Goal: Task Accomplishment & Management: Manage account settings

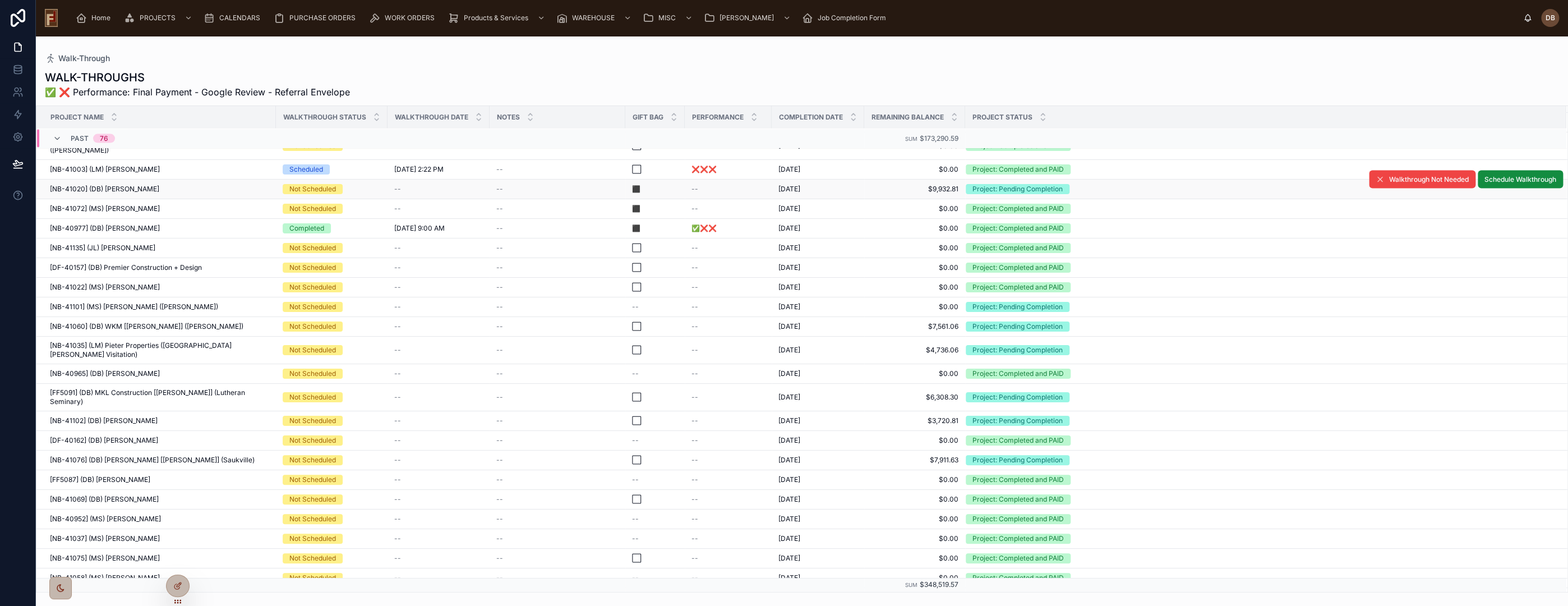
scroll to position [1830, 0]
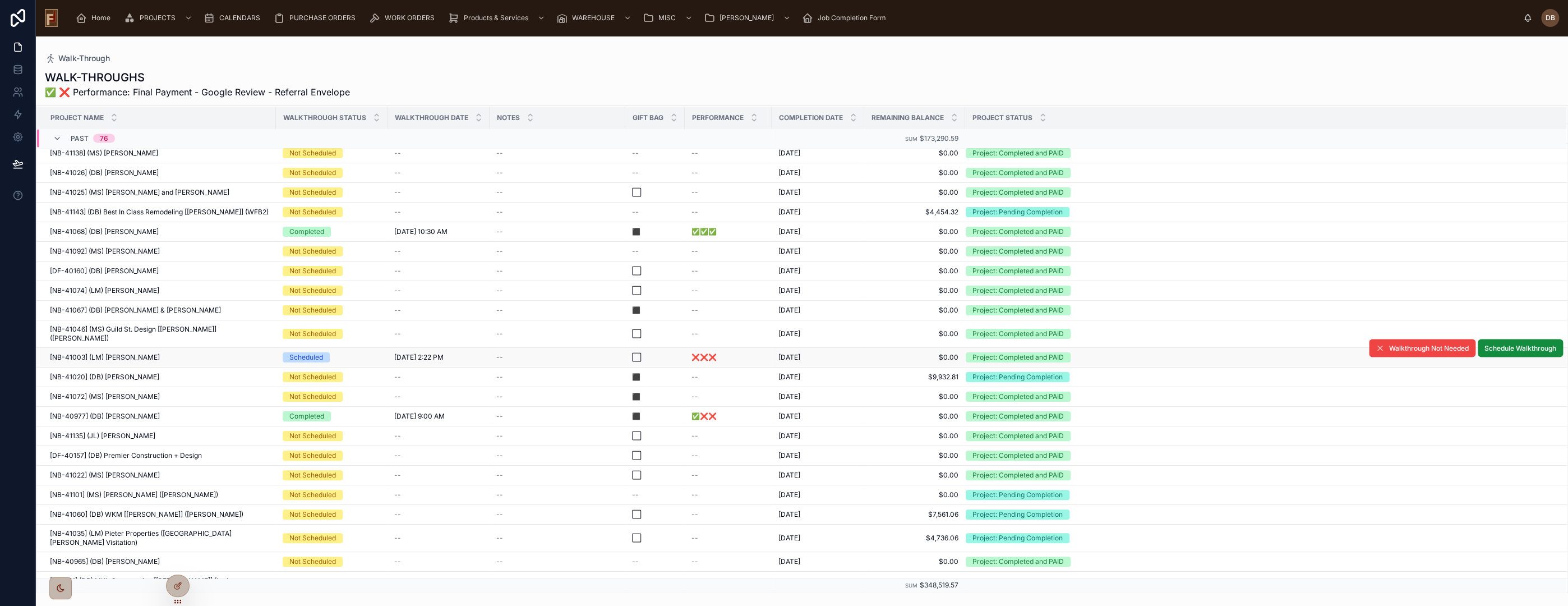
click at [184, 353] on div "[NB-41003] (LM) Aaron Plamann [NB-41003] (LM) Aaron Plamann" at bounding box center [159, 356] width 219 height 9
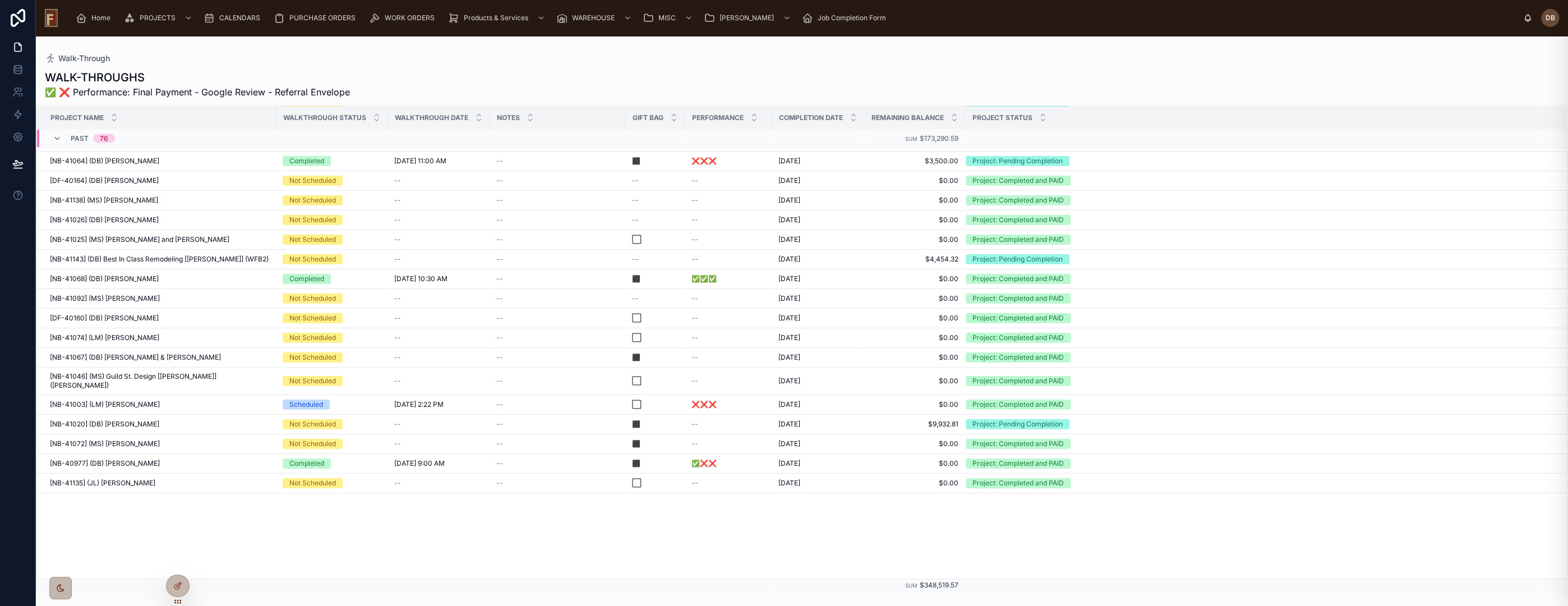
scroll to position [1421, 0]
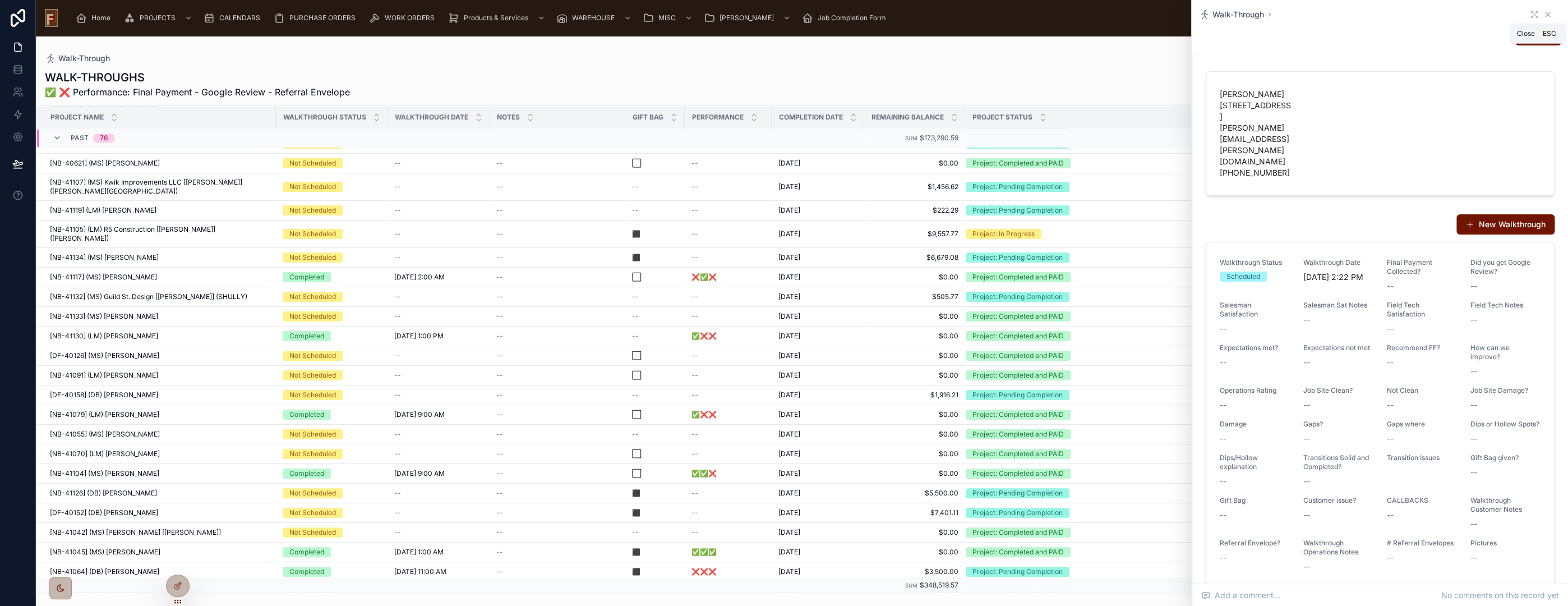
click at [1545, 13] on icon at bounding box center [1547, 14] width 5 height 5
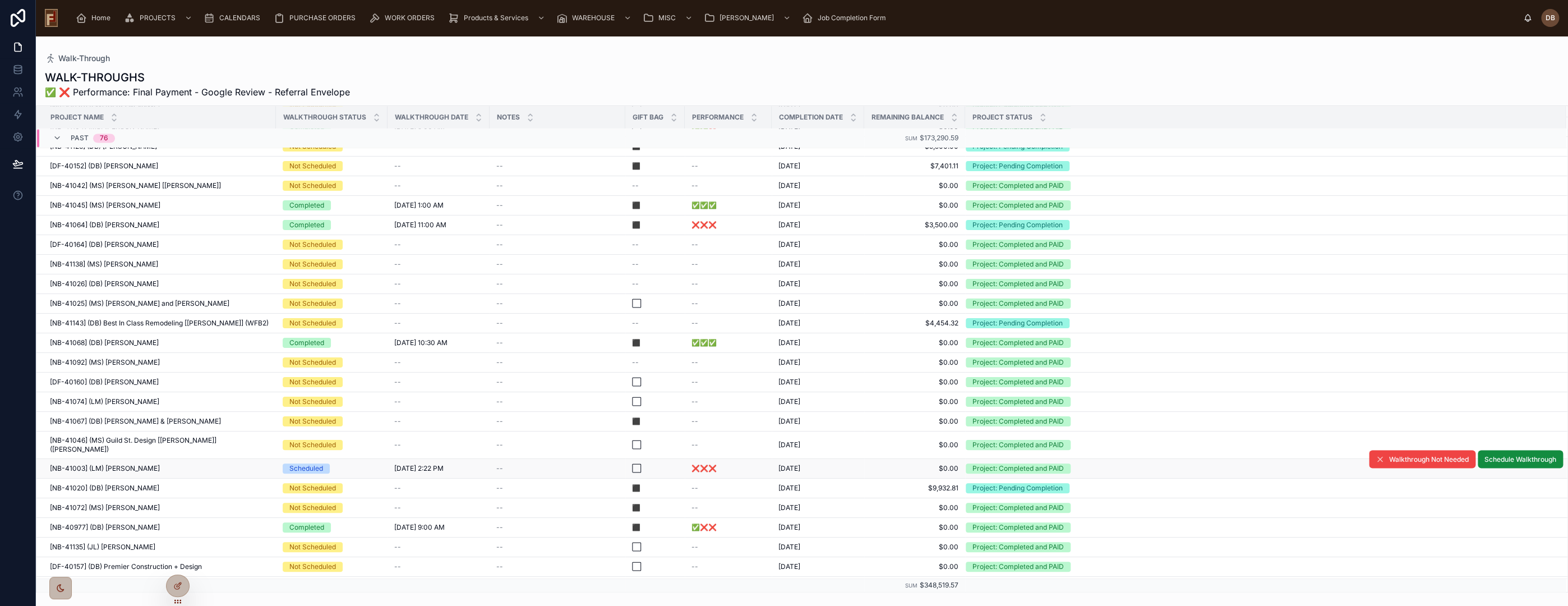
scroll to position [1732, 0]
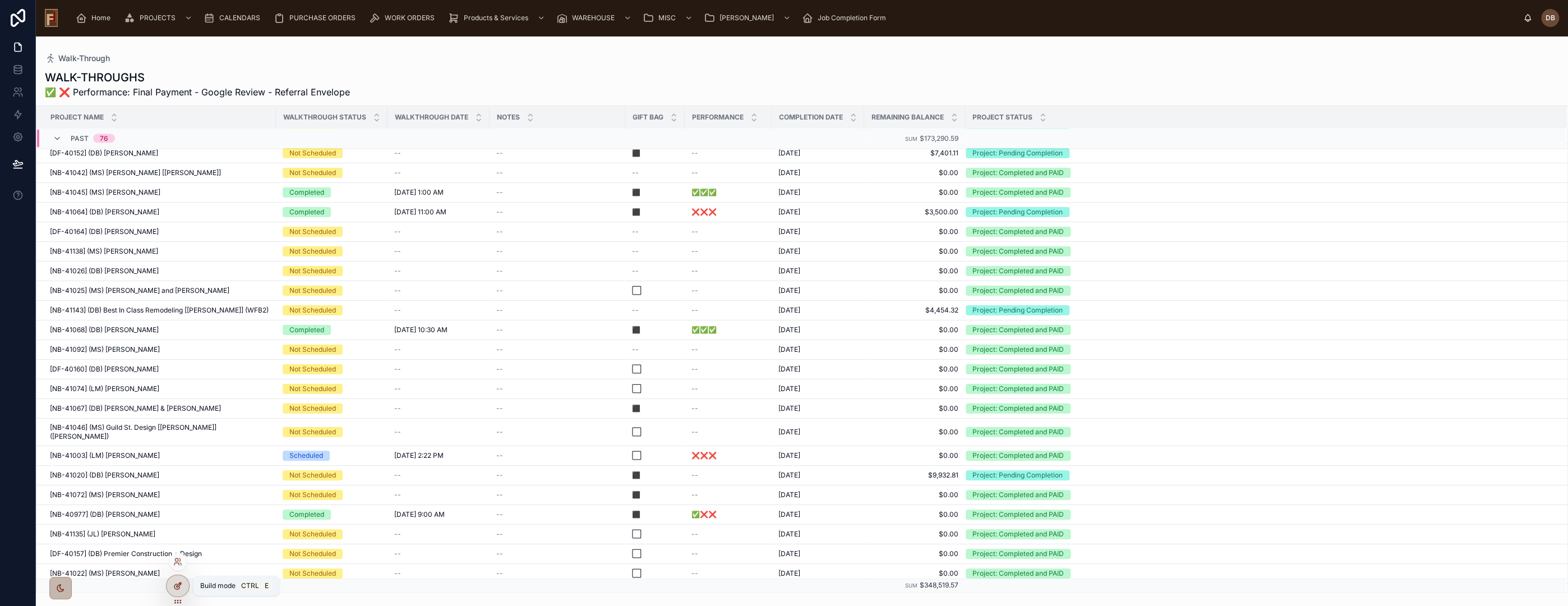
click at [179, 583] on icon at bounding box center [179, 583] width 1 height 1
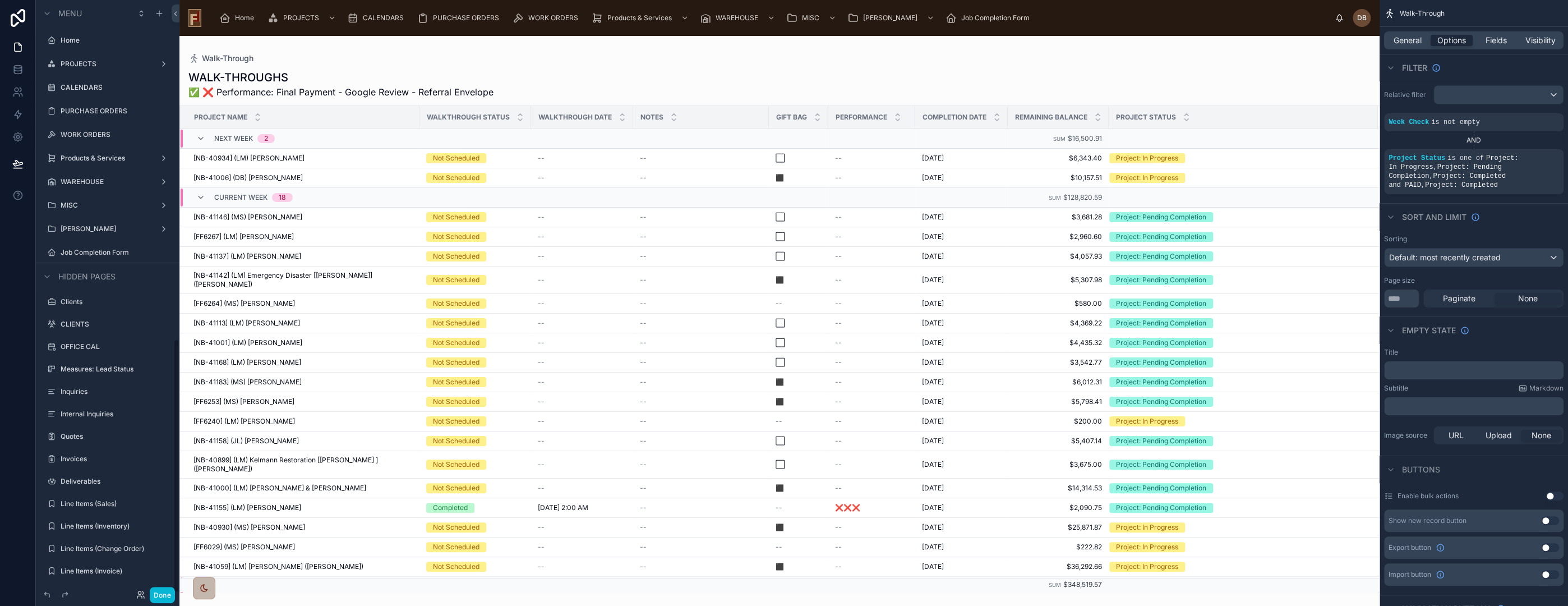
scroll to position [790, 0]
click at [946, 74] on div at bounding box center [779, 321] width 1200 height 570
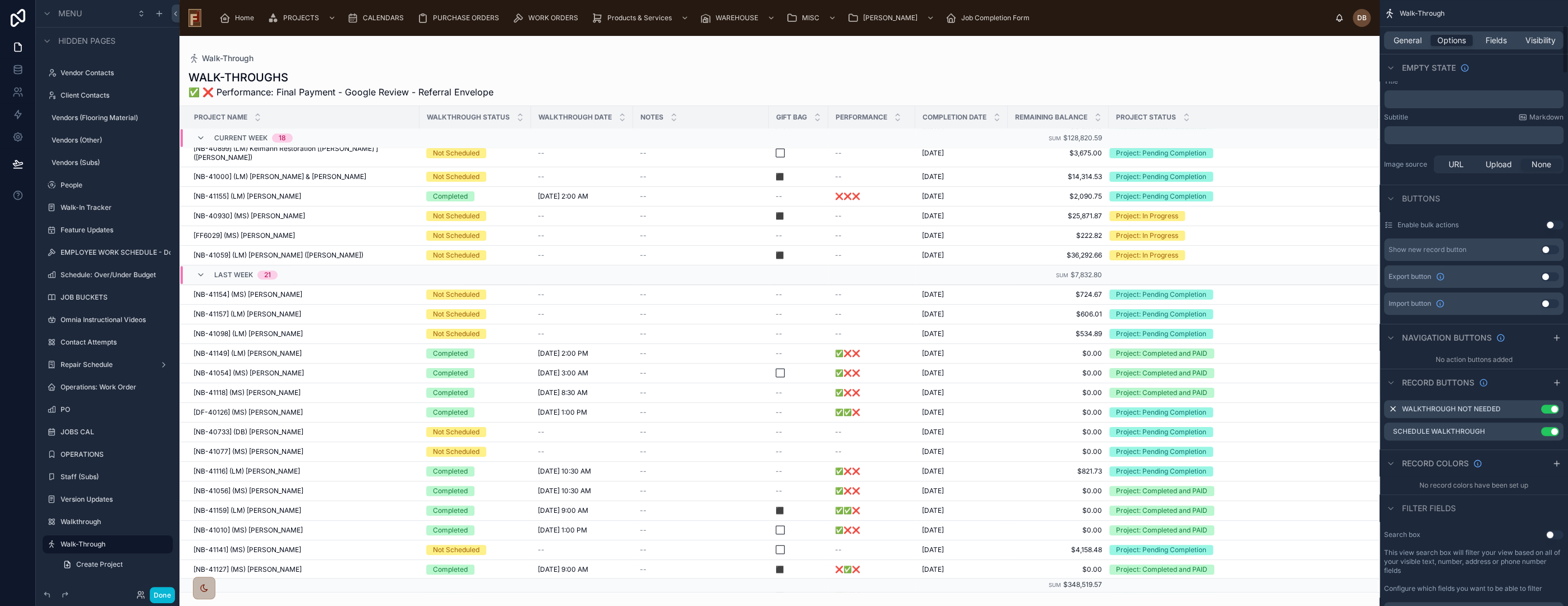
scroll to position [312, 0]
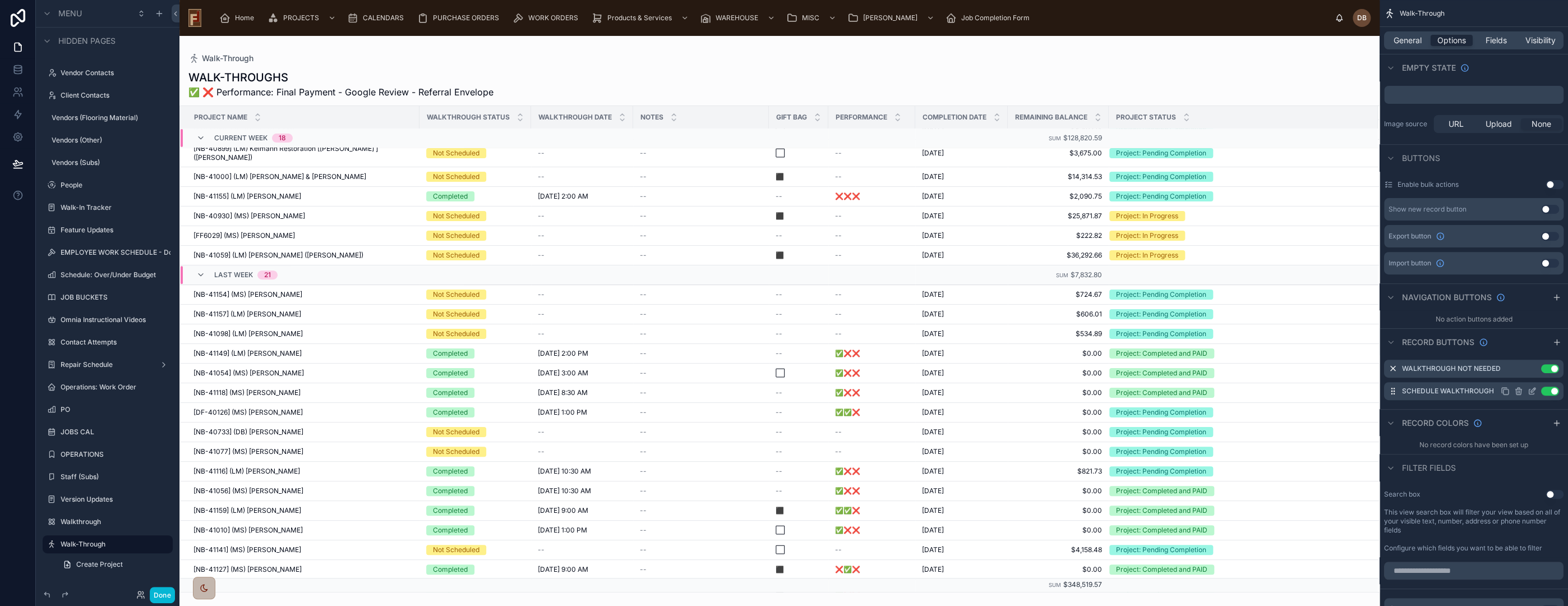
click at [1533, 387] on icon "scrollable content" at bounding box center [1532, 391] width 9 height 9
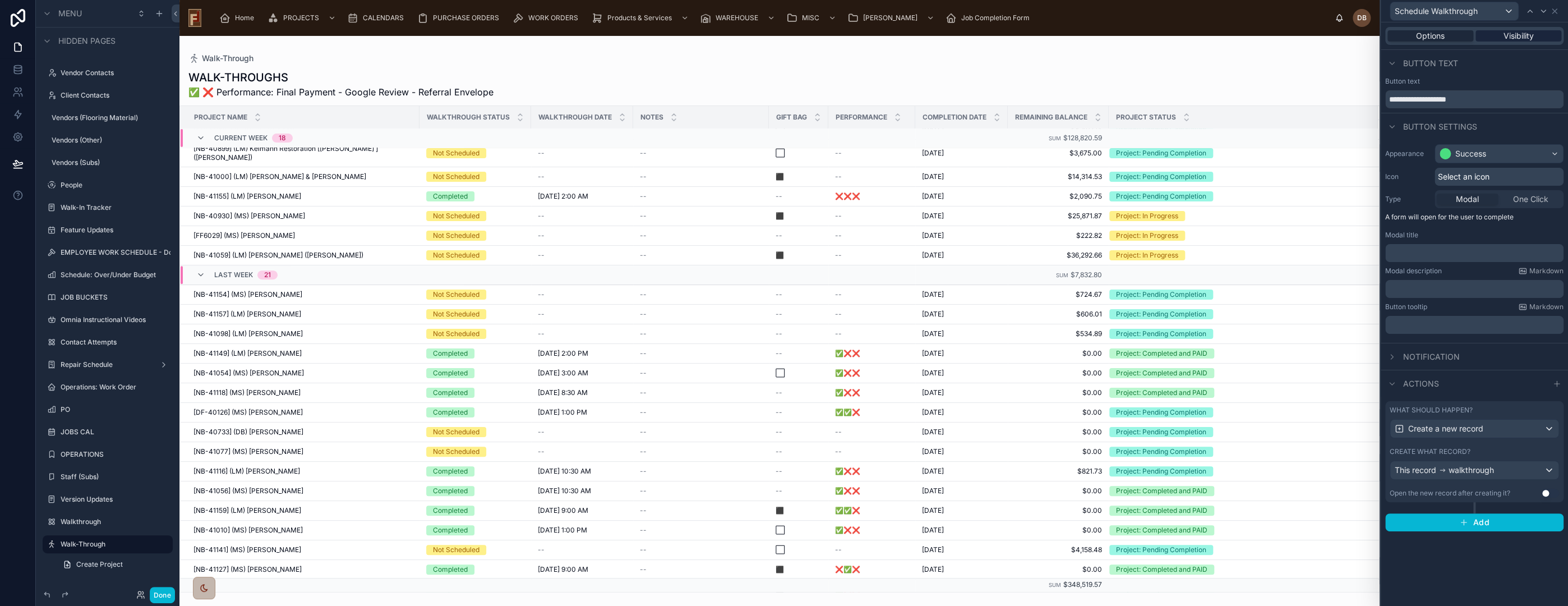
click at [1520, 34] on span "Visibility" at bounding box center [1518, 36] width 30 height 11
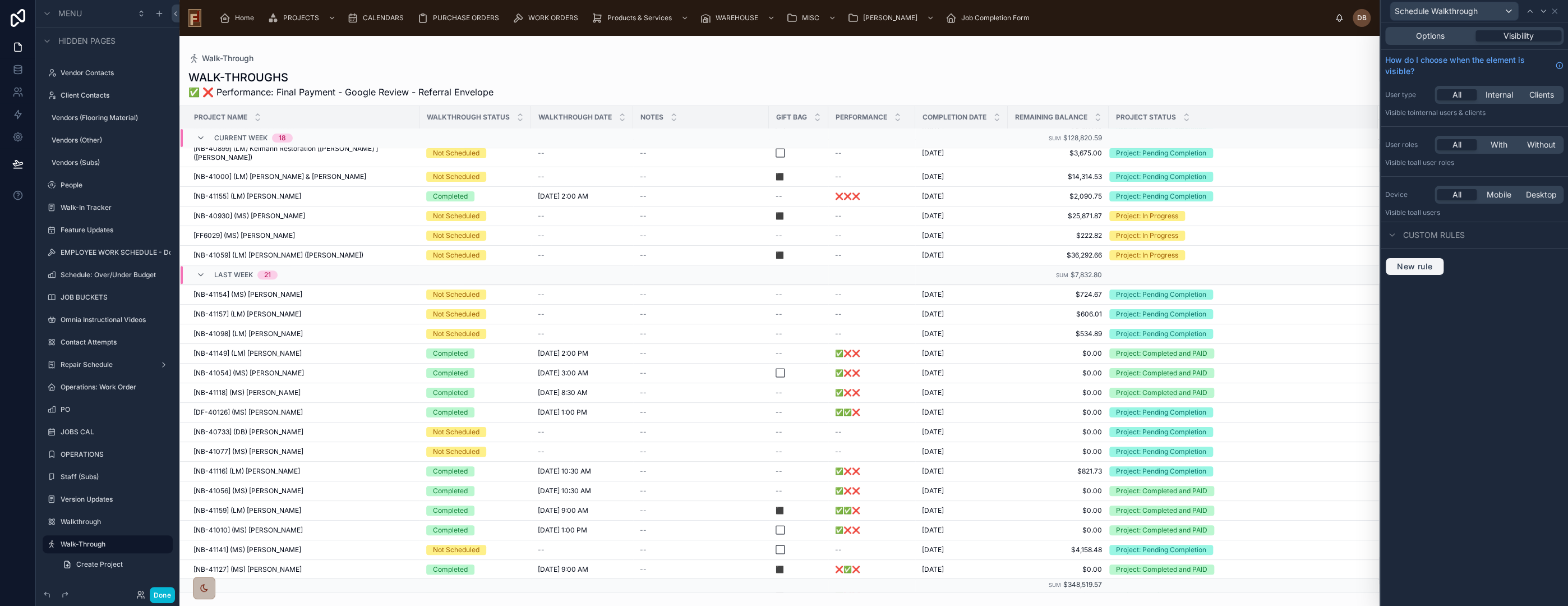
click at [1417, 266] on span "New rule" at bounding box center [1415, 266] width 45 height 10
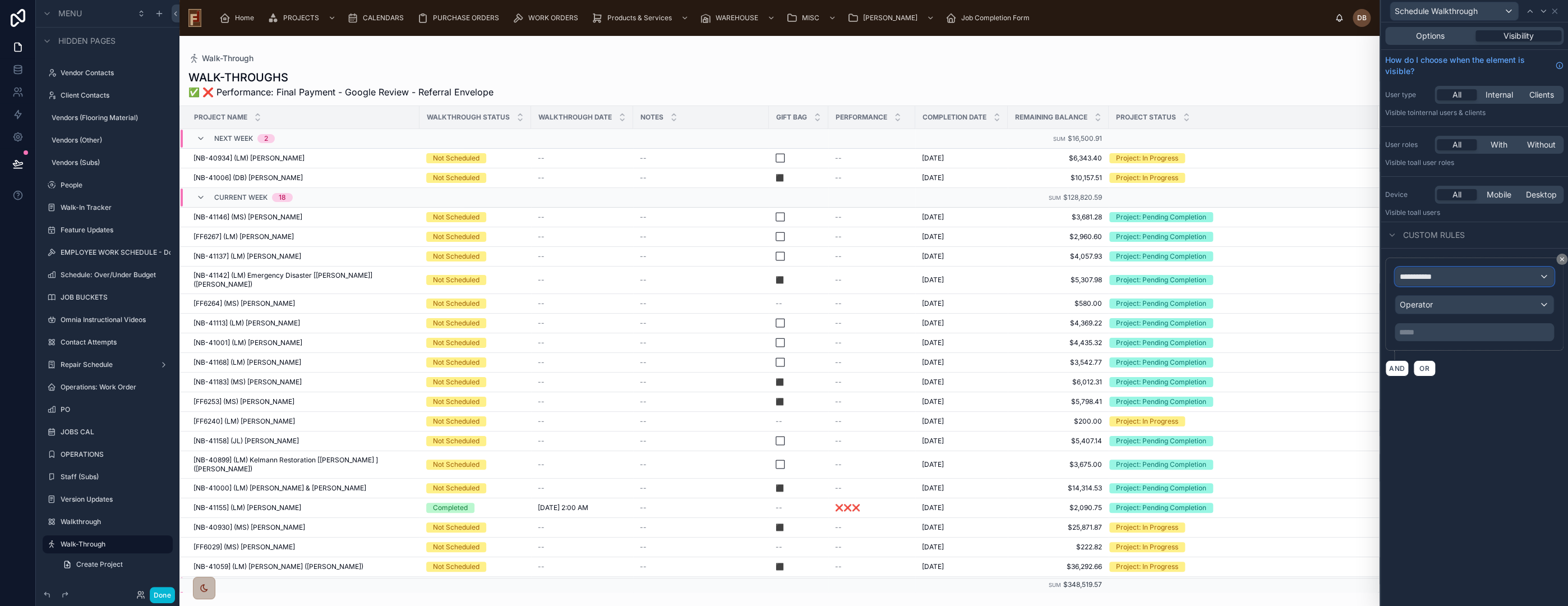
click at [1445, 277] on div "**********" at bounding box center [1475, 276] width 158 height 18
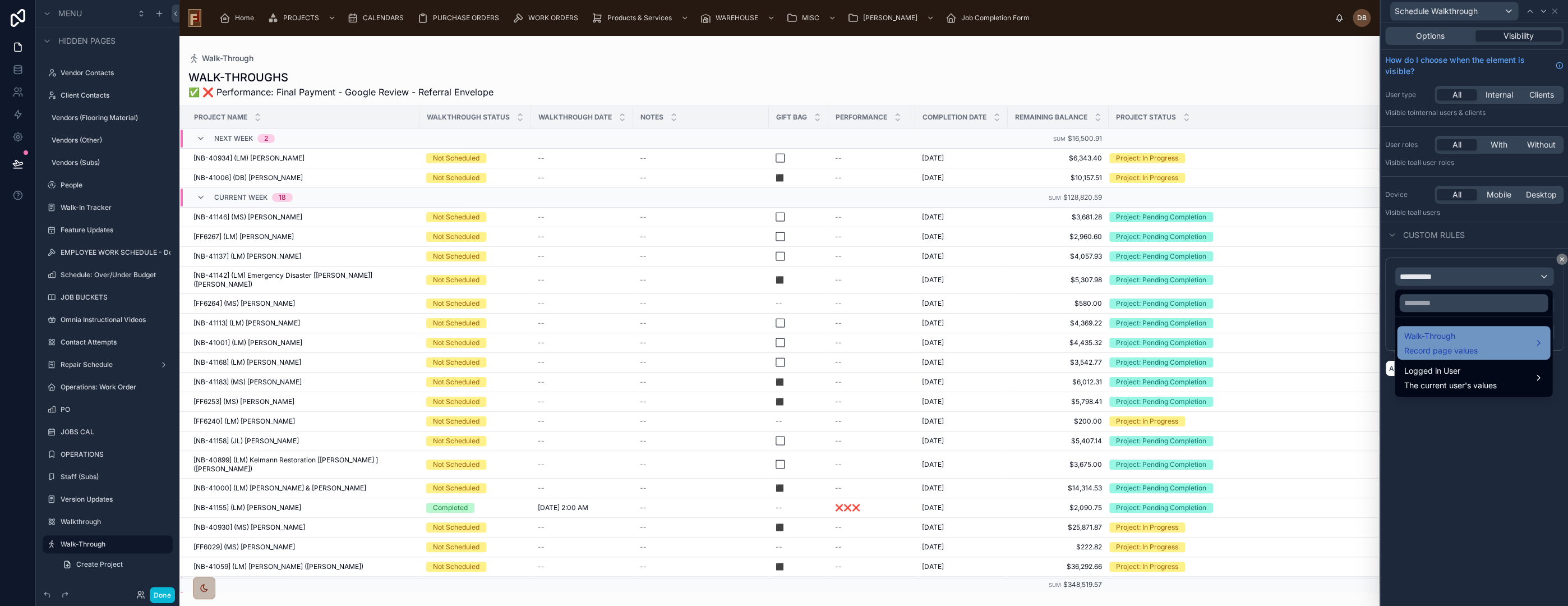
click at [1484, 340] on div "Walk-Through Record page values" at bounding box center [1473, 343] width 140 height 27
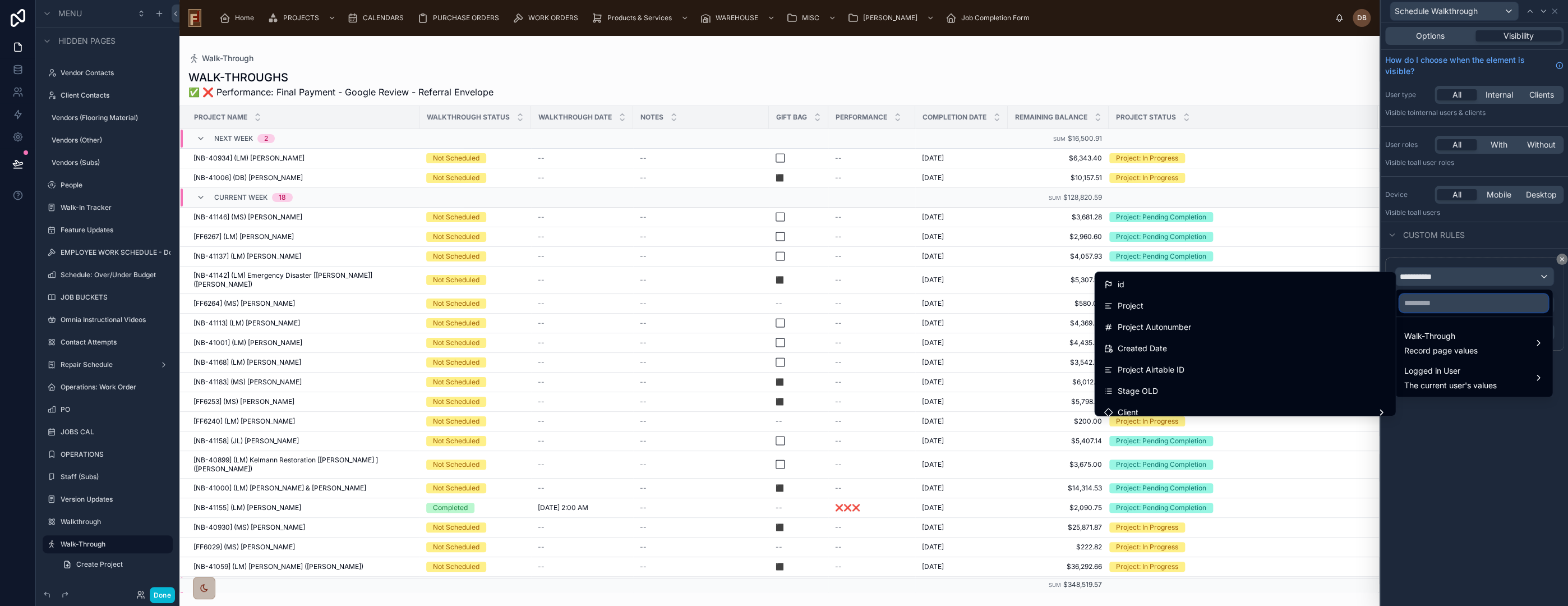
click at [1455, 303] on input "text" at bounding box center [1474, 302] width 149 height 18
type input "*"
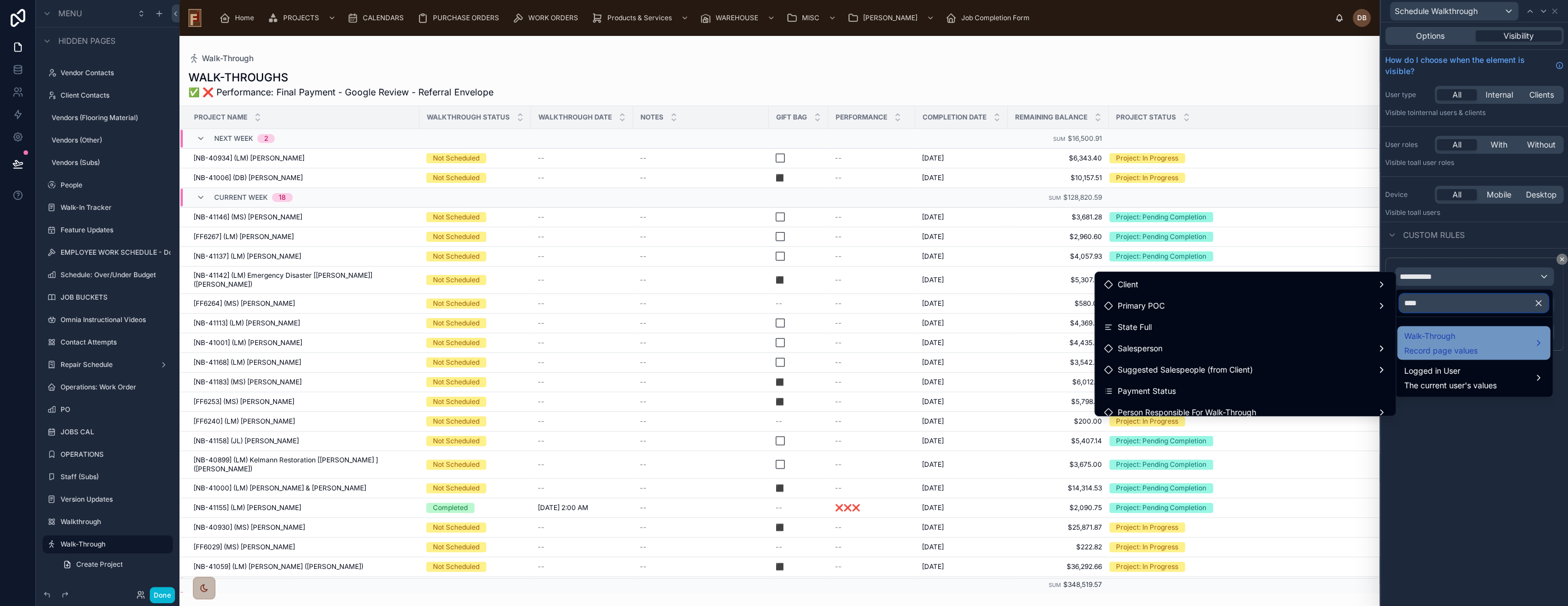
type input "****"
click at [1452, 340] on span "Walk-Through" at bounding box center [1439, 336] width 73 height 13
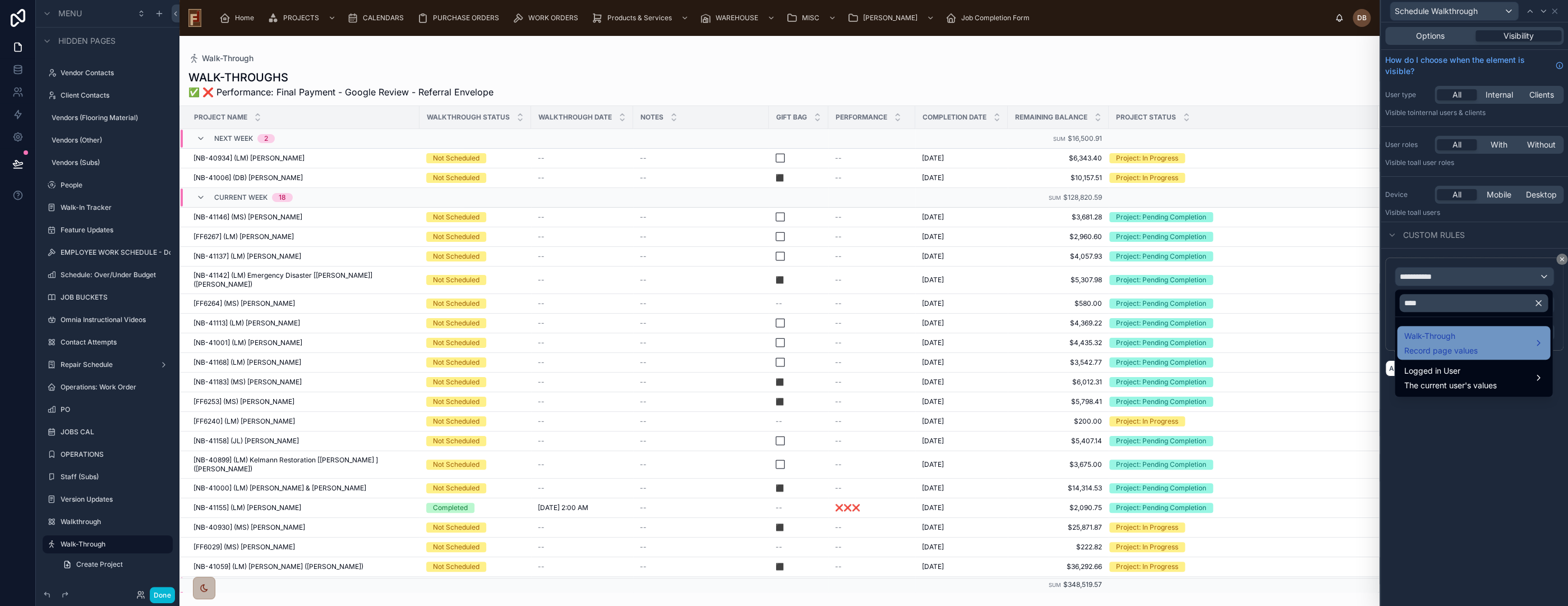
click at [1479, 340] on div "Walk-Through Record page values" at bounding box center [1473, 343] width 140 height 27
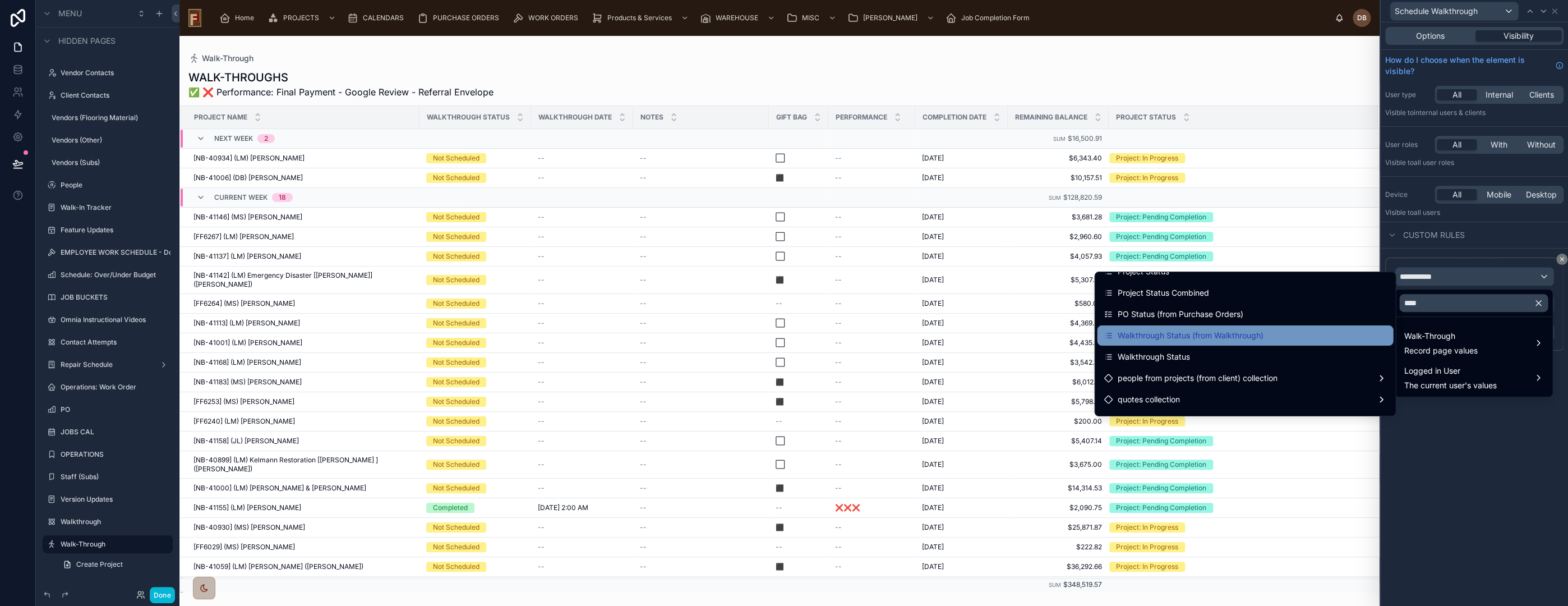
click at [1237, 333] on span "Walkthrough Status (from Walkthrough)" at bounding box center [1190, 335] width 146 height 13
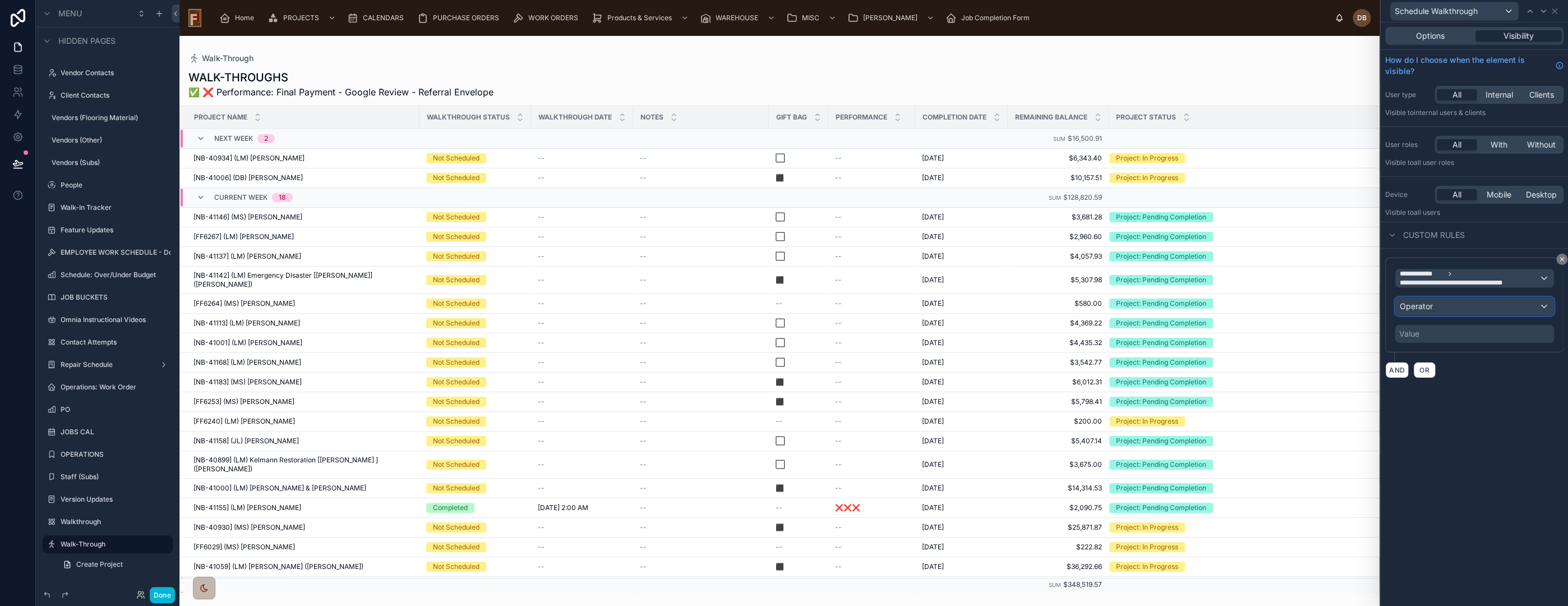
click at [1454, 302] on div "Operator" at bounding box center [1475, 306] width 158 height 18
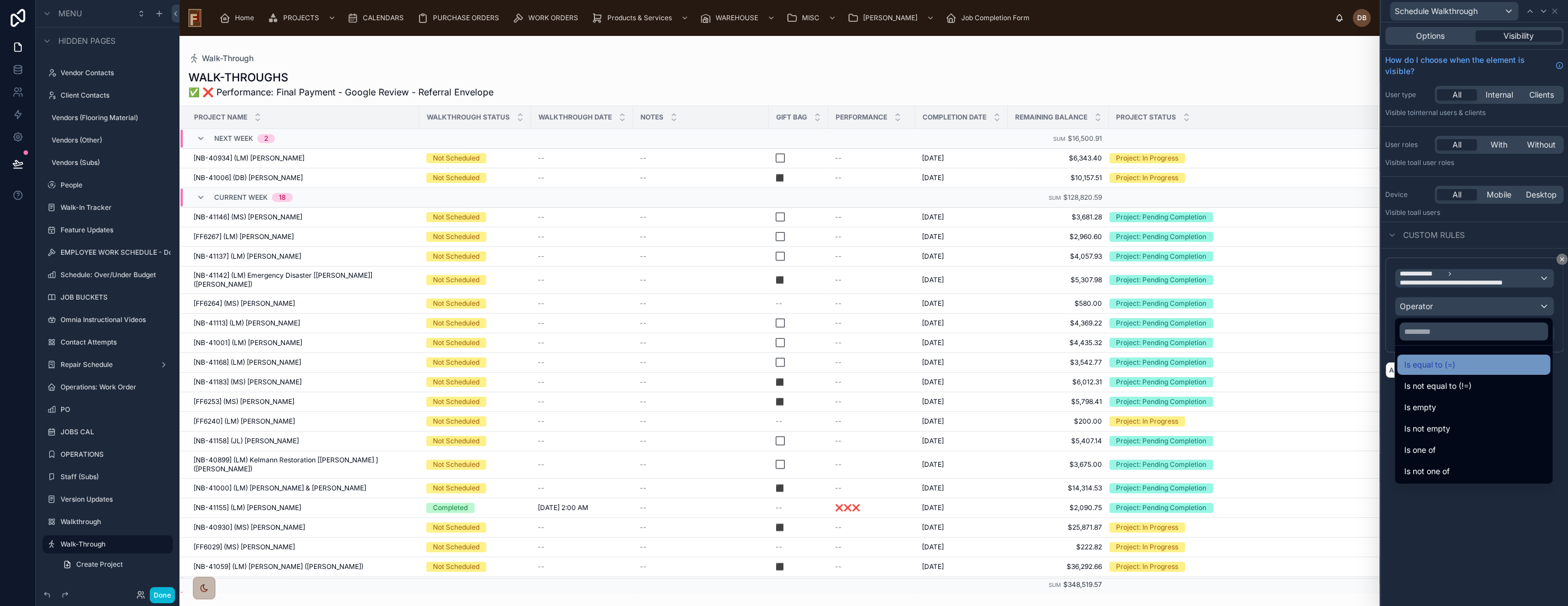
click at [1485, 364] on div "Is equal to (=)" at bounding box center [1473, 365] width 140 height 13
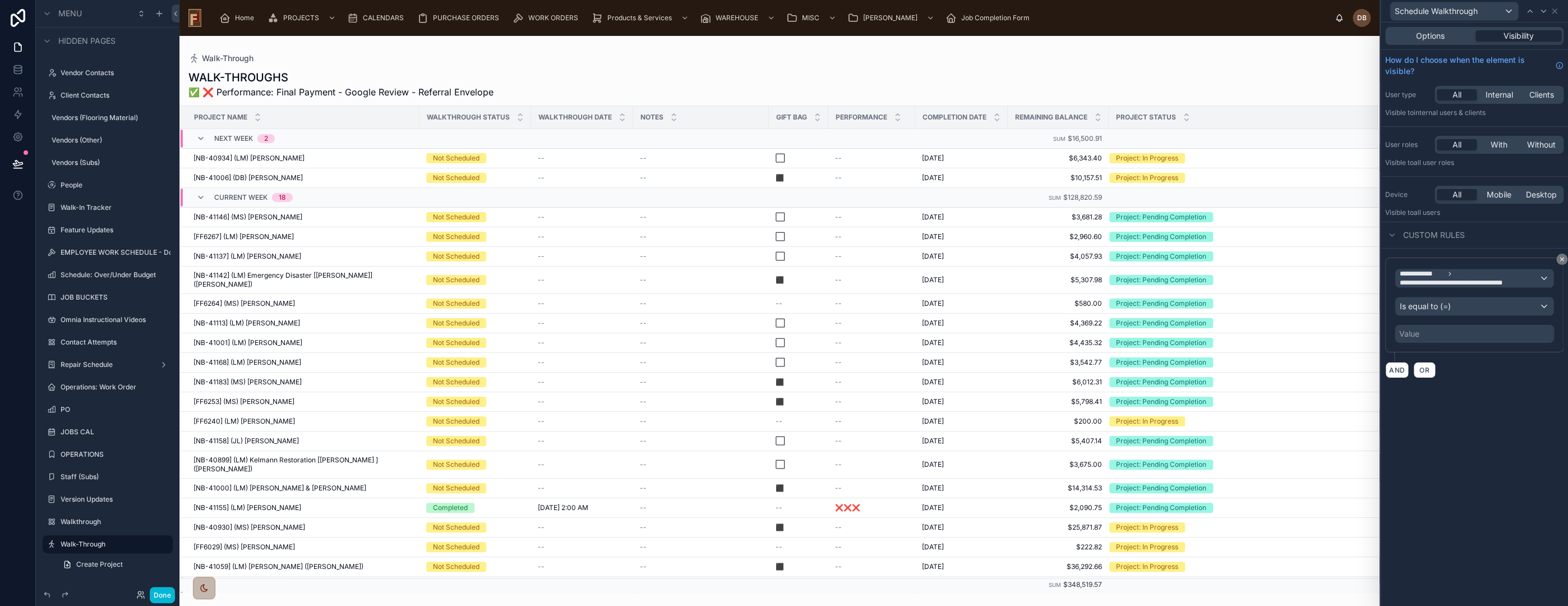
click at [1447, 331] on div "Value" at bounding box center [1474, 333] width 159 height 18
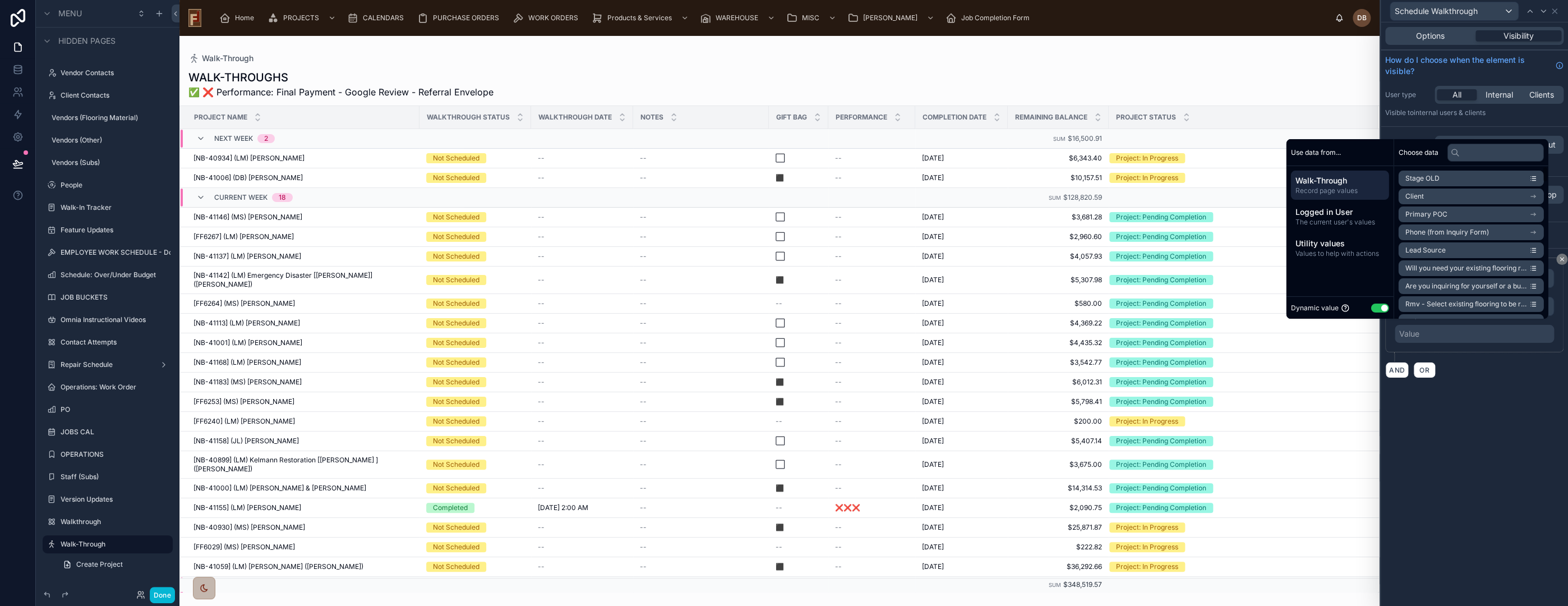
click at [1371, 307] on button "Use setting" at bounding box center [1379, 307] width 18 height 9
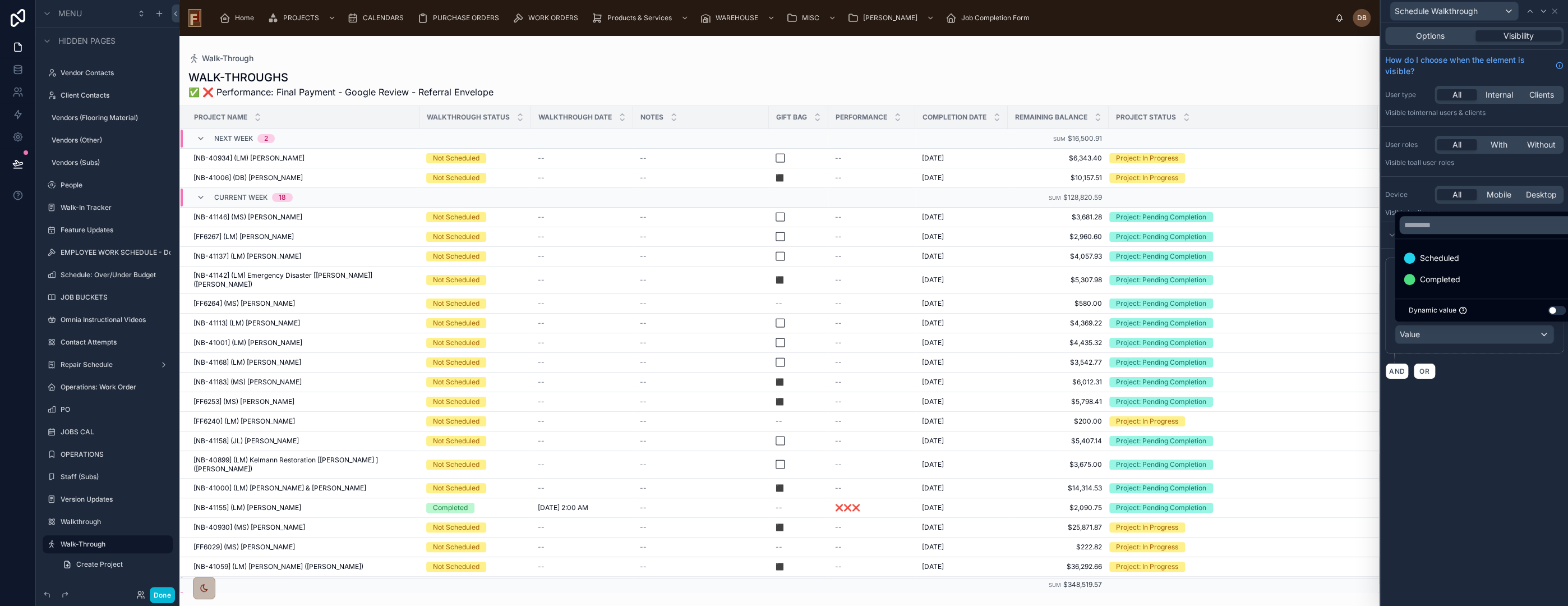
click at [1488, 371] on div at bounding box center [1474, 303] width 188 height 606
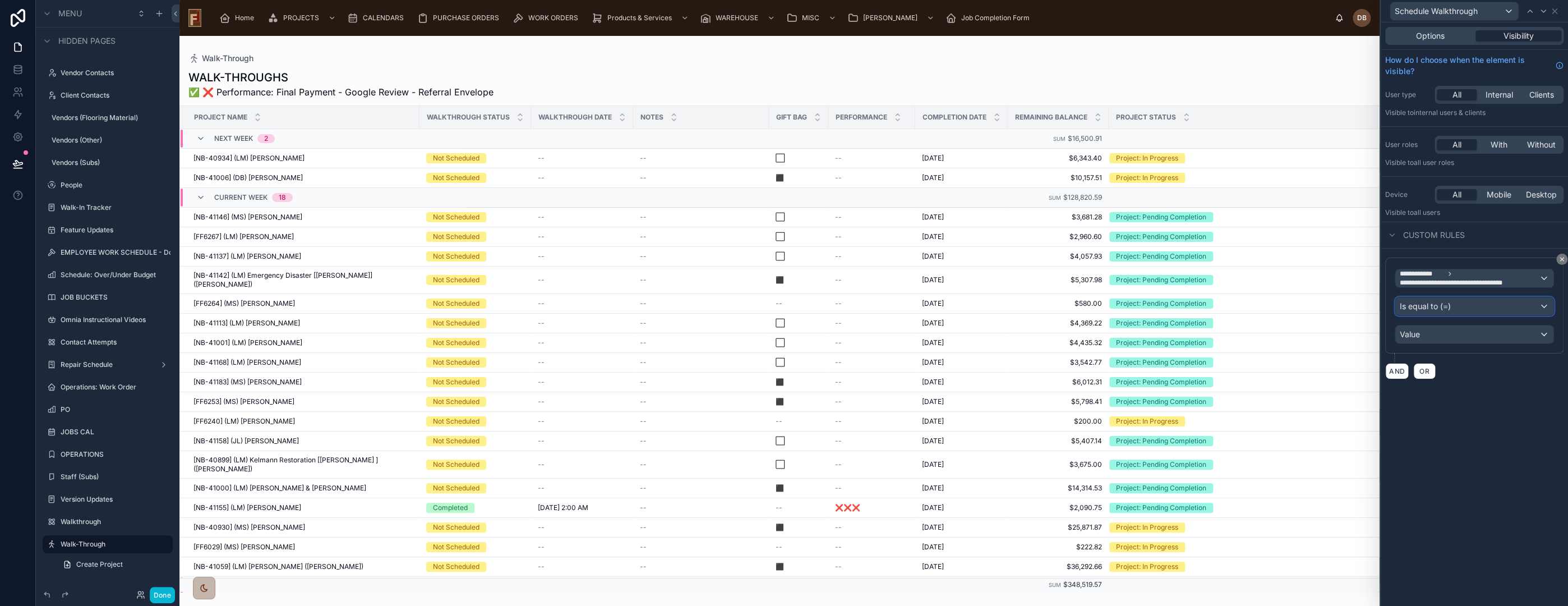
click at [1469, 302] on div "Is equal to (=)" at bounding box center [1475, 306] width 158 height 18
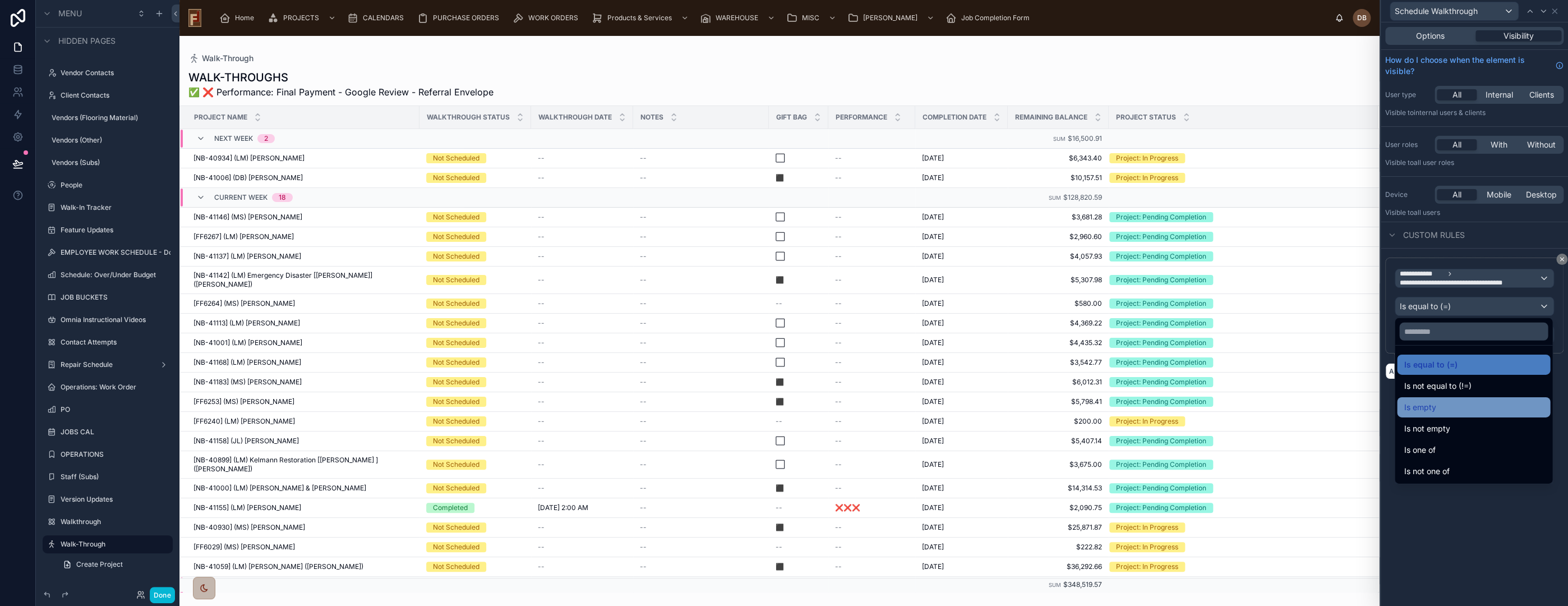
click at [1462, 410] on div "Is empty" at bounding box center [1473, 407] width 140 height 13
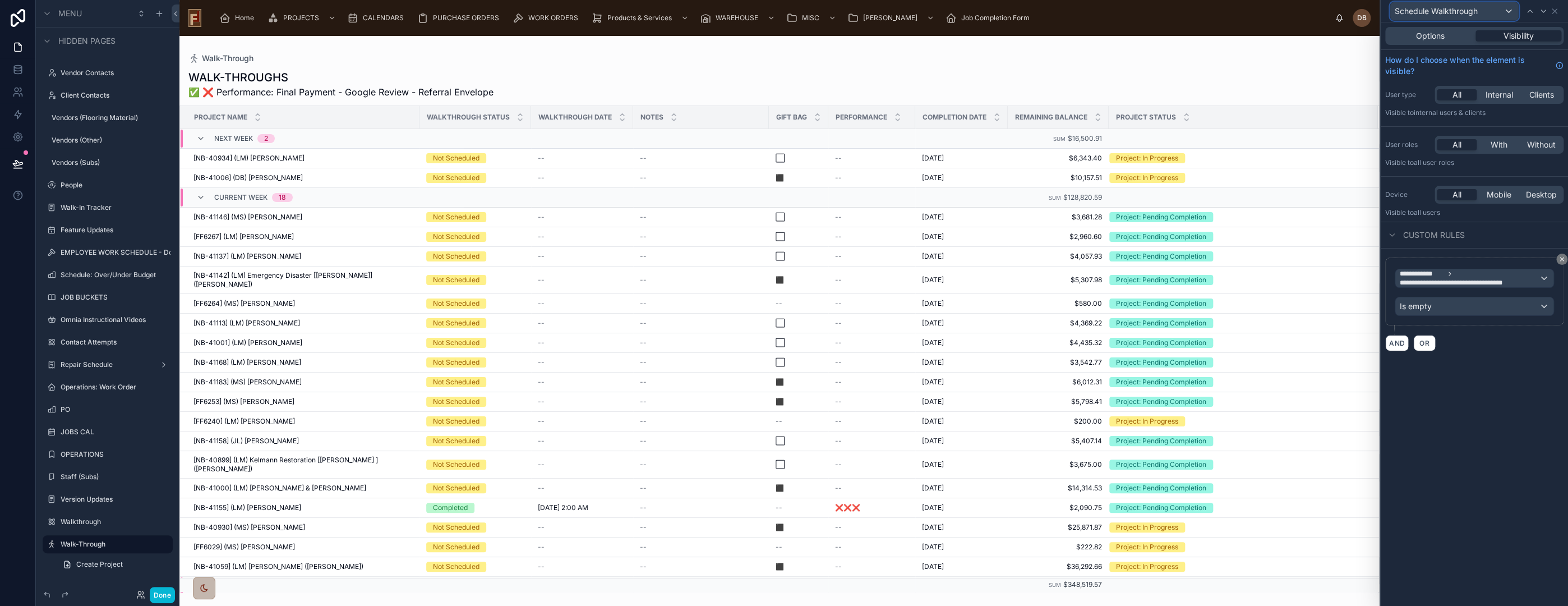
click at [1494, 11] on div "Schedule Walkthrough" at bounding box center [1454, 10] width 128 height 18
click at [1469, 71] on span "Walkthrough Not Needed" at bounding box center [1458, 71] width 94 height 13
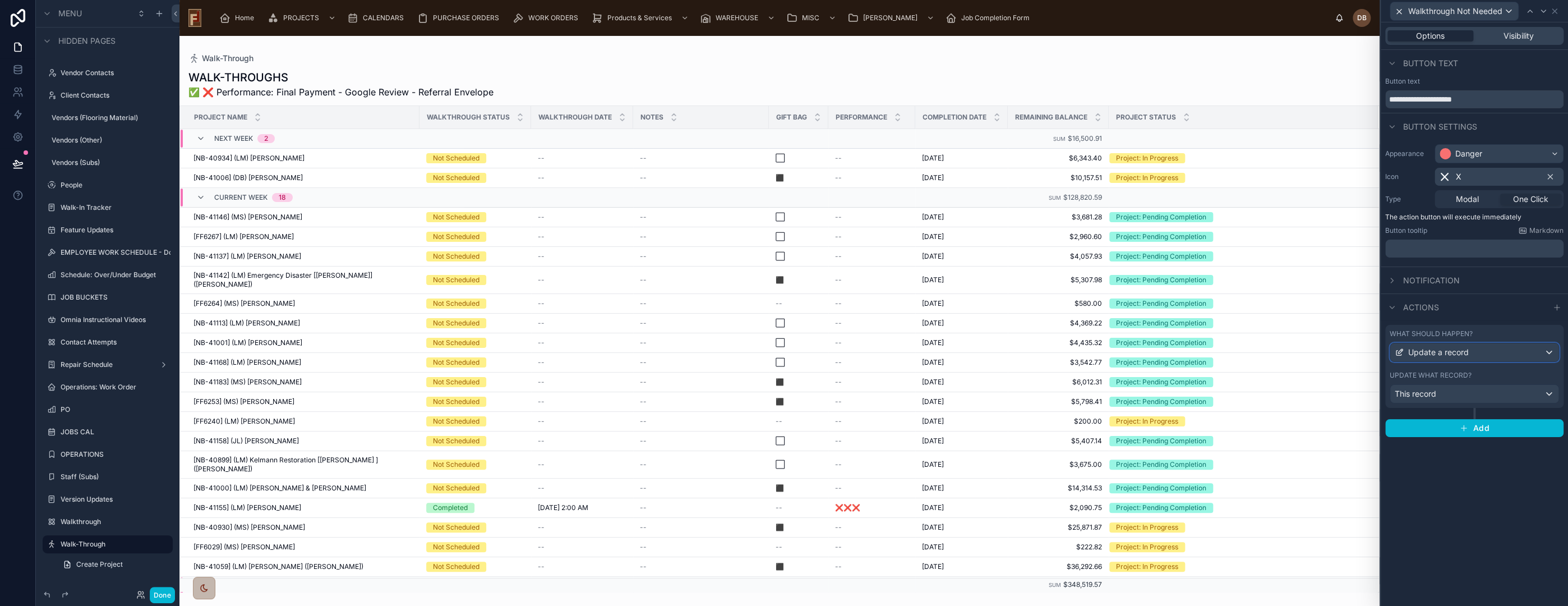
click at [1478, 345] on div "Update a record" at bounding box center [1474, 352] width 169 height 18
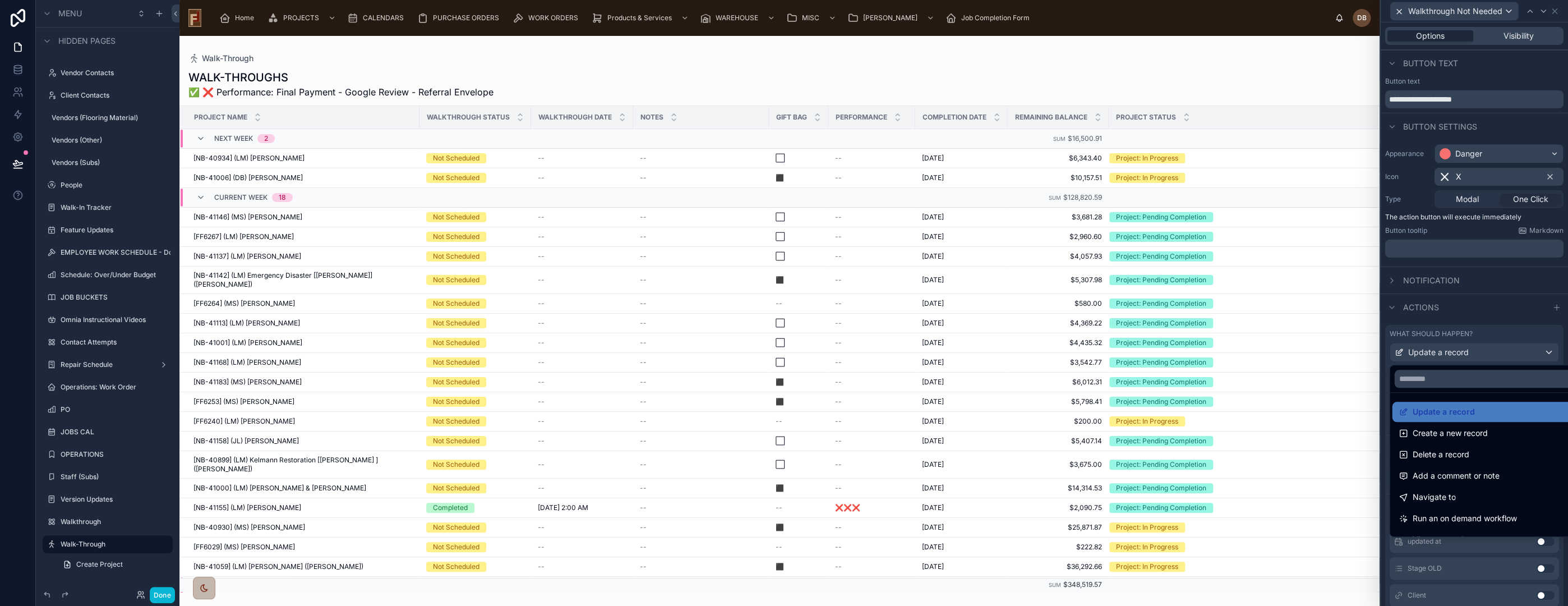
click at [1478, 345] on div at bounding box center [1474, 303] width 188 height 606
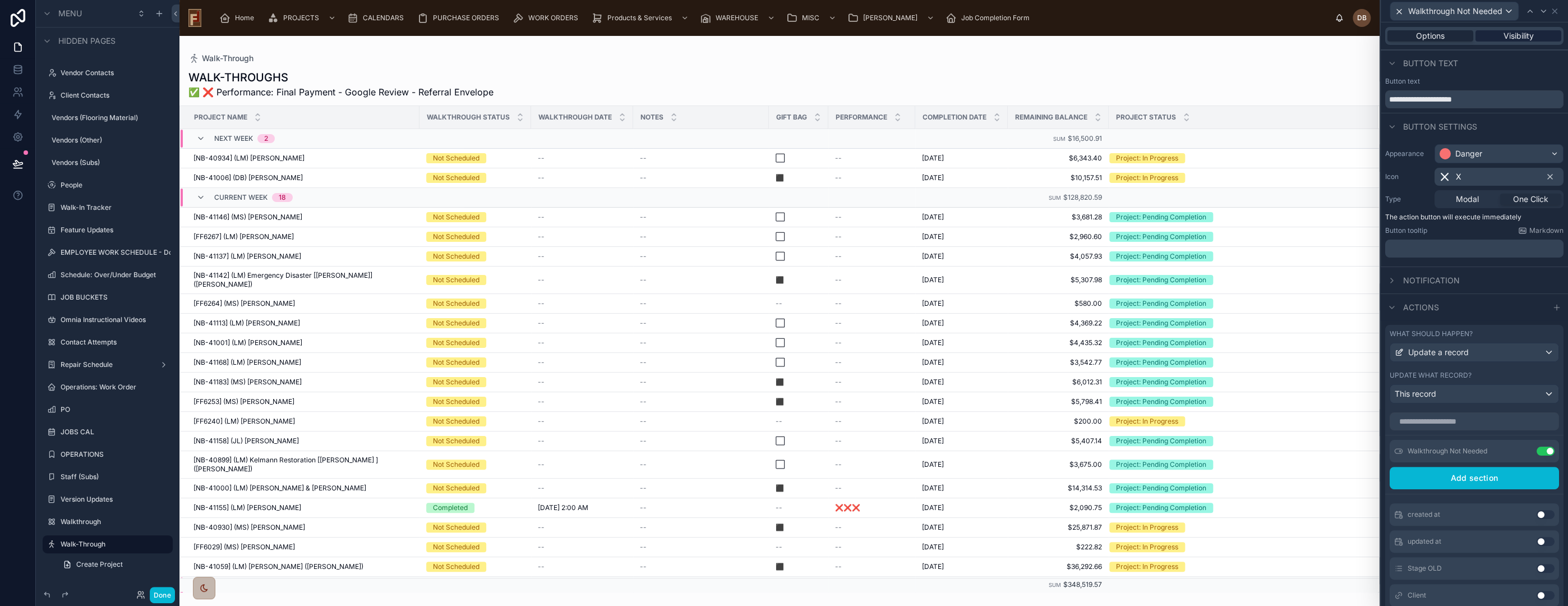
click at [1512, 30] on span "Visibility" at bounding box center [1518, 36] width 30 height 11
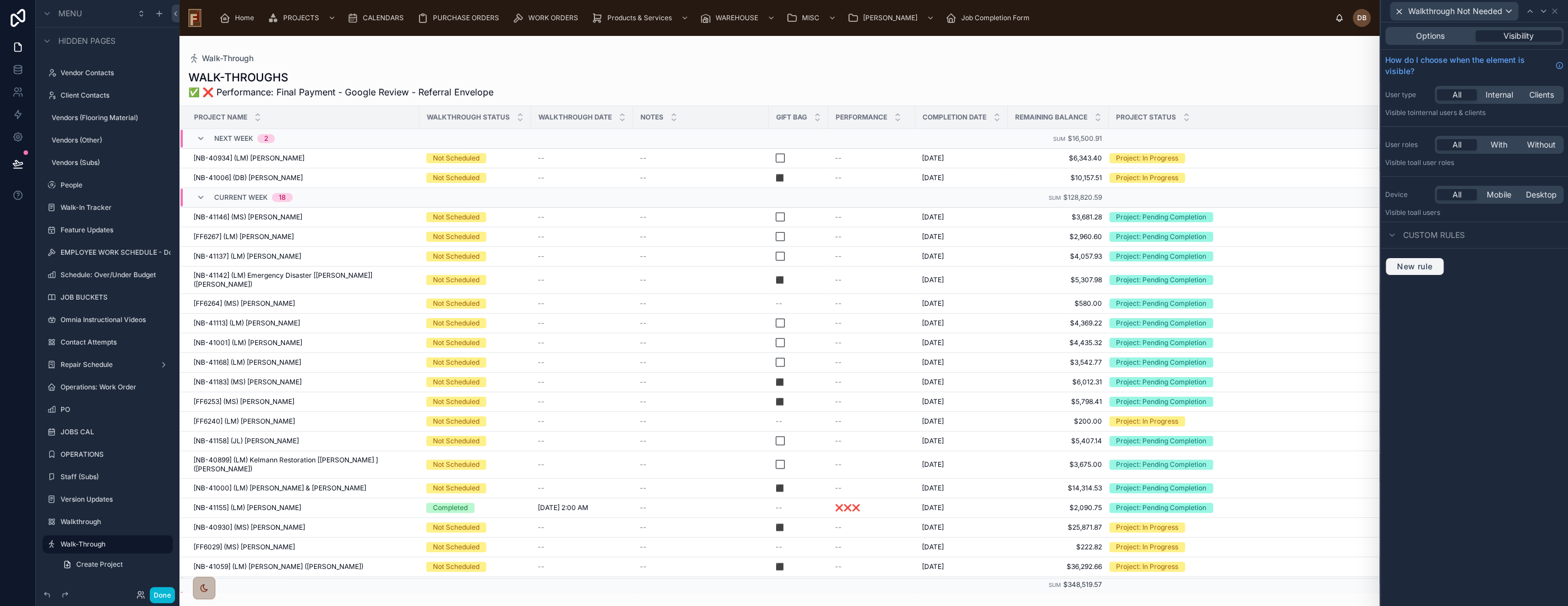
click at [1417, 268] on span "New rule" at bounding box center [1415, 266] width 45 height 10
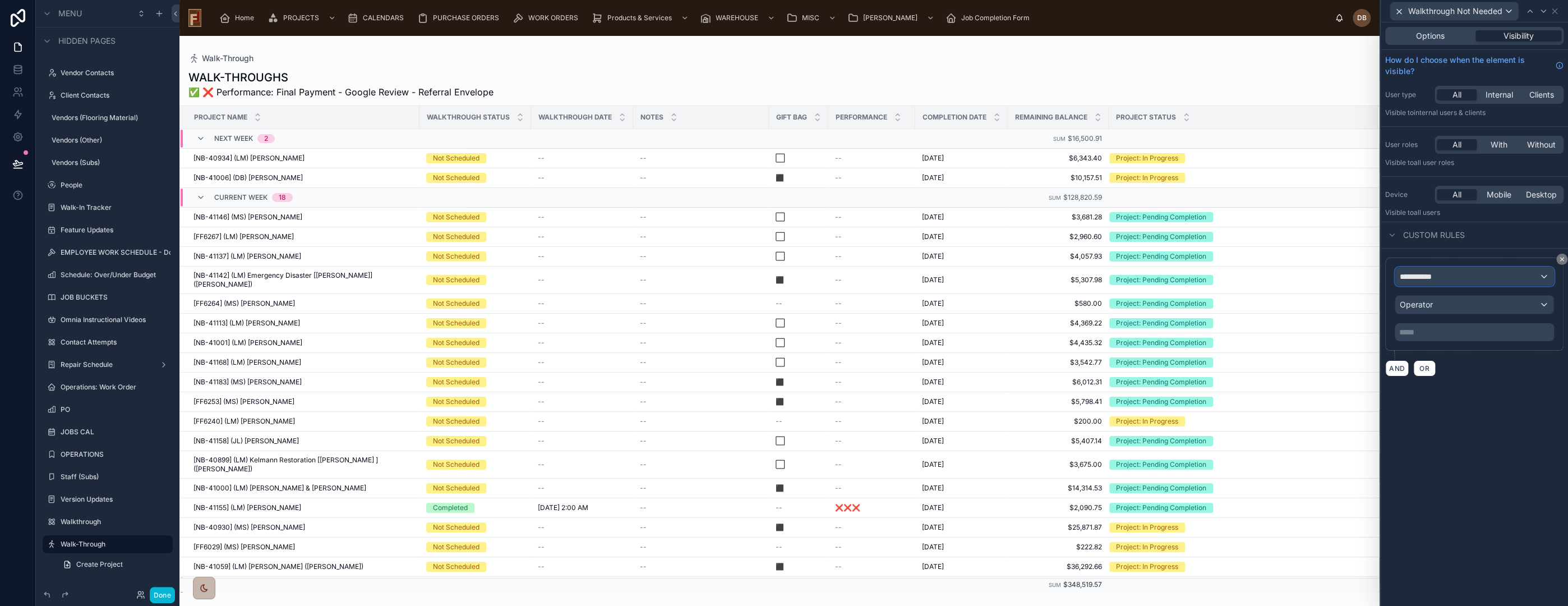
click at [1478, 273] on div "**********" at bounding box center [1475, 276] width 158 height 18
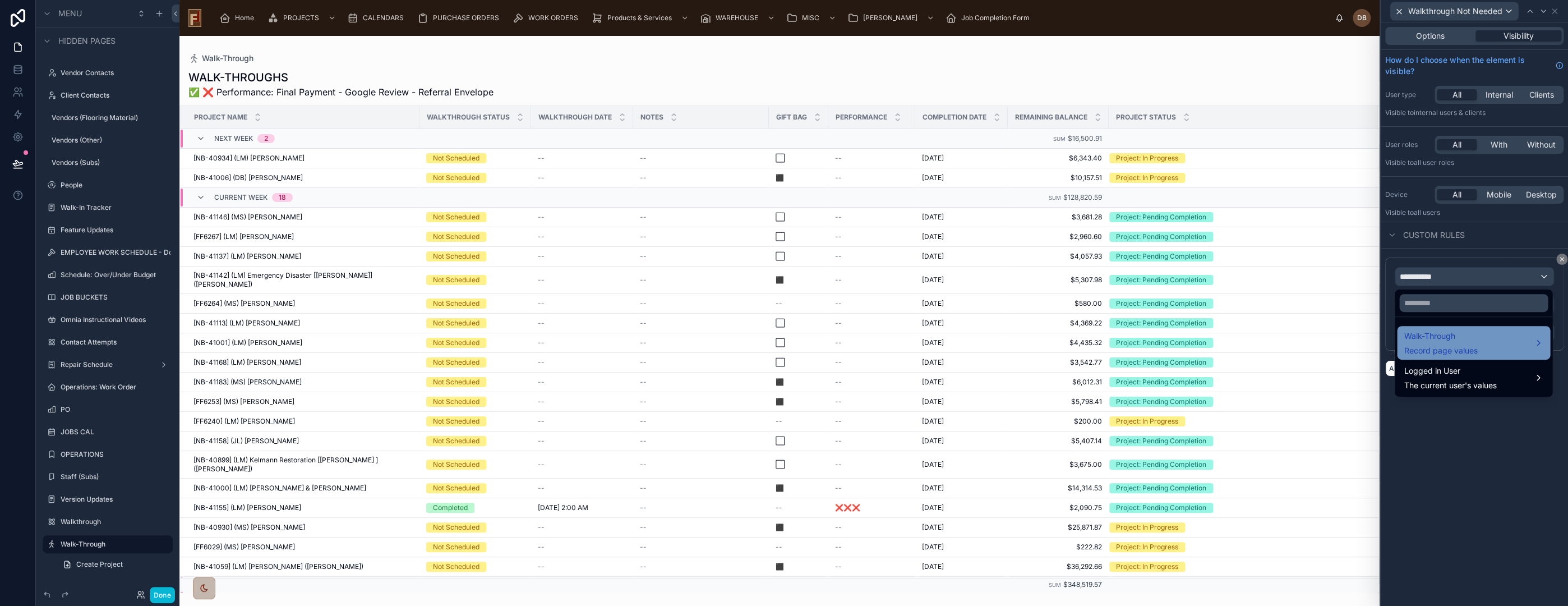
click at [1456, 344] on div "Walk-Through Record page values" at bounding box center [1439, 343] width 73 height 27
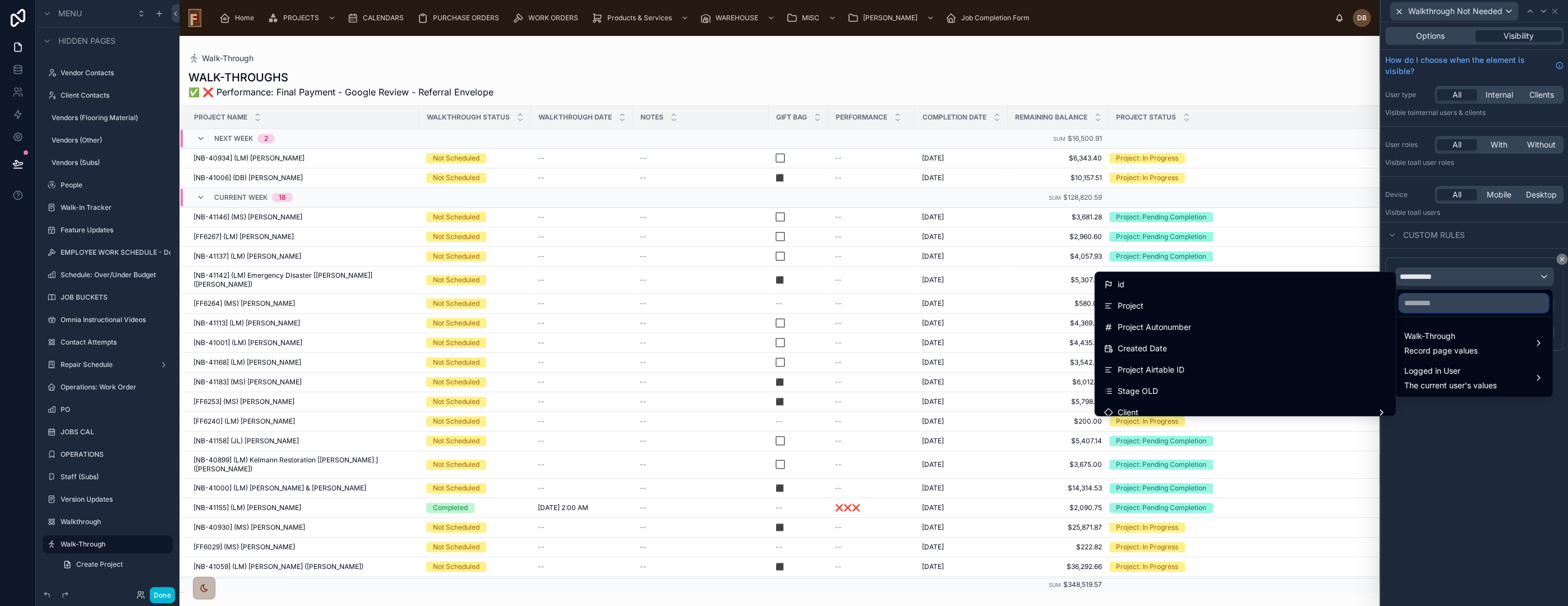
click at [1454, 304] on input "text" at bounding box center [1474, 302] width 149 height 18
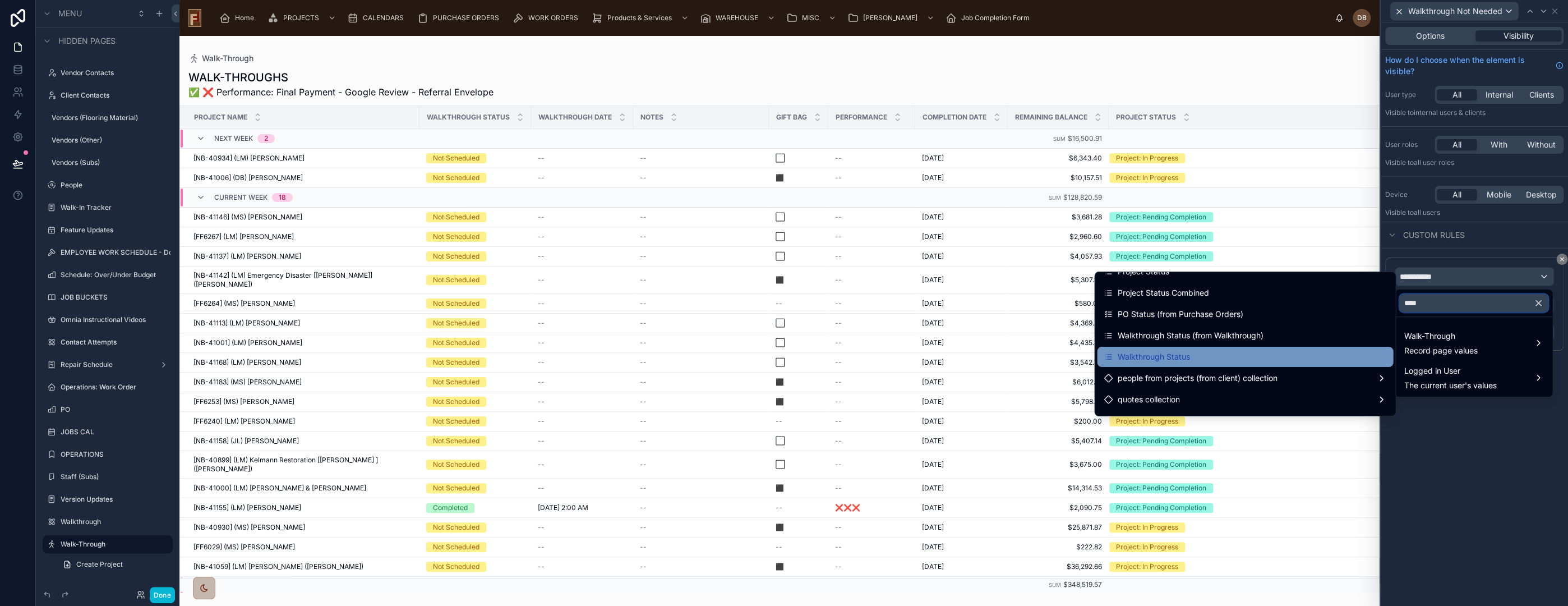
type input "****"
click at [1202, 355] on div "Walkthrough Status" at bounding box center [1245, 356] width 283 height 13
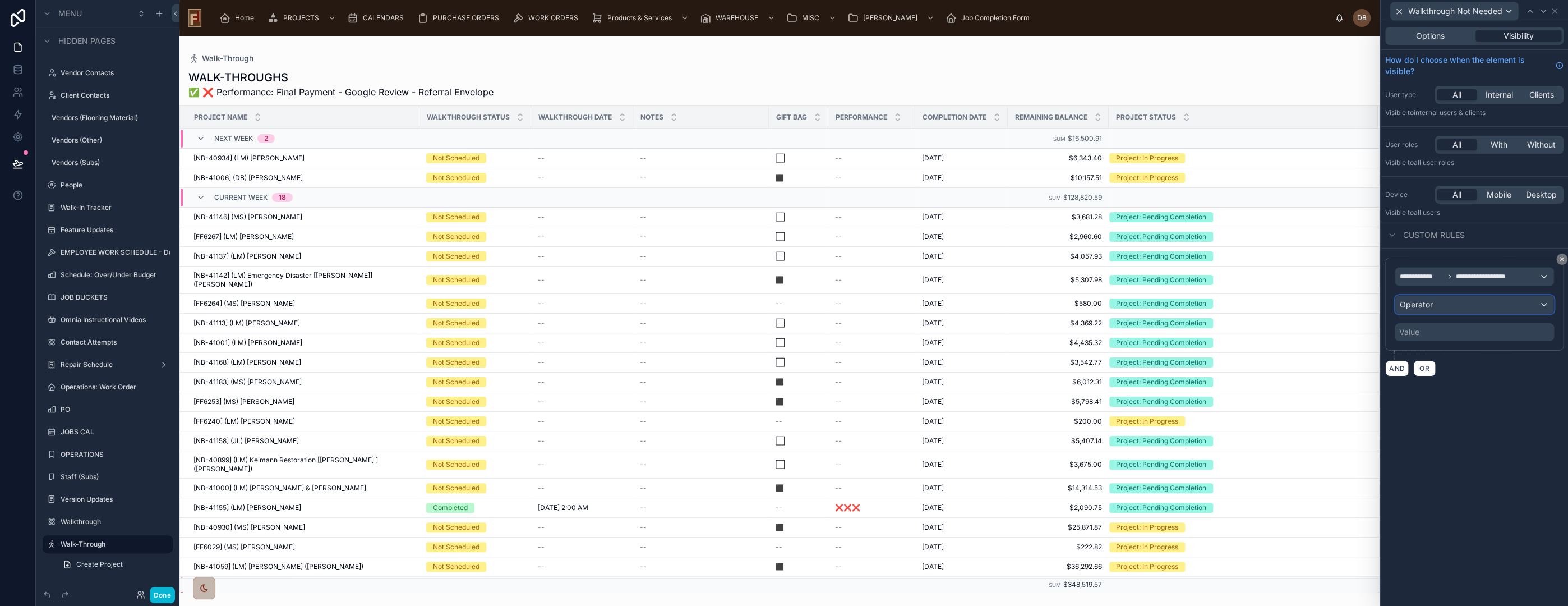
click at [1448, 305] on div "Operator" at bounding box center [1475, 304] width 158 height 18
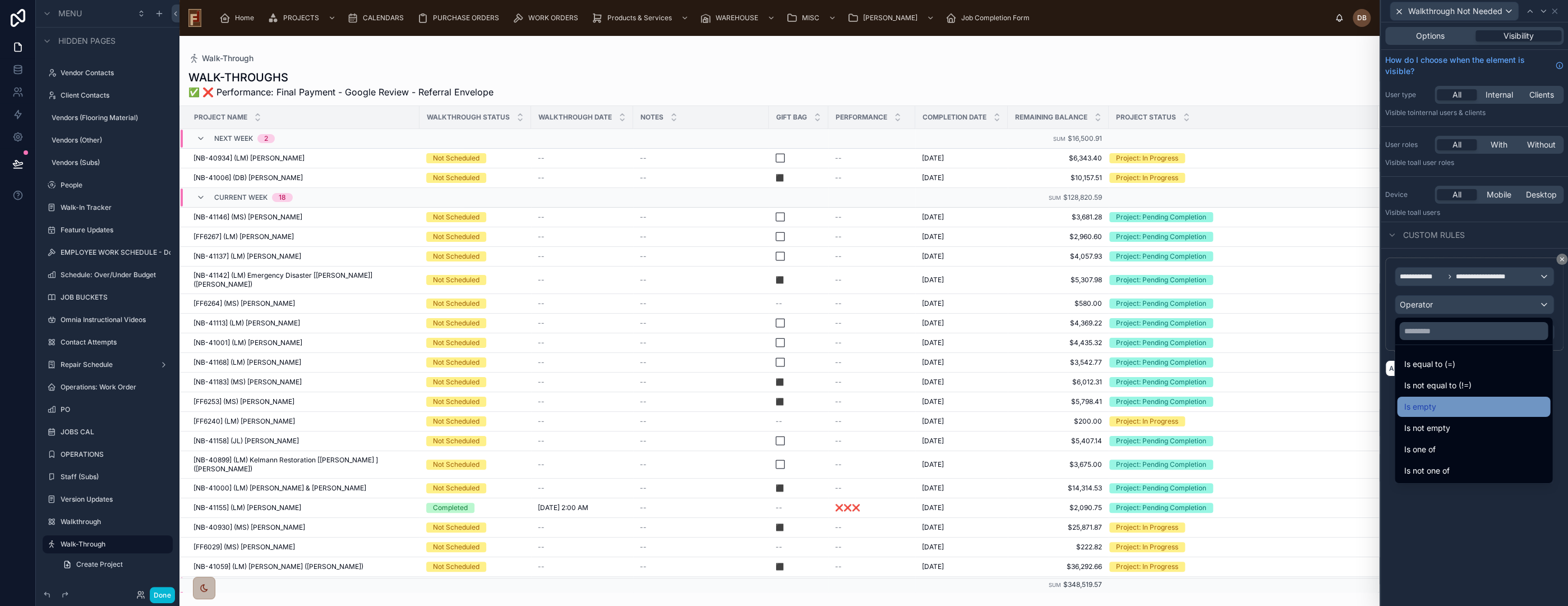
click at [1465, 403] on div "Is empty" at bounding box center [1473, 407] width 140 height 13
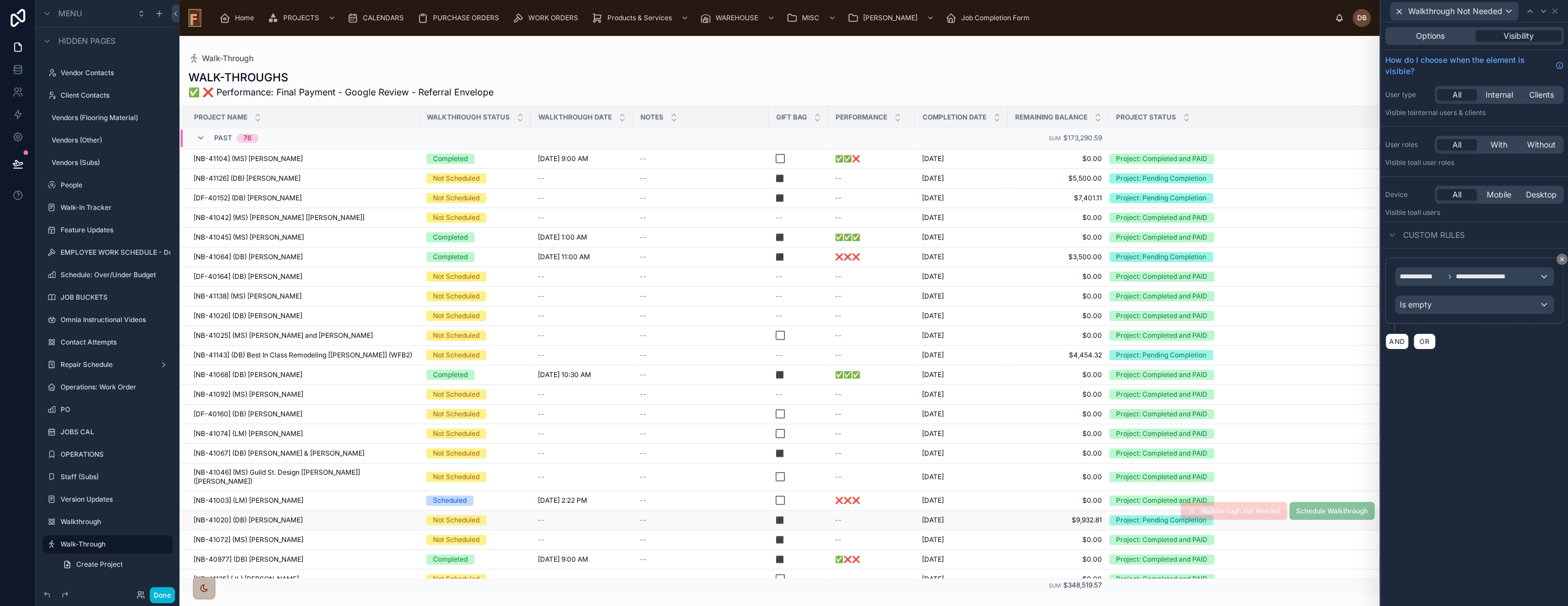
scroll to position [1750, 0]
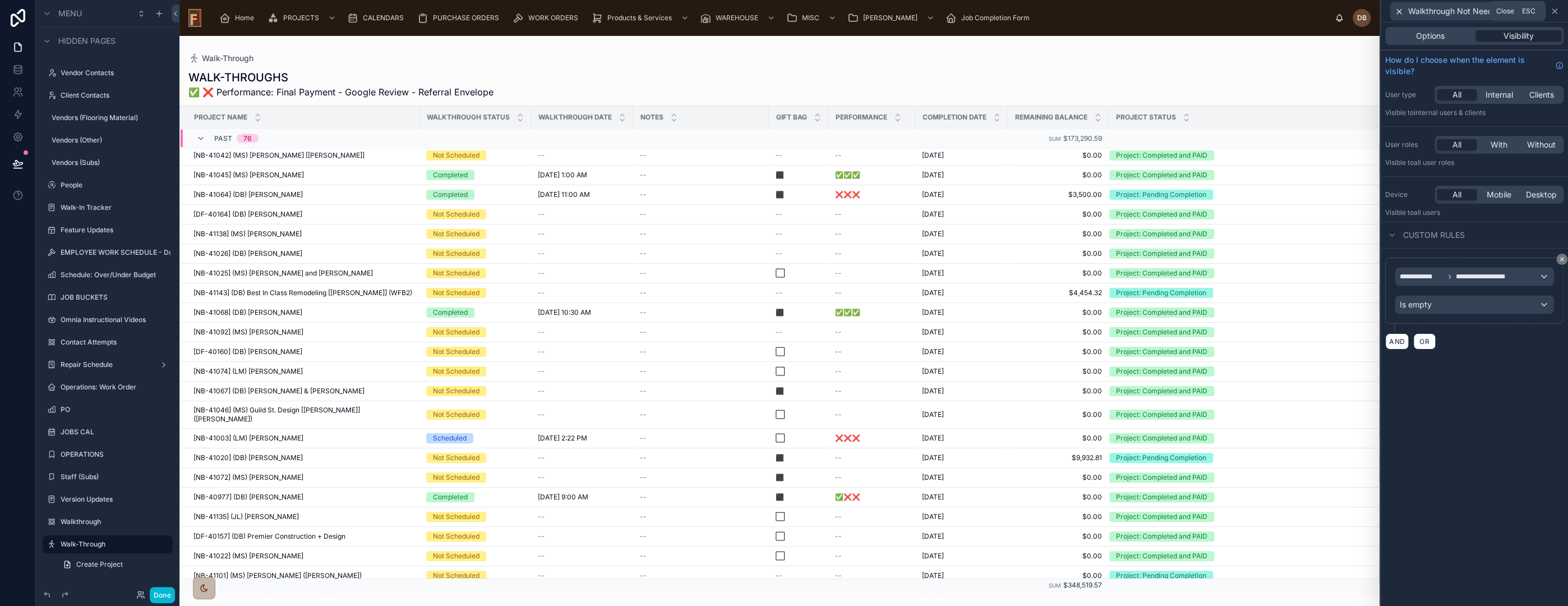
click at [1556, 11] on icon at bounding box center [1554, 10] width 9 height 9
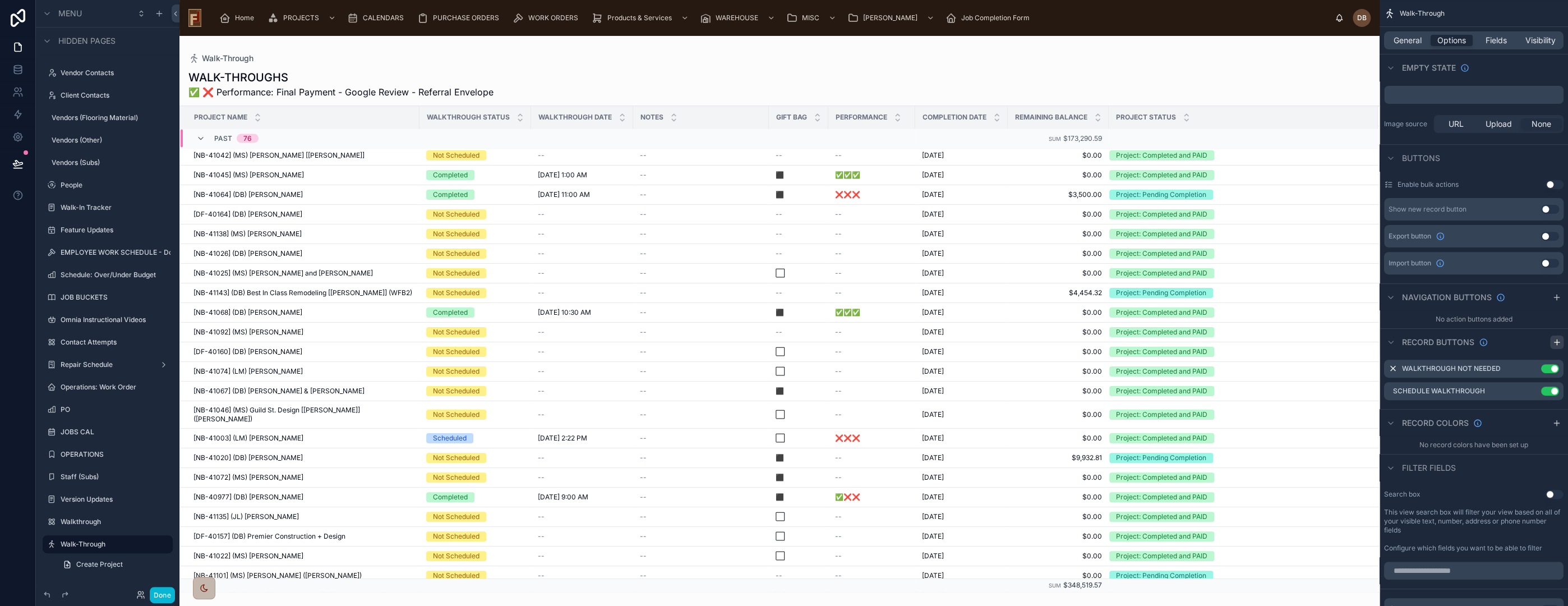
click at [1558, 337] on icon "scrollable content" at bounding box center [1556, 341] width 9 height 9
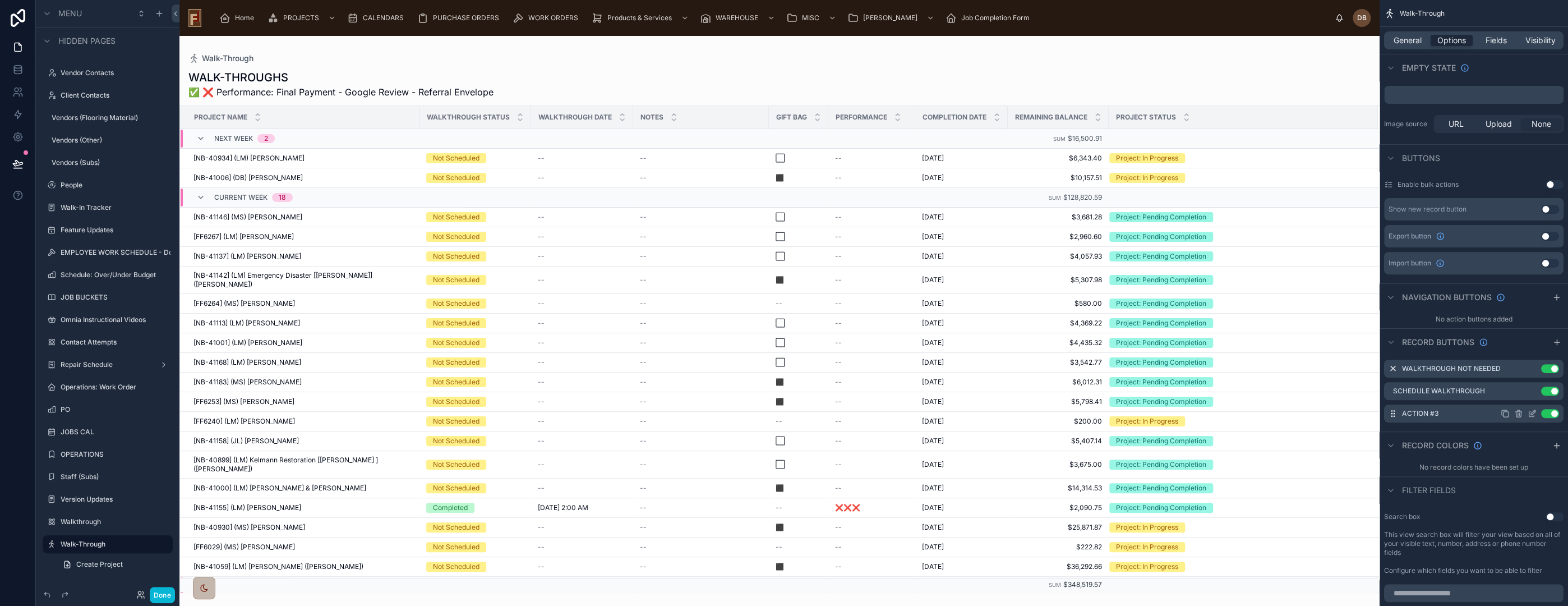
click at [1531, 410] on icon "scrollable content" at bounding box center [1533, 412] width 5 height 5
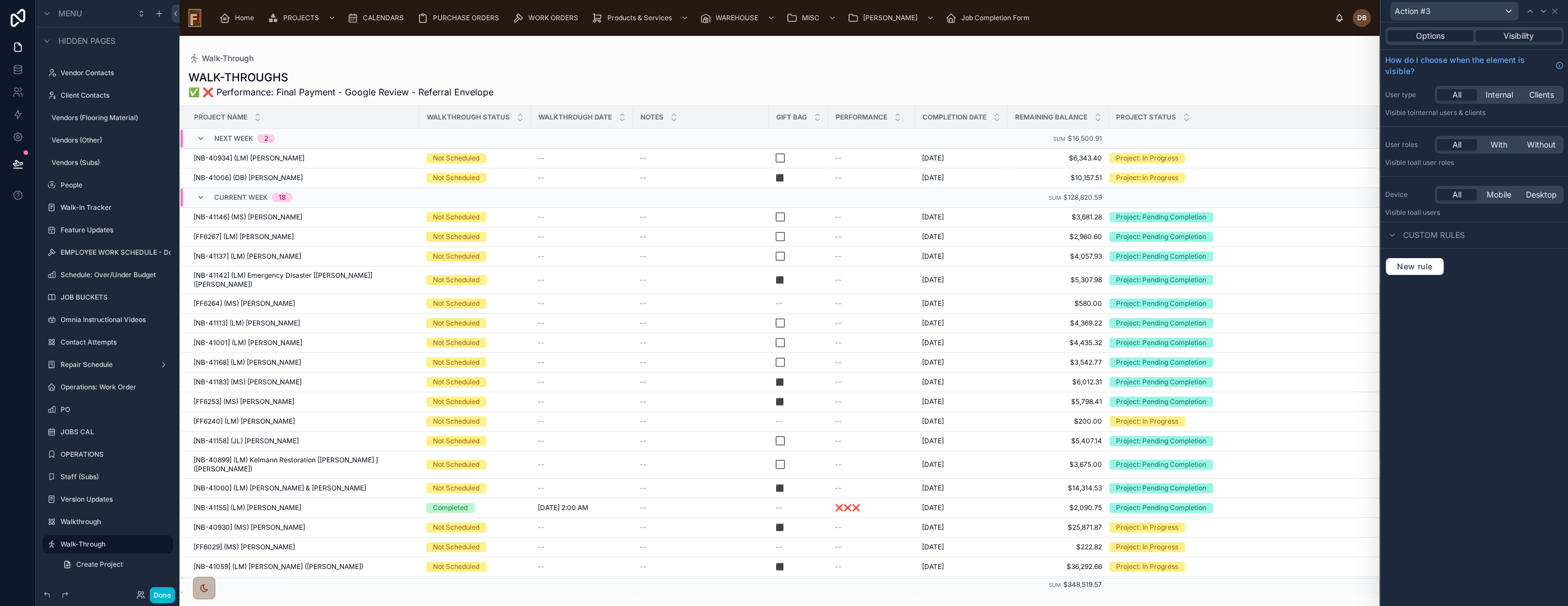
click at [1423, 37] on span "Options" at bounding box center [1430, 36] width 29 height 11
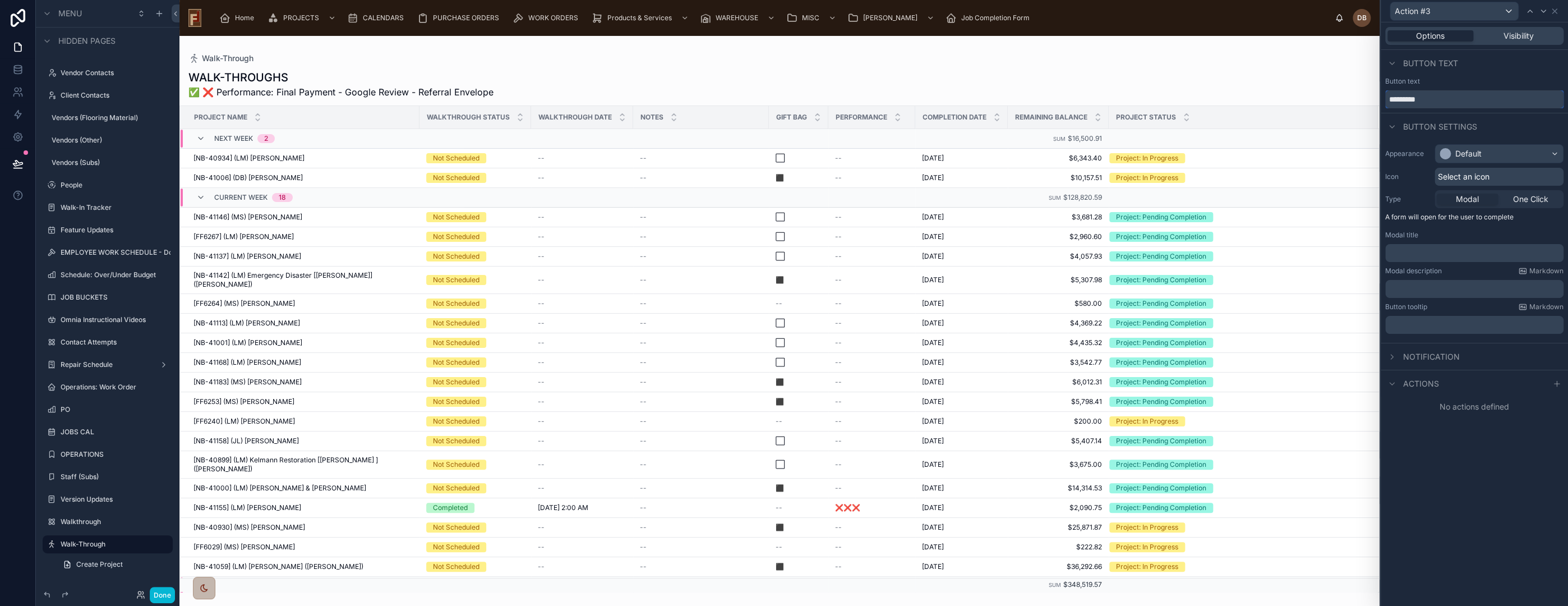
drag, startPoint x: 1457, startPoint y: 97, endPoint x: 1371, endPoint y: 104, distance: 86.3
click at [1371, 104] on div "Action #3 Options Visibility Button text Button text ********* Button settings …" at bounding box center [784, 303] width 1568 height 606
type input "**********"
click at [1499, 152] on div "Default" at bounding box center [1498, 153] width 128 height 18
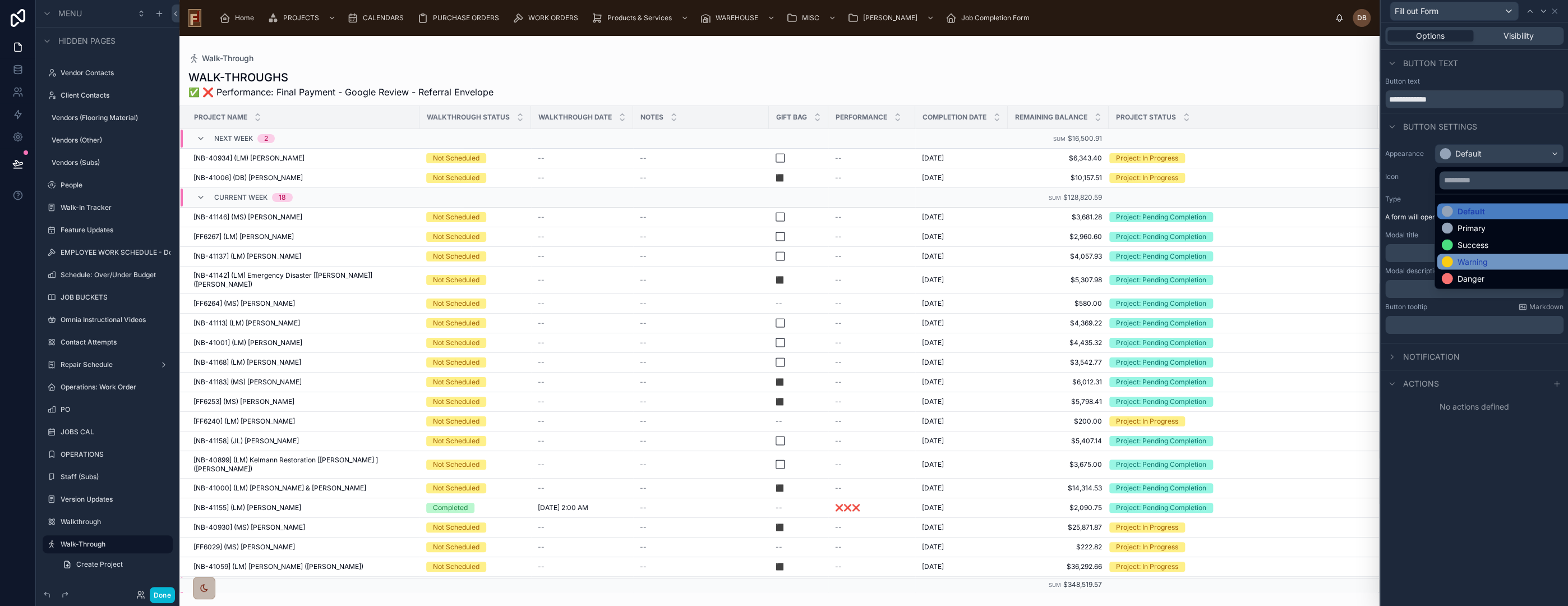
click at [1494, 261] on div "Warning" at bounding box center [1511, 261] width 140 height 11
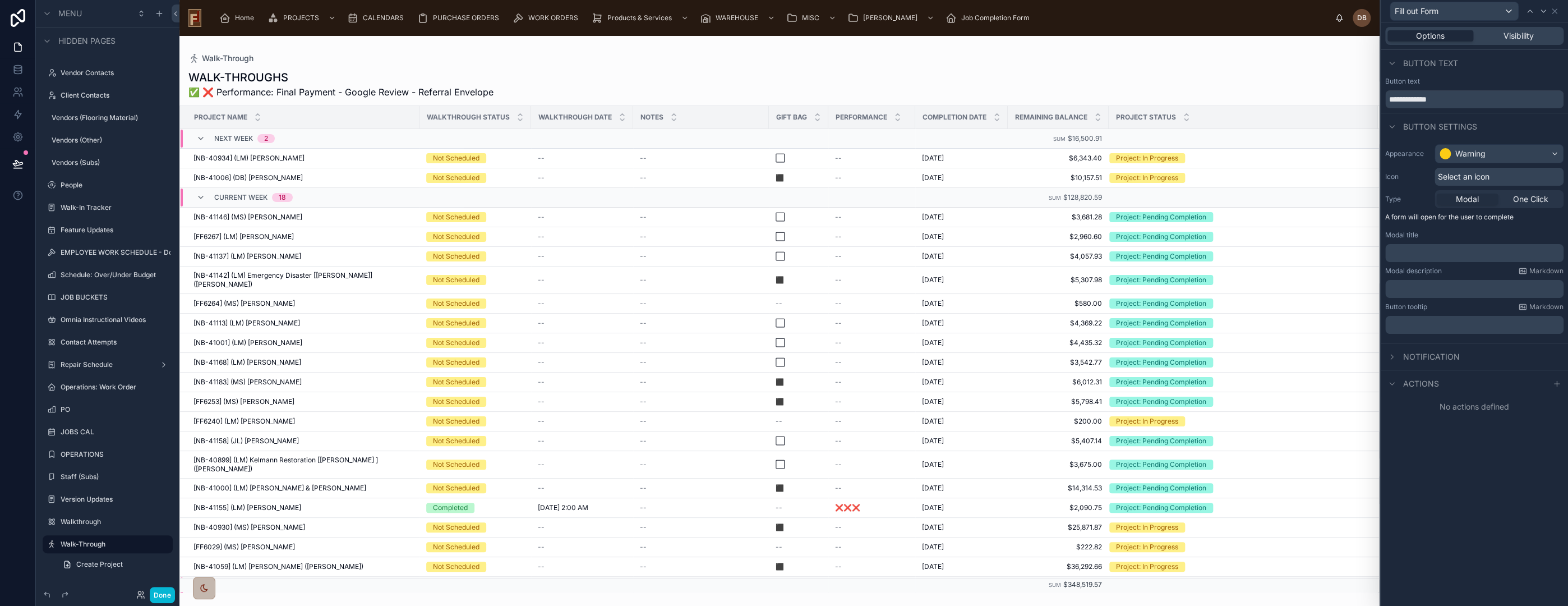
click at [1497, 175] on div "Select an icon" at bounding box center [1498, 176] width 129 height 18
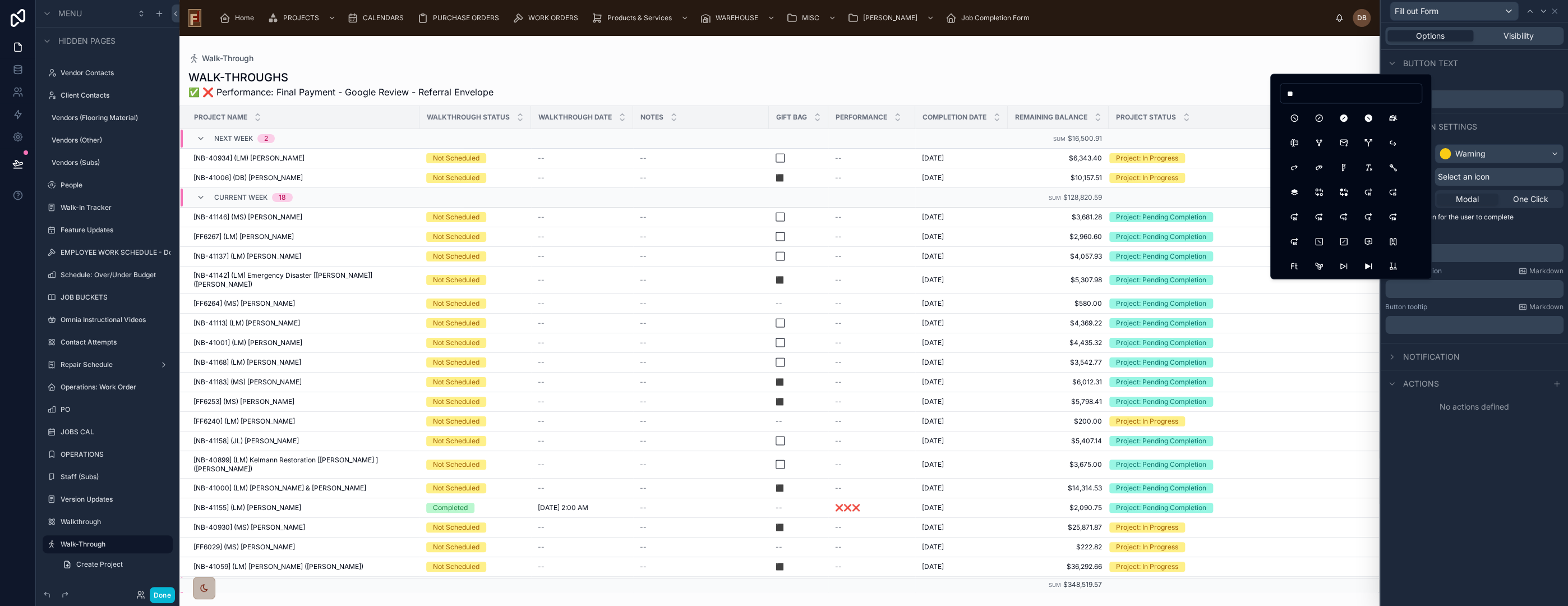
type input "*"
type input "****"
click at [1293, 115] on button "Edit" at bounding box center [1294, 118] width 20 height 20
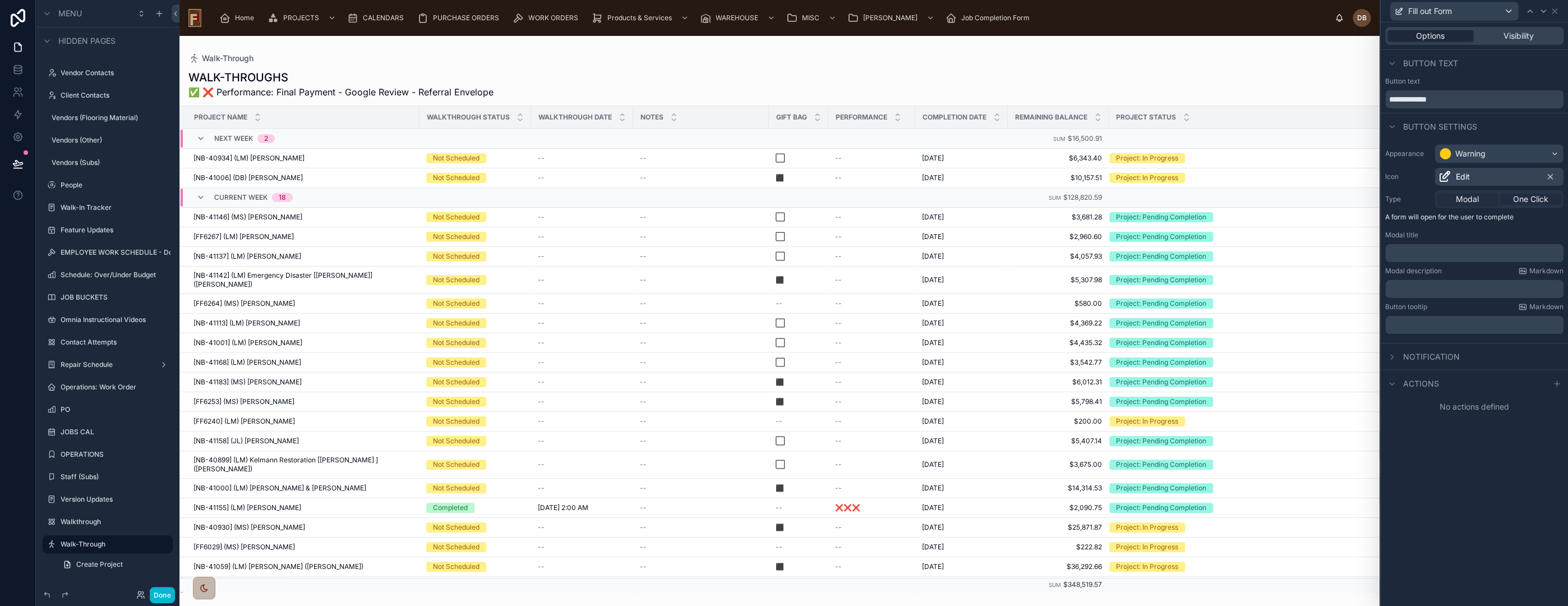
click at [1531, 199] on span "One Click" at bounding box center [1530, 199] width 35 height 11
click at [1523, 195] on span "One Click" at bounding box center [1530, 199] width 35 height 11
click at [1558, 308] on icon at bounding box center [1556, 307] width 9 height 9
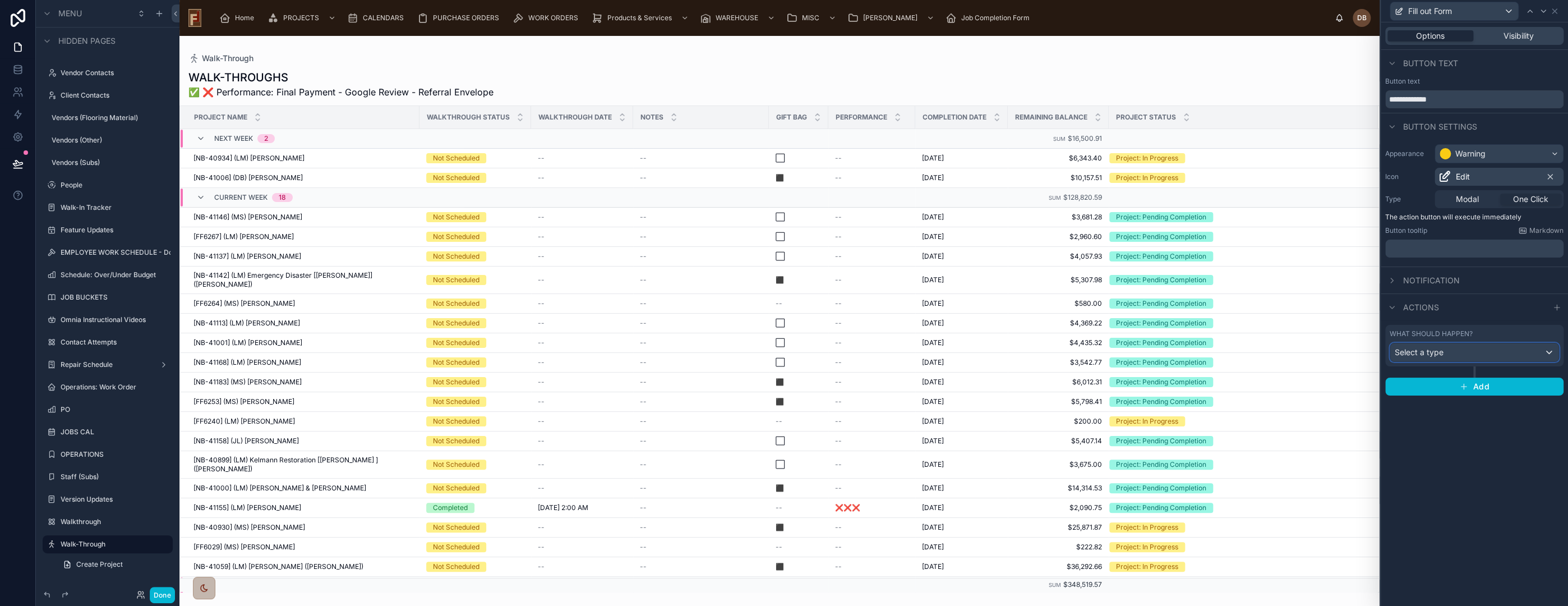
click at [1478, 352] on div "Select a type" at bounding box center [1474, 352] width 169 height 18
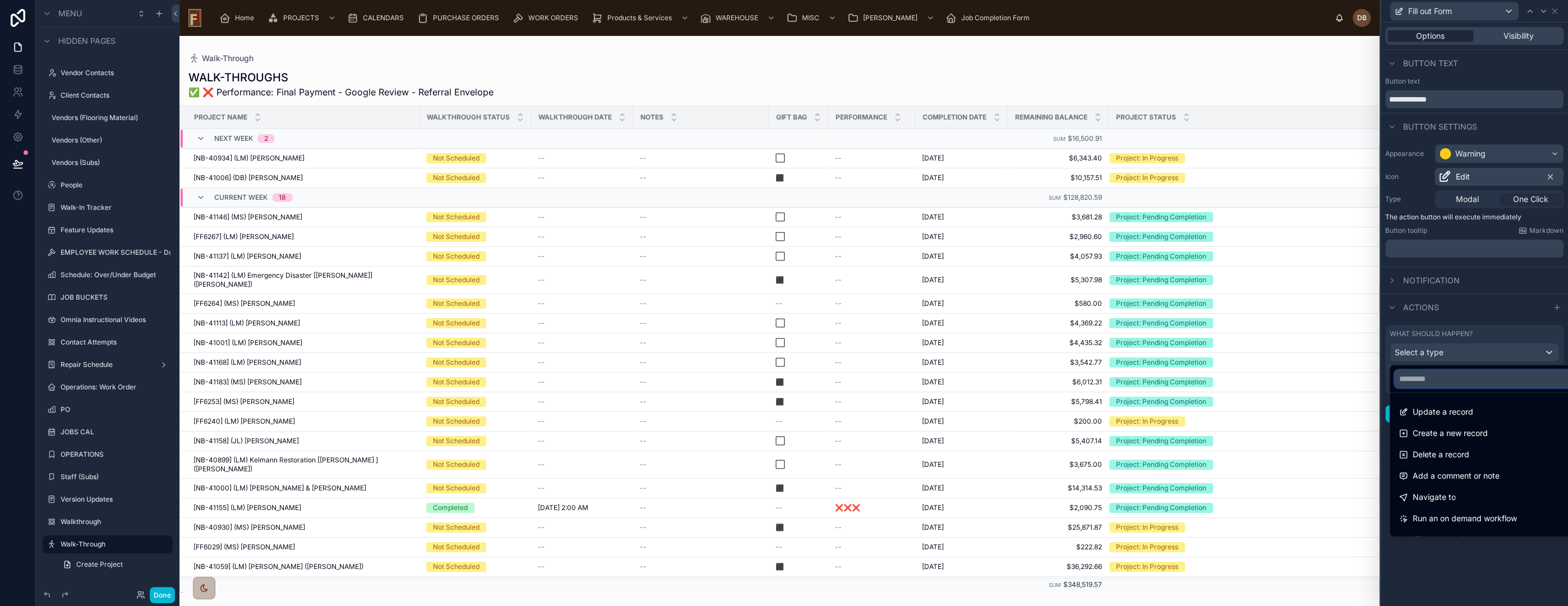
click at [1463, 380] on input "text" at bounding box center [1486, 378] width 185 height 18
click at [1463, 491] on div "Navigate to" at bounding box center [1486, 497] width 176 height 13
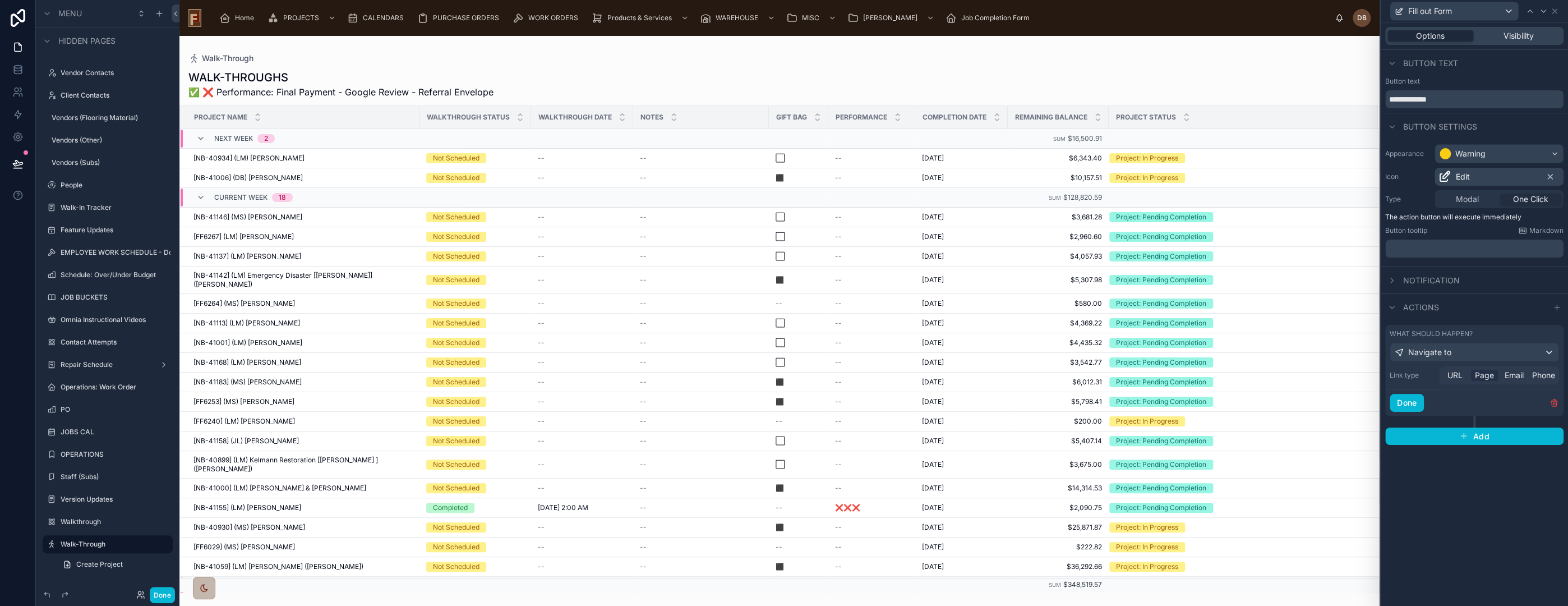
click at [1485, 372] on span "Page" at bounding box center [1484, 375] width 19 height 11
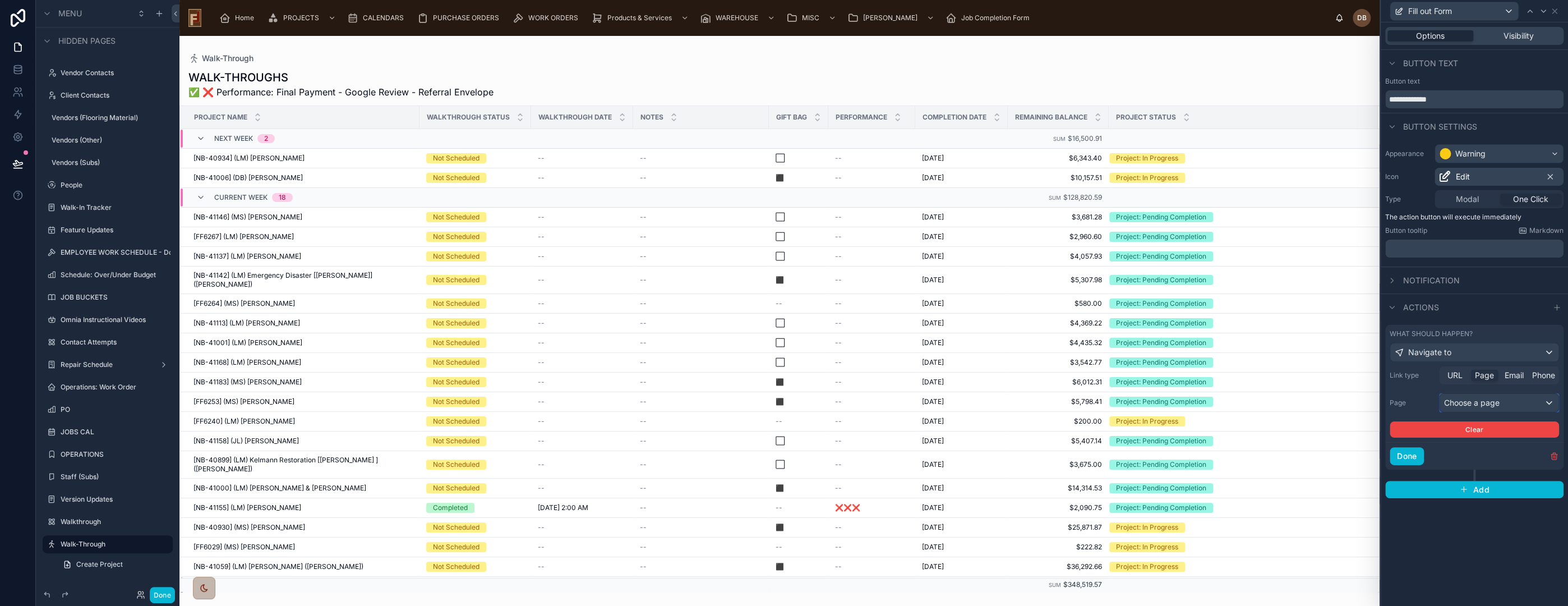
click at [1487, 401] on div "Choose a page" at bounding box center [1498, 402] width 119 height 18
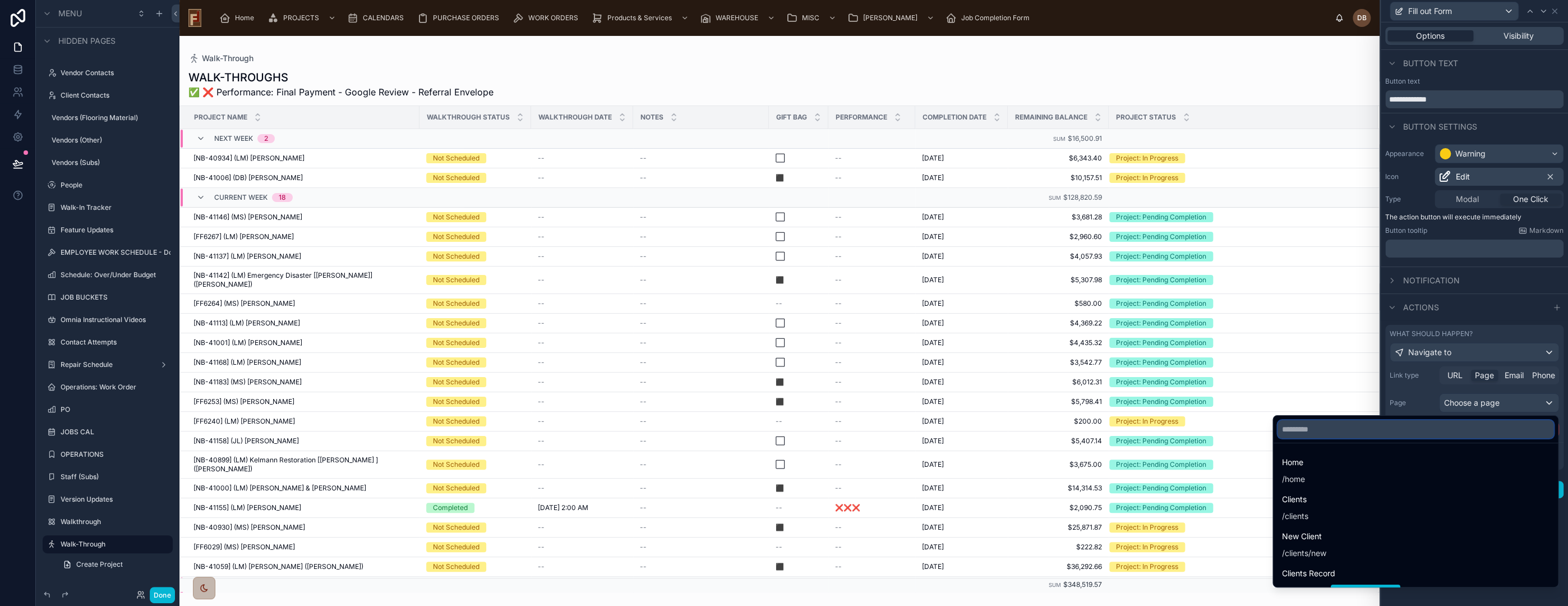
click at [1444, 428] on input "text" at bounding box center [1416, 429] width 276 height 18
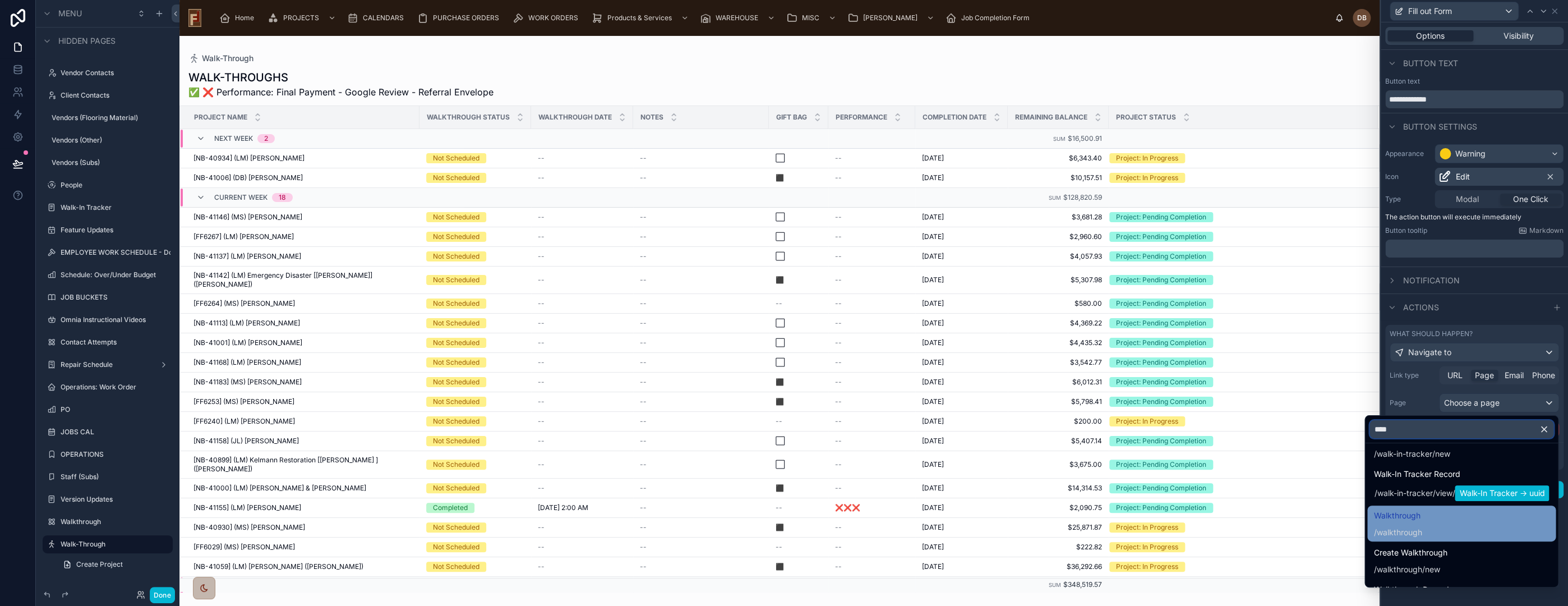
scroll to position [125, 0]
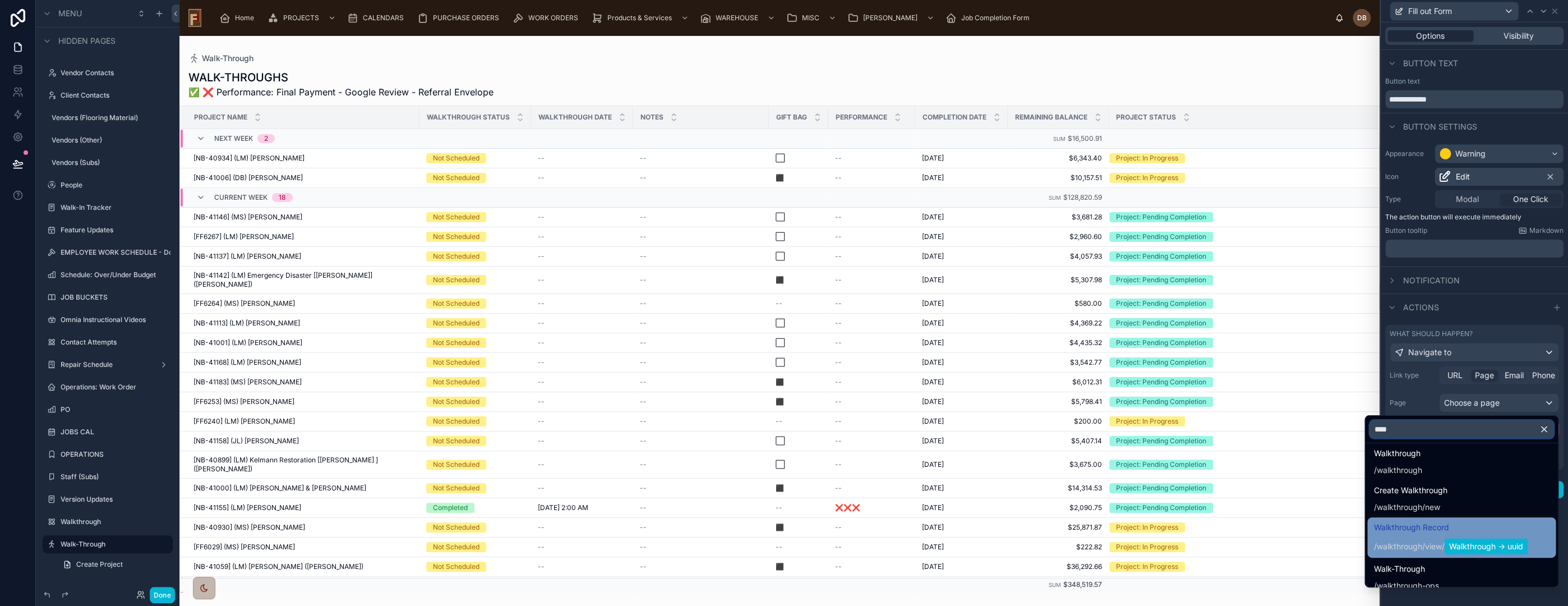
type input "****"
click at [1410, 534] on div "Walkthrough Record / walkthrough / view / Walkthrough -> uuid" at bounding box center [1450, 536] width 153 height 33
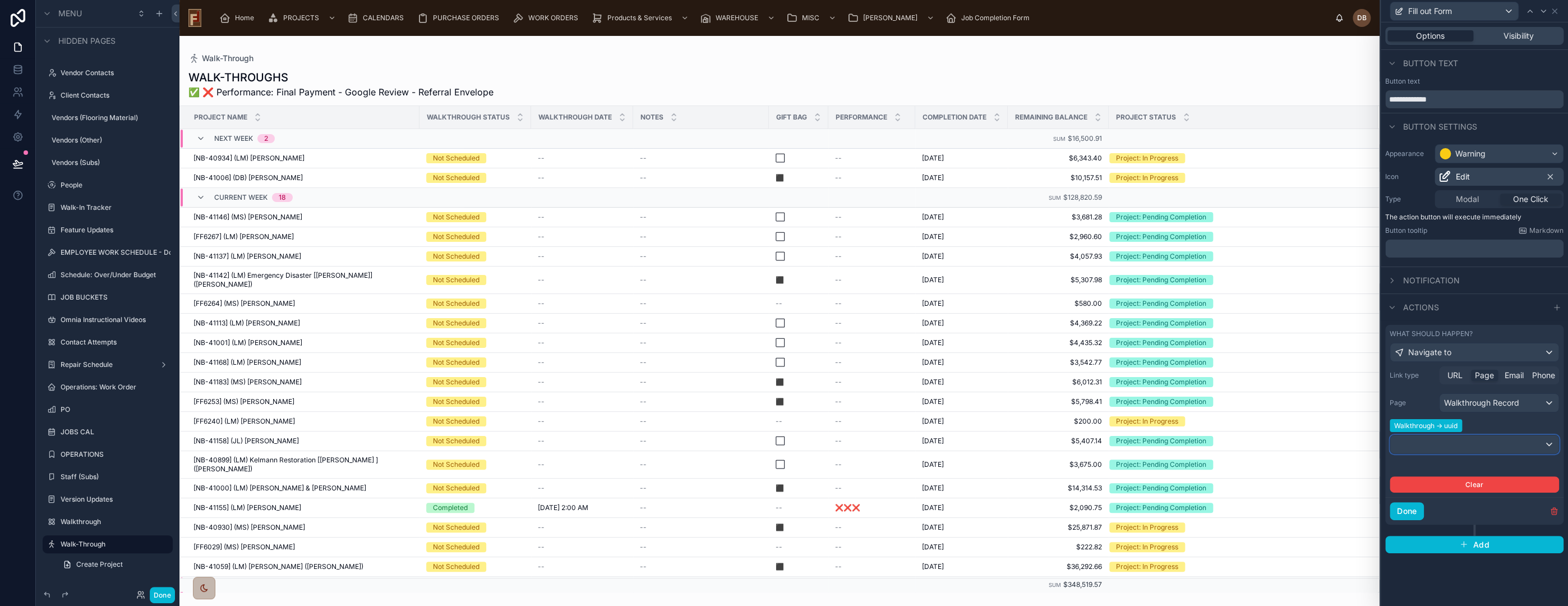
click at [1484, 443] on div at bounding box center [1474, 444] width 169 height 18
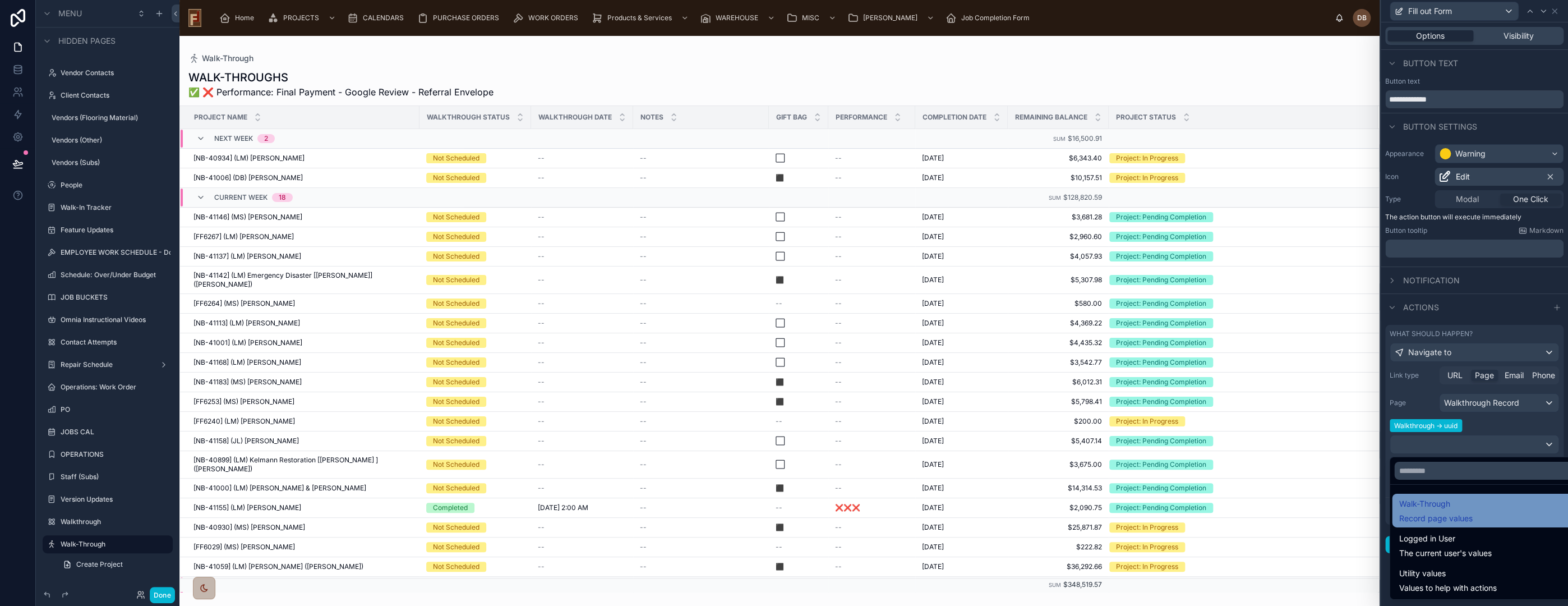
click at [1516, 515] on div "Walk-Through Record page values" at bounding box center [1486, 511] width 176 height 27
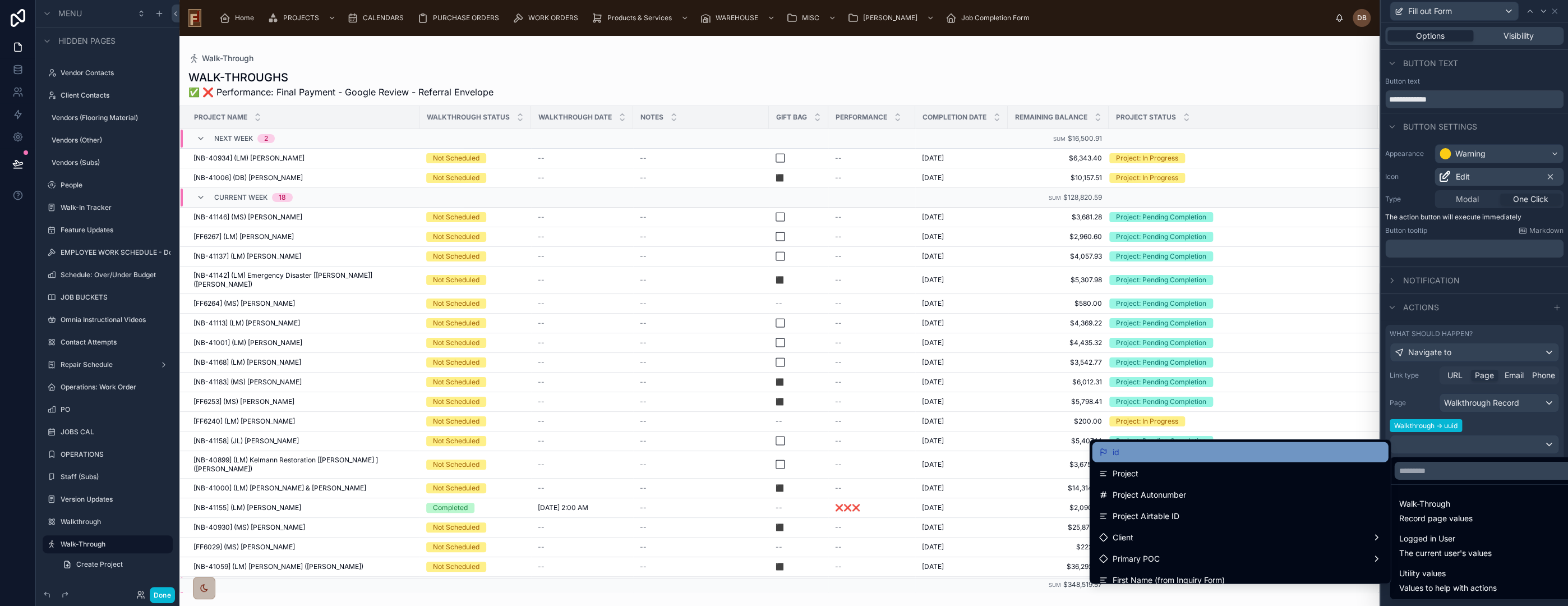
click at [1180, 454] on div "id" at bounding box center [1239, 452] width 283 height 13
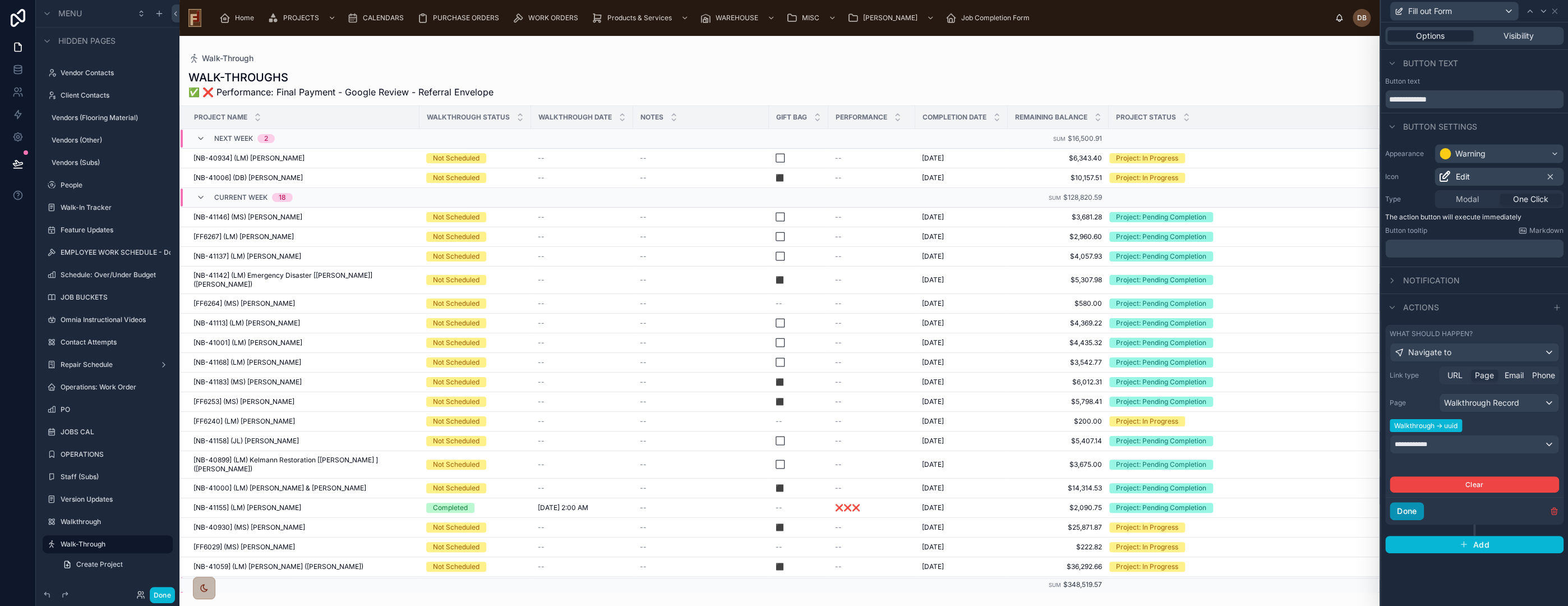
click at [1415, 510] on button "Done" at bounding box center [1407, 511] width 34 height 18
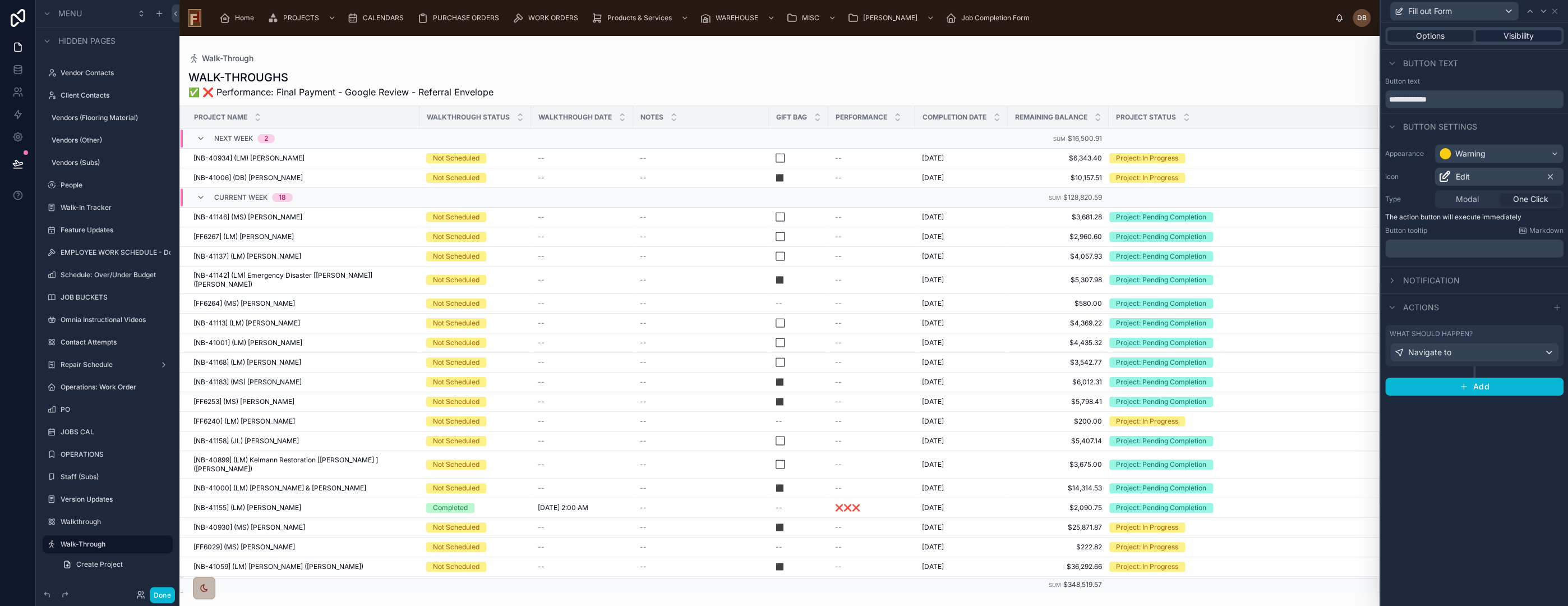
click at [1520, 34] on span "Visibility" at bounding box center [1518, 36] width 30 height 11
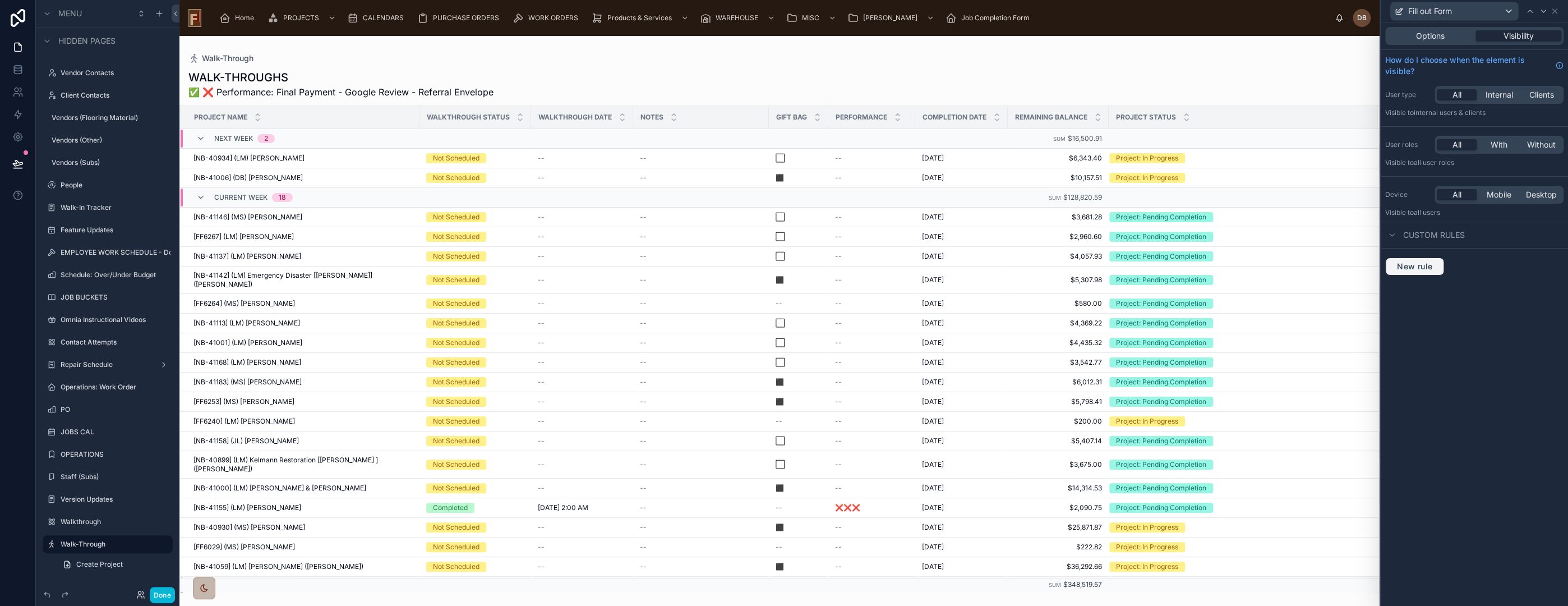
click at [1419, 267] on span "New rule" at bounding box center [1415, 266] width 45 height 10
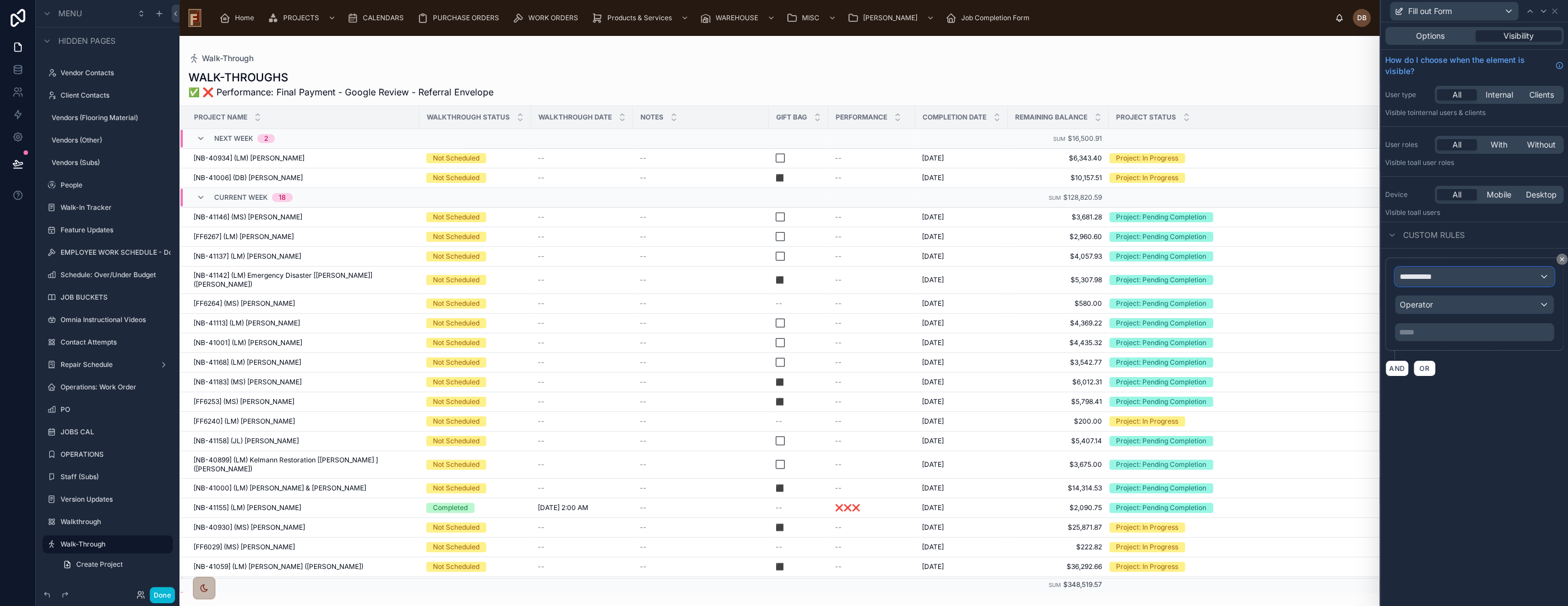
click at [1457, 276] on div "**********" at bounding box center [1475, 276] width 158 height 18
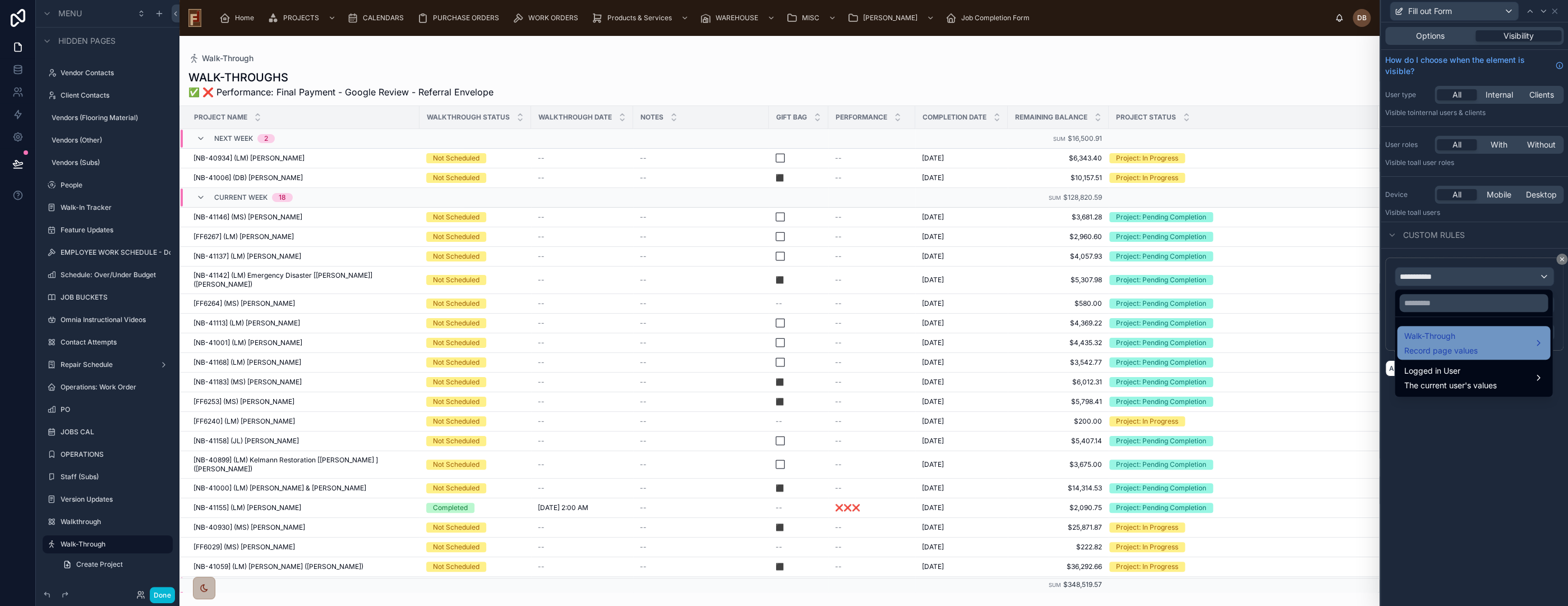
click at [1454, 341] on span "Walk-Through" at bounding box center [1439, 336] width 73 height 13
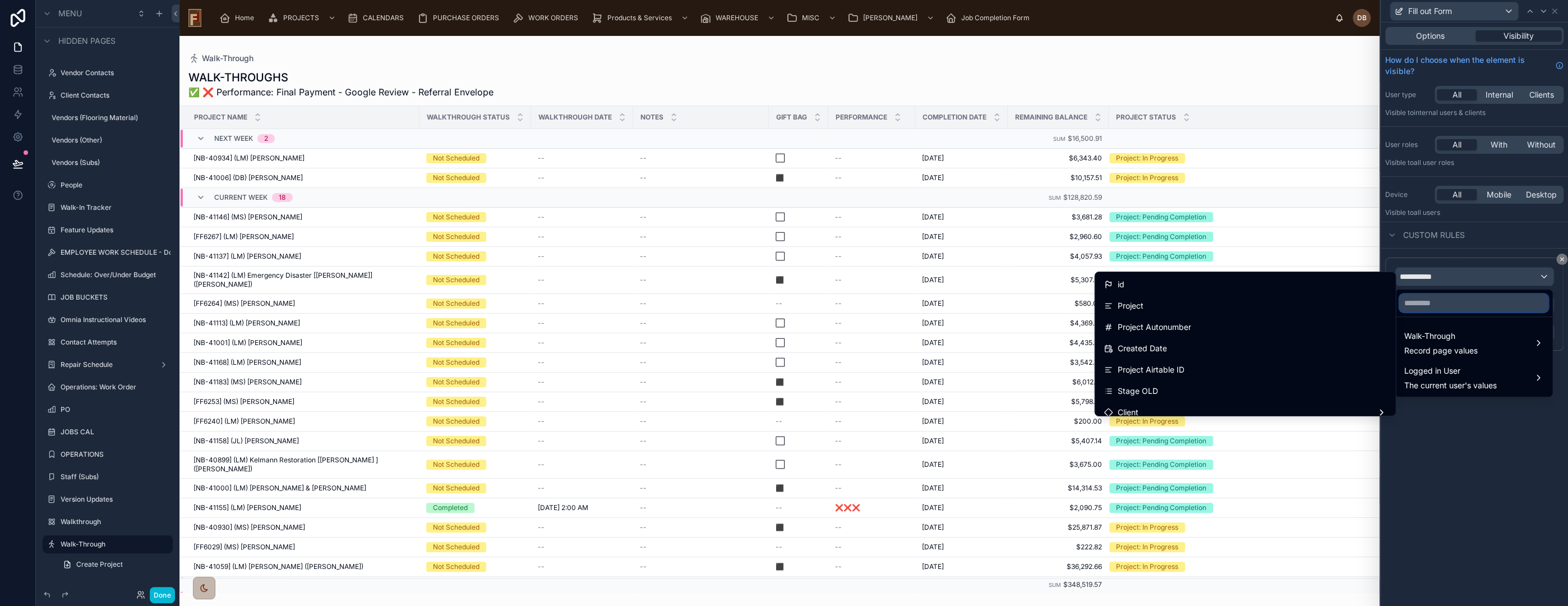
click at [1467, 303] on input "text" at bounding box center [1474, 302] width 149 height 18
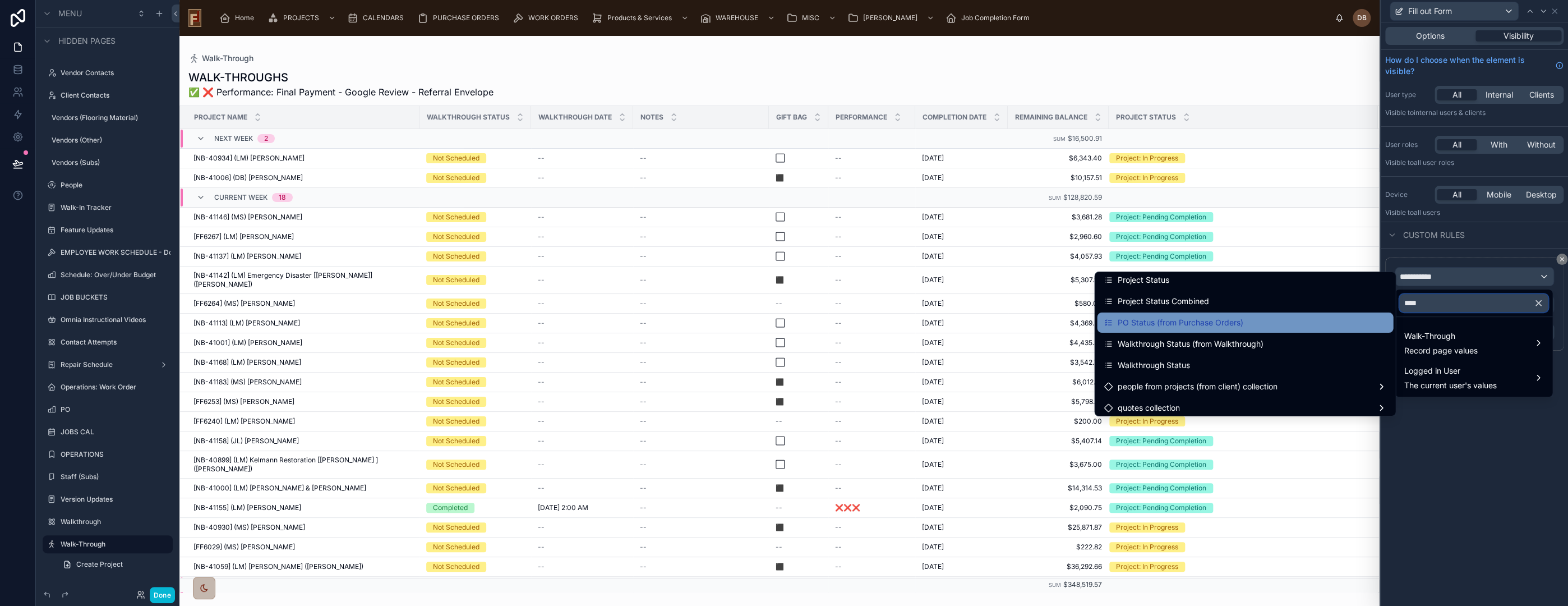
scroll to position [312, 0]
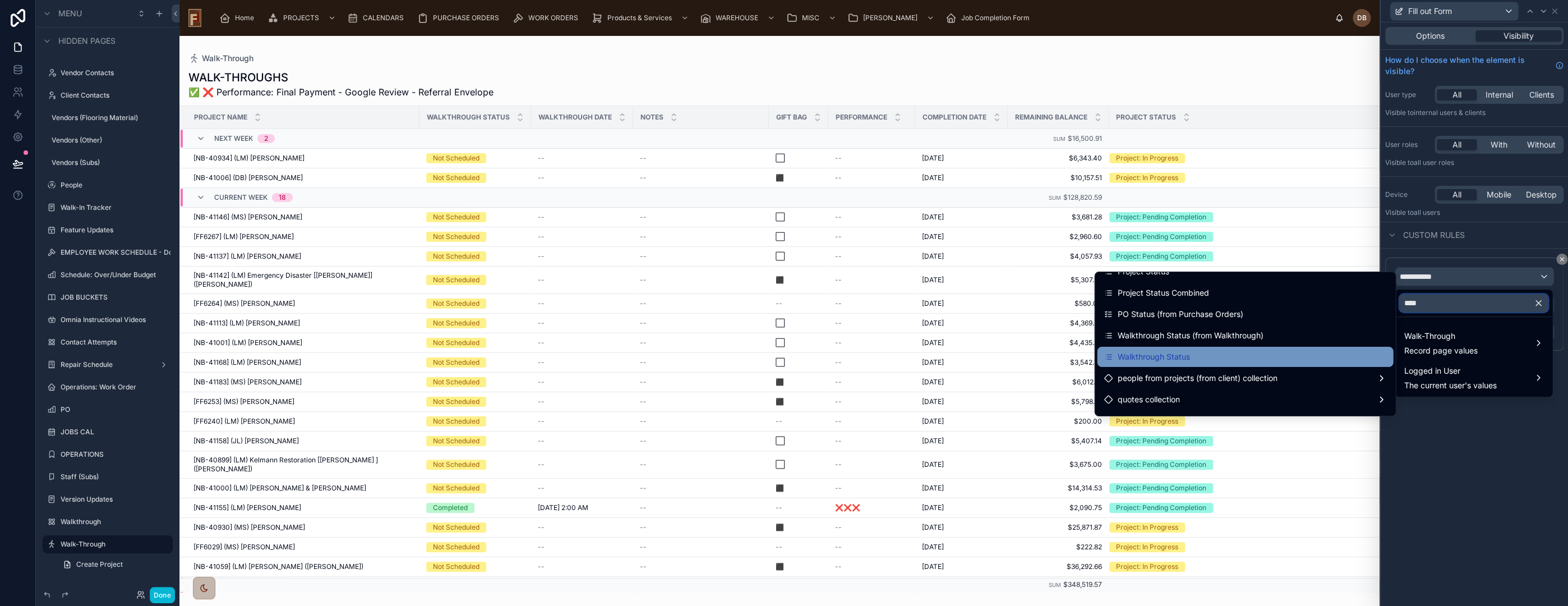
type input "****"
click at [1185, 359] on div "Walkthrough Status" at bounding box center [1245, 356] width 283 height 13
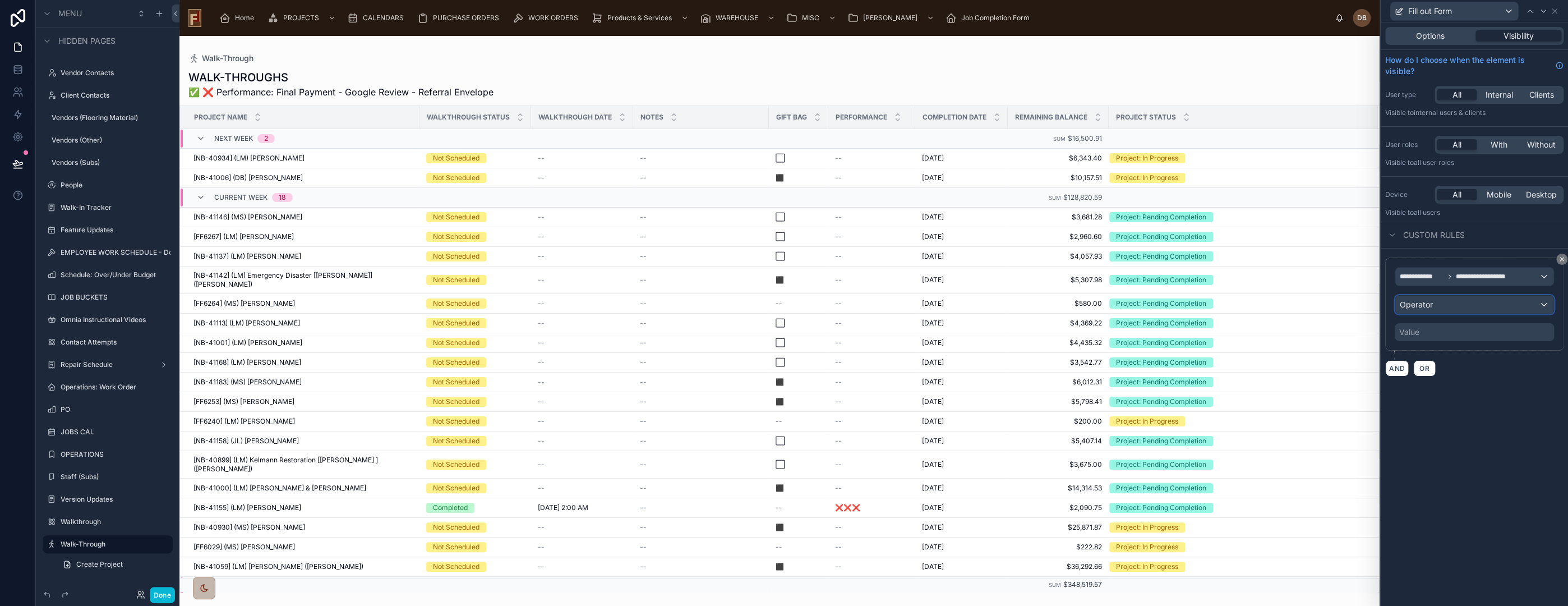
click at [1483, 305] on div "Operator" at bounding box center [1475, 304] width 158 height 18
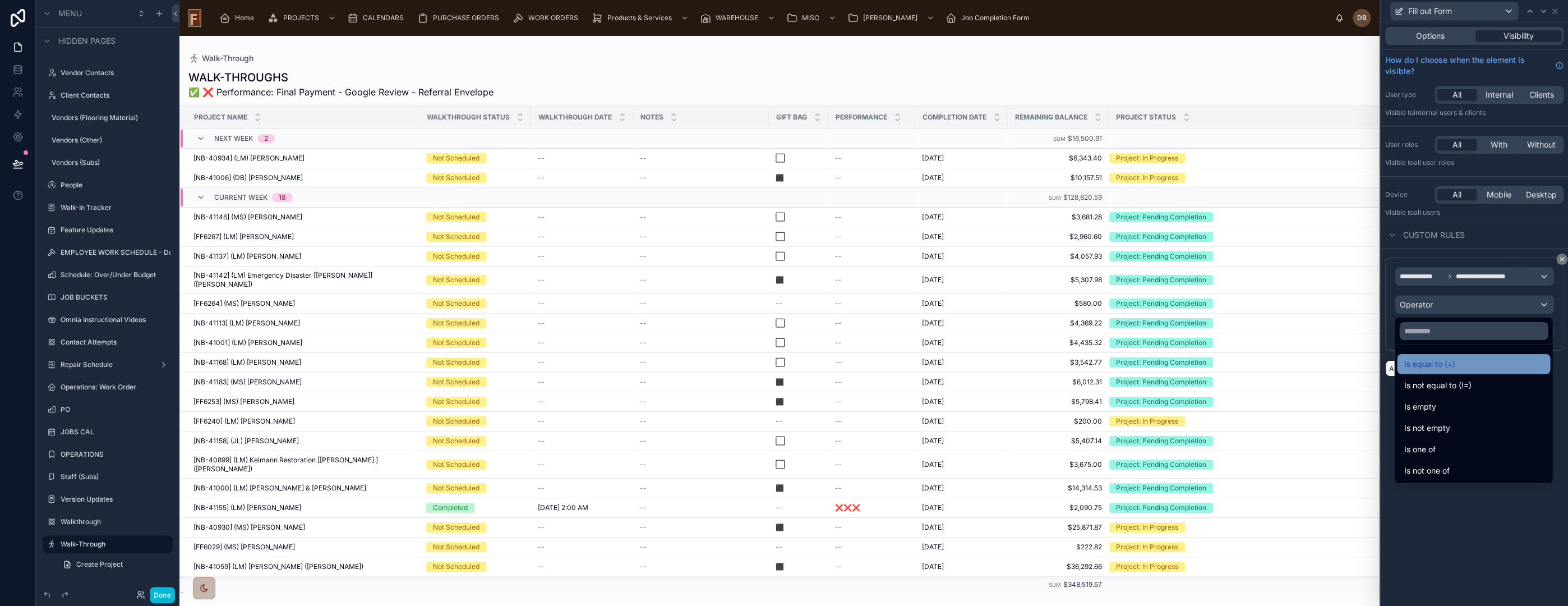
click at [1480, 361] on div "Is equal to (=)" at bounding box center [1473, 364] width 140 height 13
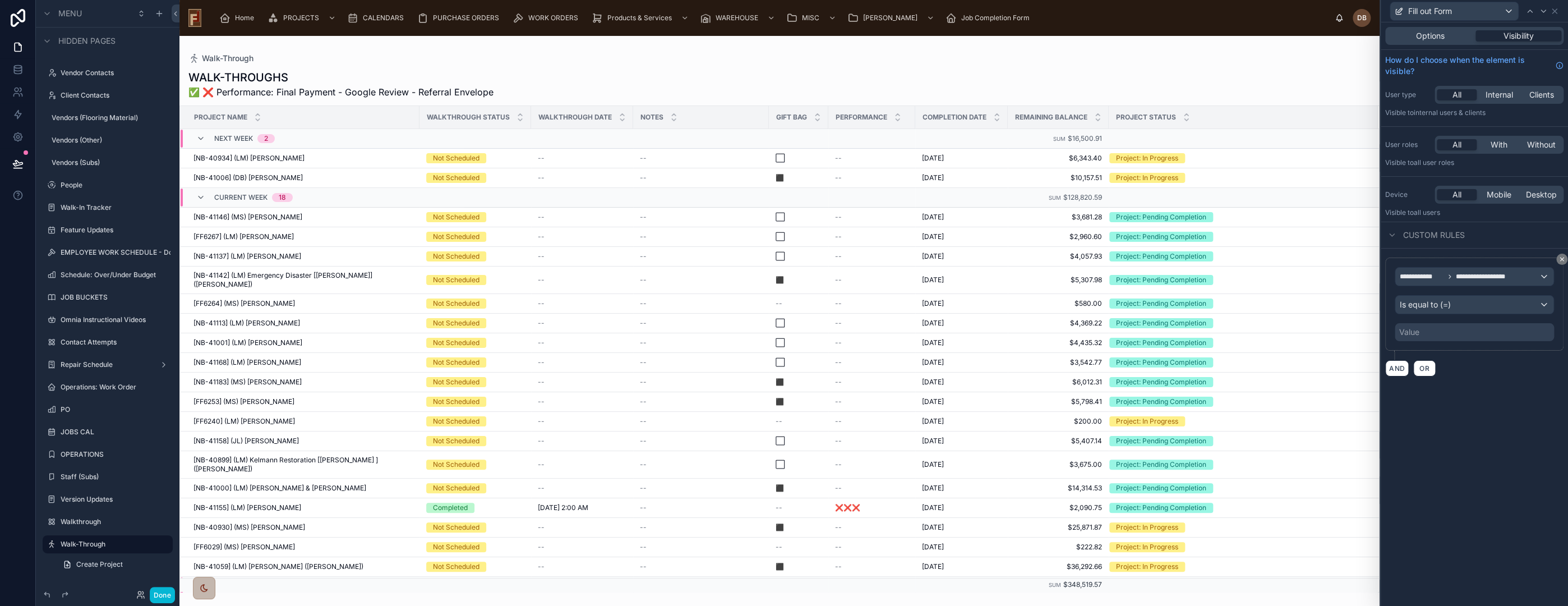
click at [1426, 331] on div "Value" at bounding box center [1474, 332] width 159 height 18
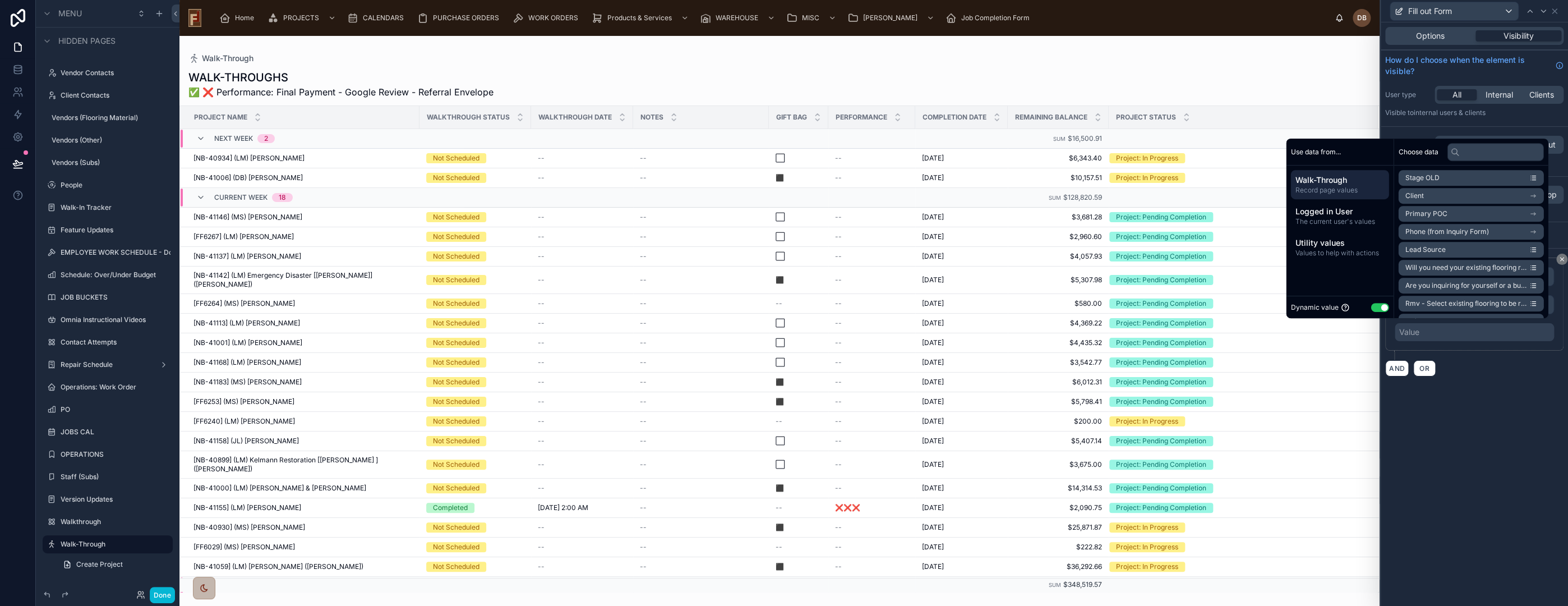
click at [1371, 306] on button "Use setting" at bounding box center [1379, 307] width 18 height 9
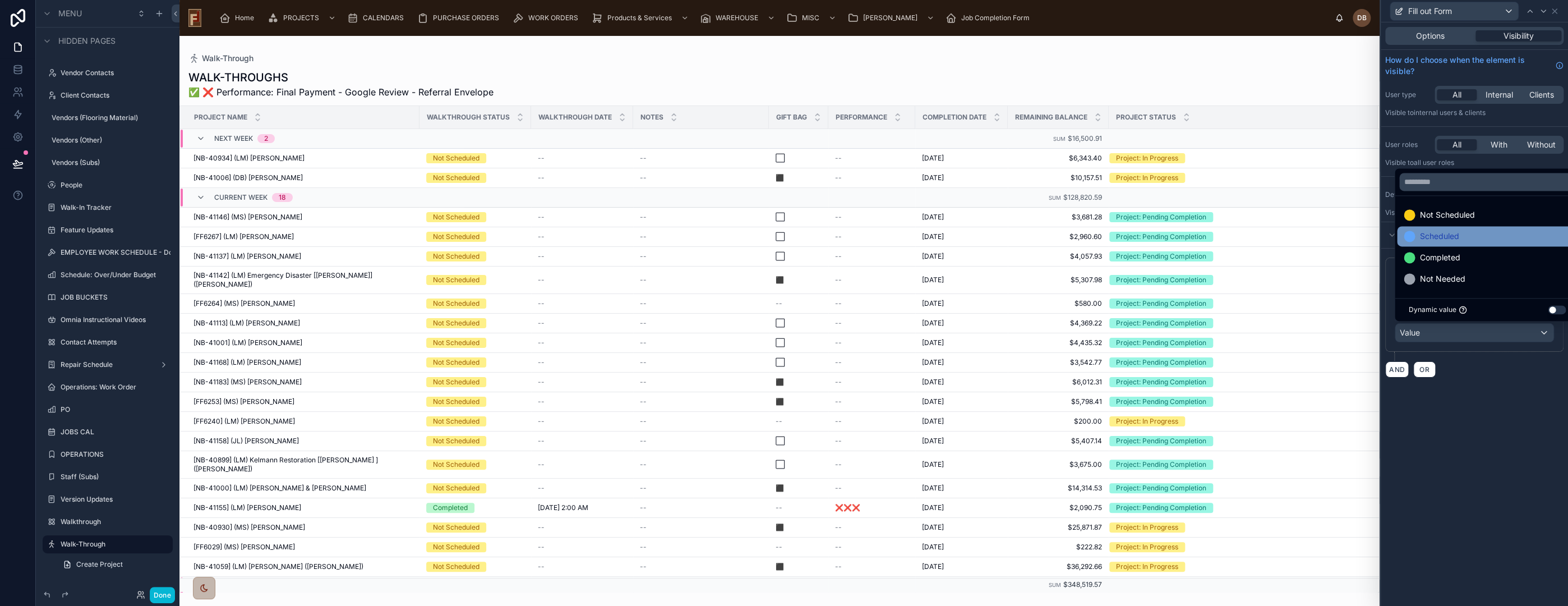
click at [1497, 232] on div "Scheduled" at bounding box center [1486, 236] width 167 height 13
click at [1475, 497] on div "**********" at bounding box center [1474, 314] width 188 height 583
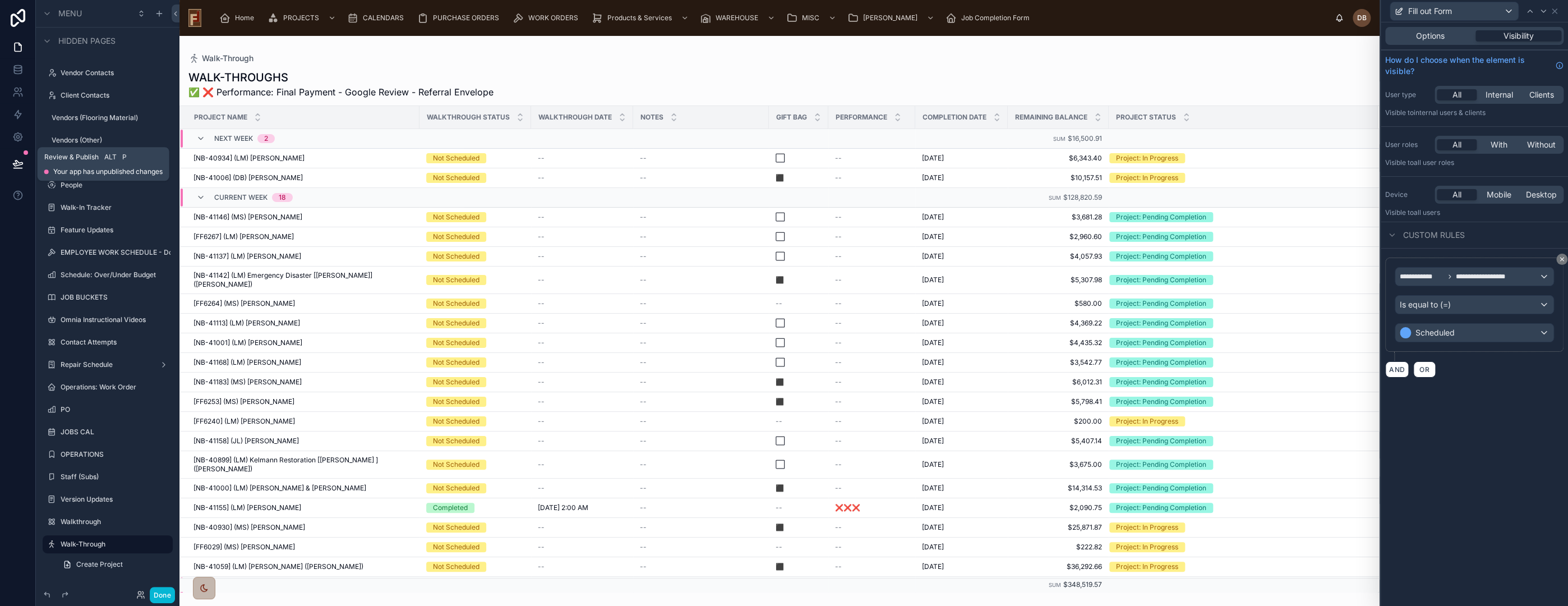
click at [15, 160] on icon at bounding box center [18, 163] width 10 height 6
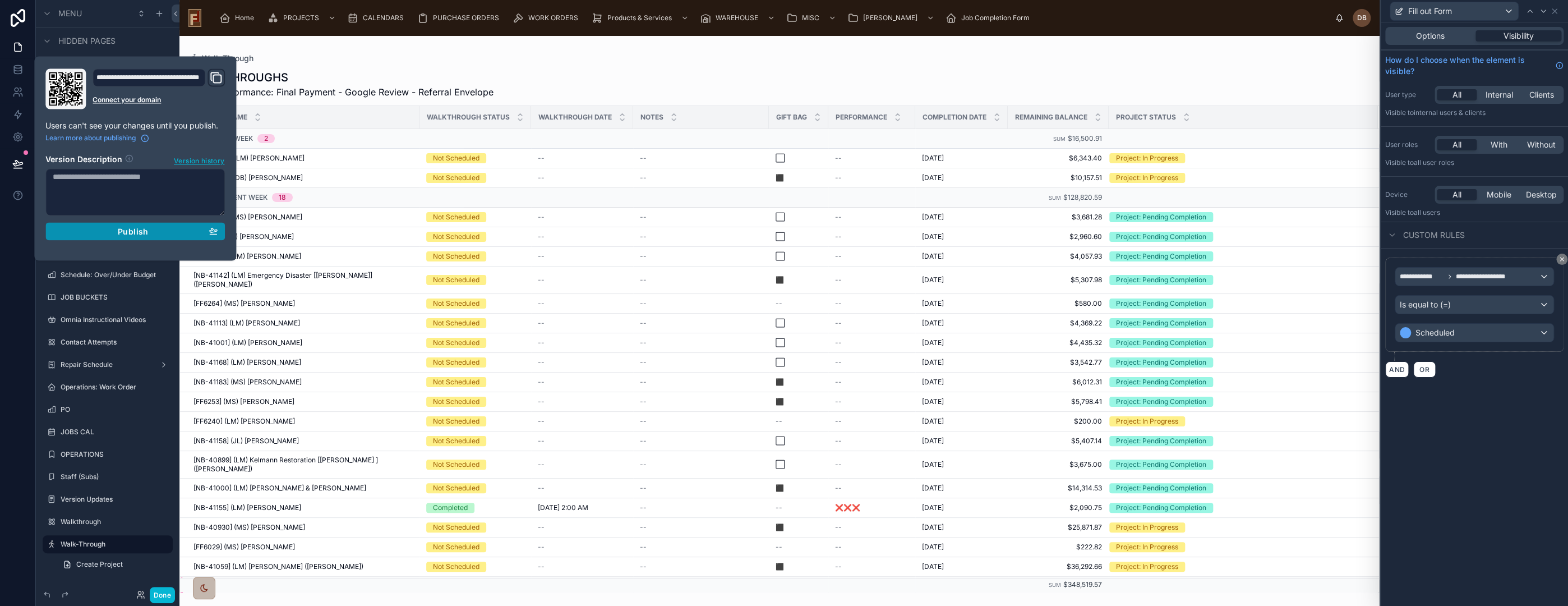
click at [131, 232] on span "Publish" at bounding box center [133, 231] width 30 height 10
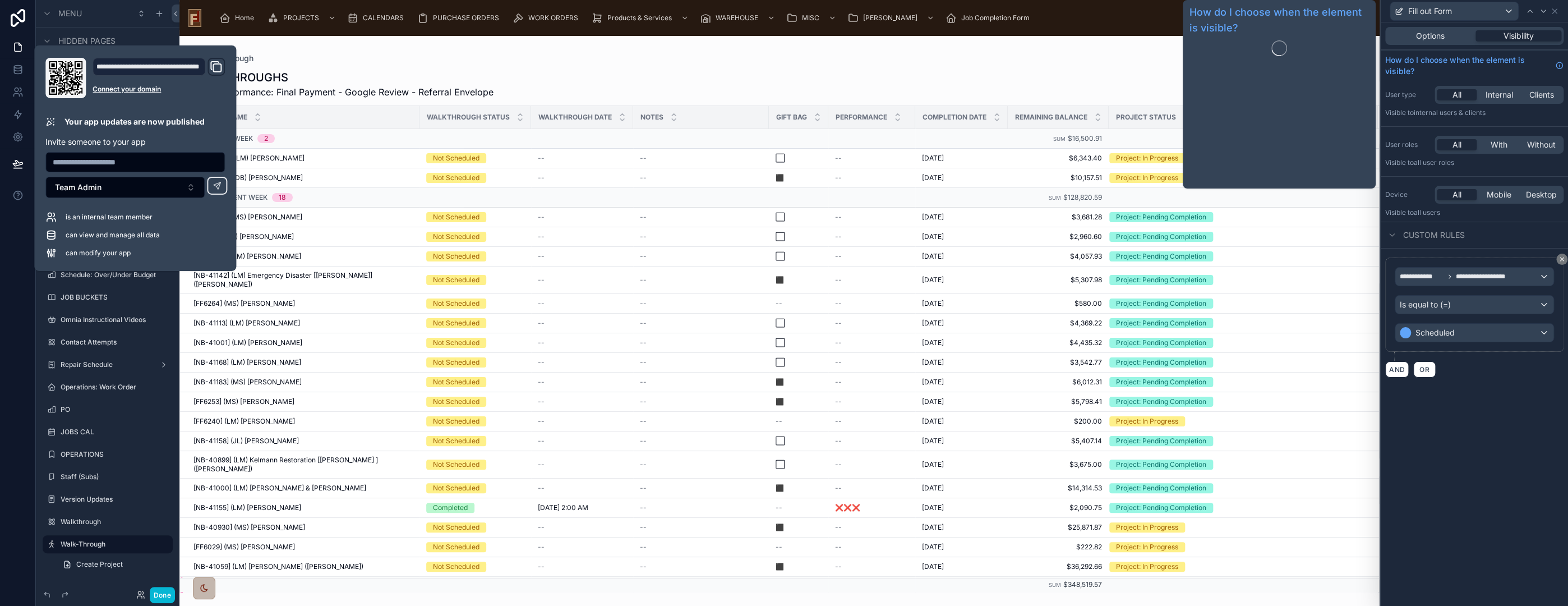
click at [1461, 12] on div "Fill out Form" at bounding box center [1454, 10] width 128 height 18
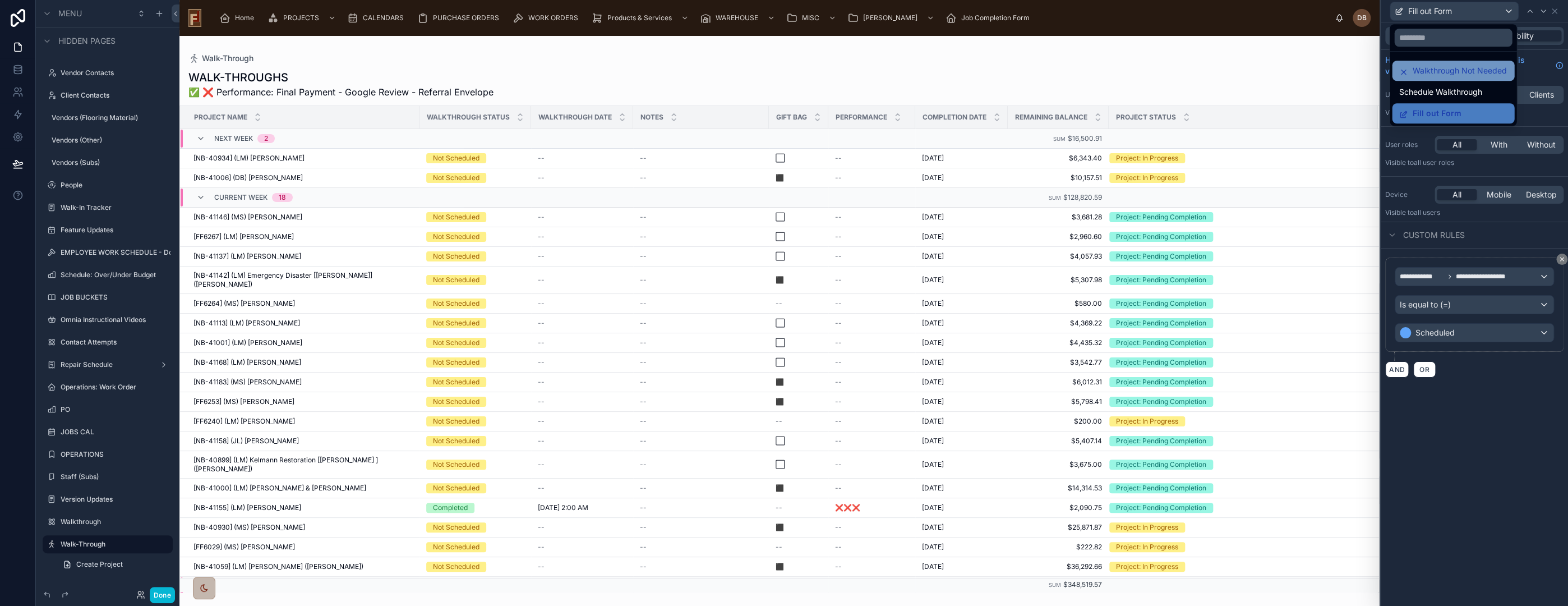
click at [1452, 71] on span "Walkthrough Not Needed" at bounding box center [1458, 71] width 94 height 13
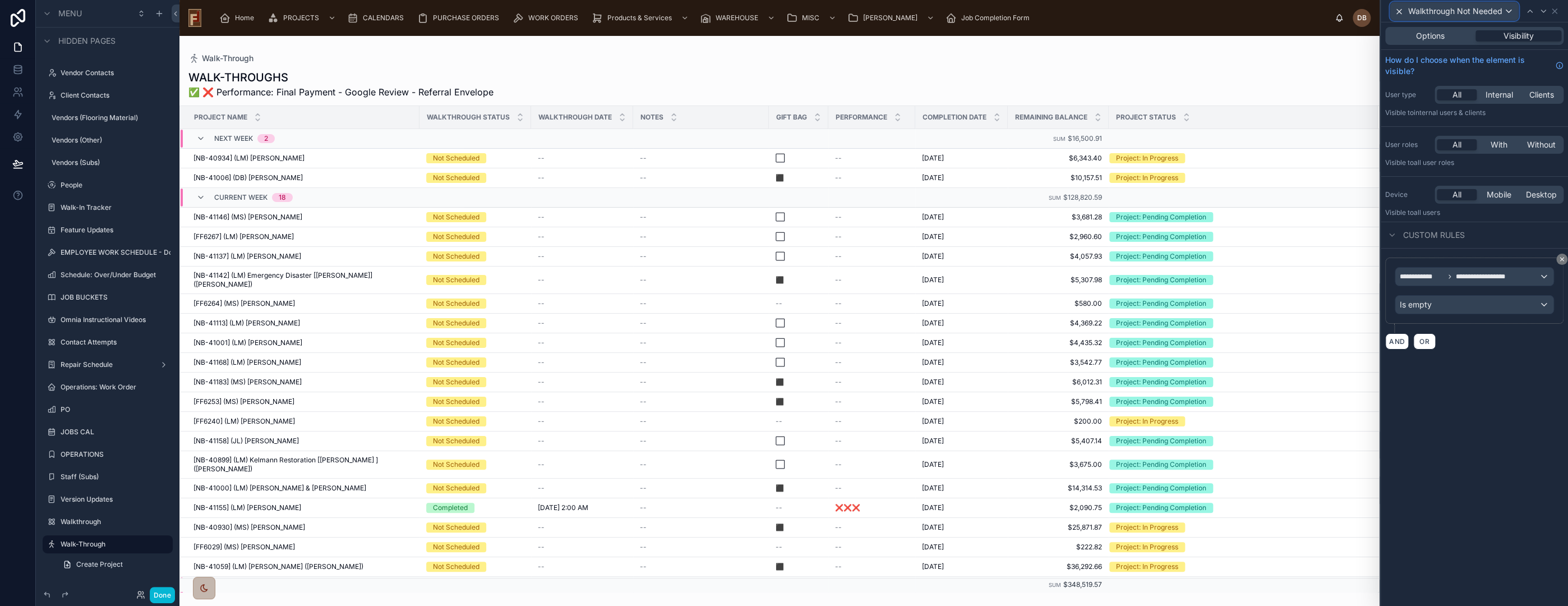
click at [1456, 3] on div "Walkthrough Not Needed" at bounding box center [1454, 10] width 128 height 18
click at [1454, 94] on span "Schedule Walkthrough" at bounding box center [1439, 91] width 83 height 13
click at [1507, 273] on span "**********" at bounding box center [1469, 278] width 139 height 18
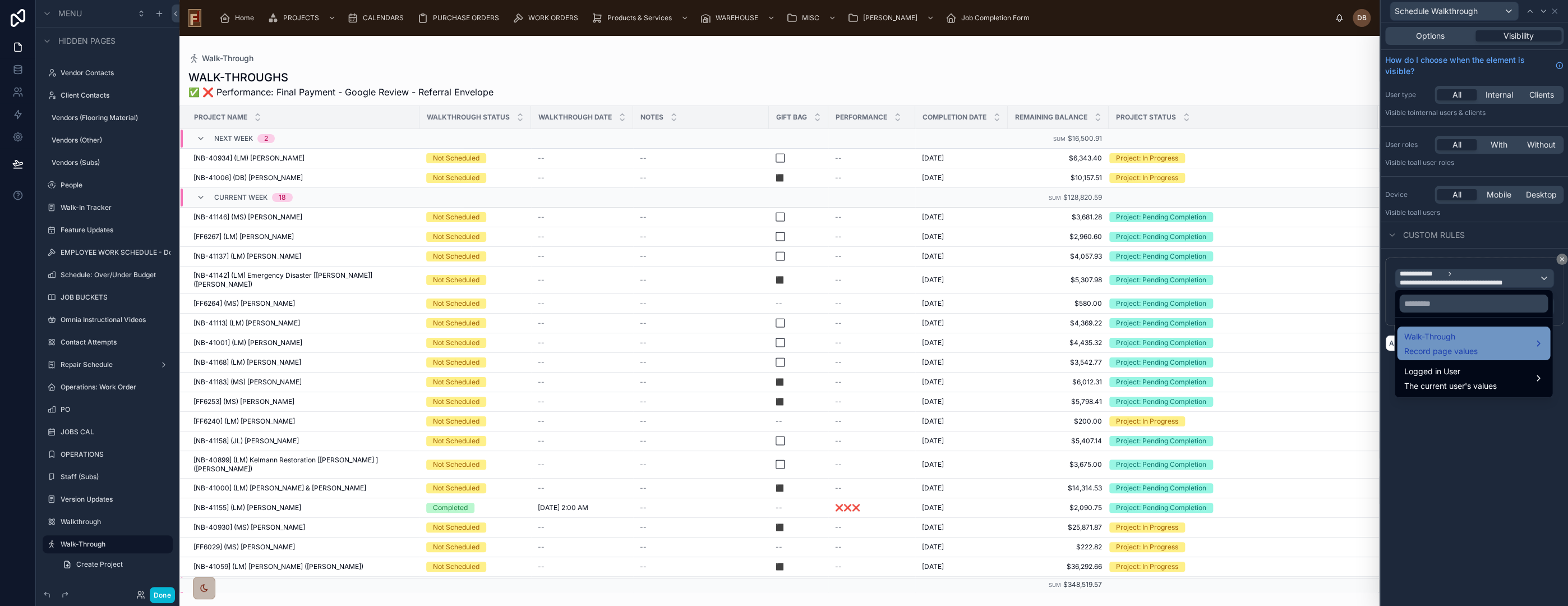
click at [1488, 333] on div "Walk-Through Record page values" at bounding box center [1473, 343] width 140 height 27
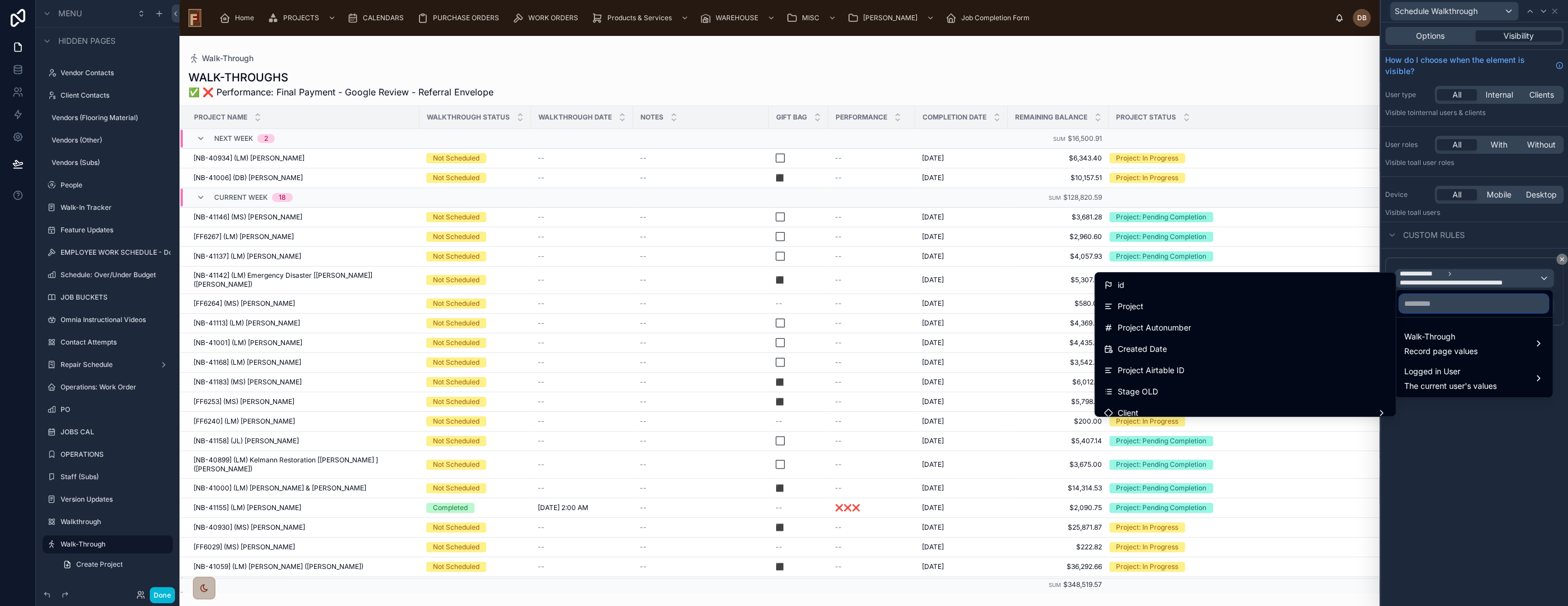
click at [1472, 303] on input "text" at bounding box center [1474, 303] width 149 height 18
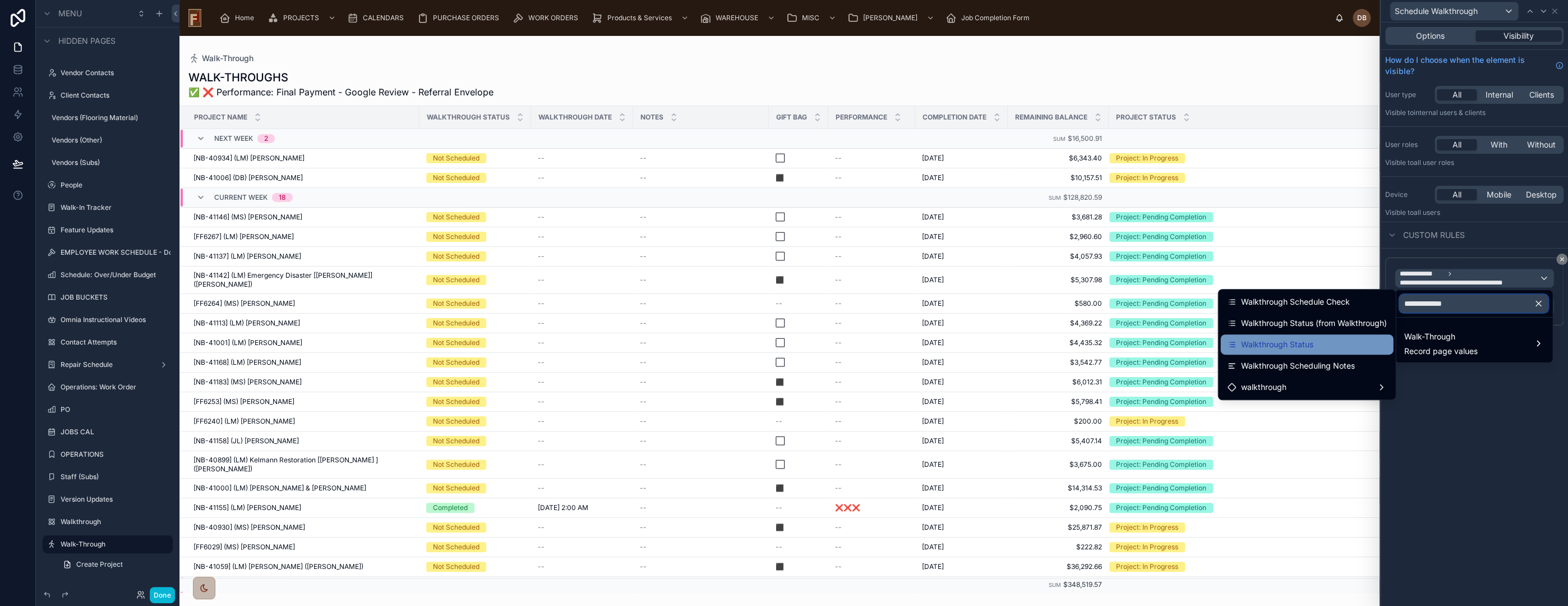
type input "**********"
click at [1337, 352] on div "Walkthrough Status" at bounding box center [1306, 344] width 172 height 20
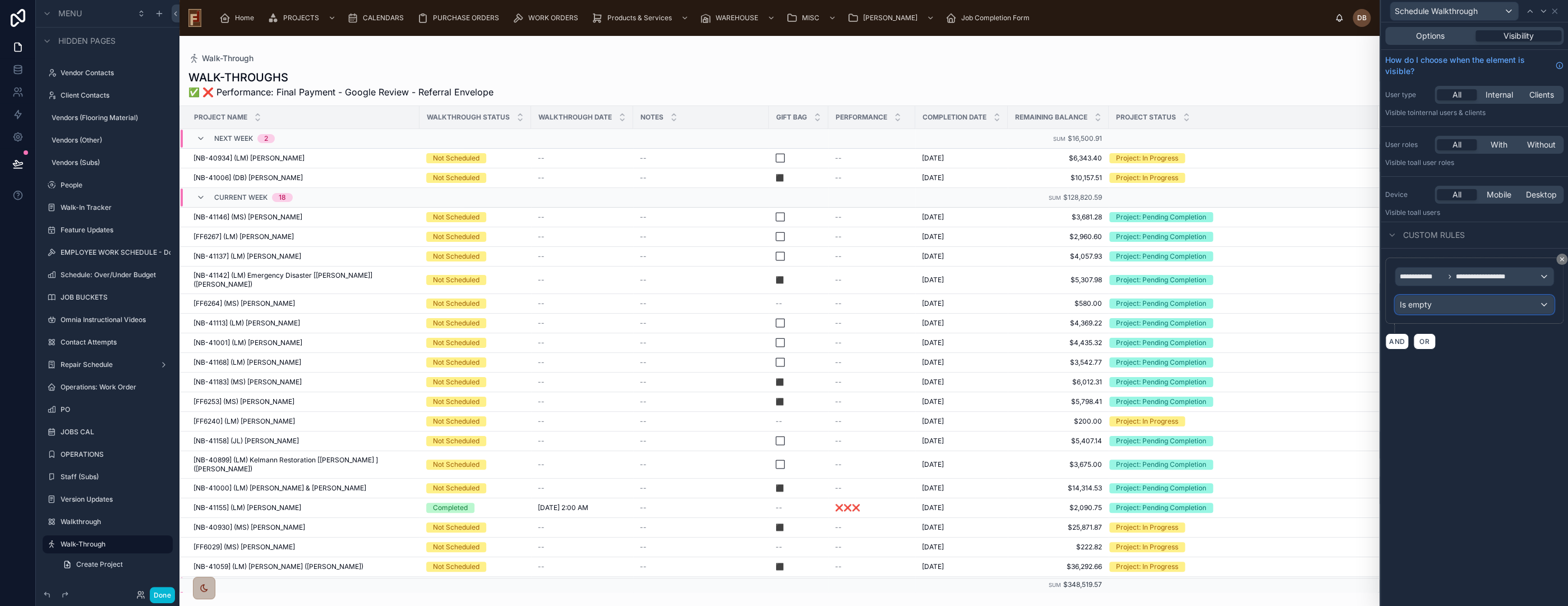
click at [1458, 309] on div "Is empty" at bounding box center [1475, 304] width 158 height 18
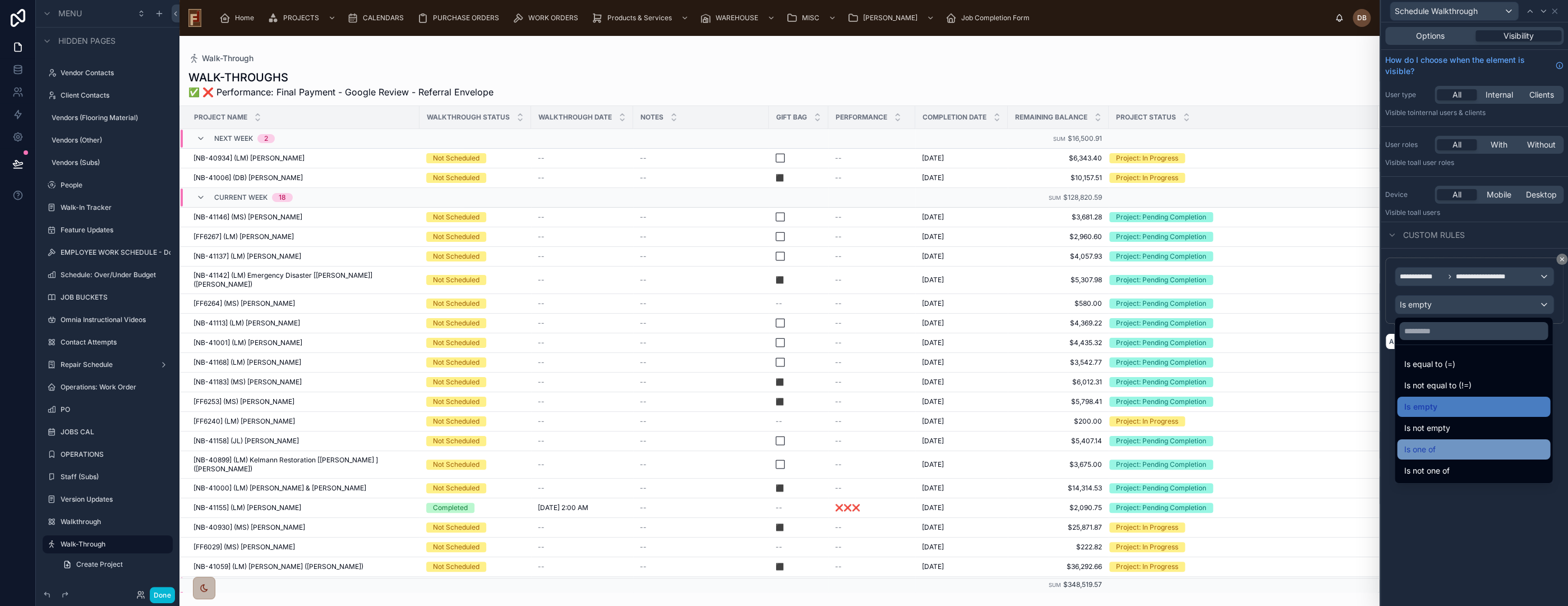
click at [1481, 450] on div "Is one of" at bounding box center [1473, 449] width 140 height 13
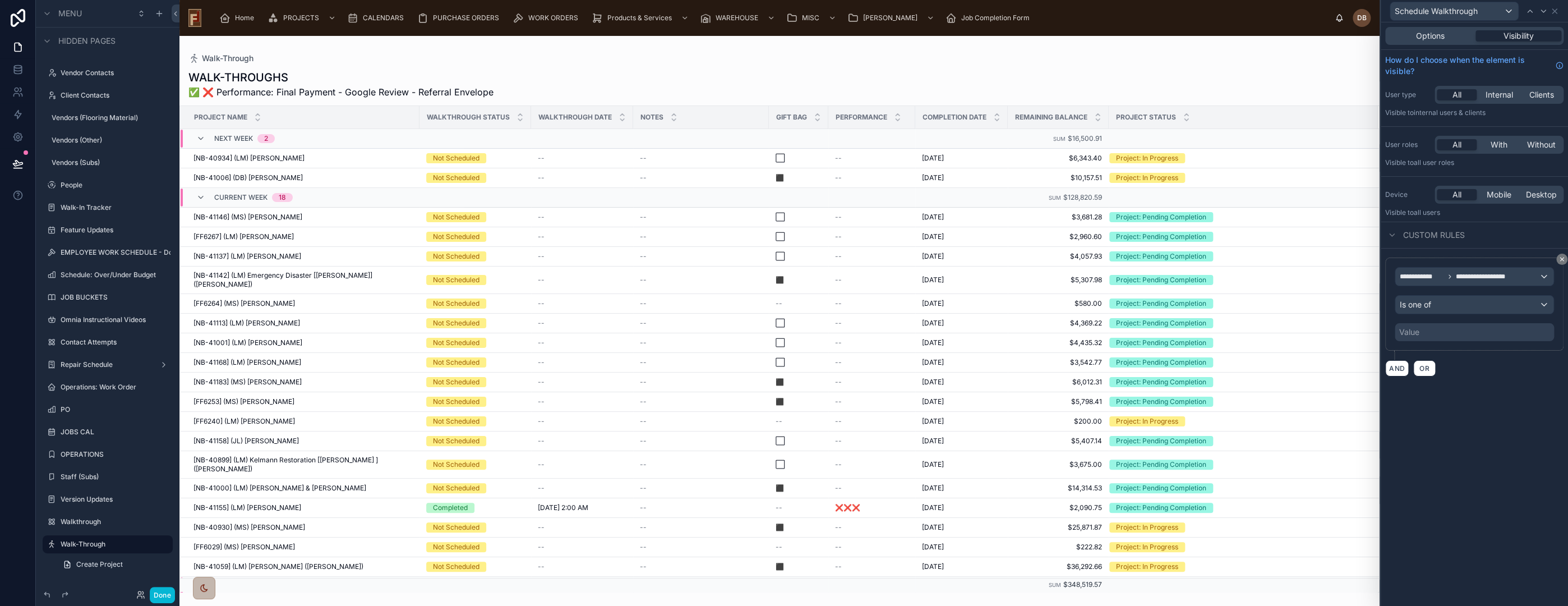
click at [1447, 335] on div "Value" at bounding box center [1474, 332] width 159 height 18
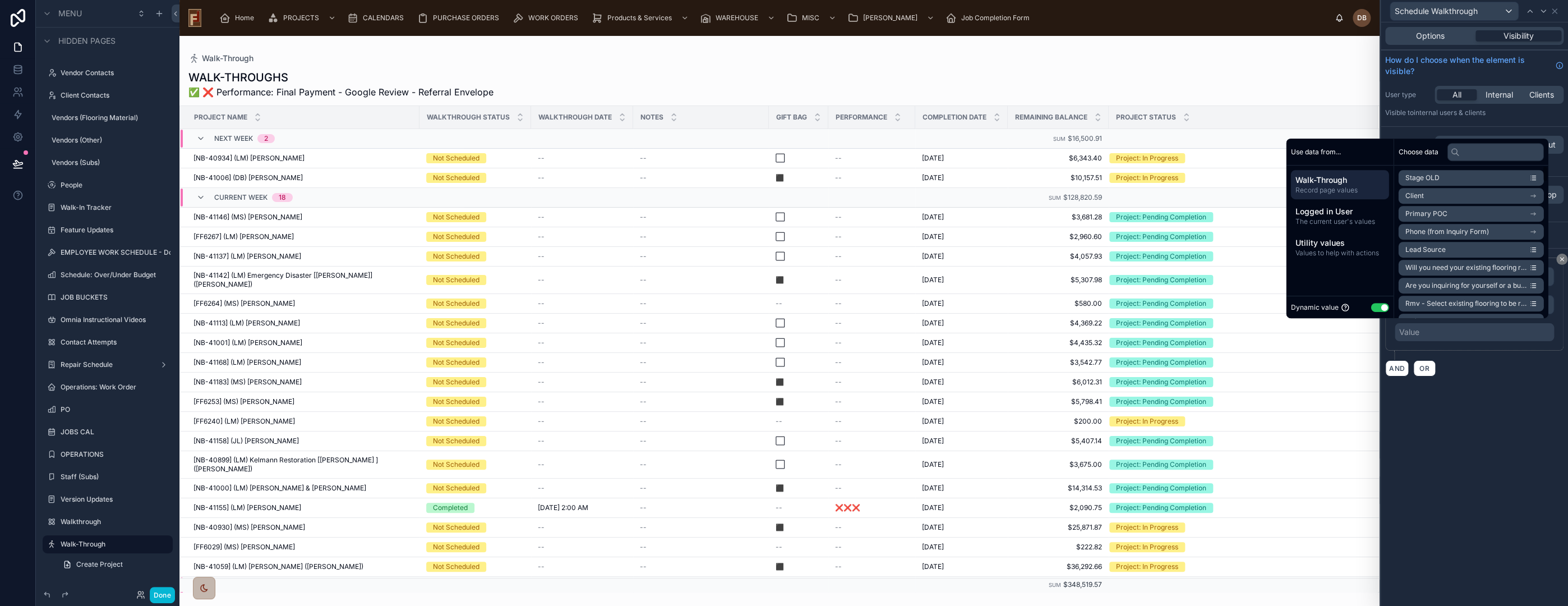
click at [1371, 304] on button "Use setting" at bounding box center [1379, 307] width 18 height 9
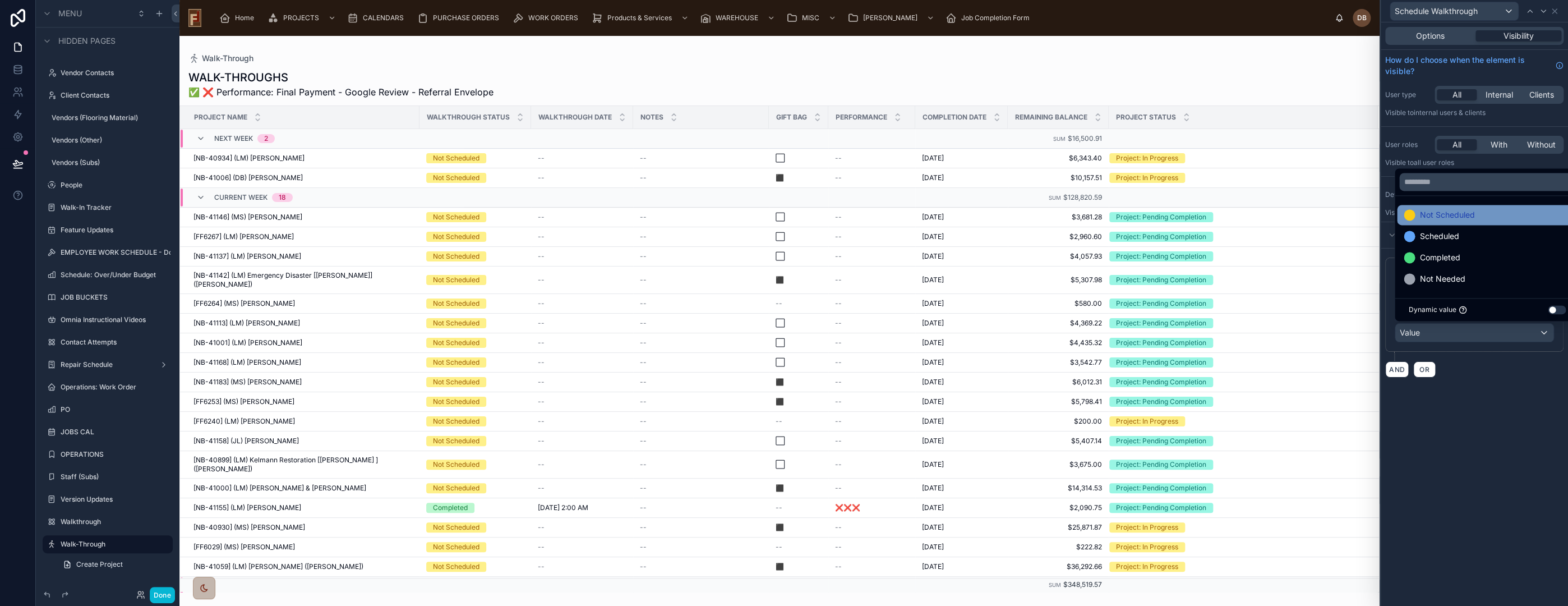
click at [1503, 210] on div "Not Scheduled" at bounding box center [1486, 214] width 167 height 13
click at [1476, 425] on div "**********" at bounding box center [1474, 314] width 188 height 583
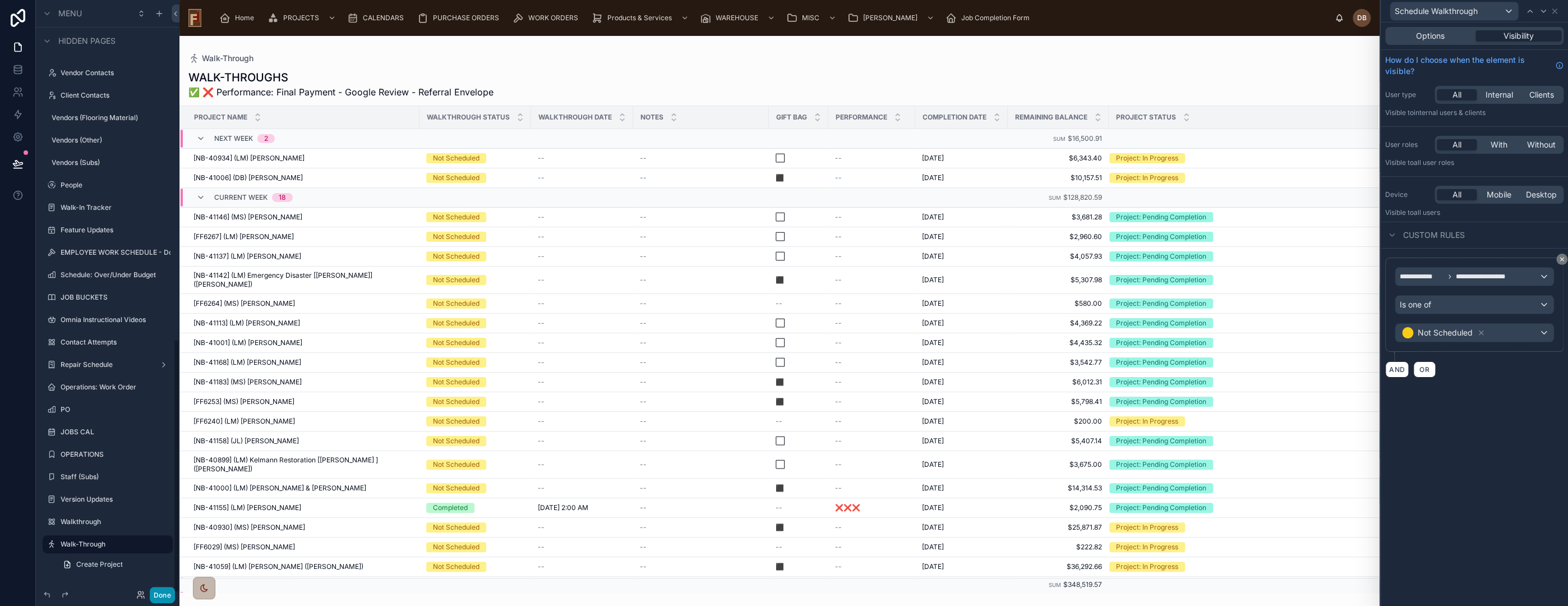
click at [162, 596] on button "Done" at bounding box center [162, 595] width 25 height 16
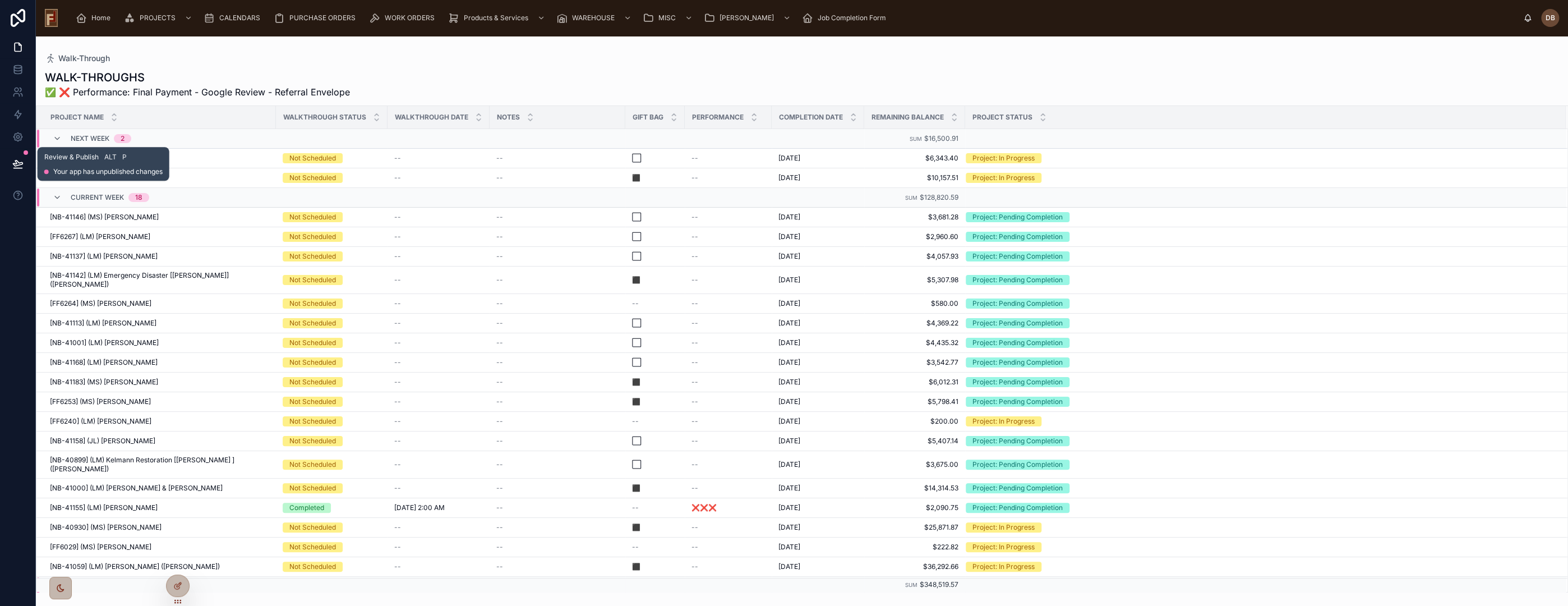
click at [19, 159] on icon at bounding box center [18, 164] width 11 height 11
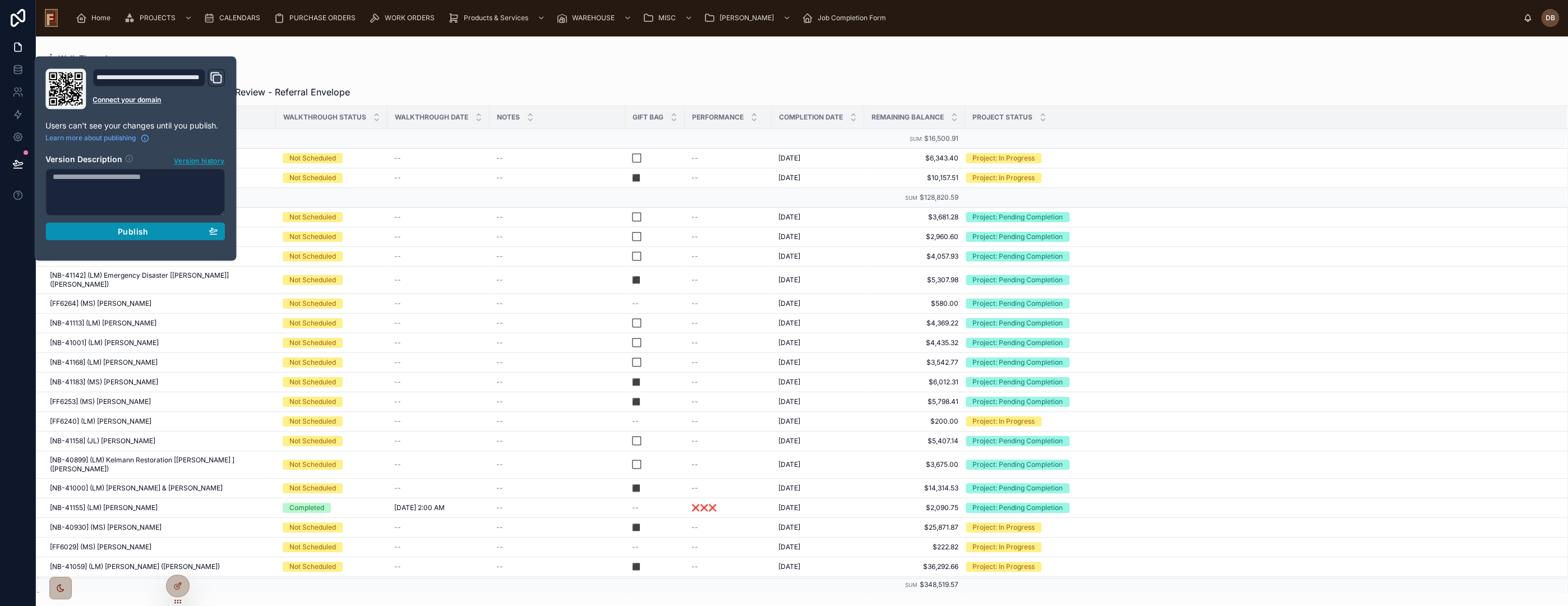
click at [139, 232] on span "Publish" at bounding box center [133, 231] width 30 height 10
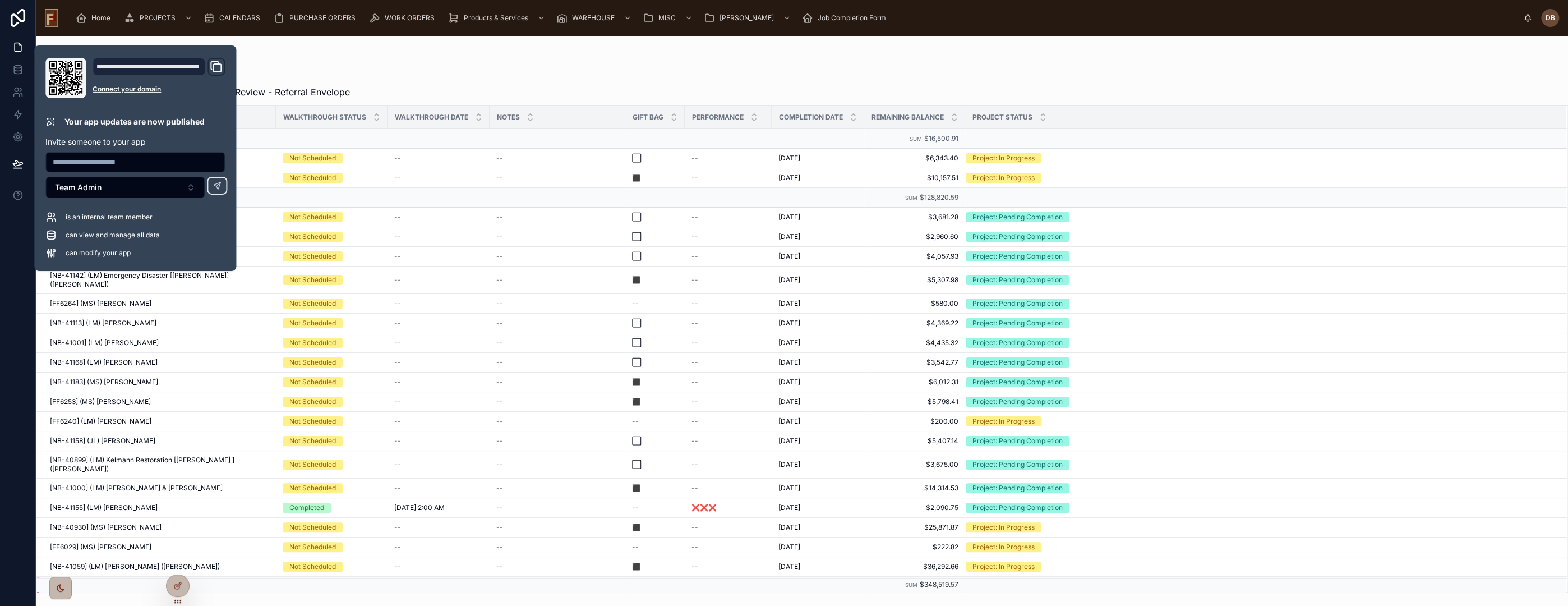
drag, startPoint x: 440, startPoint y: 71, endPoint x: 290, endPoint y: 129, distance: 160.8
click at [440, 71] on div "WALK-THROUGHS ✅ ❌ Performance: Final Payment - Google Review - Referral Envelope" at bounding box center [801, 84] width 1514 height 30
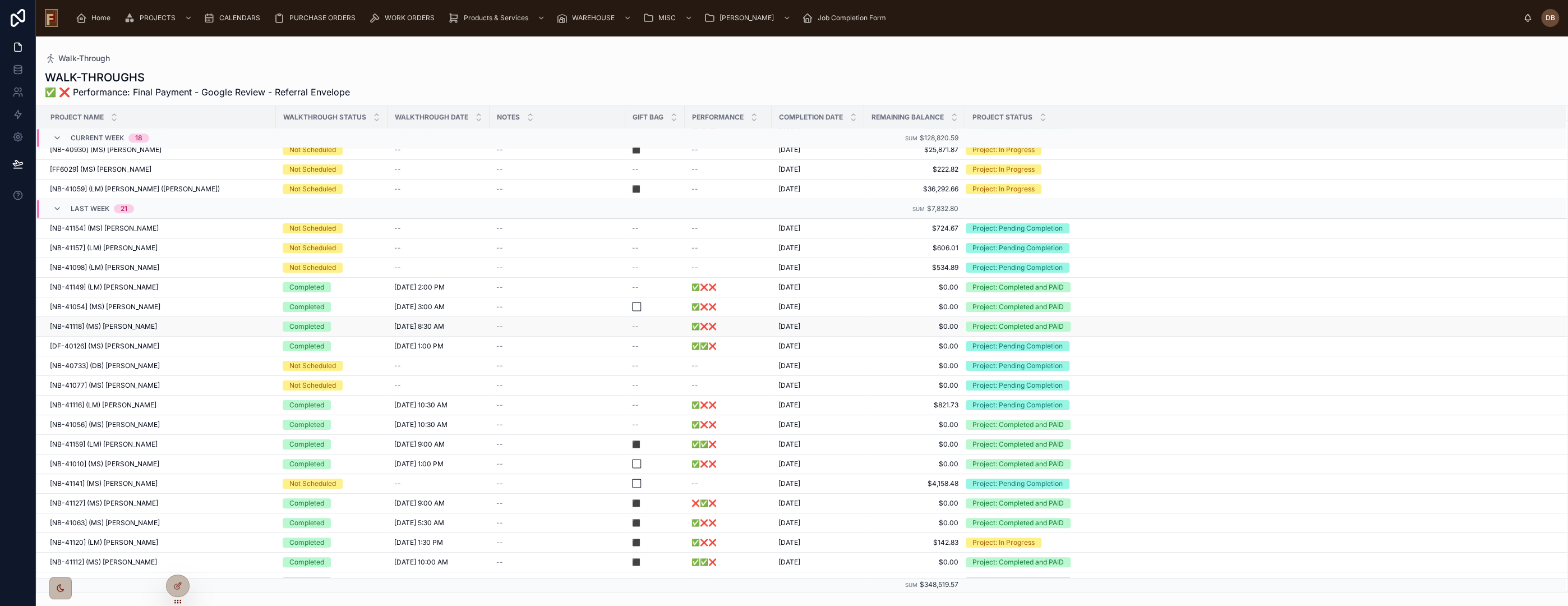
scroll to position [387, 0]
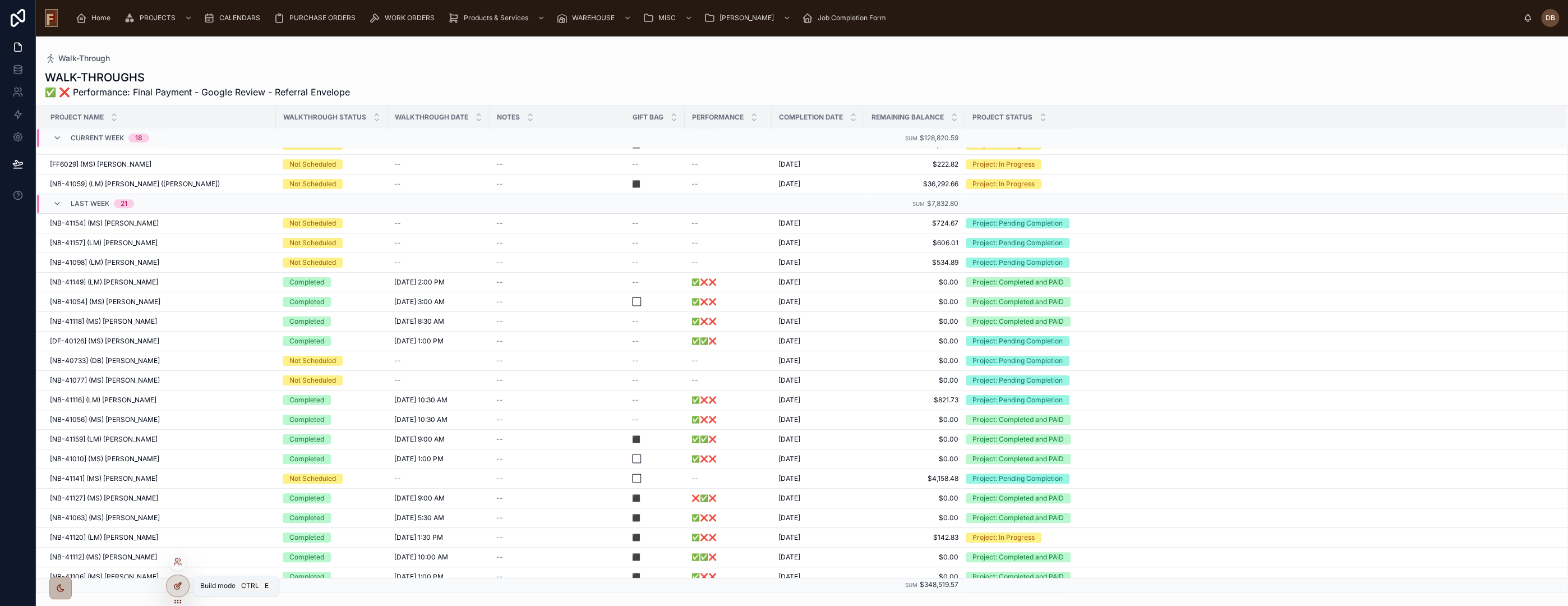
click at [177, 579] on div at bounding box center [178, 585] width 23 height 21
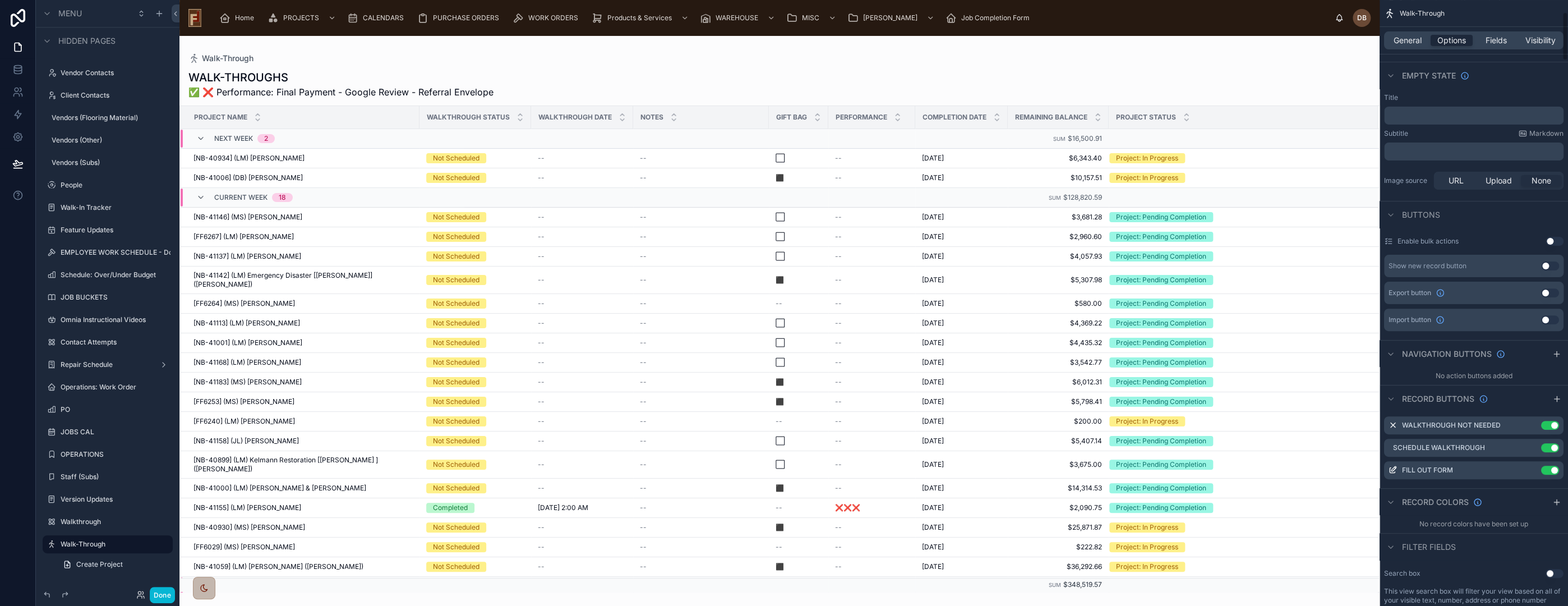
scroll to position [312, 0]
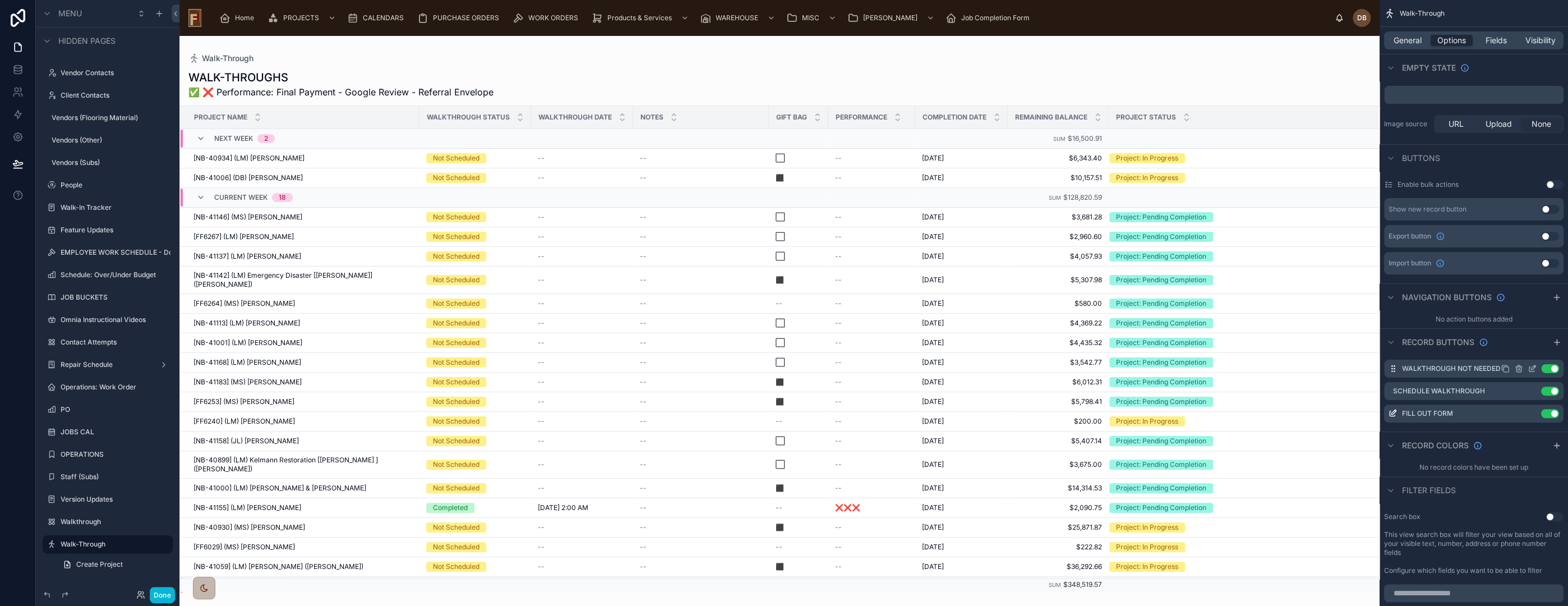
click at [1531, 365] on icon "scrollable content" at bounding box center [1533, 367] width 5 height 5
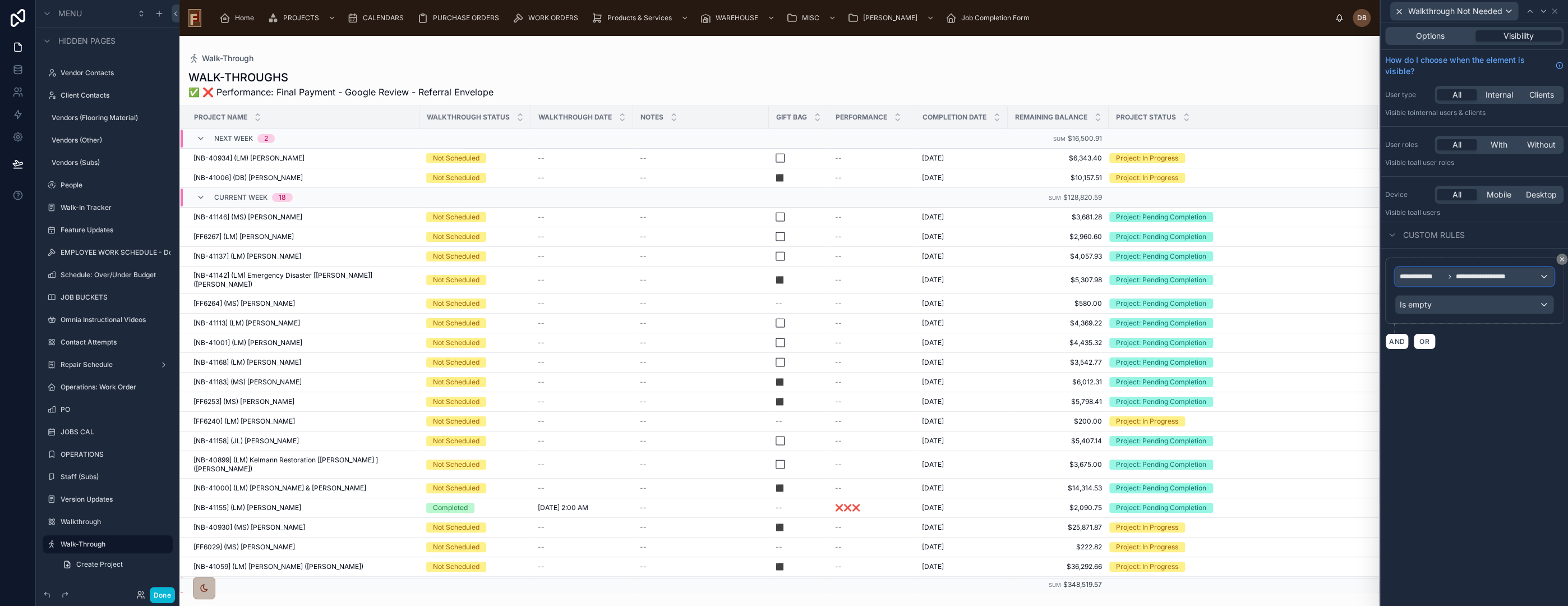
click at [1458, 279] on span "**********" at bounding box center [1486, 276] width 62 height 9
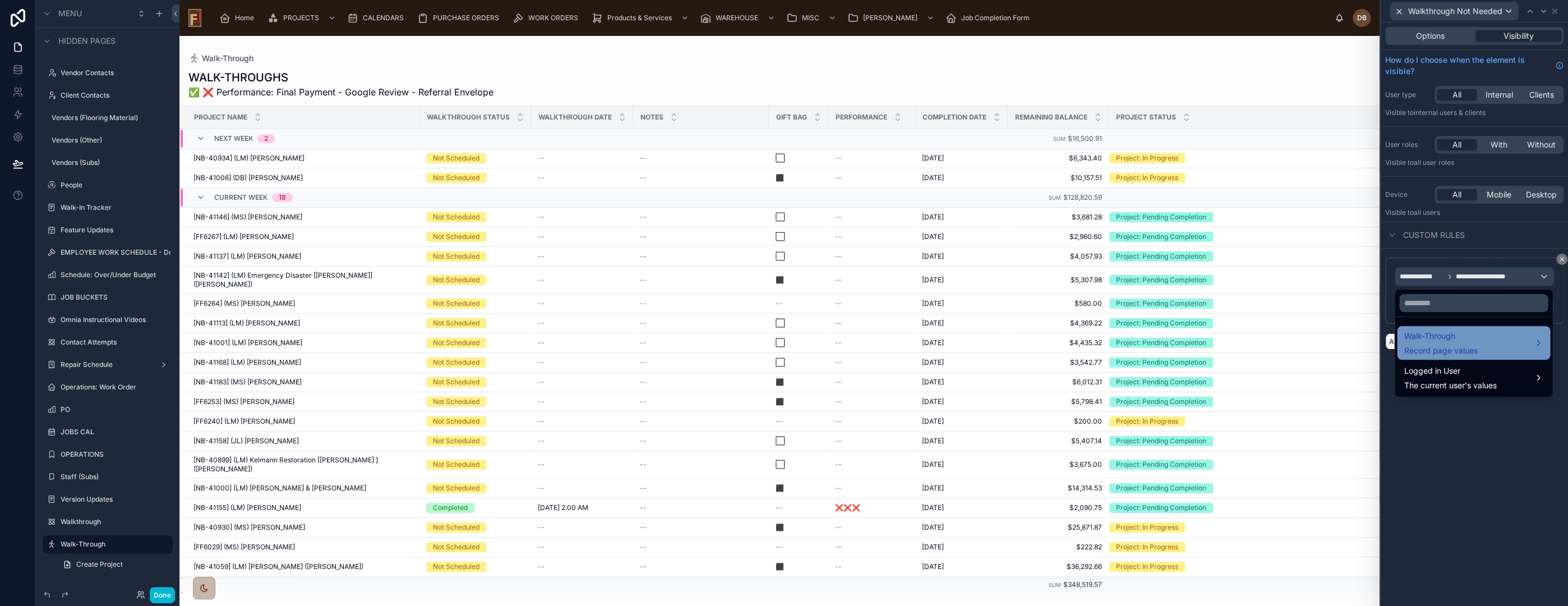
click at [1479, 346] on div "Walk-Through Record page values" at bounding box center [1473, 343] width 140 height 27
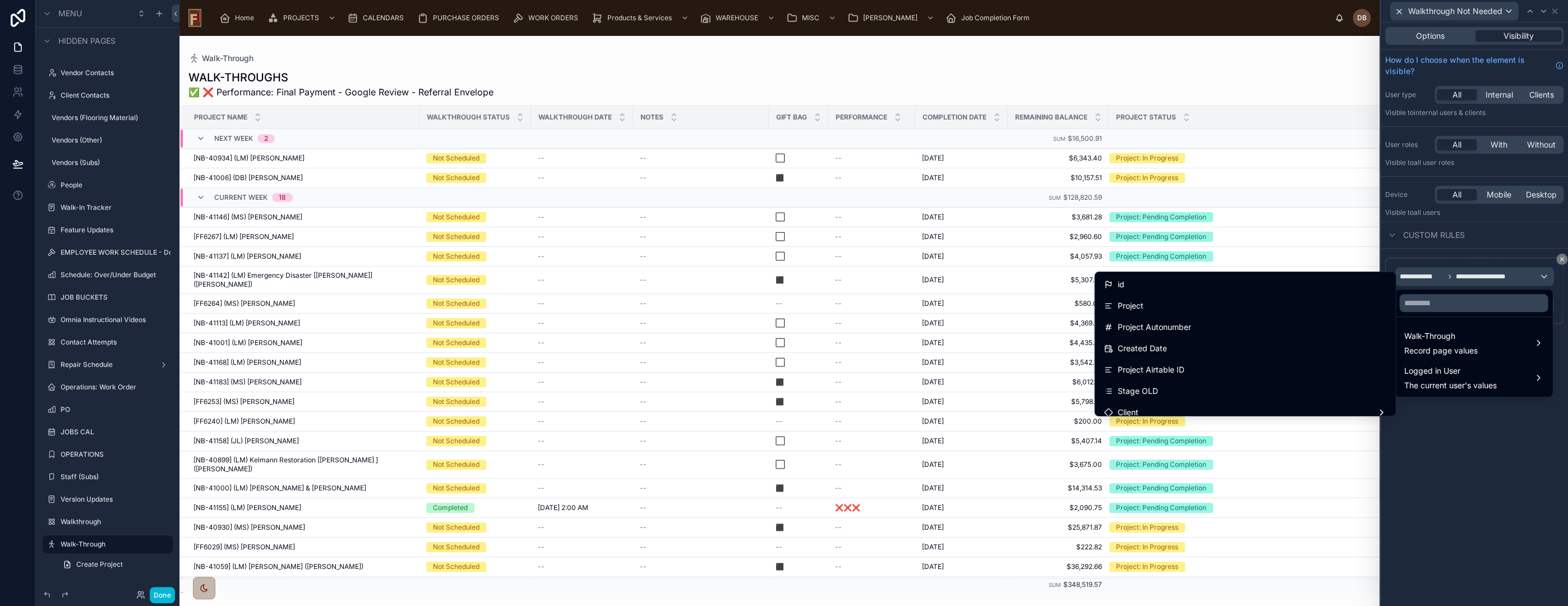
drag, startPoint x: 1442, startPoint y: 478, endPoint x: 1482, endPoint y: 334, distance: 149.5
click at [1441, 476] on div at bounding box center [1474, 303] width 188 height 606
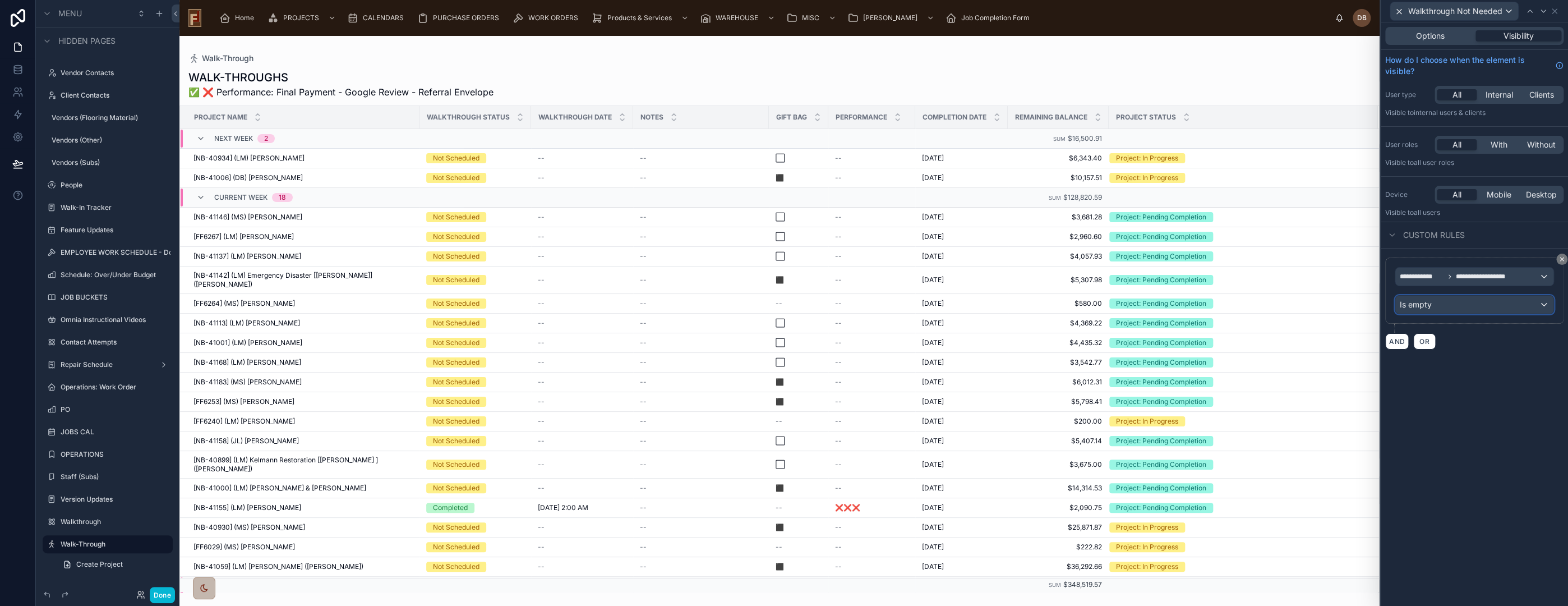
click at [1437, 303] on div "Is empty" at bounding box center [1475, 304] width 158 height 18
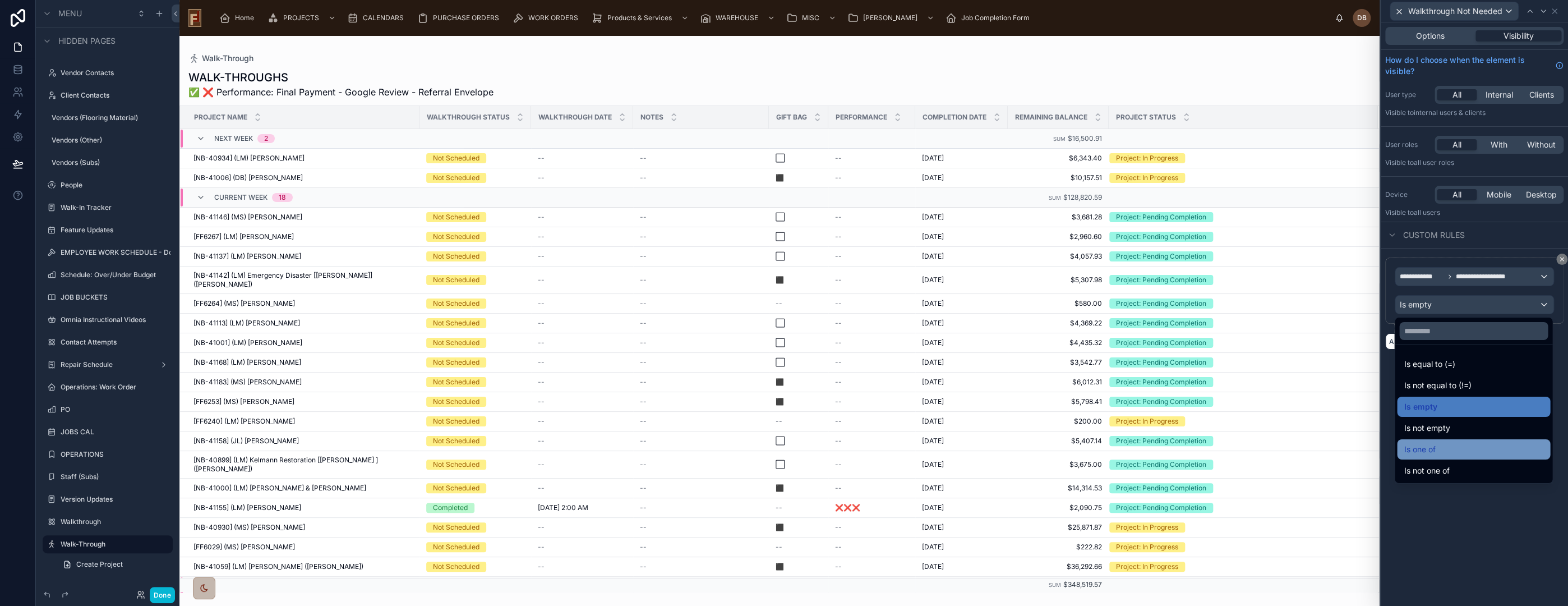
click at [1458, 452] on div "Is one of" at bounding box center [1473, 449] width 140 height 13
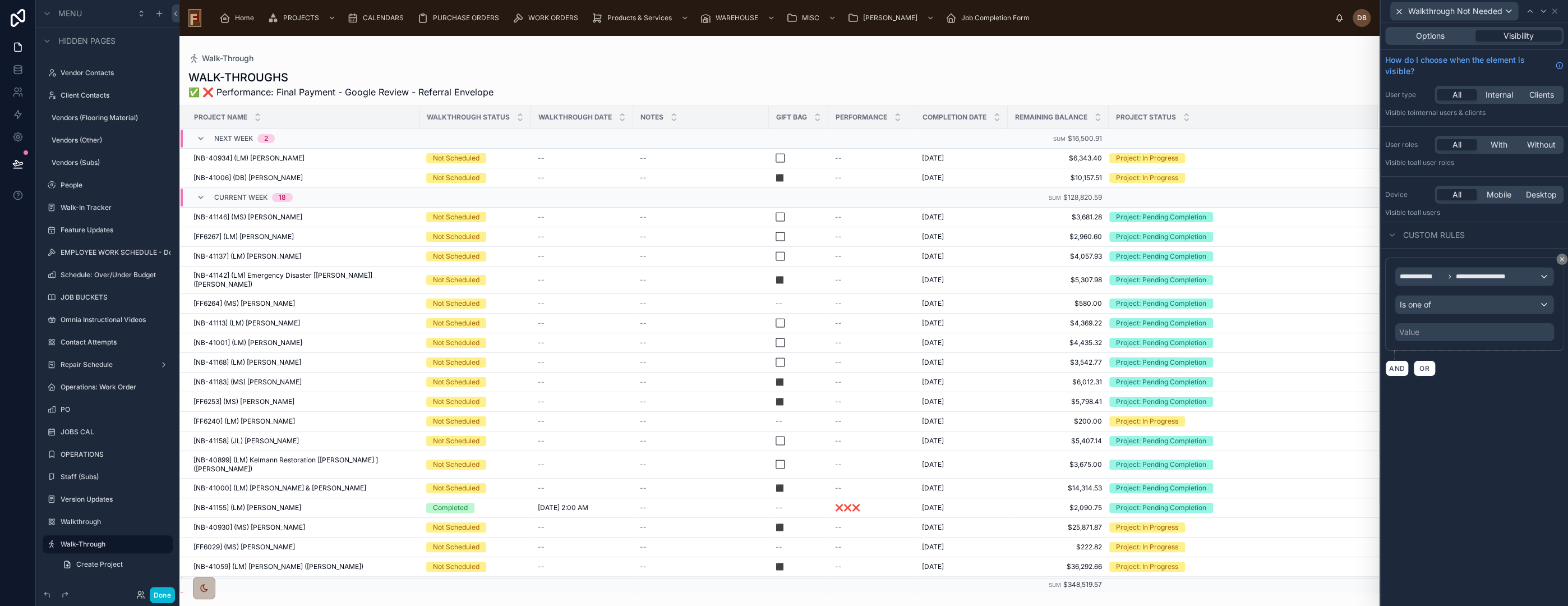
click at [1439, 337] on div "Value" at bounding box center [1474, 332] width 159 height 18
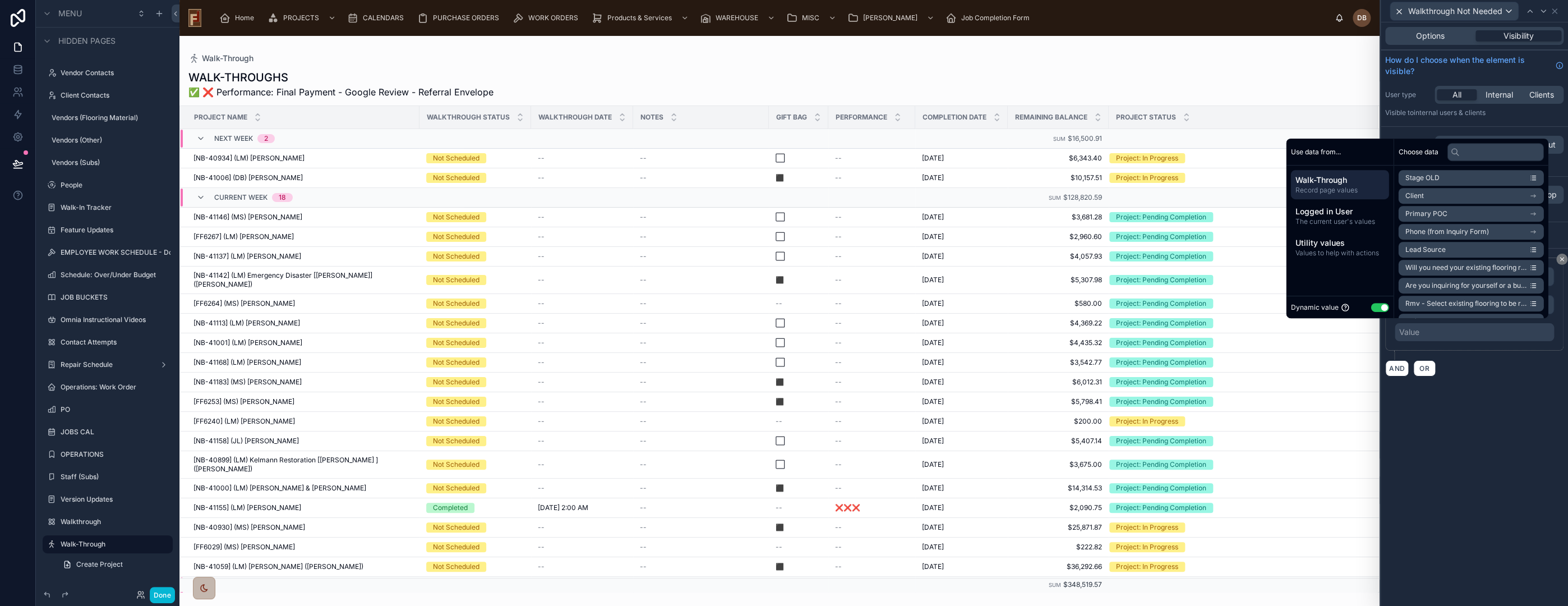
click at [1372, 307] on button "Use setting" at bounding box center [1379, 307] width 18 height 9
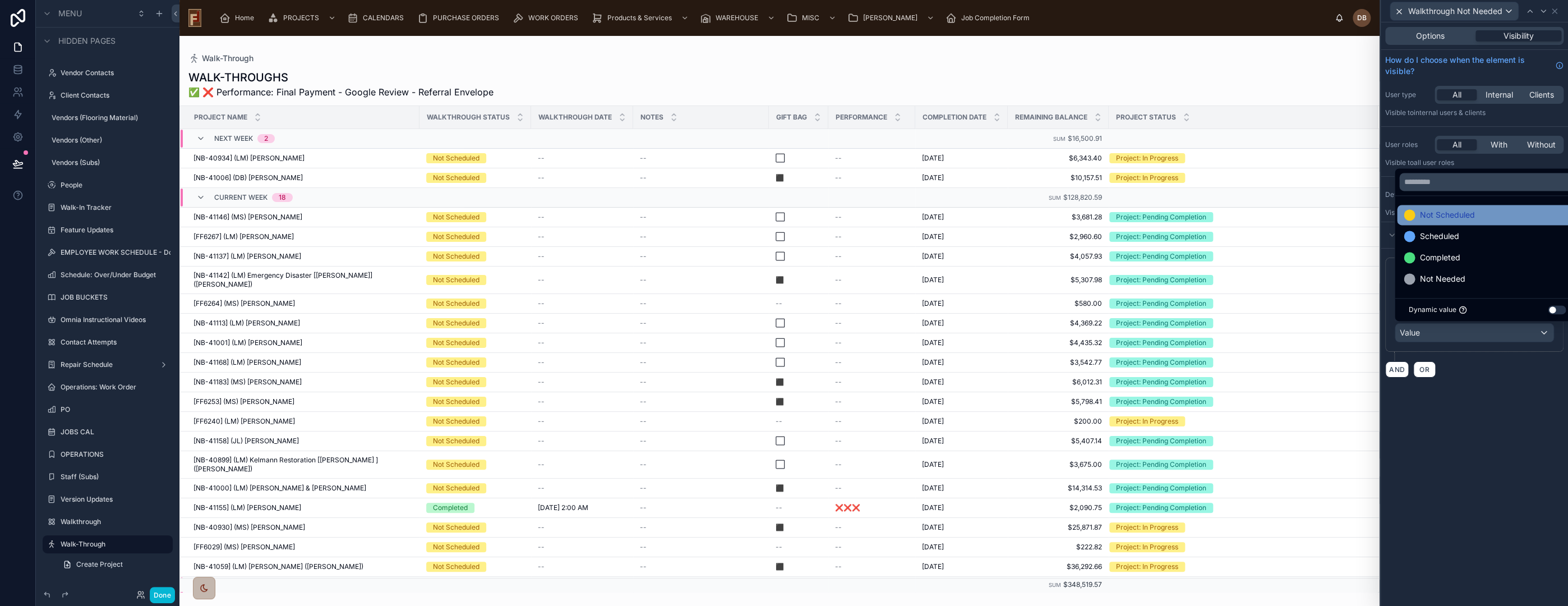
click at [1498, 216] on div "Not Scheduled" at bounding box center [1486, 214] width 167 height 13
click at [1525, 235] on div "Scheduled" at bounding box center [1486, 236] width 167 height 13
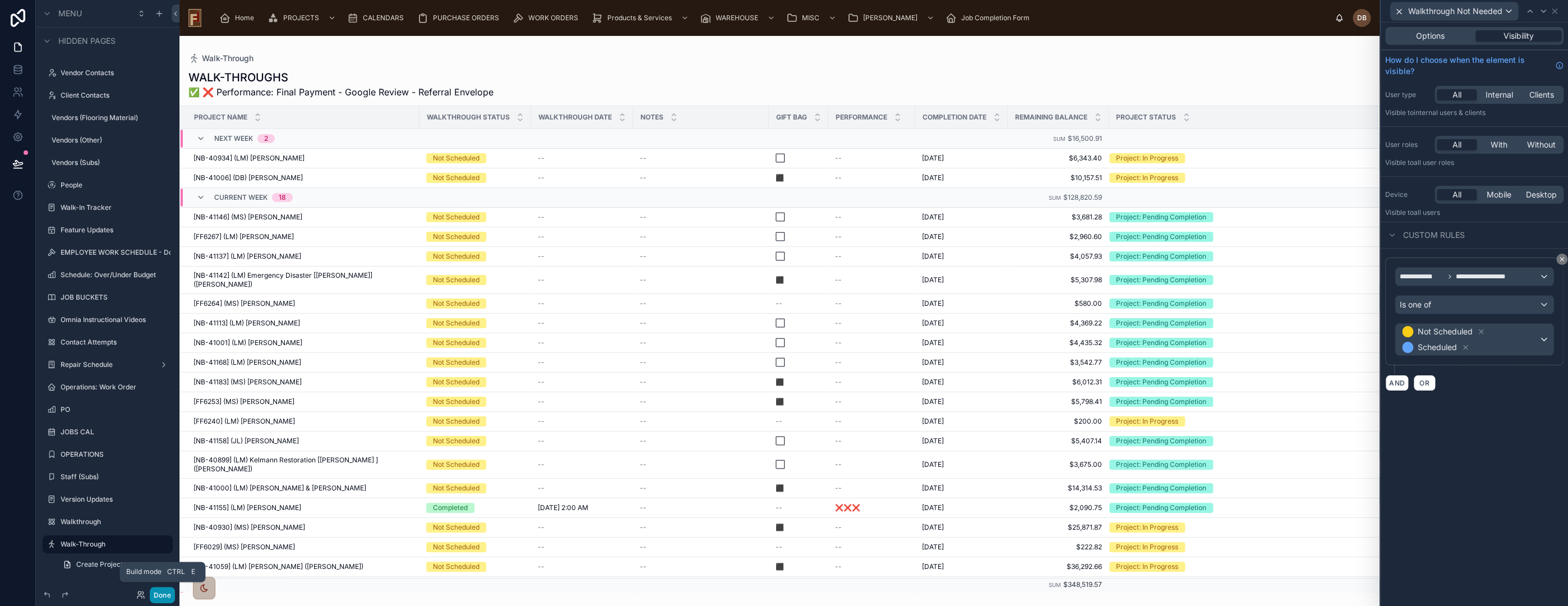
click at [164, 596] on button "Done" at bounding box center [162, 595] width 25 height 16
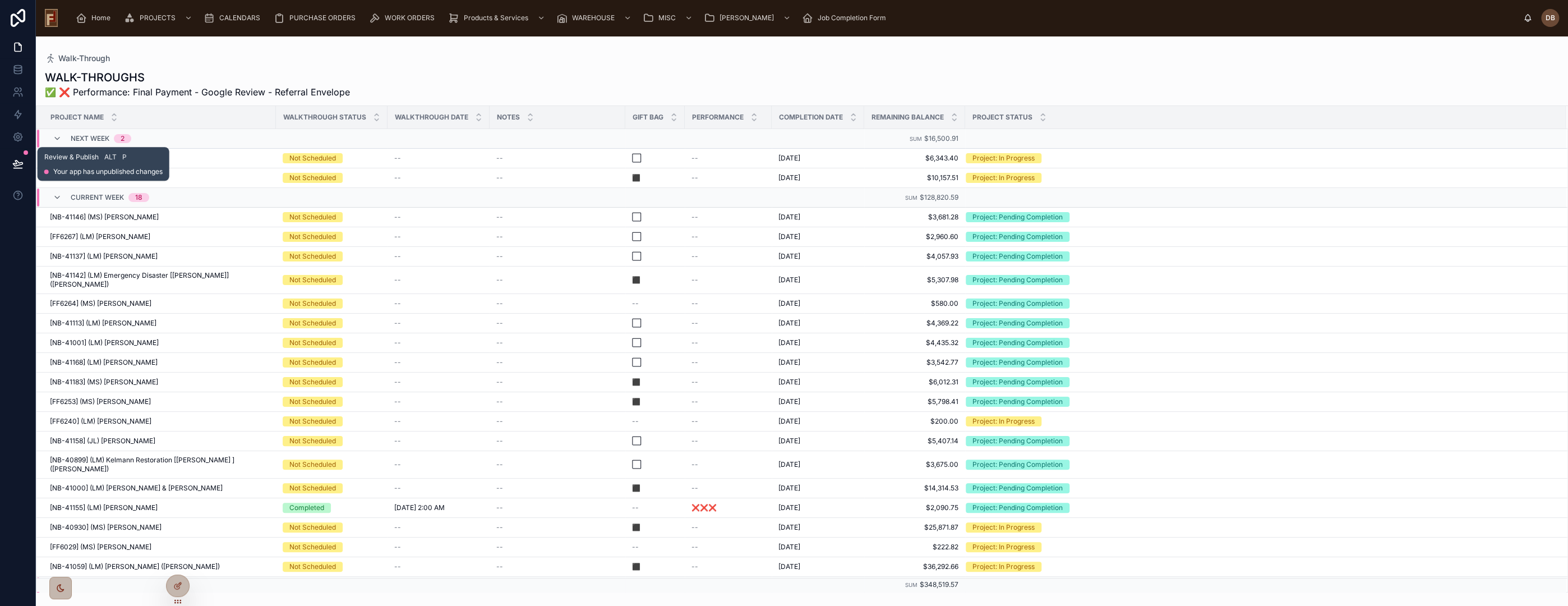
click at [18, 164] on icon at bounding box center [18, 164] width 11 height 11
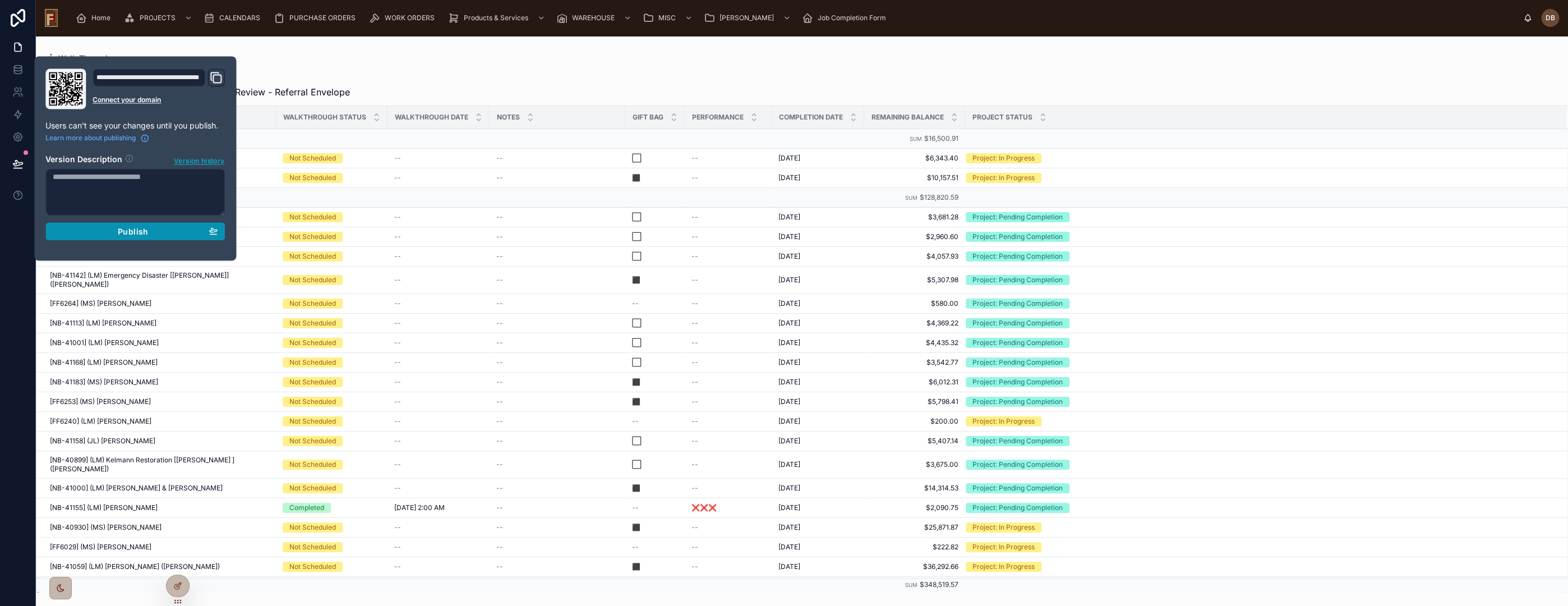
click at [150, 232] on div "Publish" at bounding box center [134, 231] width 165 height 10
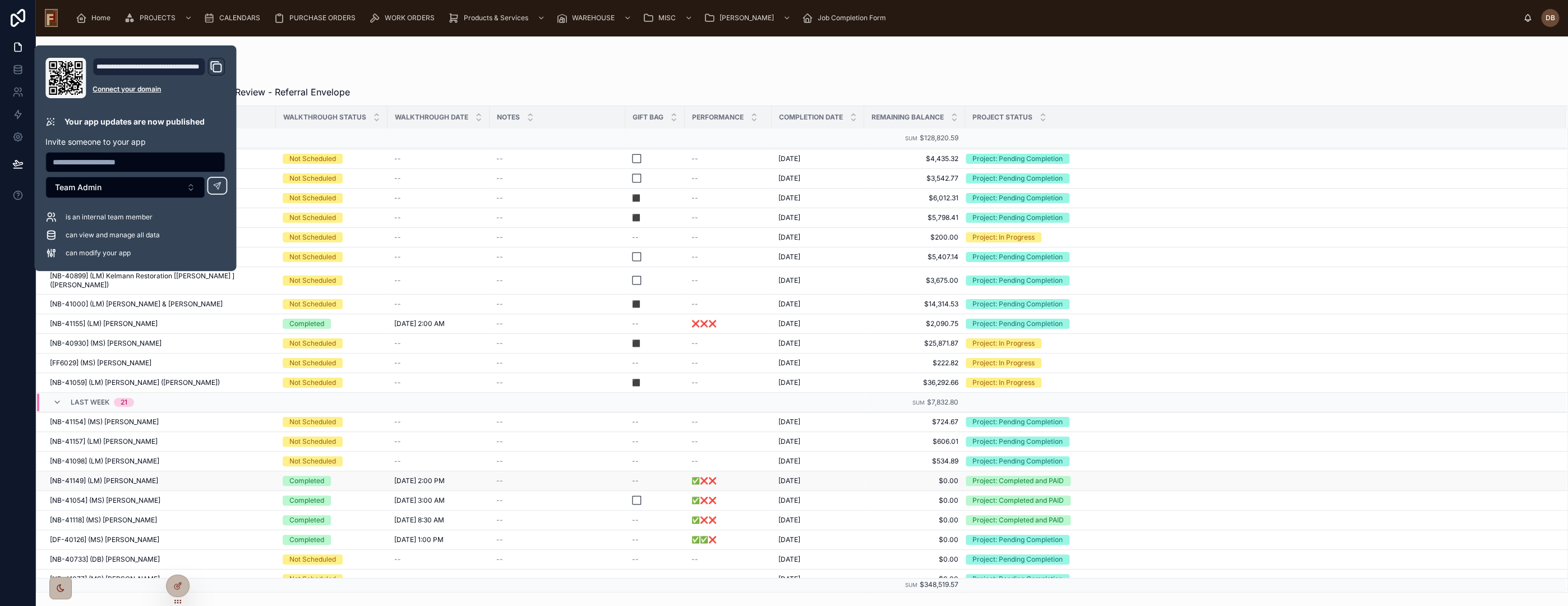
scroll to position [187, 0]
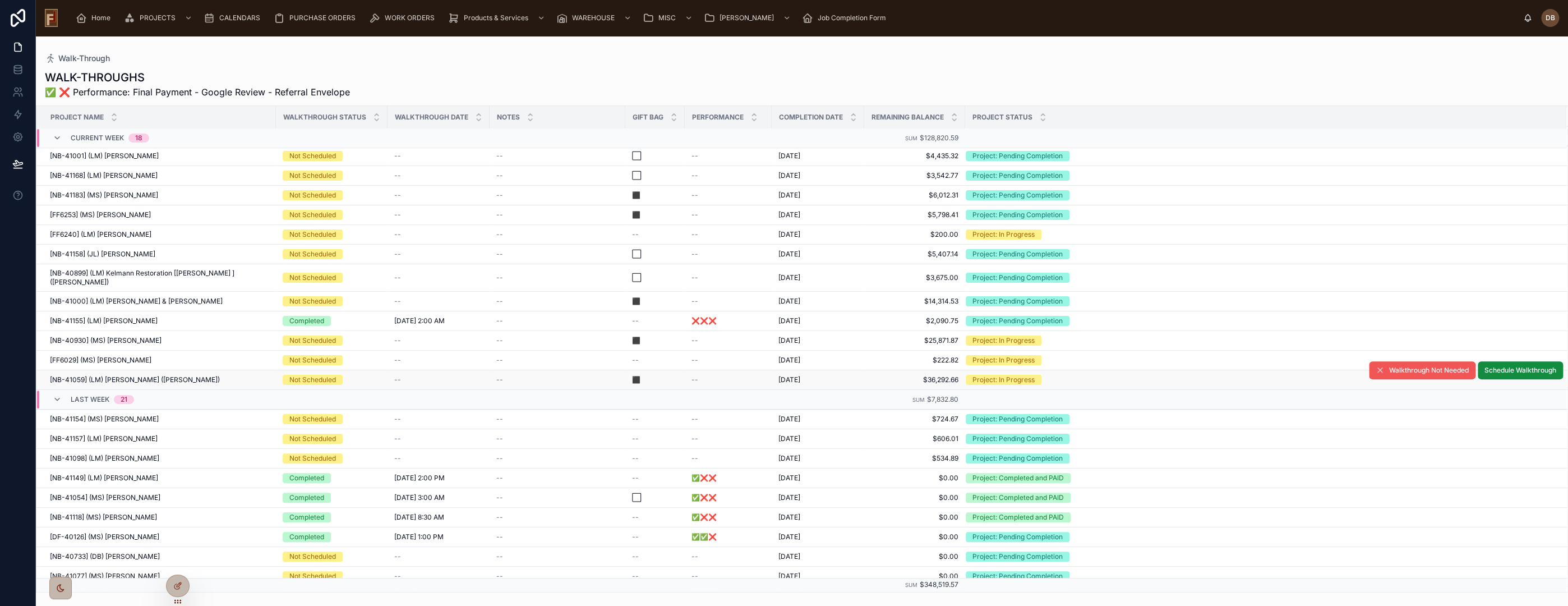
click at [1407, 366] on span "Walkthrough Not Needed" at bounding box center [1429, 370] width 80 height 9
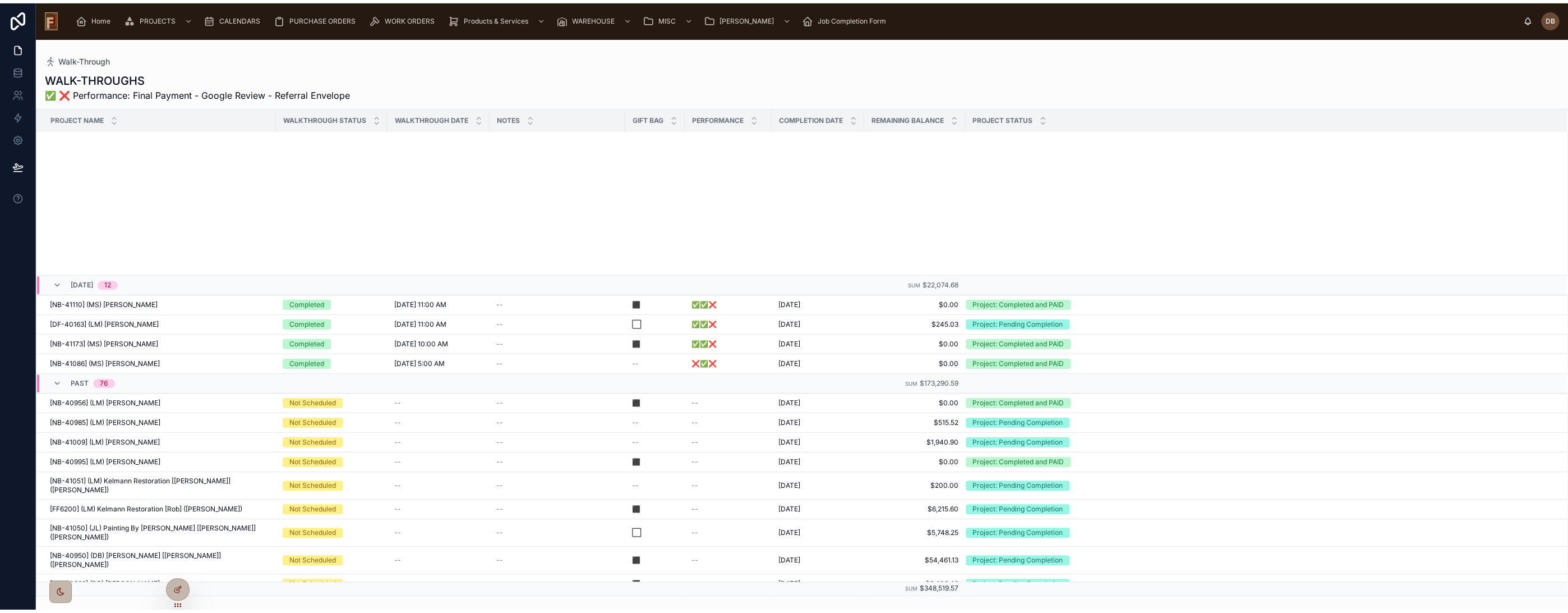
scroll to position [1254, 0]
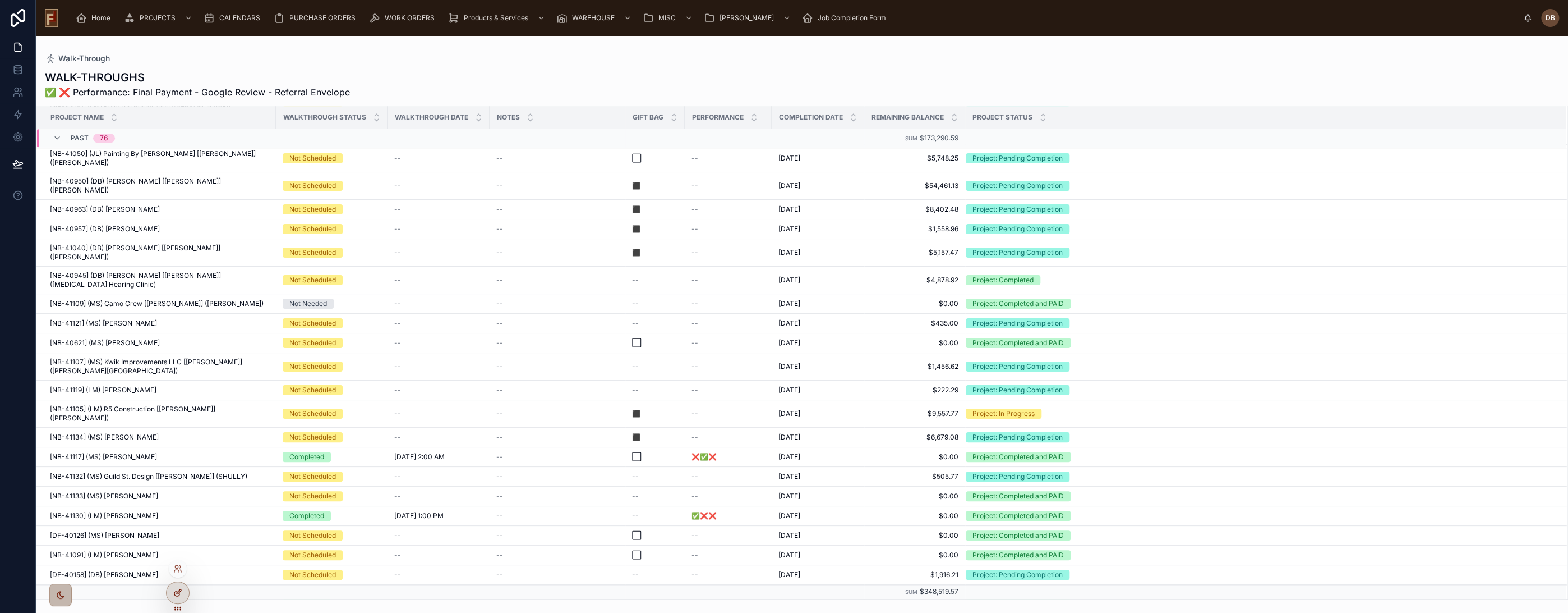
click at [176, 590] on icon at bounding box center [177, 592] width 9 height 9
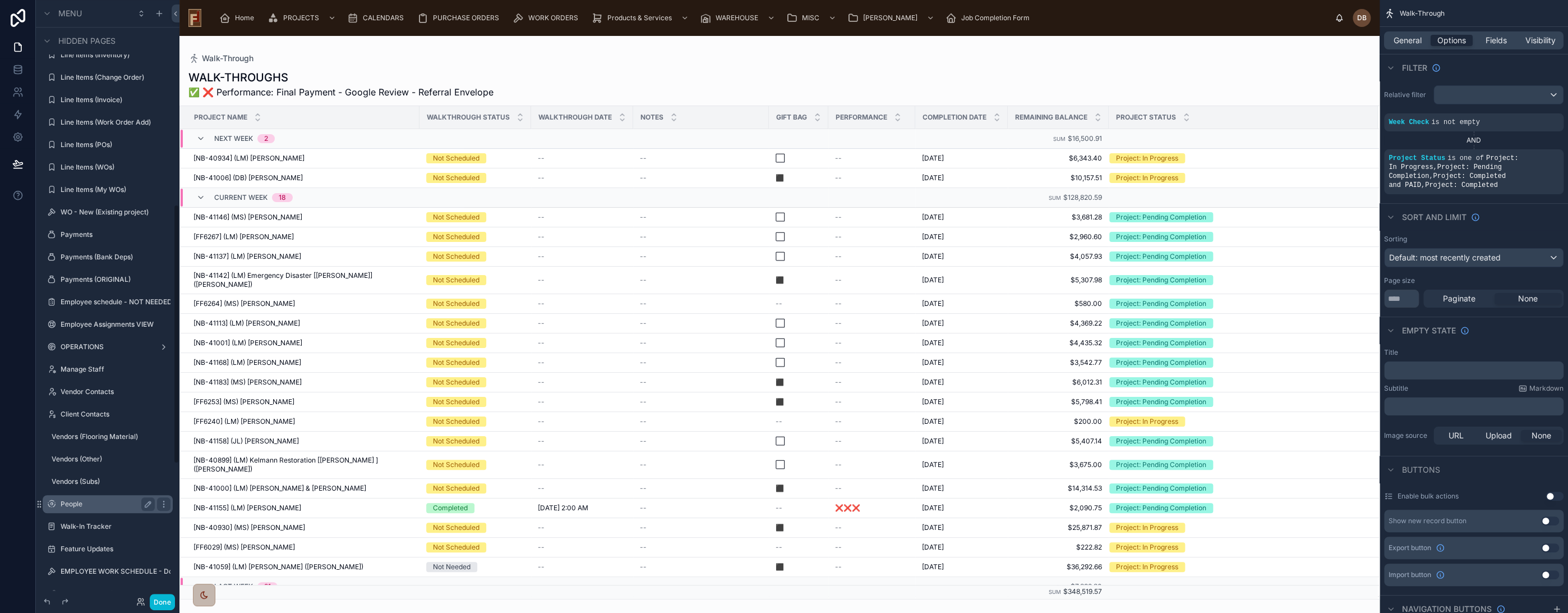
scroll to position [783, 0]
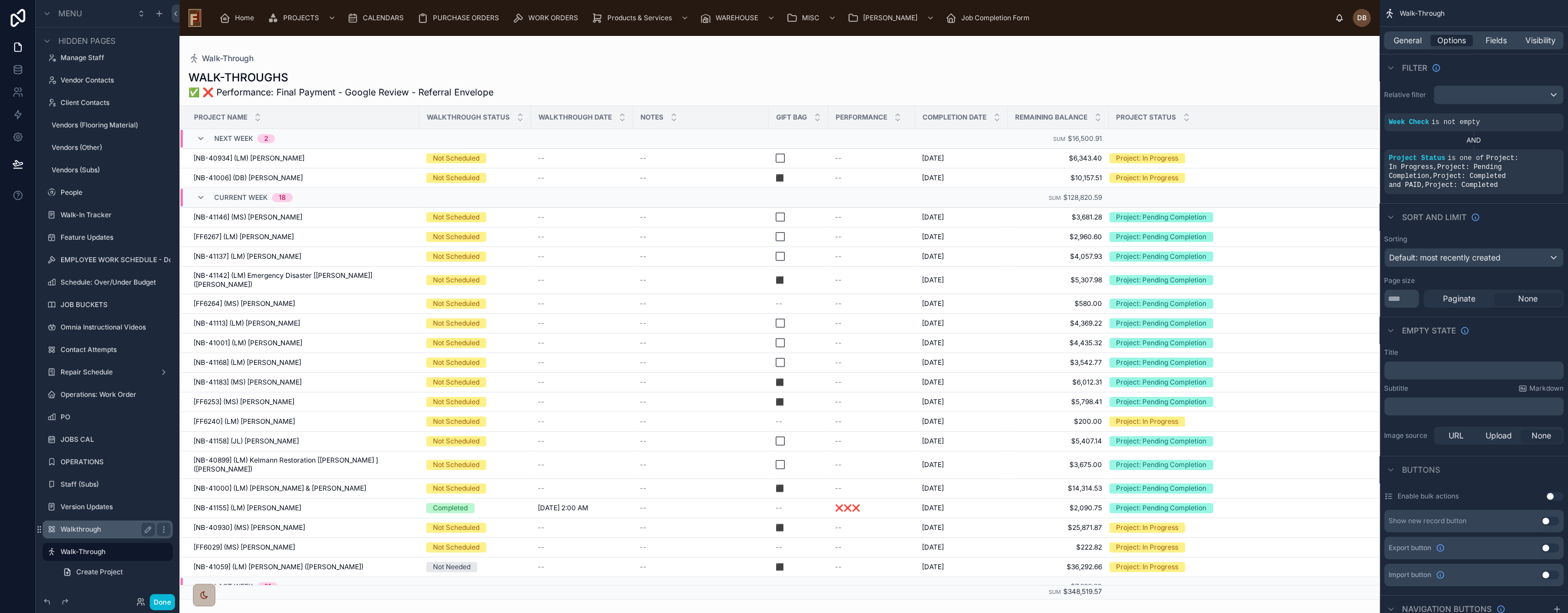
click at [83, 528] on label "Walkthrough" at bounding box center [106, 528] width 90 height 9
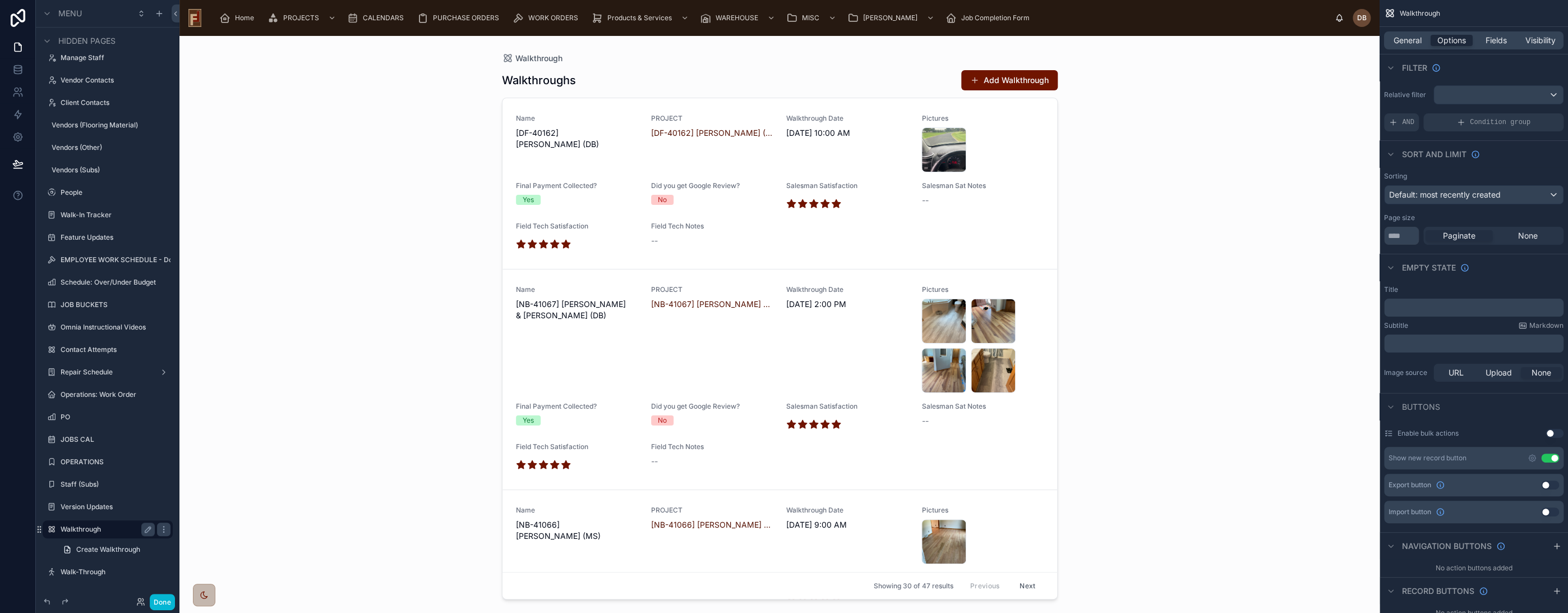
click at [995, 80] on div at bounding box center [779, 317] width 573 height 563
click at [1023, 77] on button "Add Walkthrough" at bounding box center [1009, 80] width 96 height 20
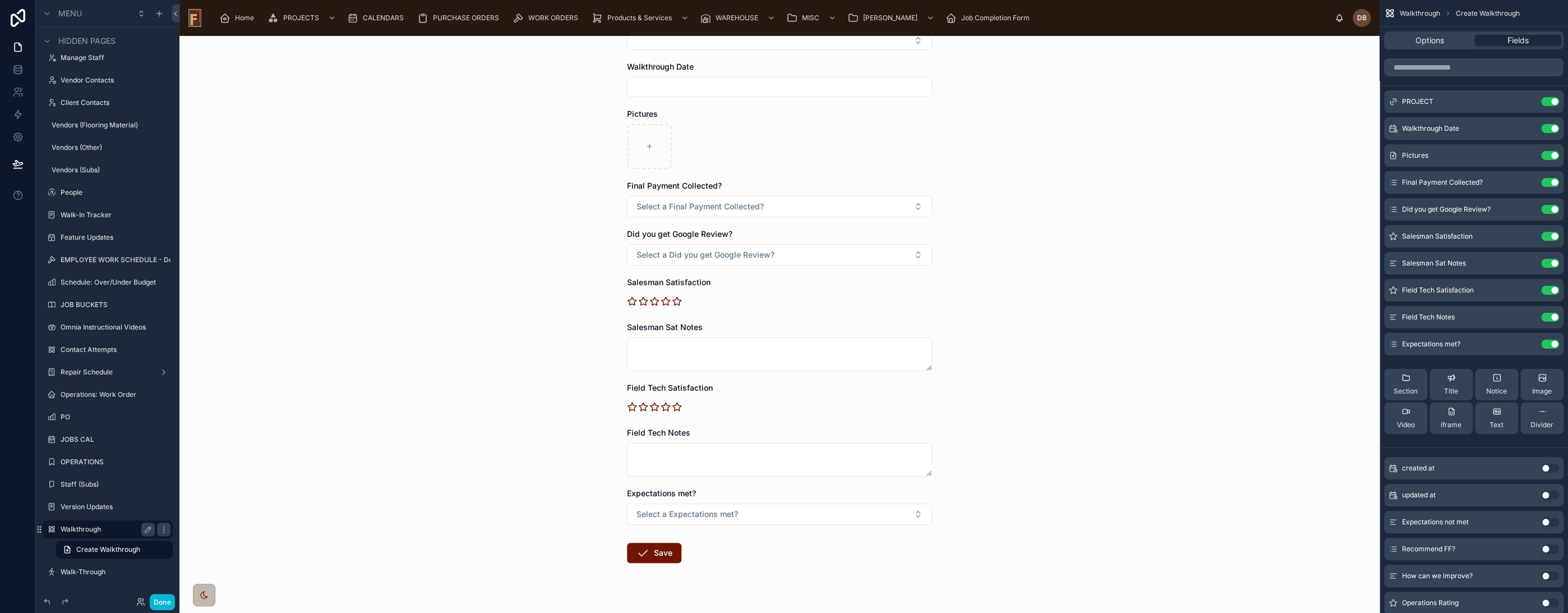
scroll to position [109, 0]
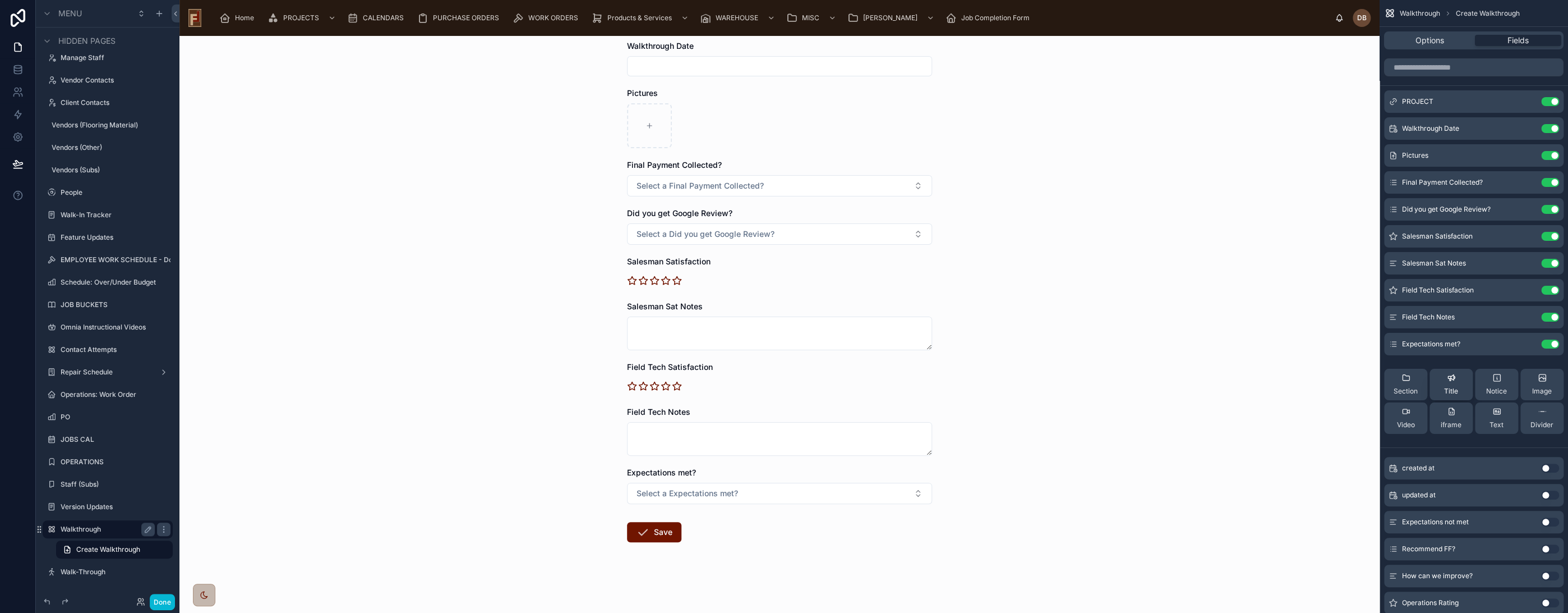
click at [1448, 385] on div "Title" at bounding box center [1451, 384] width 14 height 23
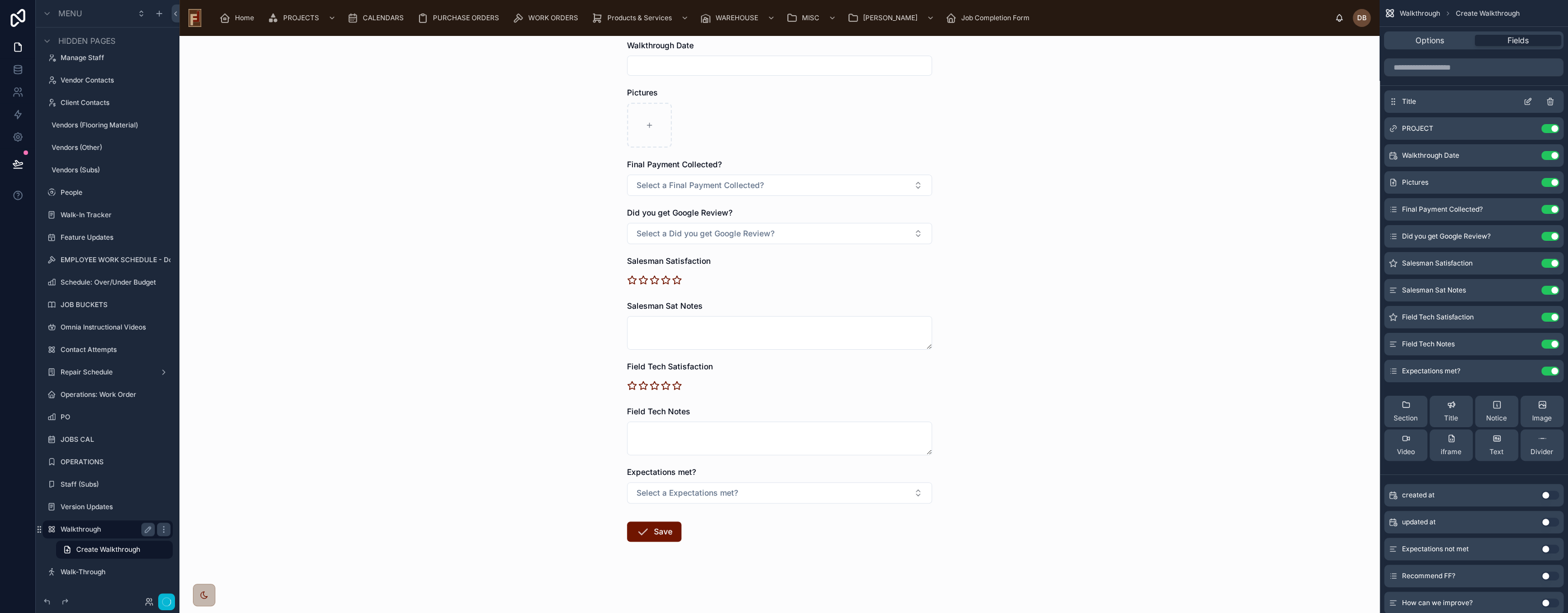
scroll to position [0, 0]
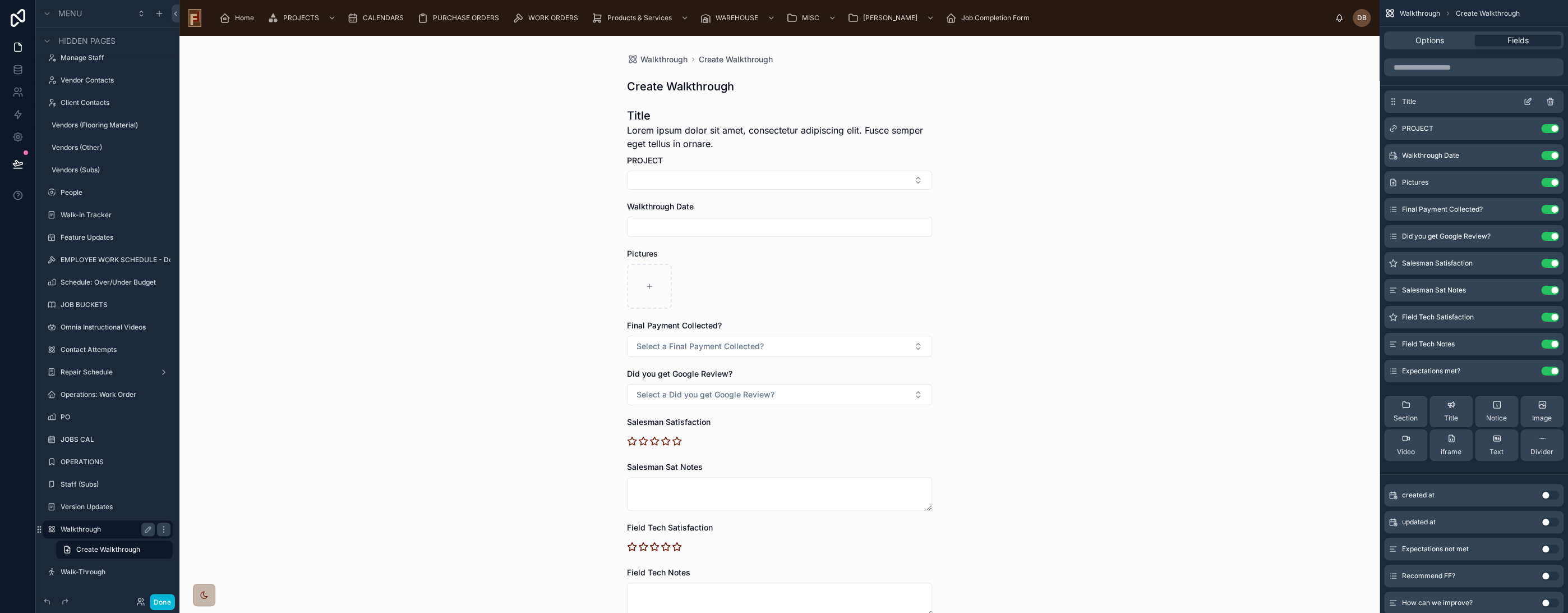
click at [1526, 100] on icon "scrollable content" at bounding box center [1527, 101] width 9 height 9
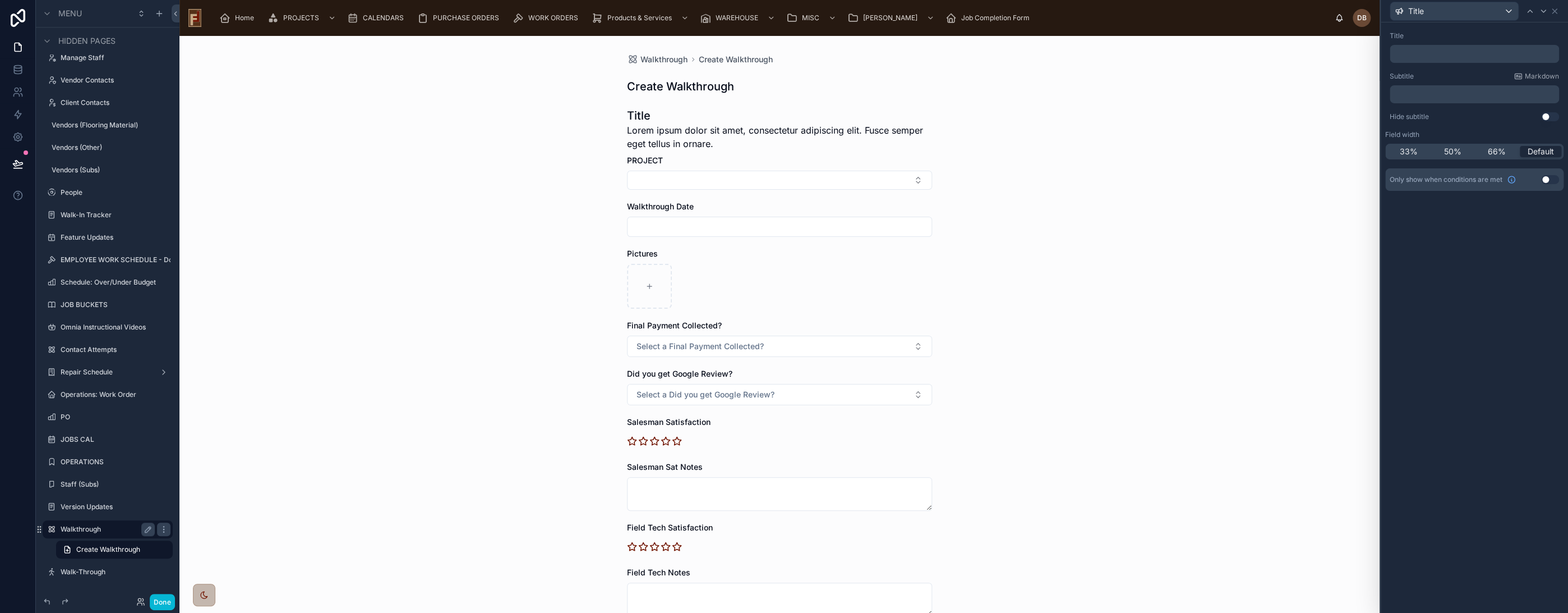
click at [1426, 49] on p "﻿" at bounding box center [1475, 54] width 163 height 11
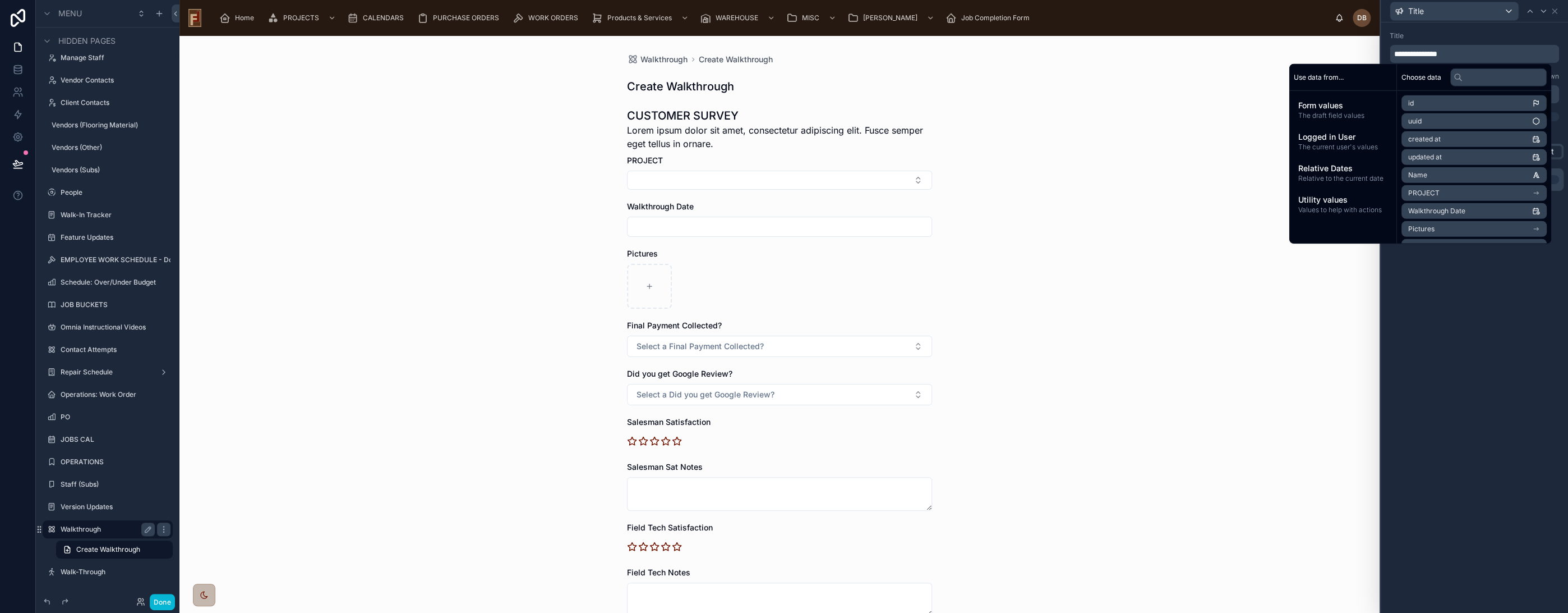
click at [1472, 326] on div "**********" at bounding box center [1474, 317] width 188 height 590
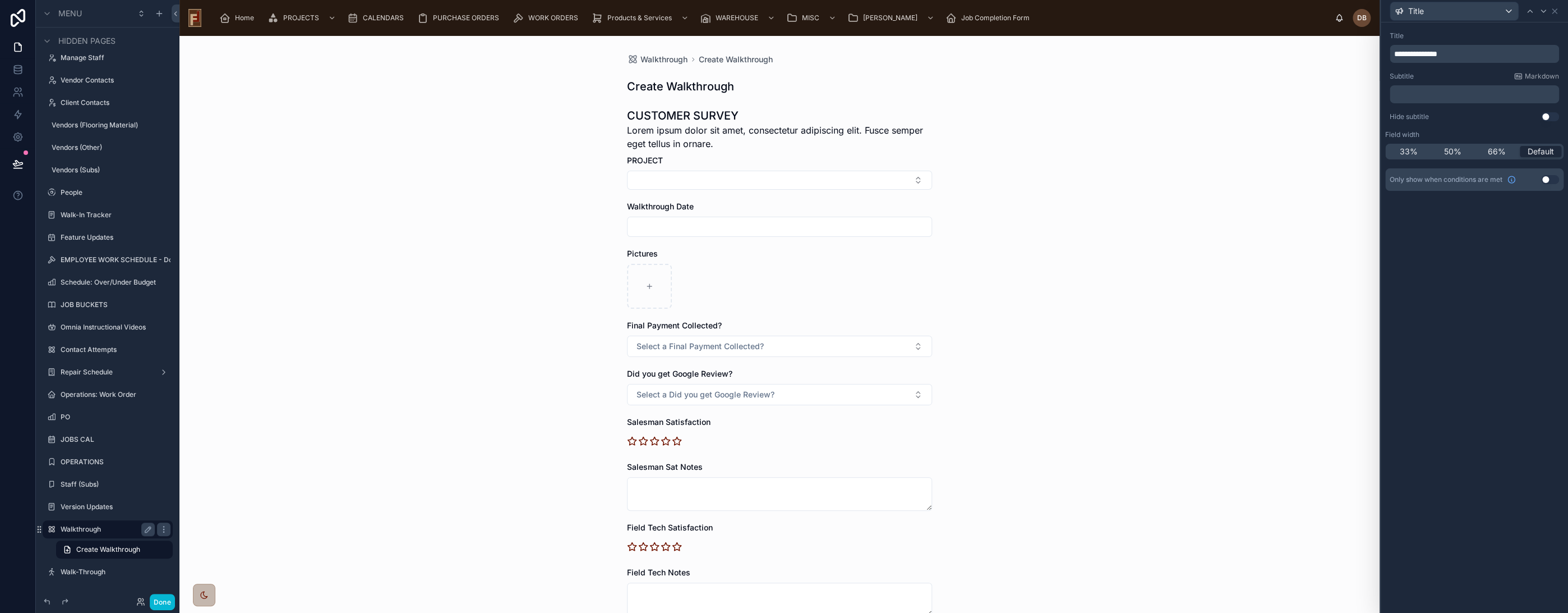
click at [1426, 95] on p "﻿" at bounding box center [1475, 94] width 163 height 11
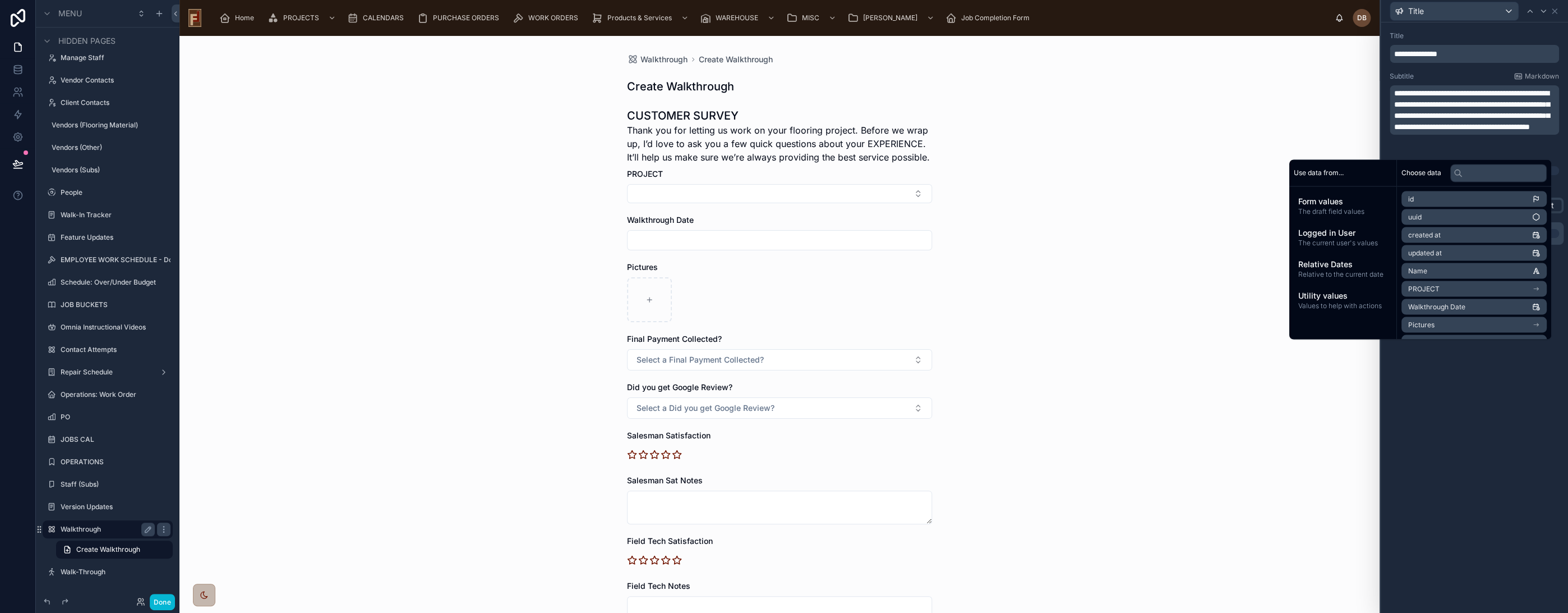
click at [767, 140] on span "Thank you for letting us work on your flooring project. Before we wrap up, I’d …" at bounding box center [779, 144] width 305 height 40
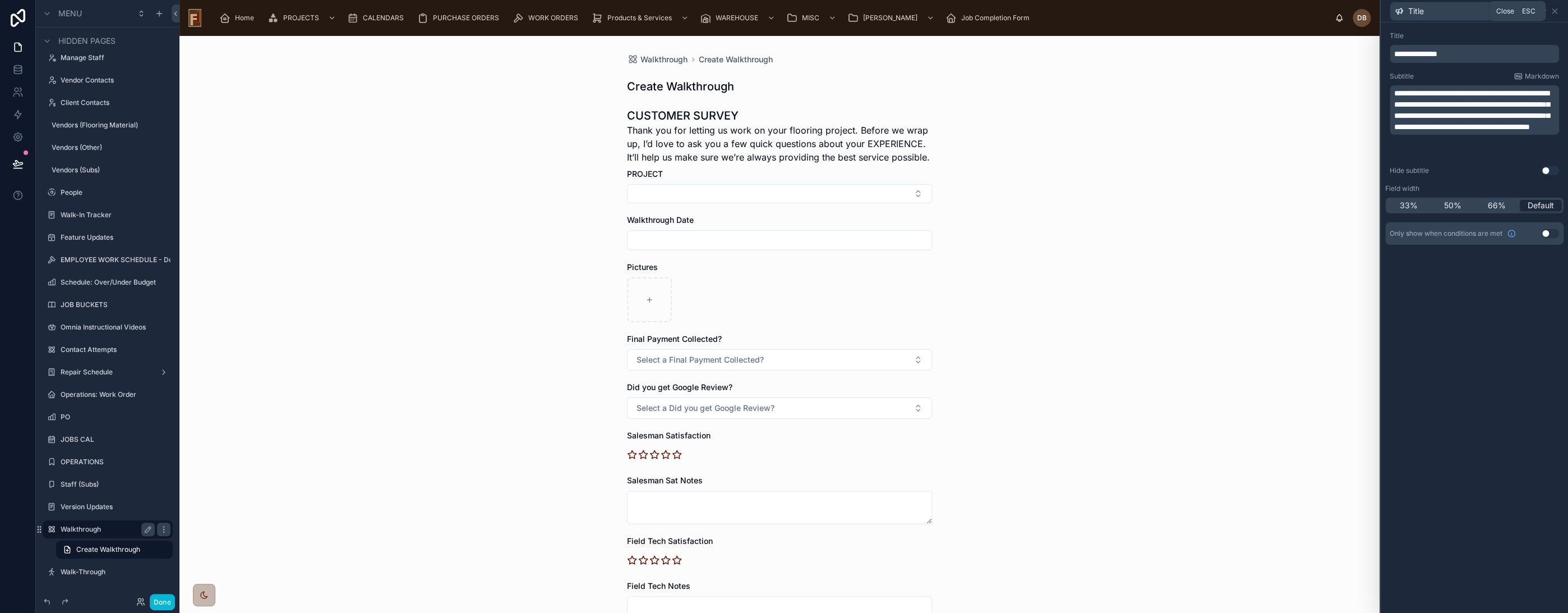
drag, startPoint x: 1554, startPoint y: 9, endPoint x: 1540, endPoint y: 15, distance: 15.2
click at [1554, 10] on icon at bounding box center [1554, 10] width 9 height 9
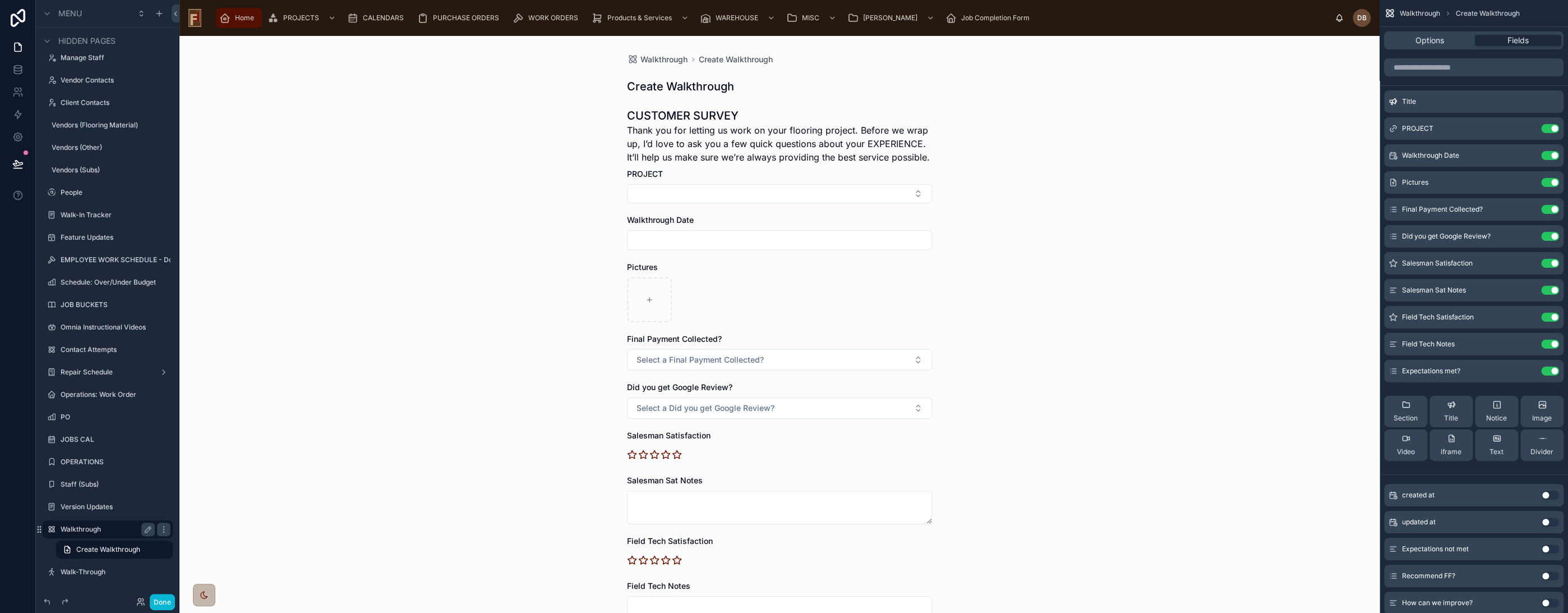
click at [239, 16] on span "Home" at bounding box center [245, 17] width 19 height 9
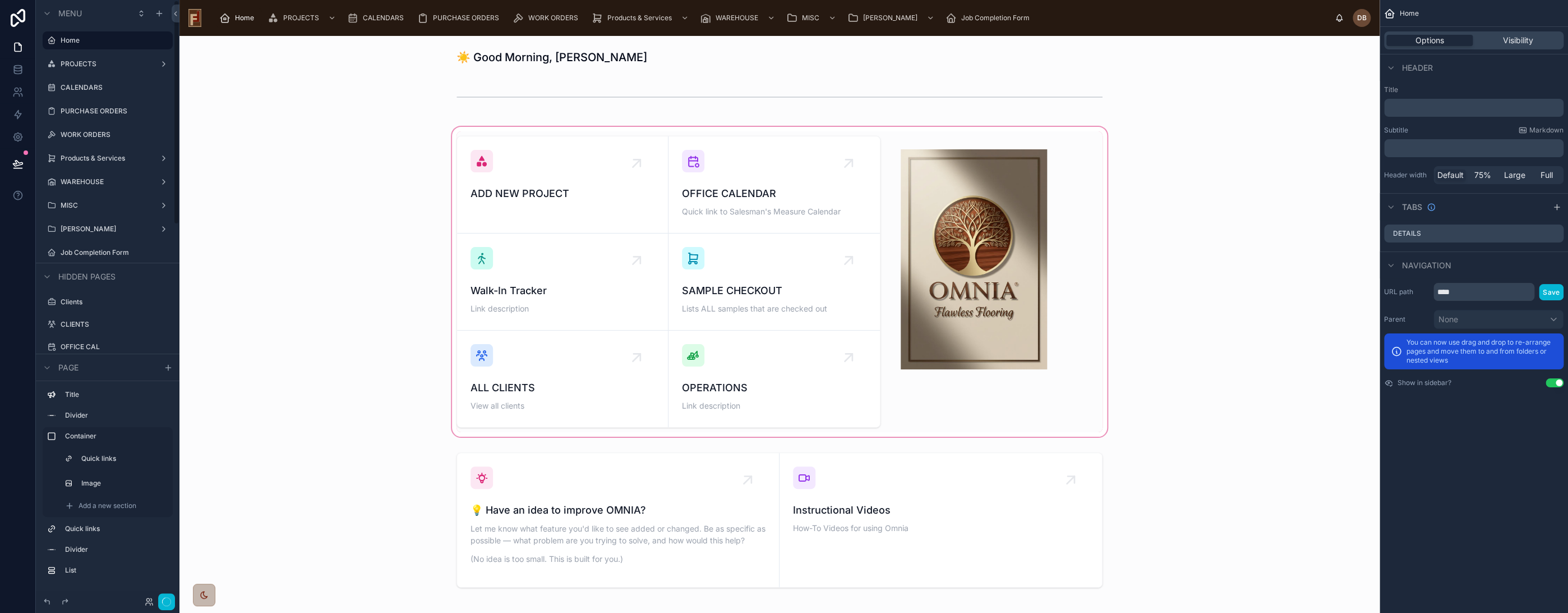
click at [783, 375] on div at bounding box center [779, 282] width 1182 height 315
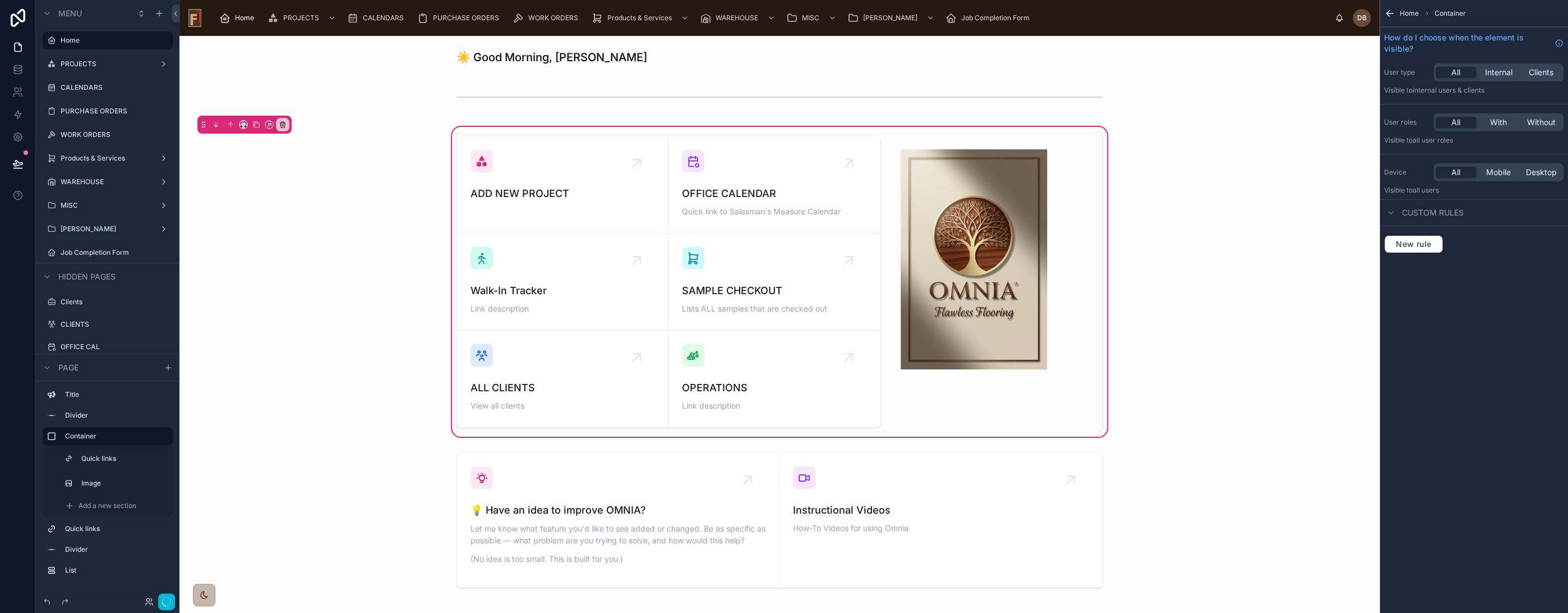
click at [776, 378] on div at bounding box center [668, 282] width 437 height 301
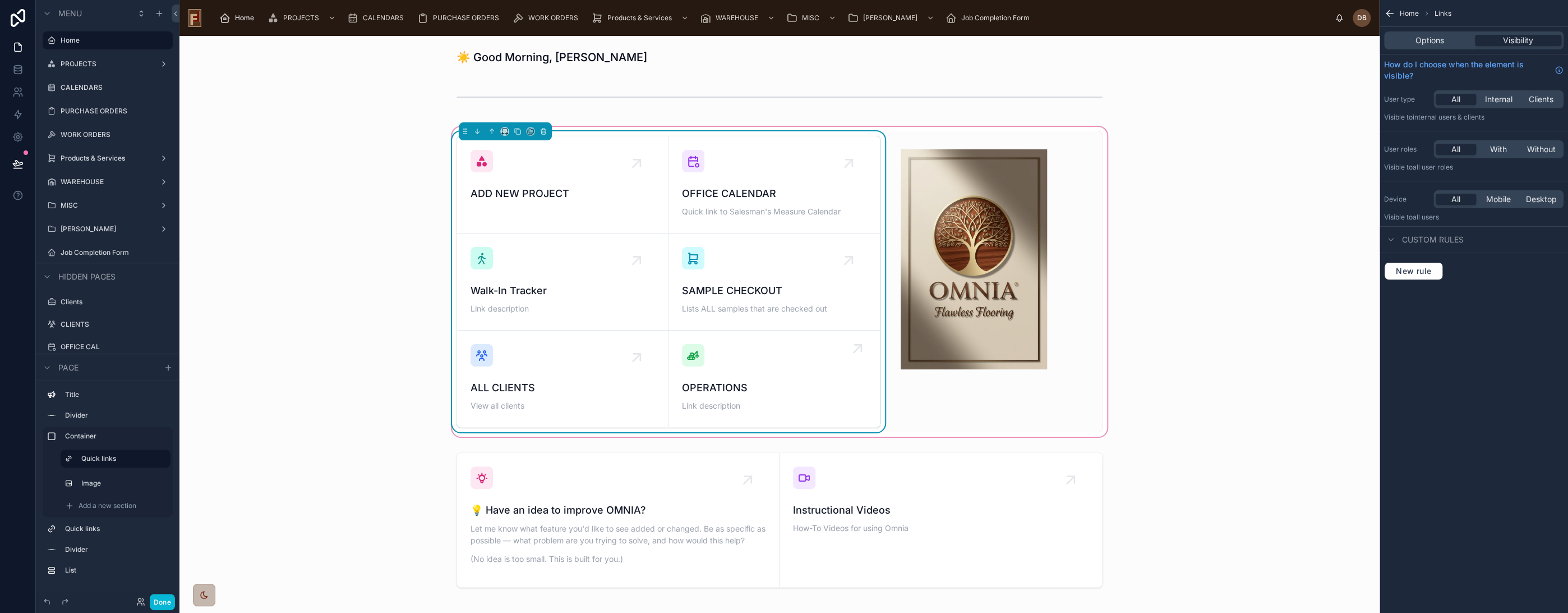
click at [774, 378] on div "OPERATIONS Link description" at bounding box center [774, 378] width 185 height 70
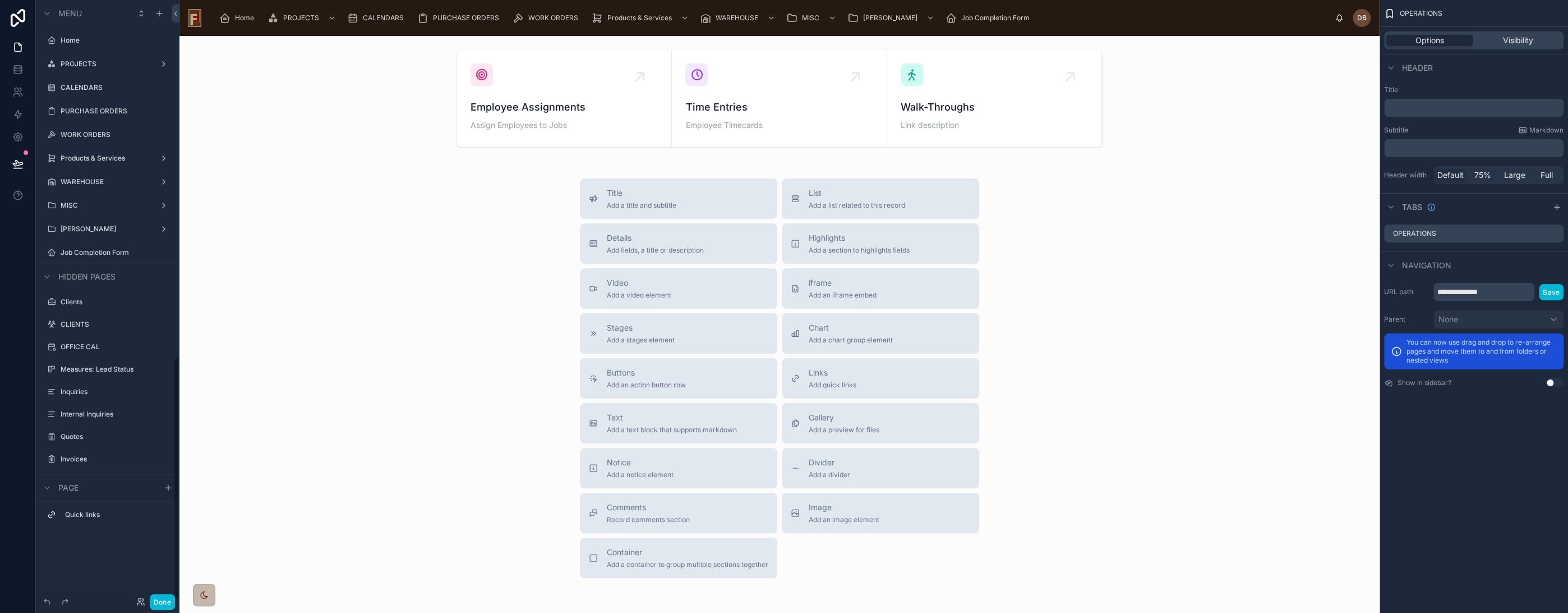
scroll to position [880, 0]
click at [896, 112] on div at bounding box center [779, 98] width 1182 height 107
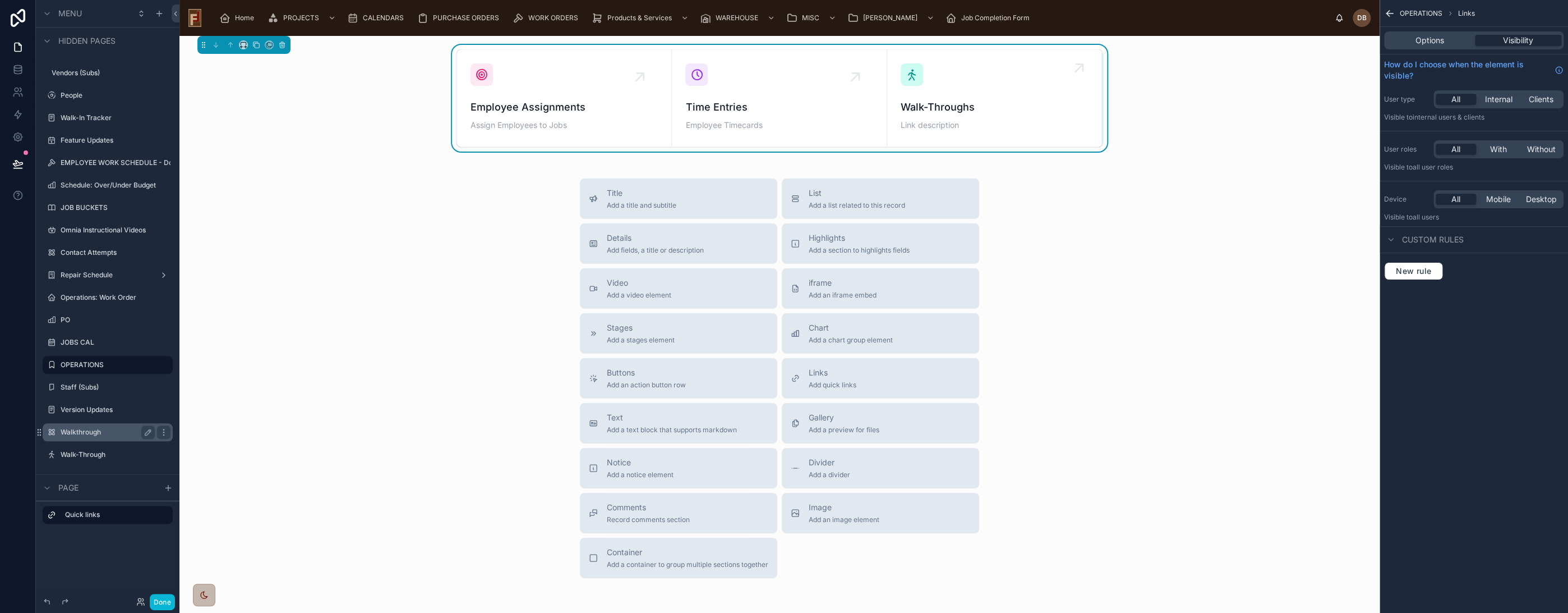
click at [907, 112] on span "Walk-Throughs" at bounding box center [994, 107] width 188 height 15
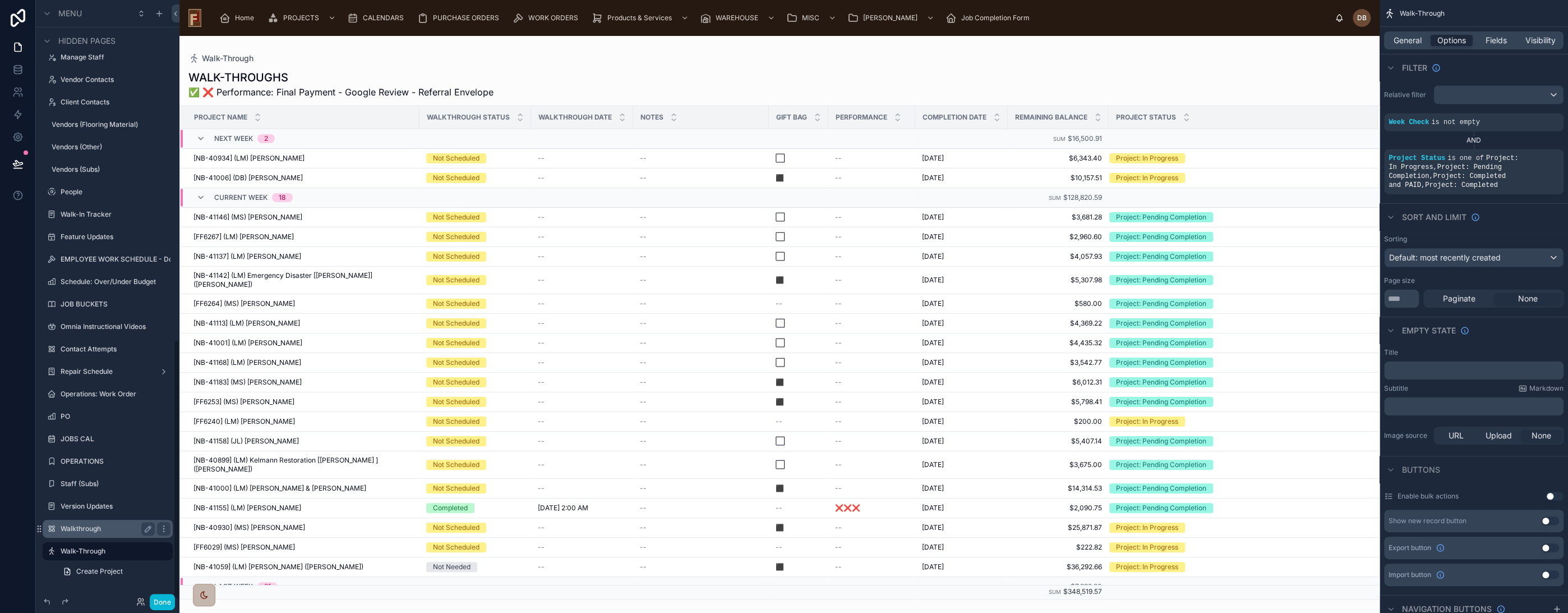
scroll to position [783, 0]
click at [684, 60] on div at bounding box center [779, 324] width 1200 height 577
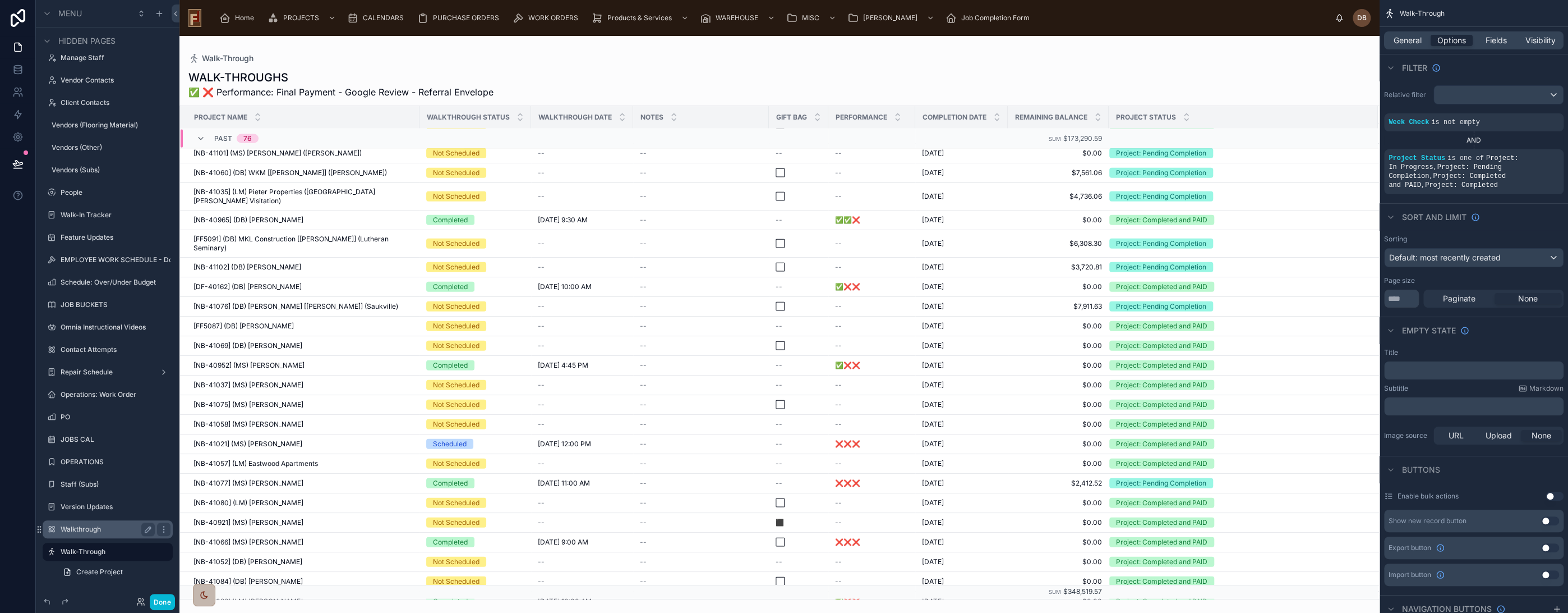
scroll to position [249, 0]
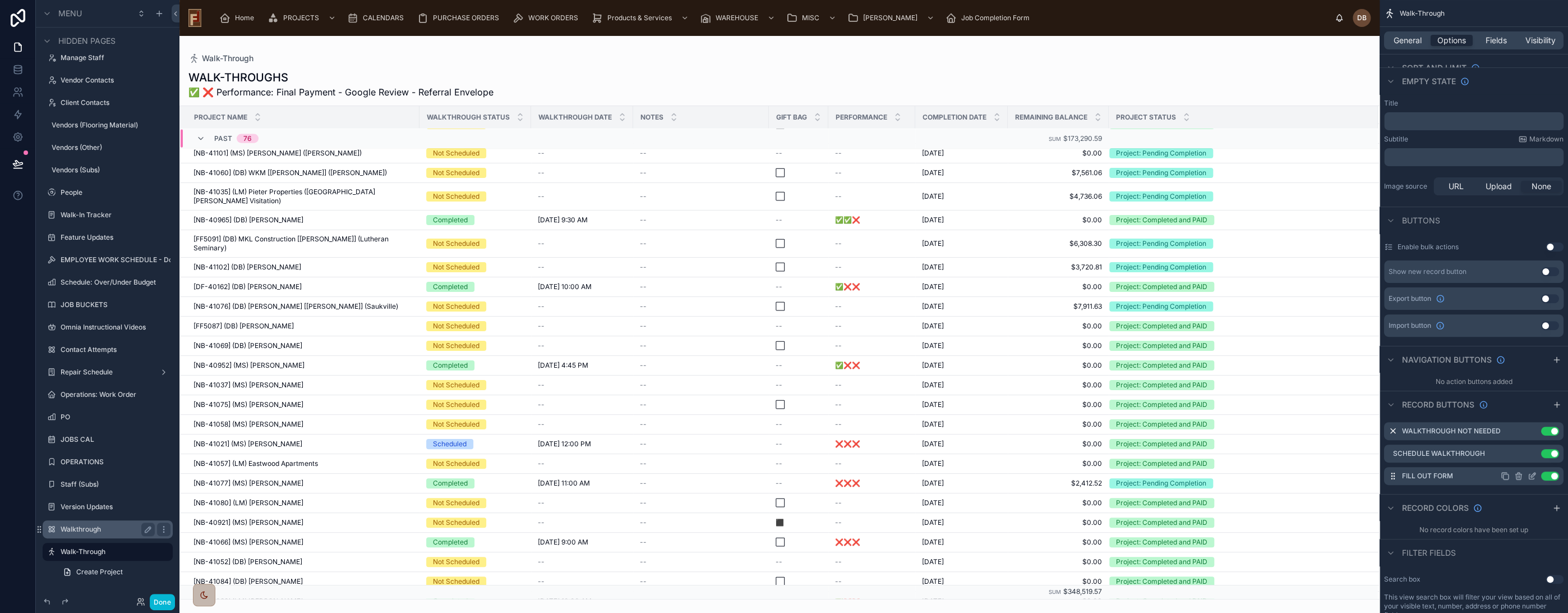
click at [1532, 473] on icon "scrollable content" at bounding box center [1533, 475] width 5 height 5
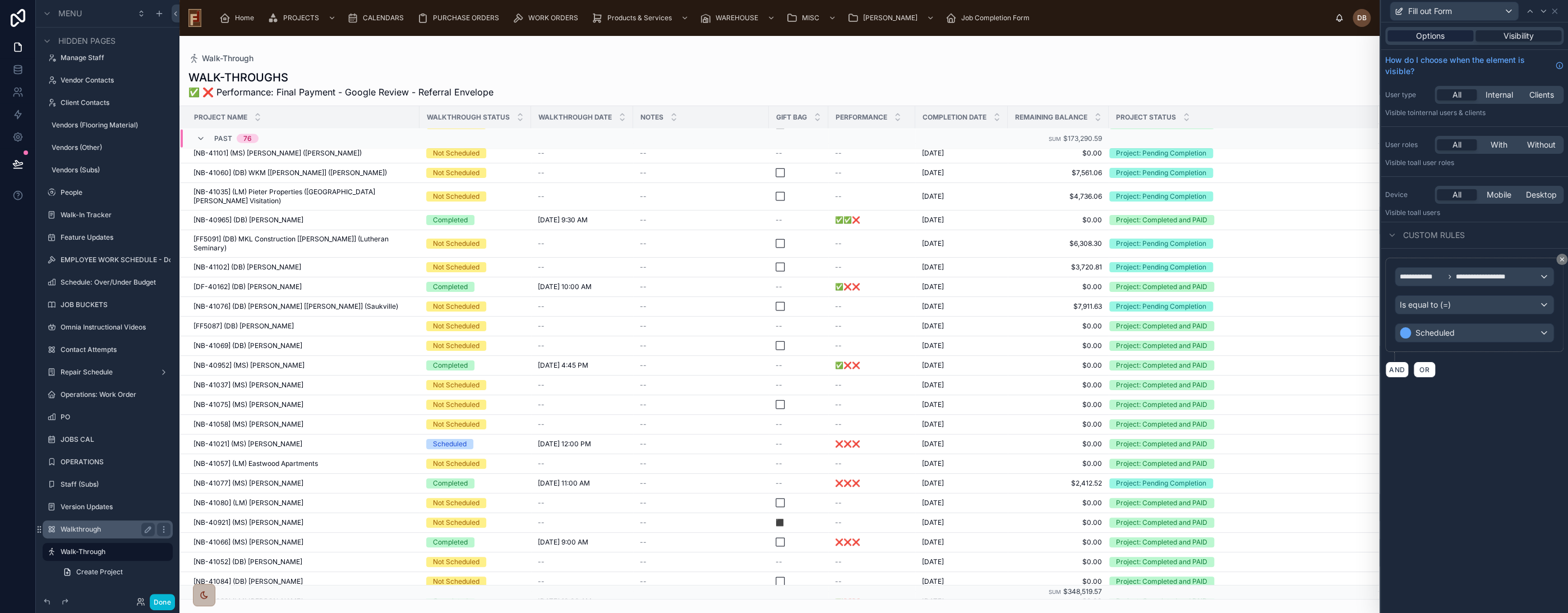
click at [1440, 33] on span "Options" at bounding box center [1430, 36] width 29 height 11
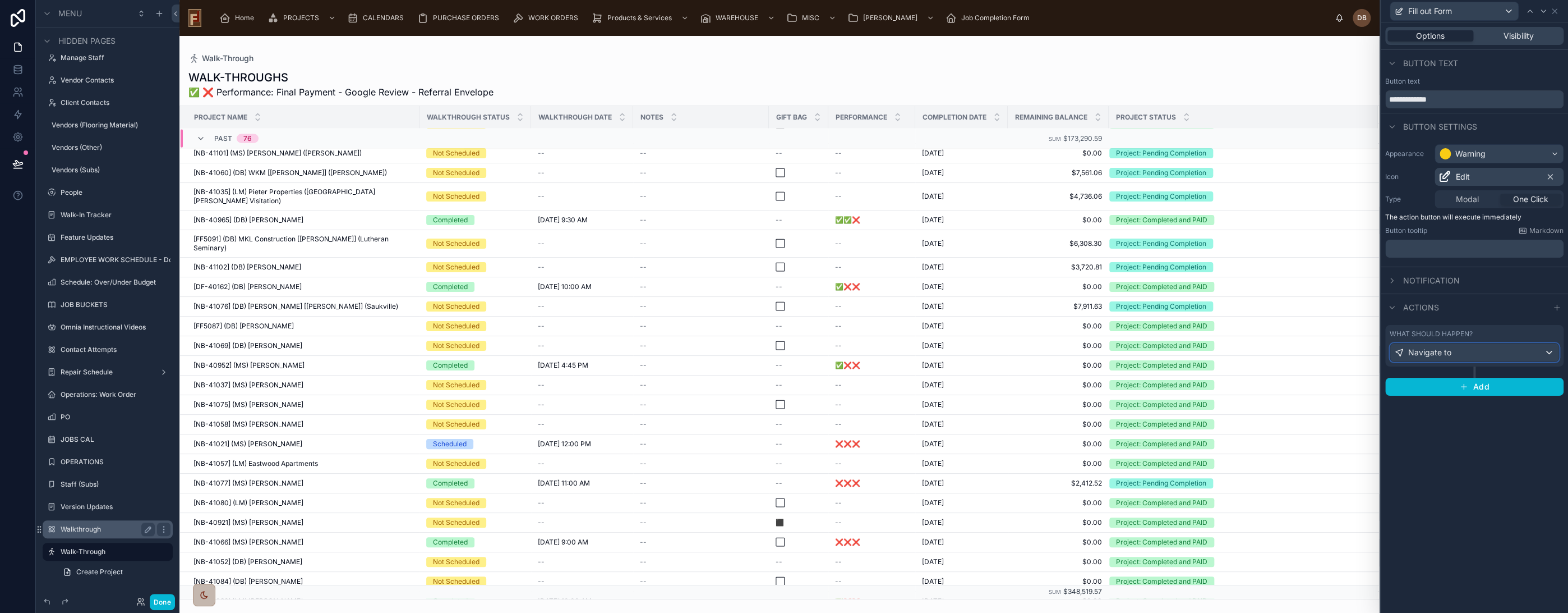
click at [1485, 350] on div "Navigate to" at bounding box center [1474, 352] width 169 height 18
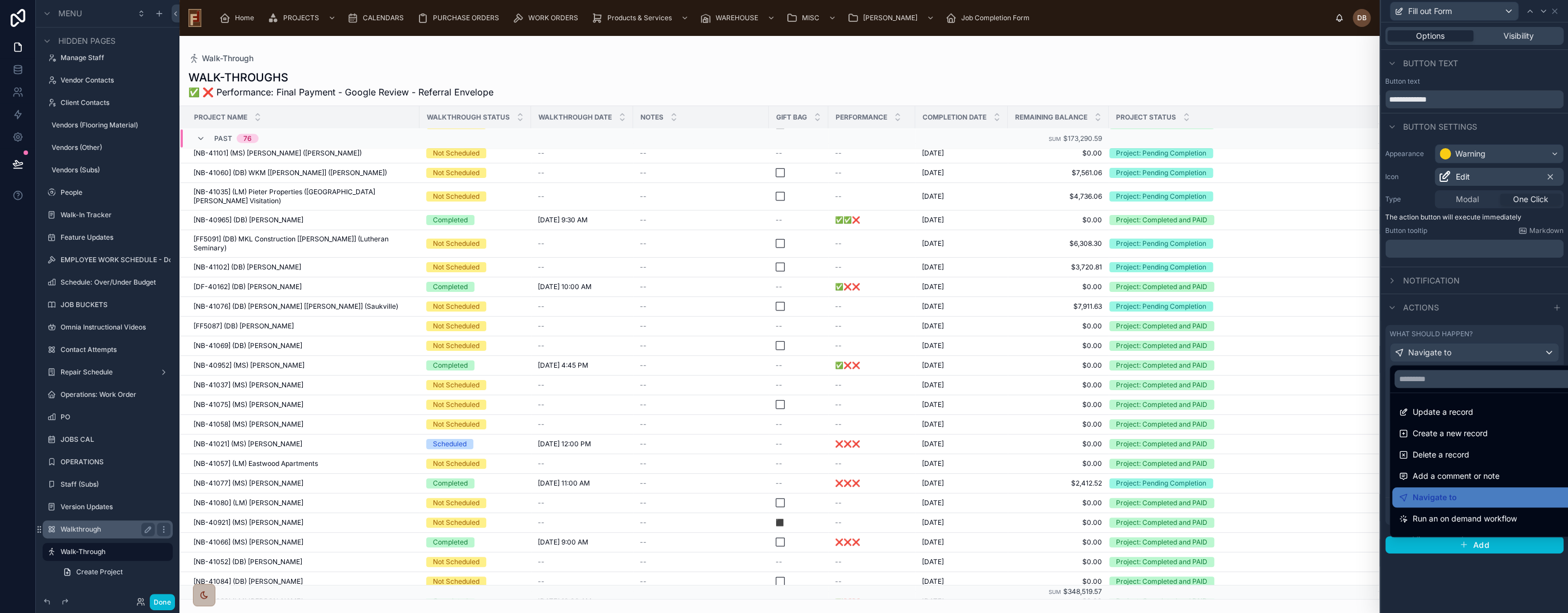
click at [1485, 350] on div at bounding box center [1474, 306] width 188 height 613
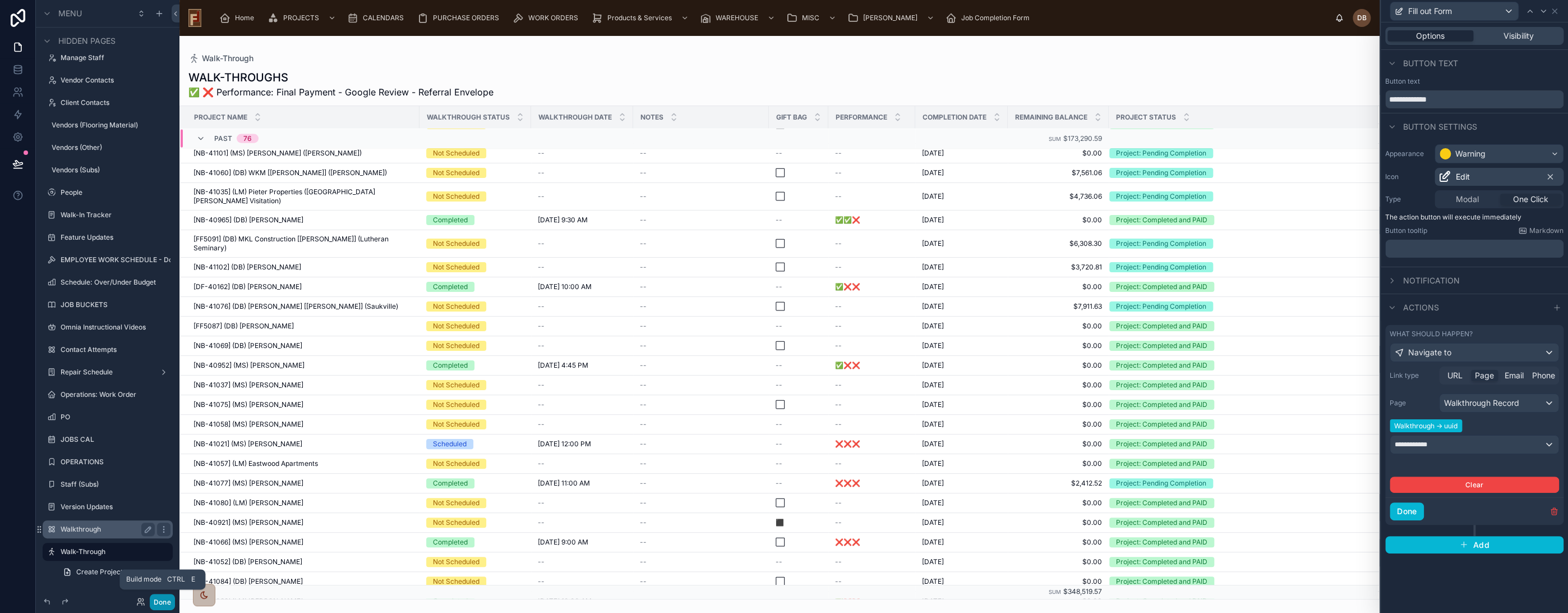
click at [163, 603] on button "Done" at bounding box center [162, 602] width 25 height 16
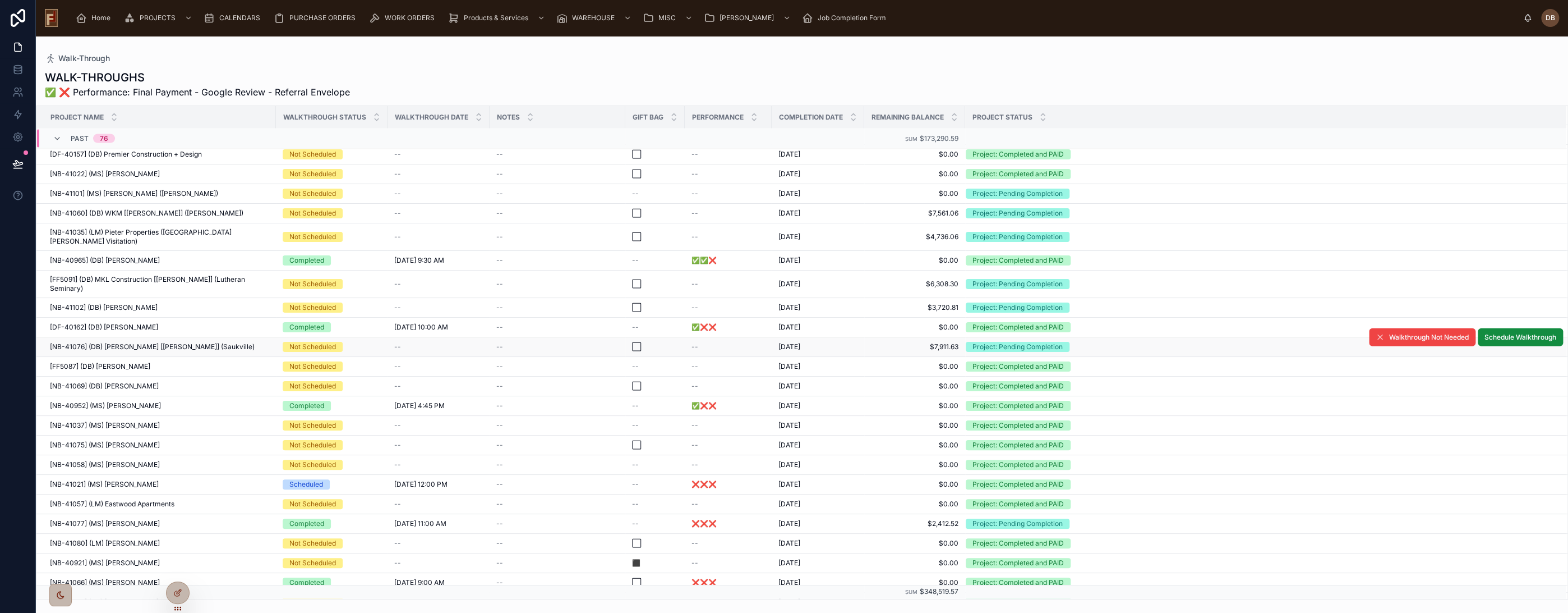
scroll to position [2145, 0]
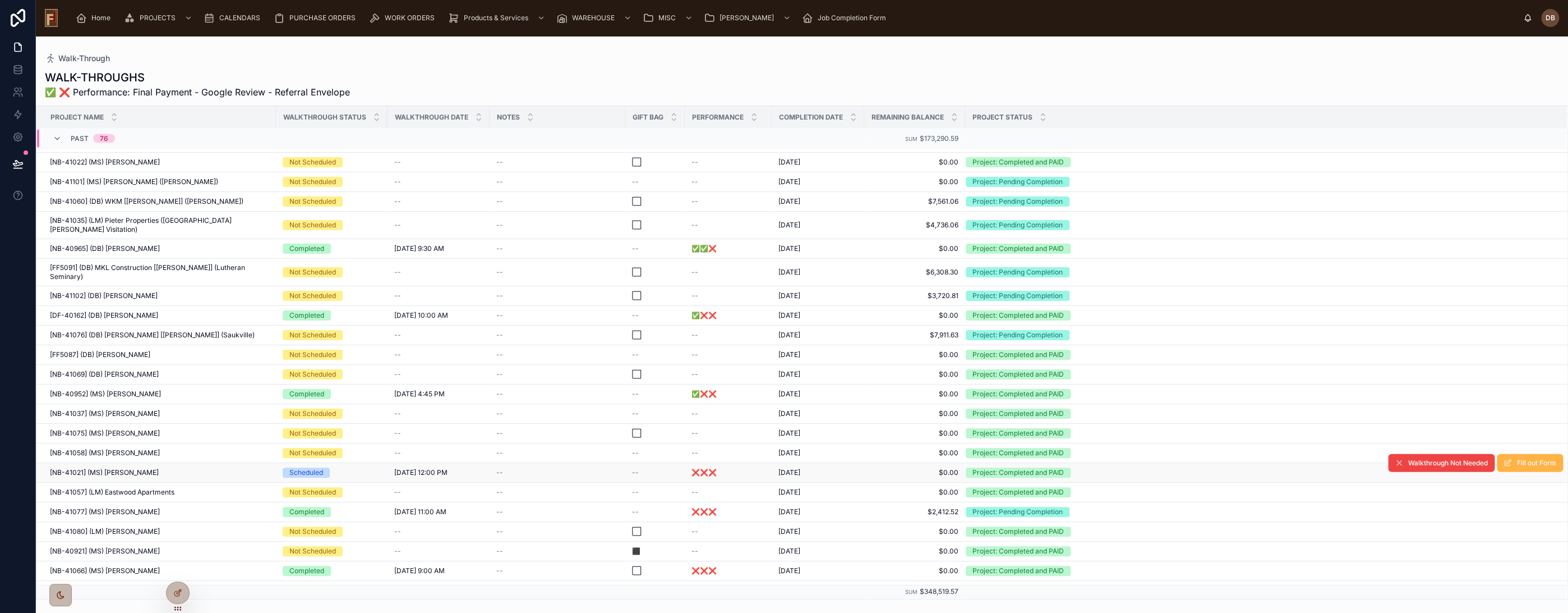
click at [1523, 459] on span "Fill out Form" at bounding box center [1536, 462] width 39 height 9
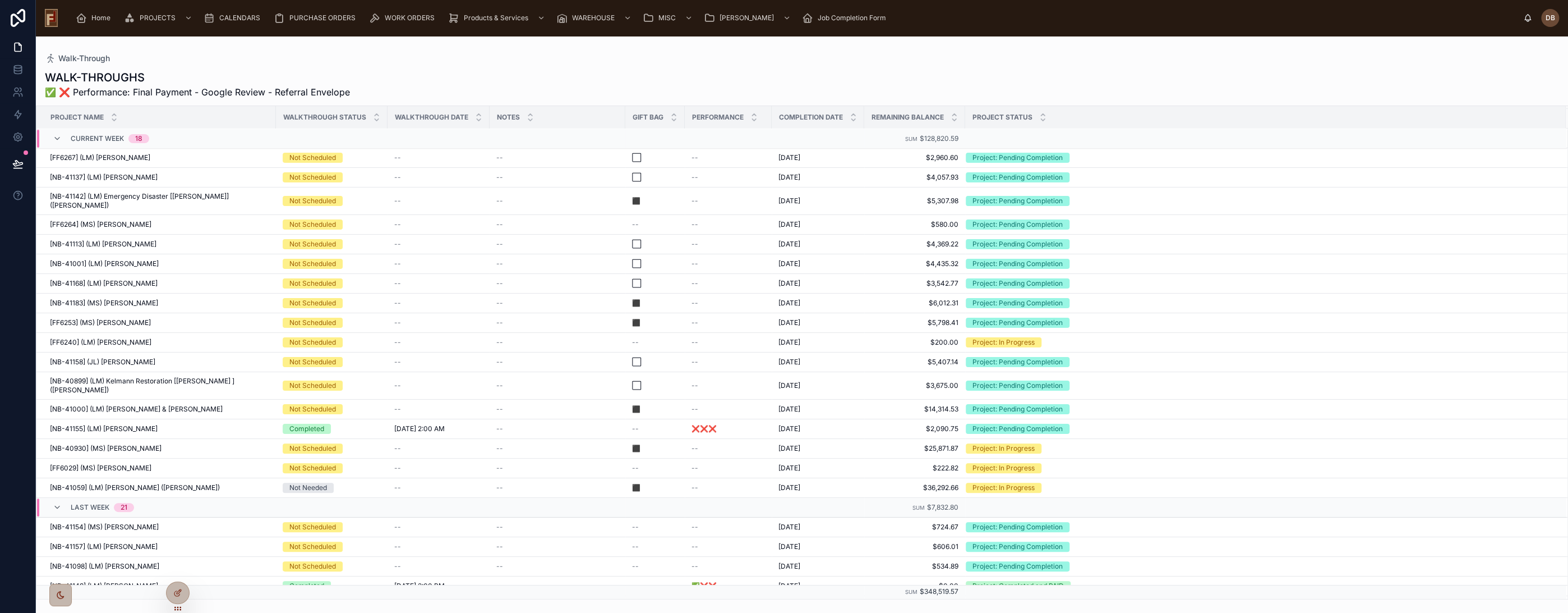
scroll to position [125, 0]
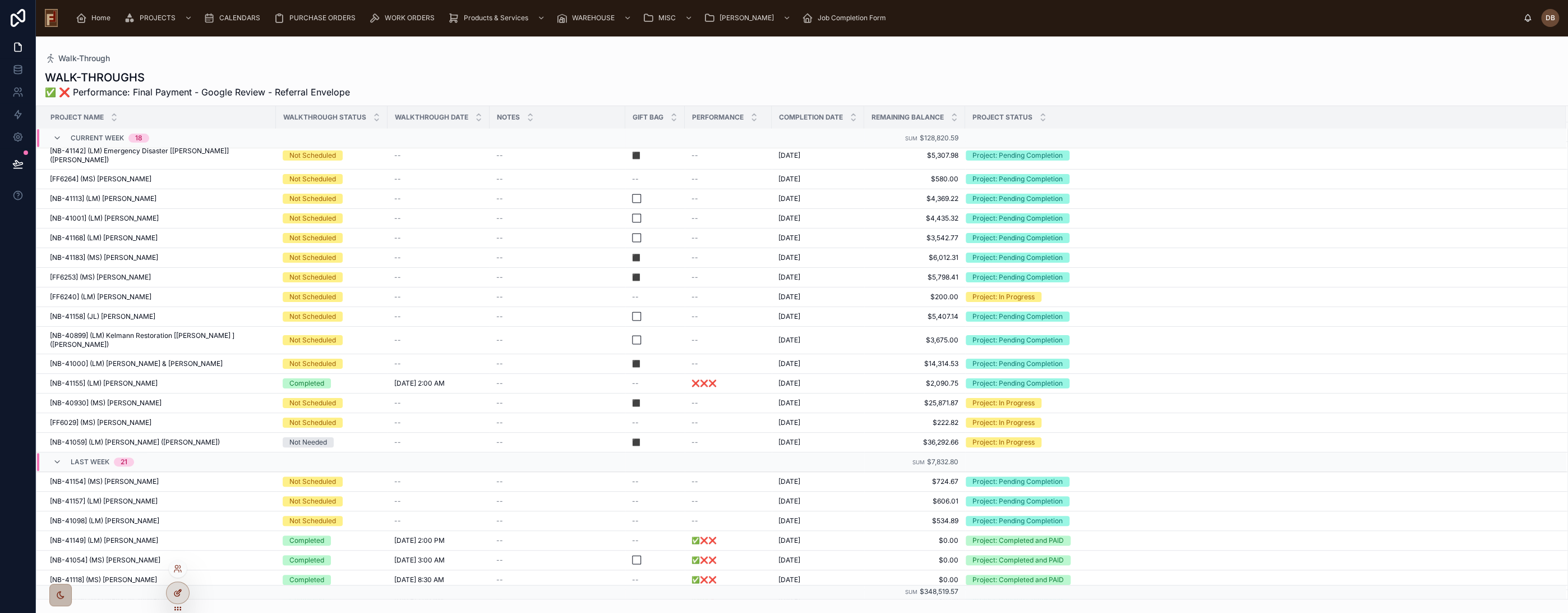
click at [183, 589] on div at bounding box center [178, 592] width 23 height 21
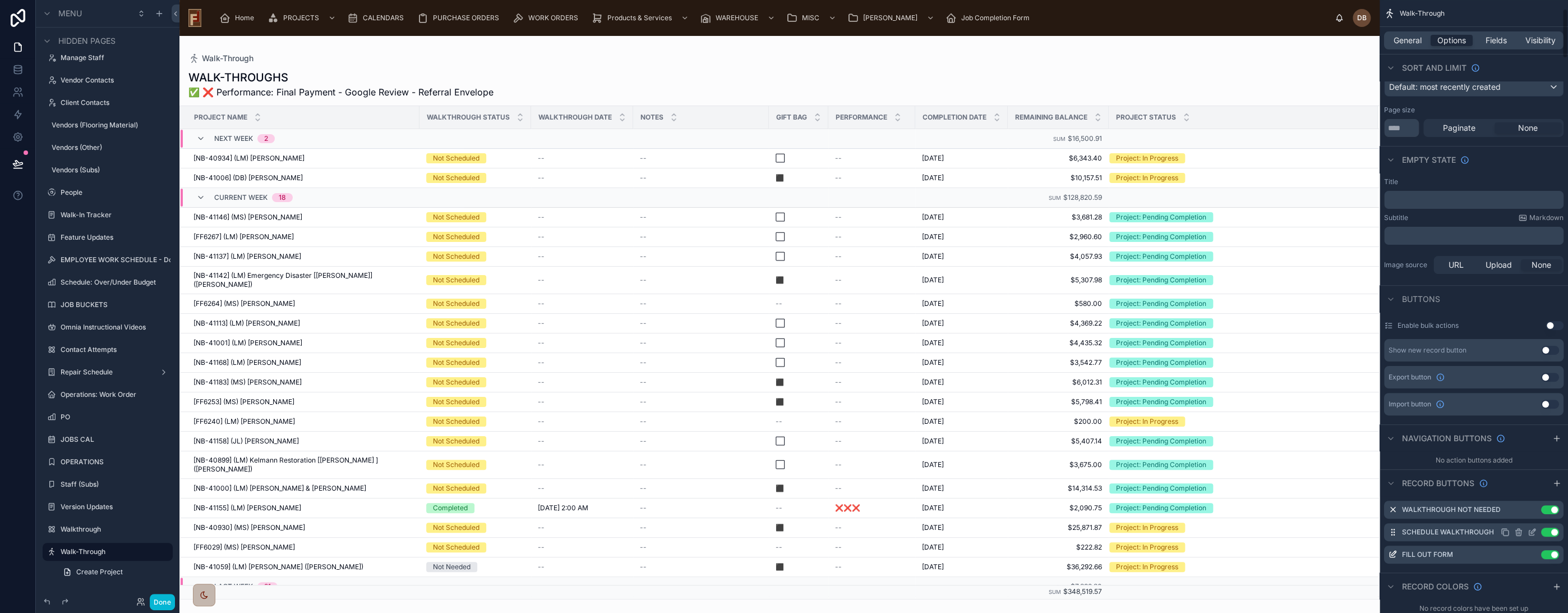
scroll to position [187, 0]
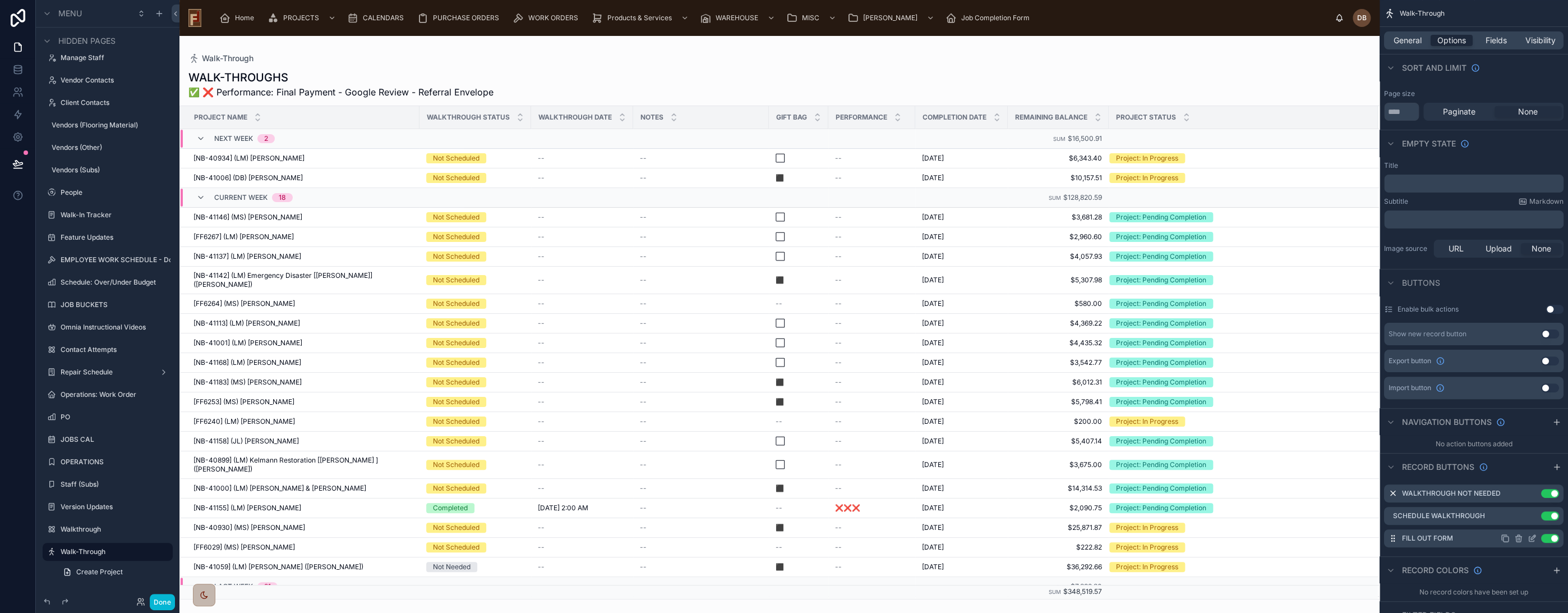
click at [1530, 534] on icon "scrollable content" at bounding box center [1532, 538] width 9 height 9
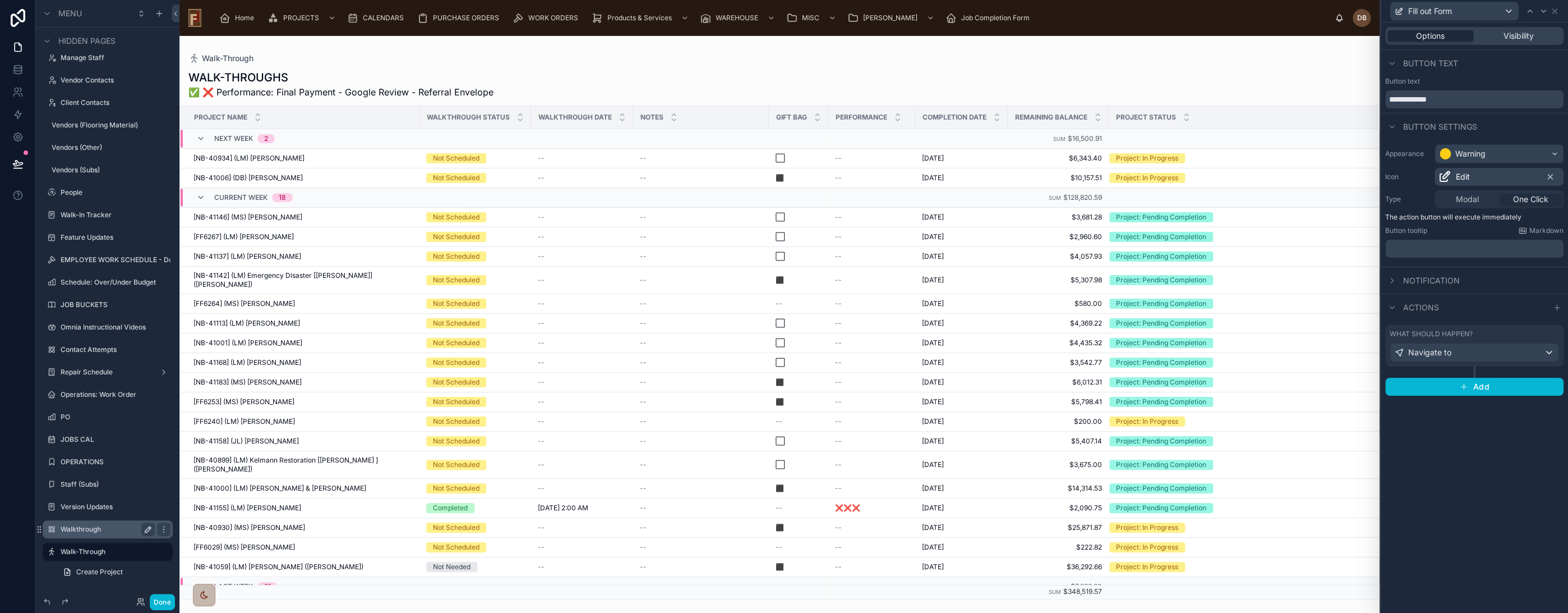
click at [150, 526] on icon "scrollable content" at bounding box center [148, 529] width 6 height 6
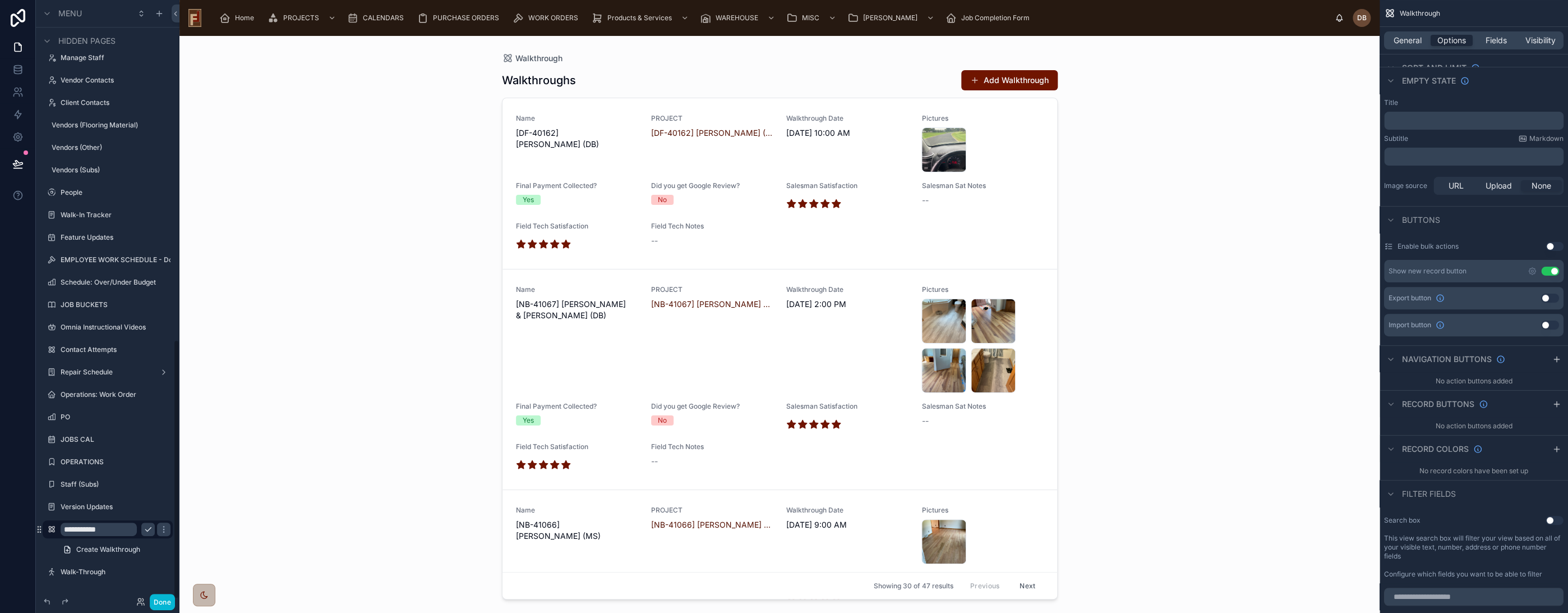
click at [119, 530] on input "**********" at bounding box center [99, 529] width 76 height 13
type input "**********"
click at [150, 527] on icon "scrollable content" at bounding box center [148, 529] width 6 height 4
click at [1002, 83] on div at bounding box center [779, 317] width 573 height 563
click at [1004, 80] on button "Add Walkthrough" at bounding box center [1009, 80] width 96 height 20
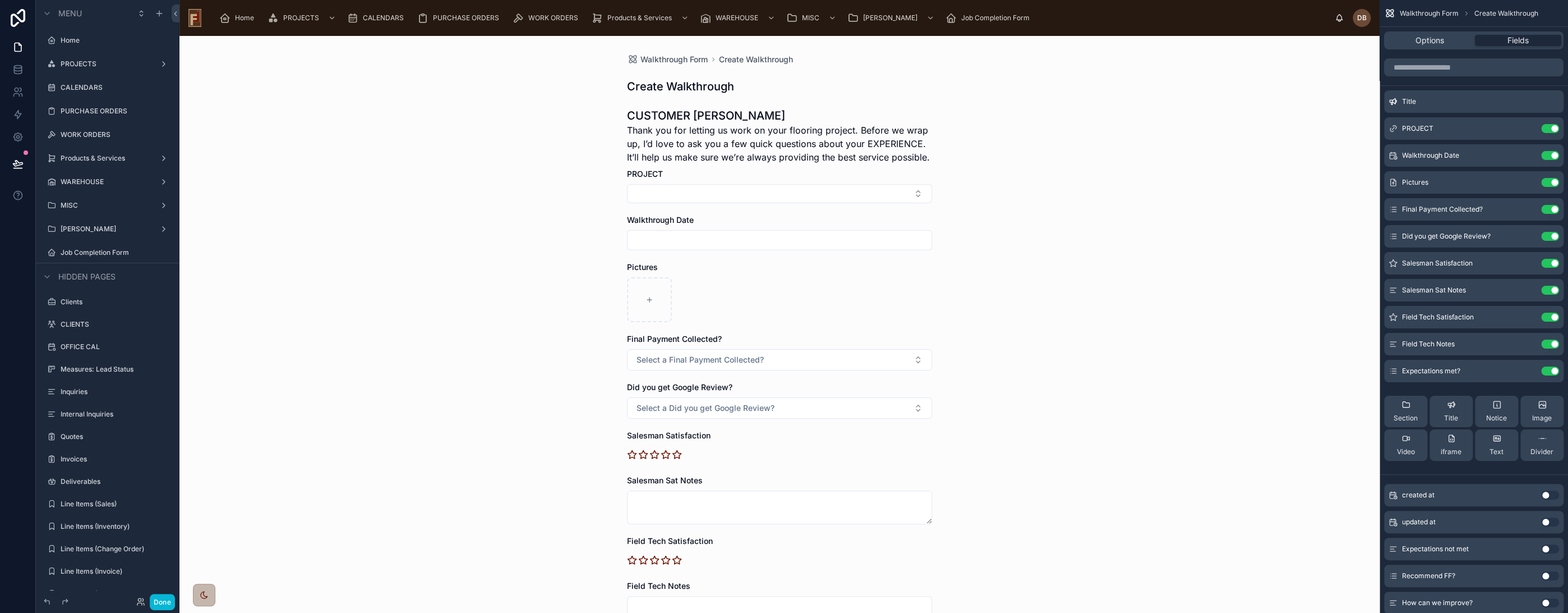
scroll to position [187, 0]
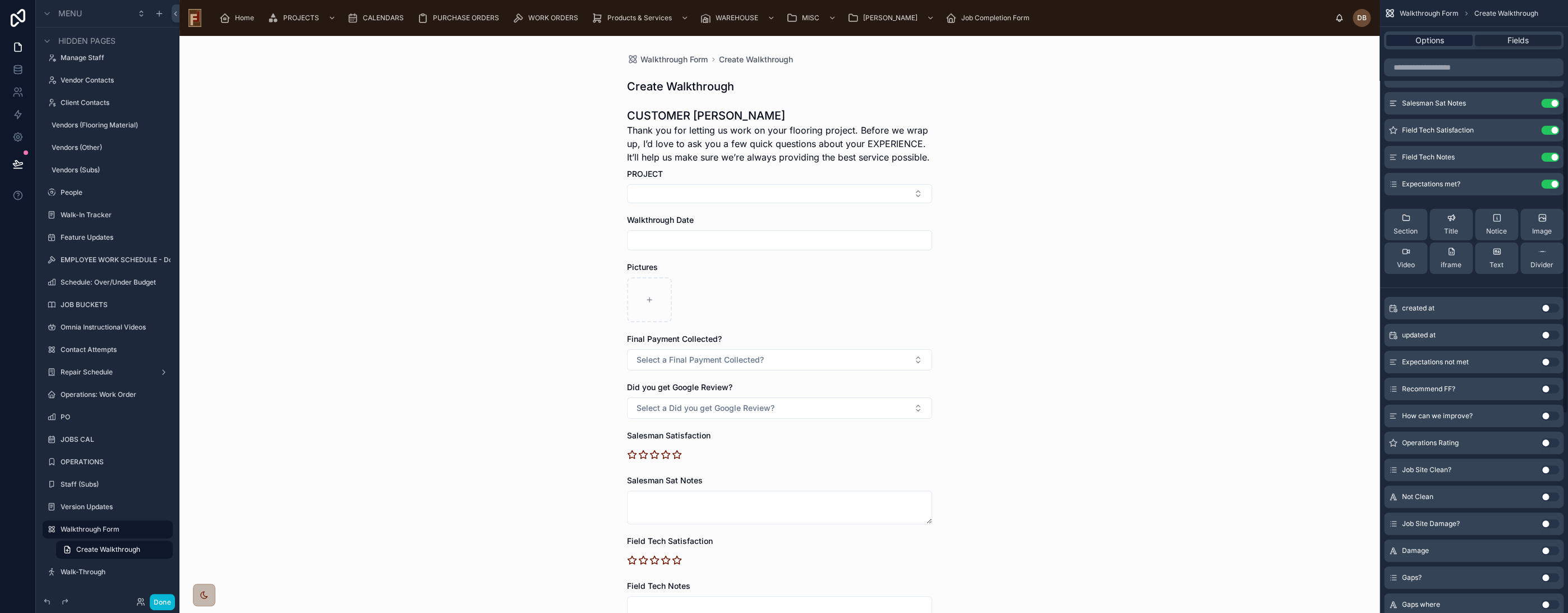
click at [1431, 39] on span "Options" at bounding box center [1430, 40] width 29 height 11
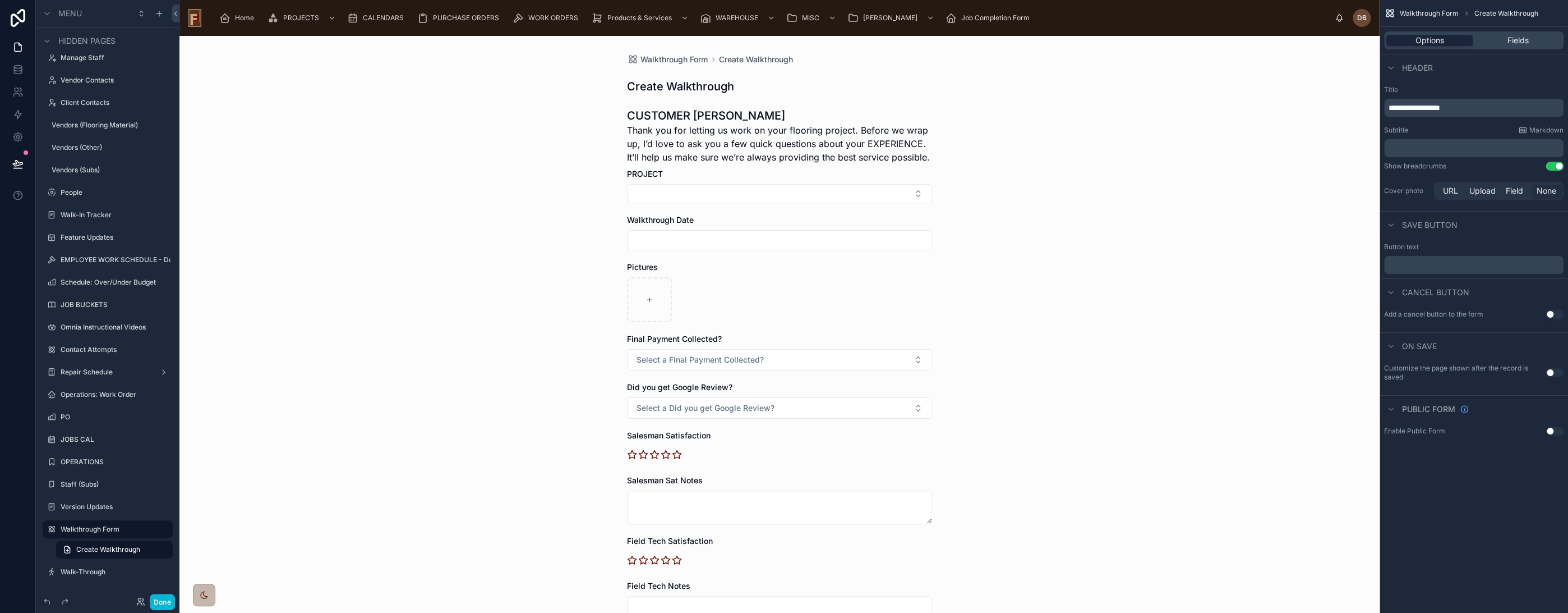
scroll to position [0, 0]
click at [92, 528] on label "Walkthrough Form" at bounding box center [106, 528] width 90 height 9
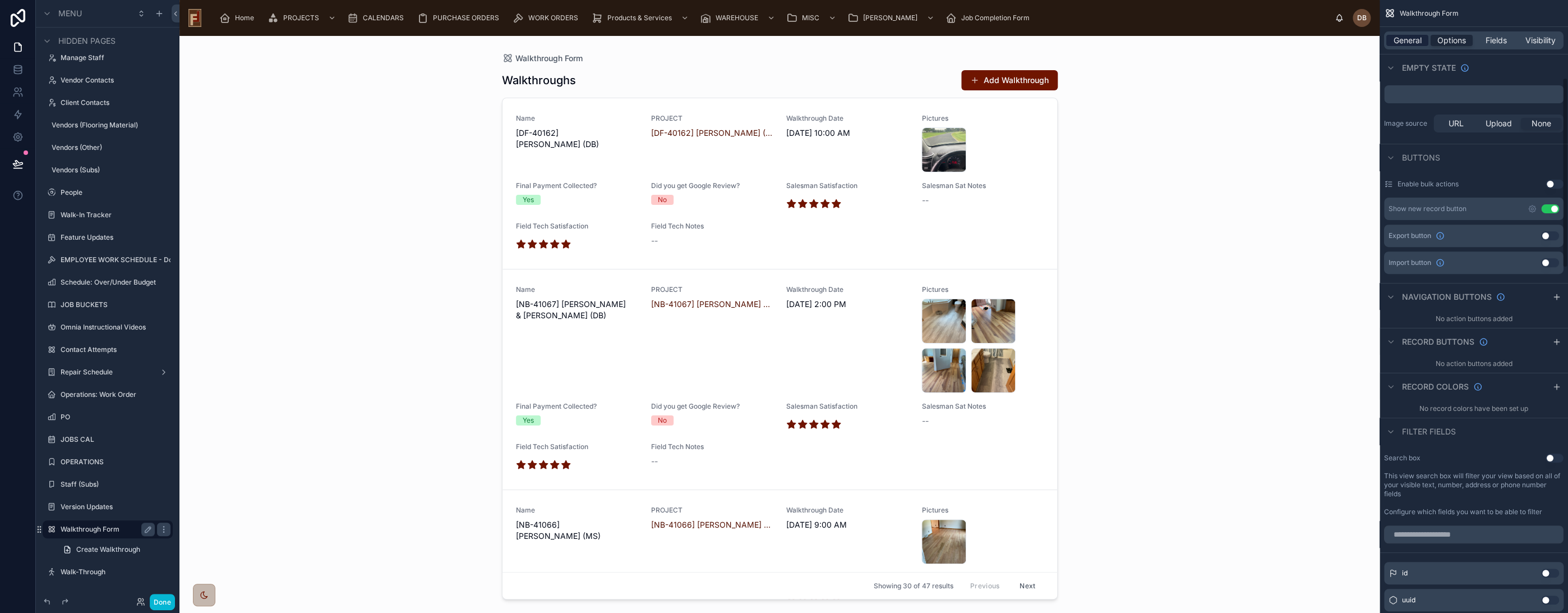
click at [1415, 39] on span "General" at bounding box center [1407, 40] width 28 height 11
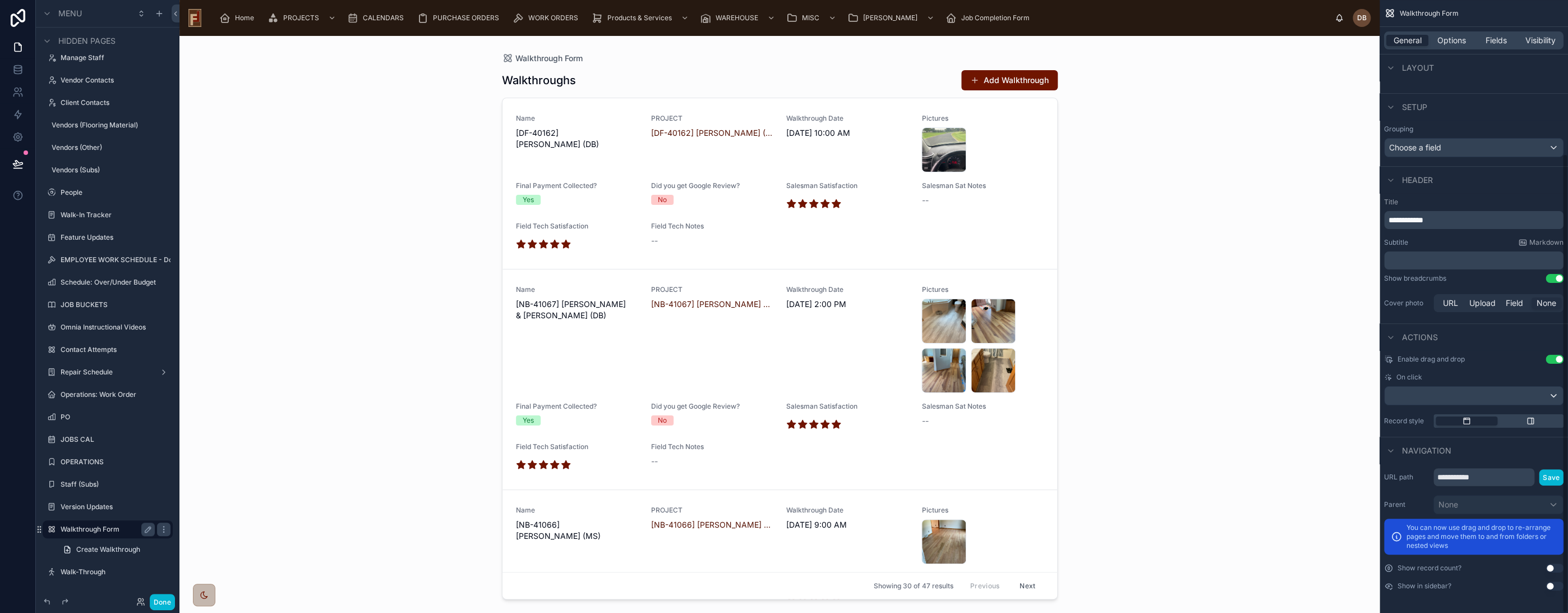
scroll to position [205, 0]
click at [1492, 476] on input "**********" at bounding box center [1484, 478] width 101 height 18
type input "**********"
click at [1550, 478] on button "Save" at bounding box center [1551, 478] width 25 height 16
click at [110, 547] on span "Create Walkthrough" at bounding box center [108, 549] width 64 height 9
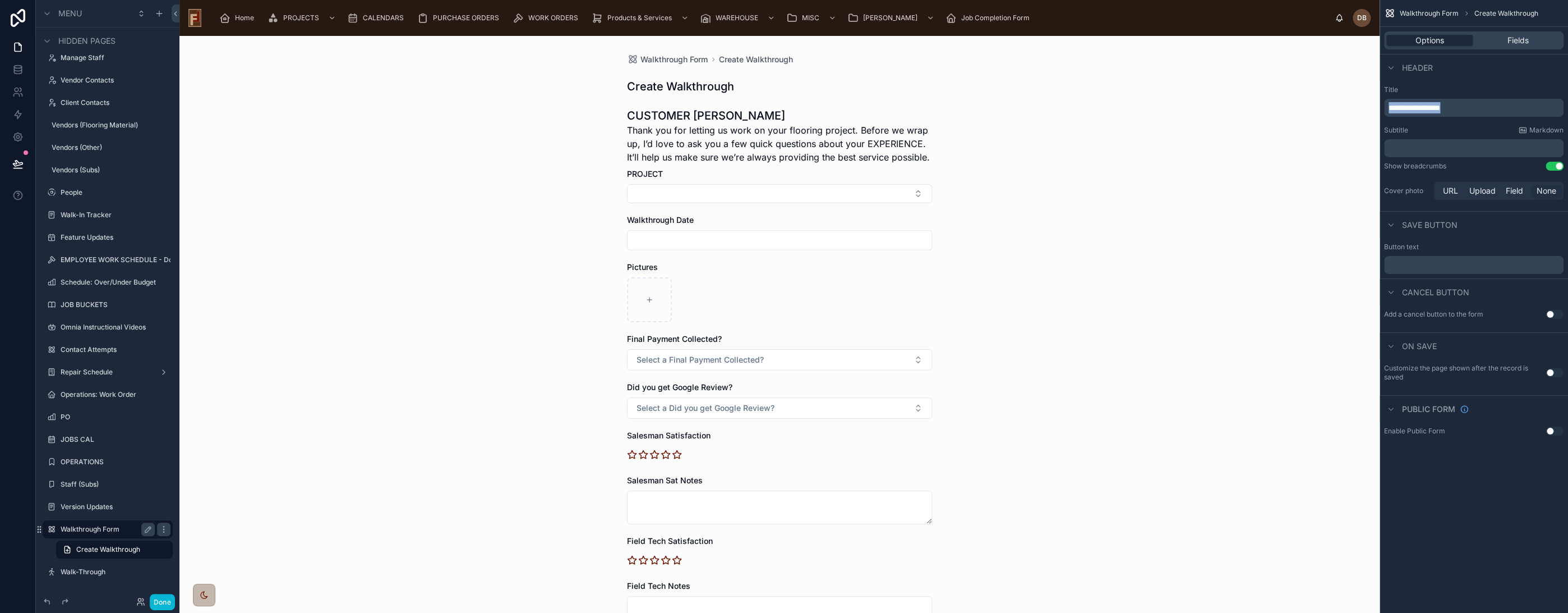
drag, startPoint x: 1481, startPoint y: 107, endPoint x: 1349, endPoint y: 107, distance: 132.0
click at [1349, 107] on div "**********" at bounding box center [874, 306] width 1389 height 613
click at [1440, 107] on span "**********" at bounding box center [1415, 108] width 51 height 8
drag, startPoint x: 1478, startPoint y: 110, endPoint x: 1386, endPoint y: 106, distance: 92.1
click at [1386, 106] on div "**********" at bounding box center [1474, 108] width 179 height 18
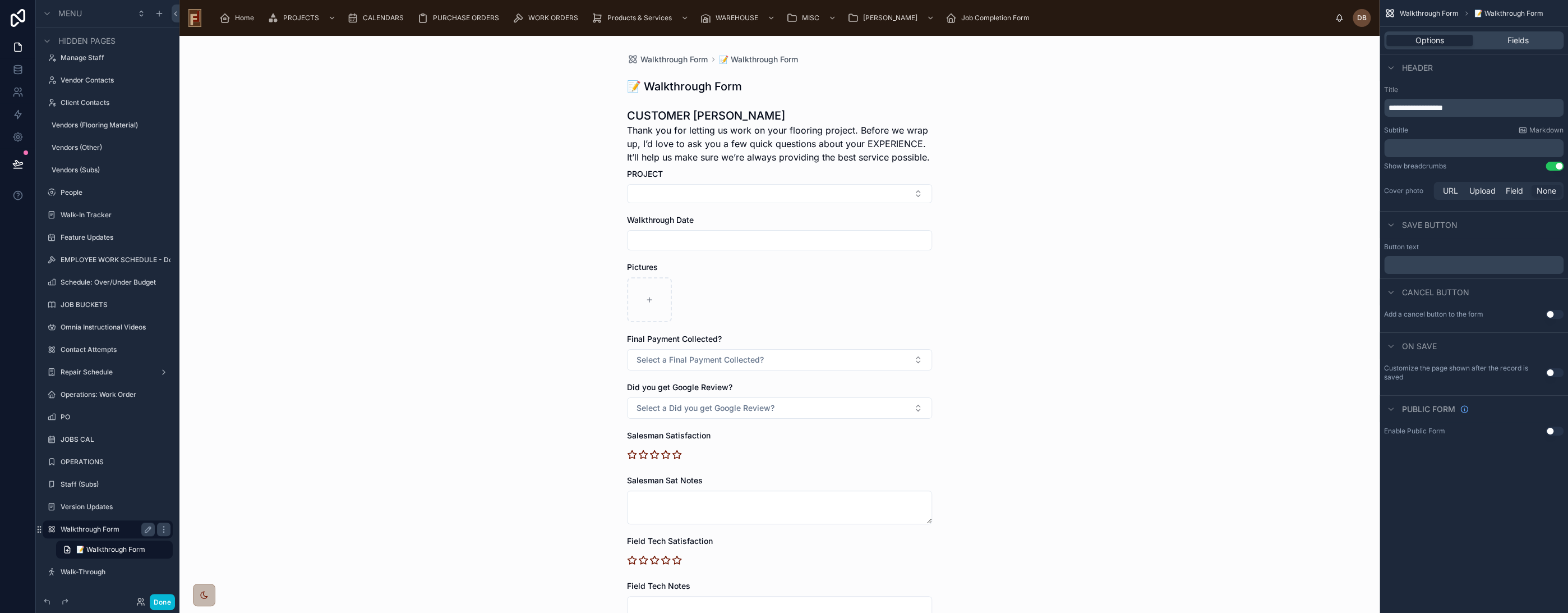
click at [426, 142] on div "Walkthrough Form 📝 Walkthrough Form 📝 Walkthrough Form CUSTOMER SURVE Thank you…" at bounding box center [779, 324] width 1200 height 577
click at [164, 601] on button "Done" at bounding box center [162, 602] width 25 height 16
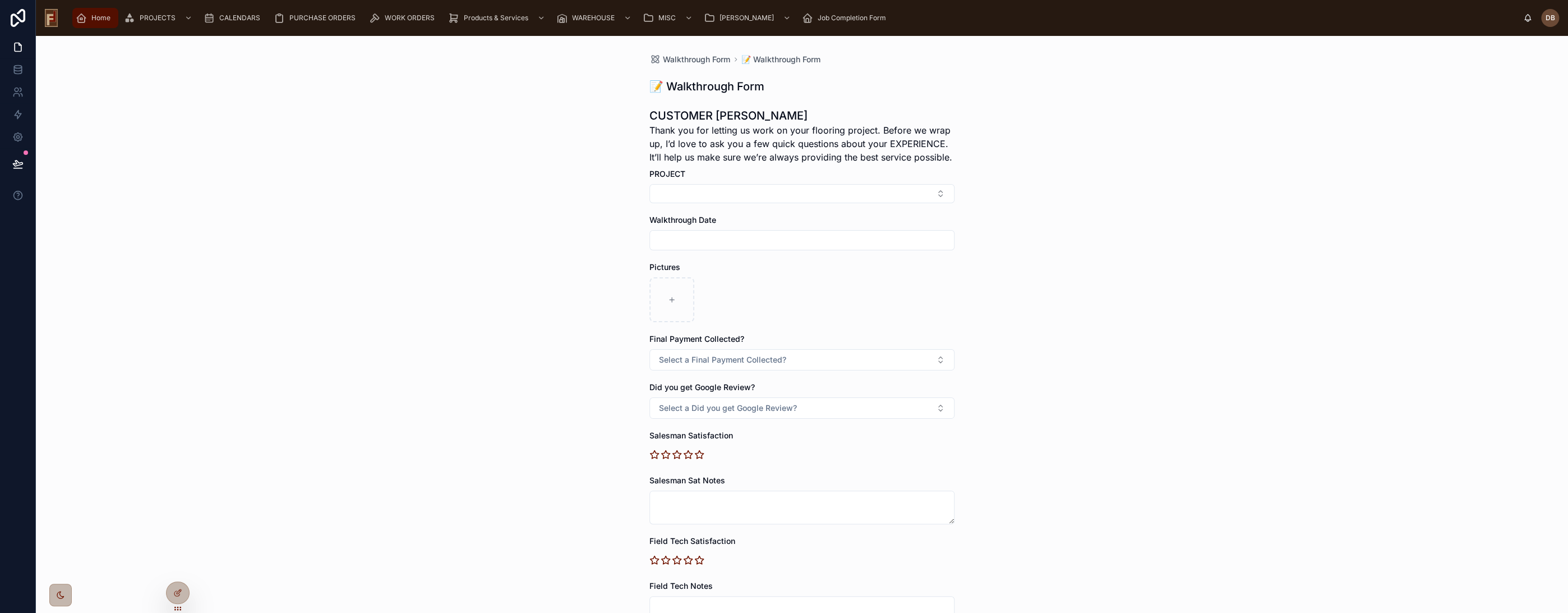
click at [102, 15] on span "Home" at bounding box center [101, 17] width 19 height 9
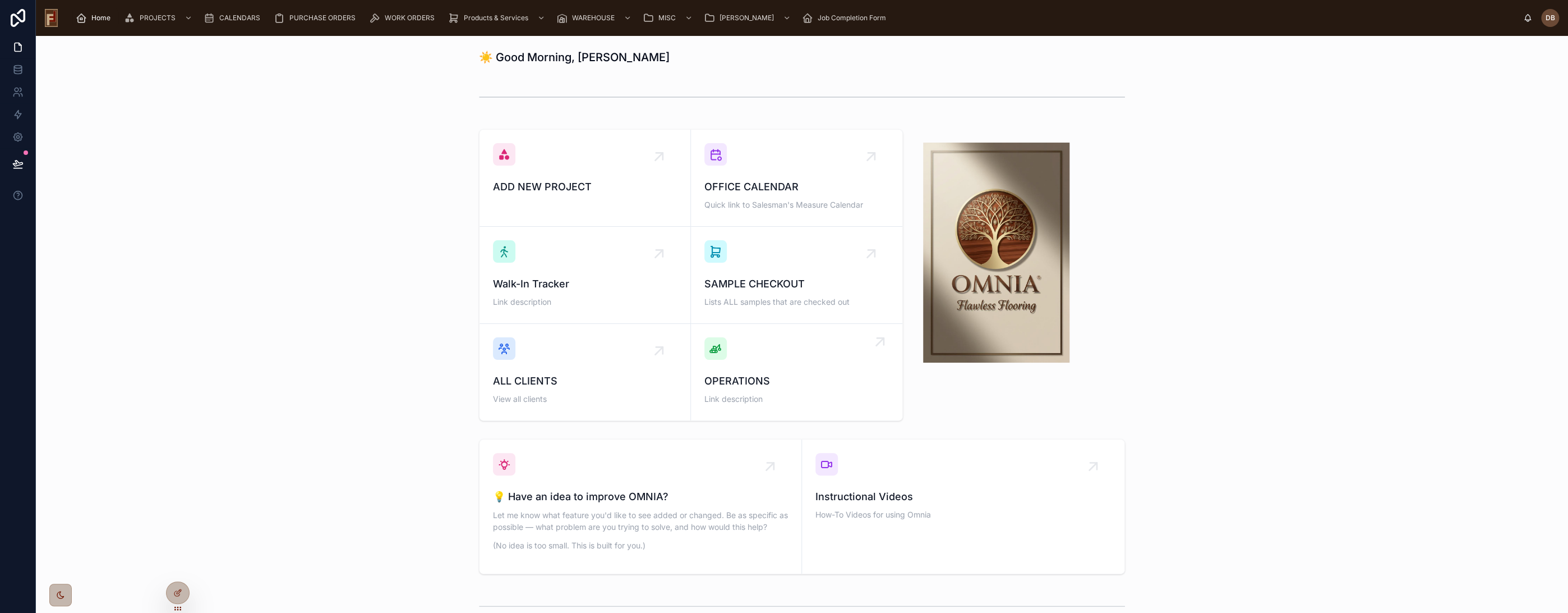
click at [795, 386] on span "OPERATIONS" at bounding box center [796, 380] width 185 height 15
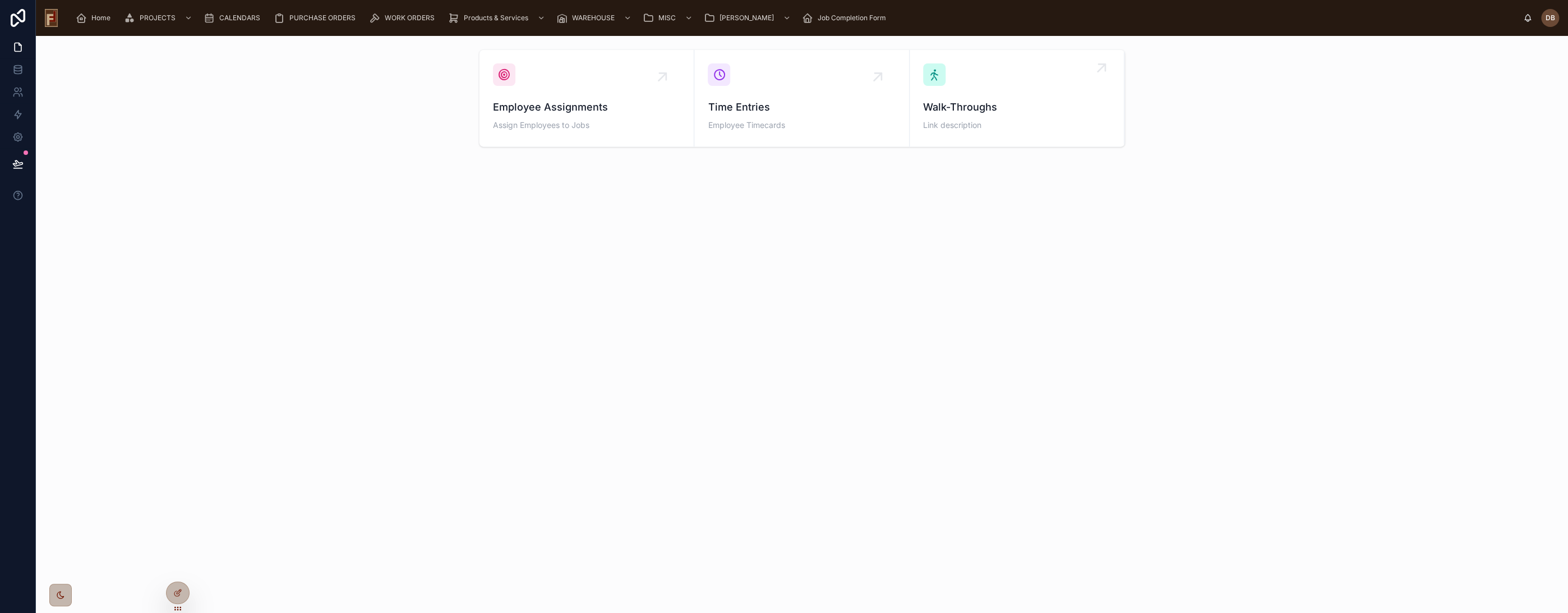
click at [1052, 85] on div "Walk-Throughs Link description" at bounding box center [1016, 98] width 188 height 70
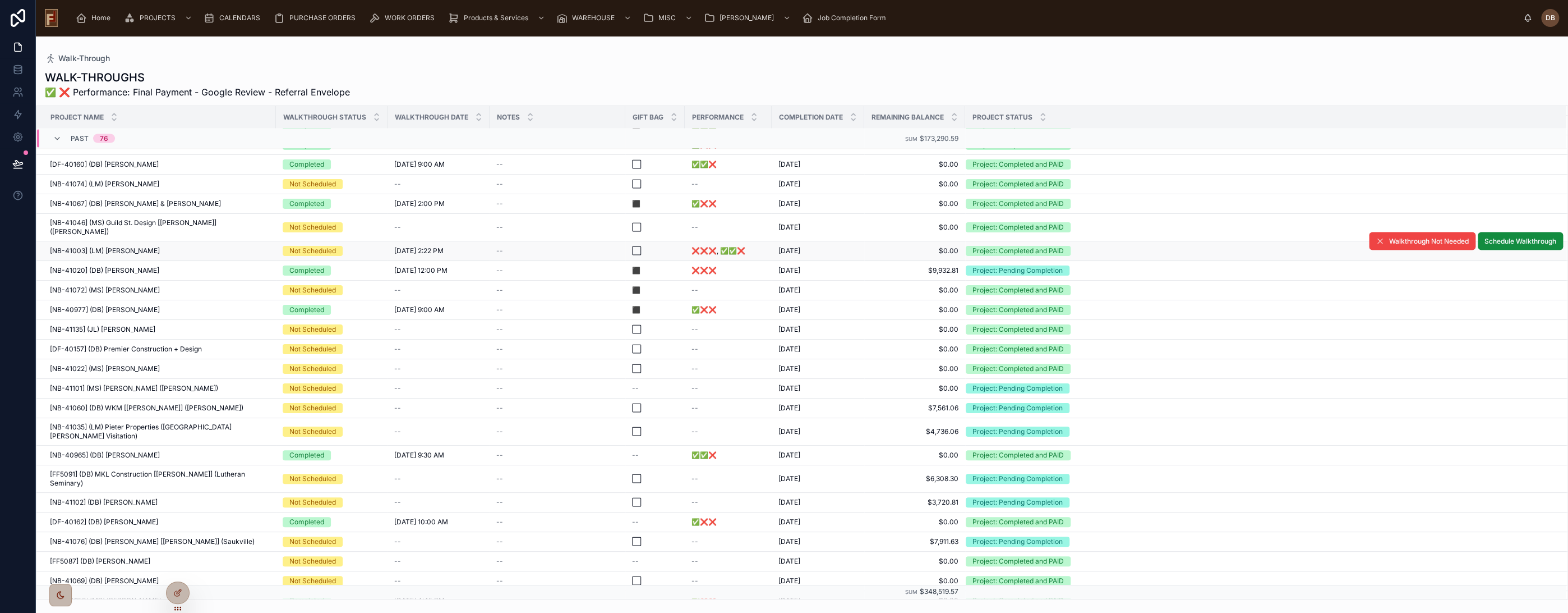
scroll to position [2174, 0]
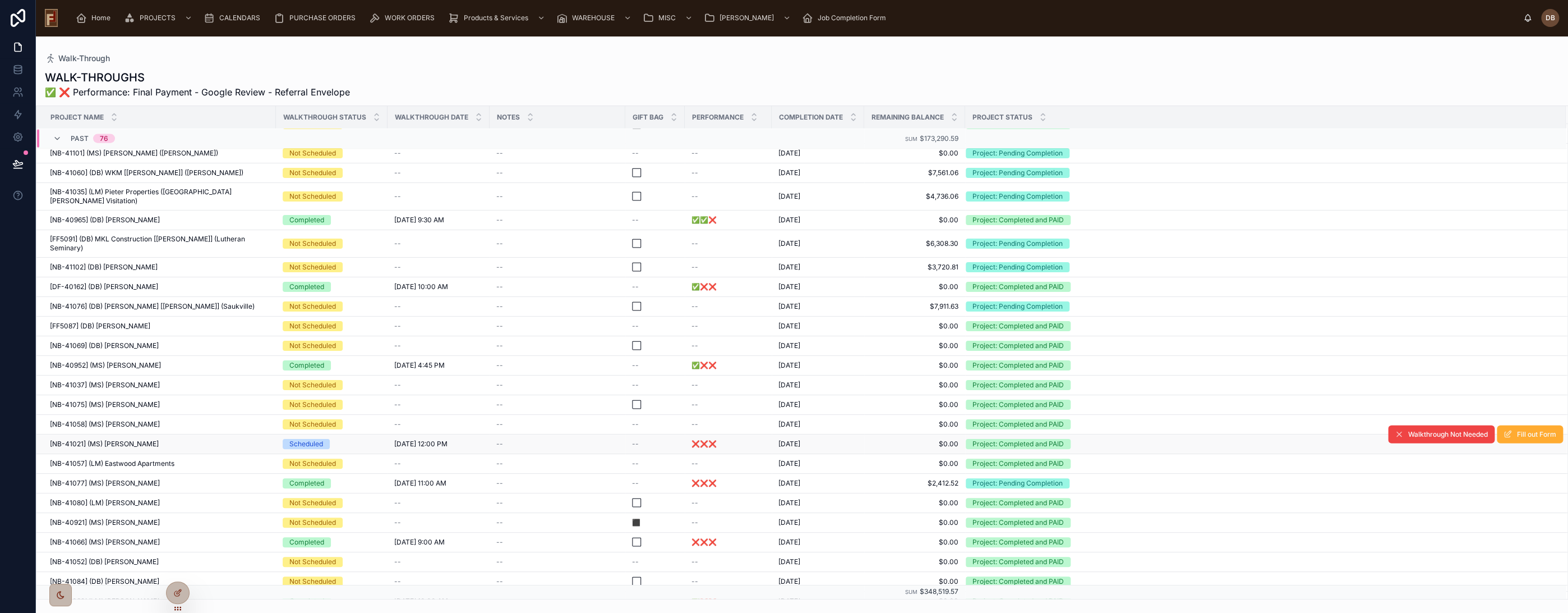
click at [516, 439] on div "--" at bounding box center [557, 443] width 122 height 9
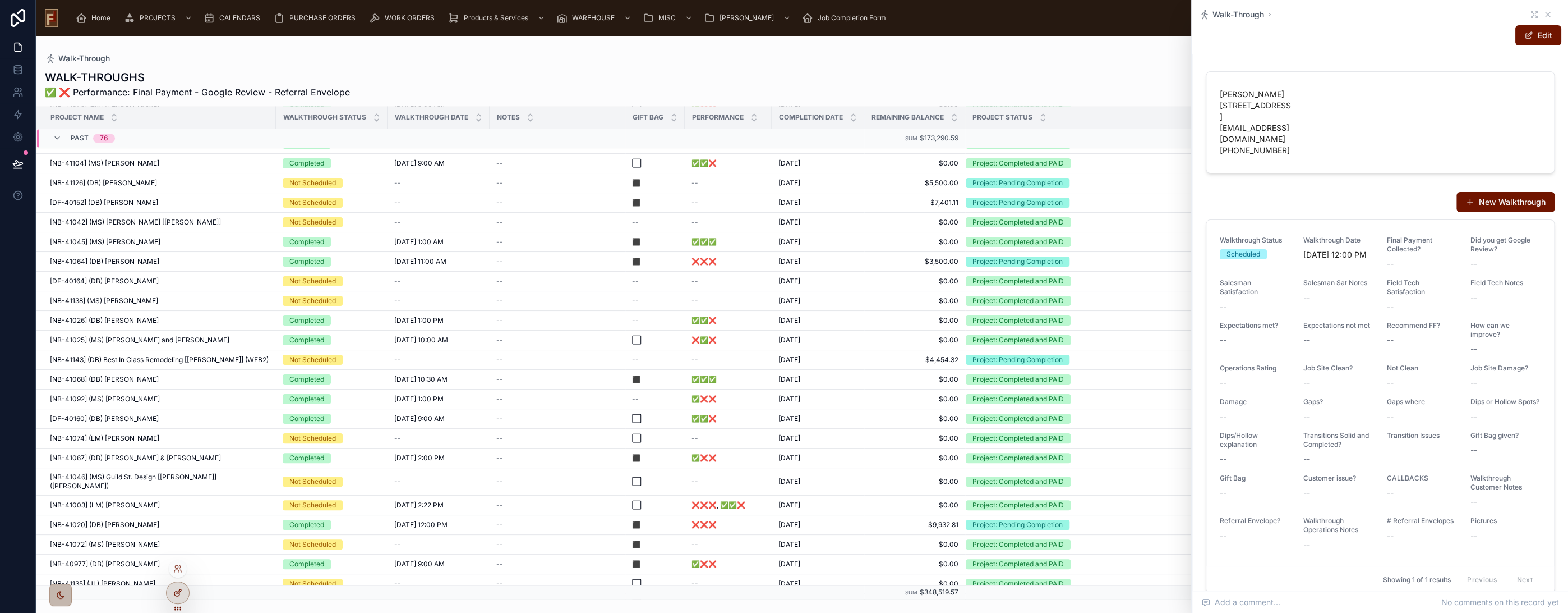
click at [174, 592] on icon at bounding box center [176, 593] width 5 height 5
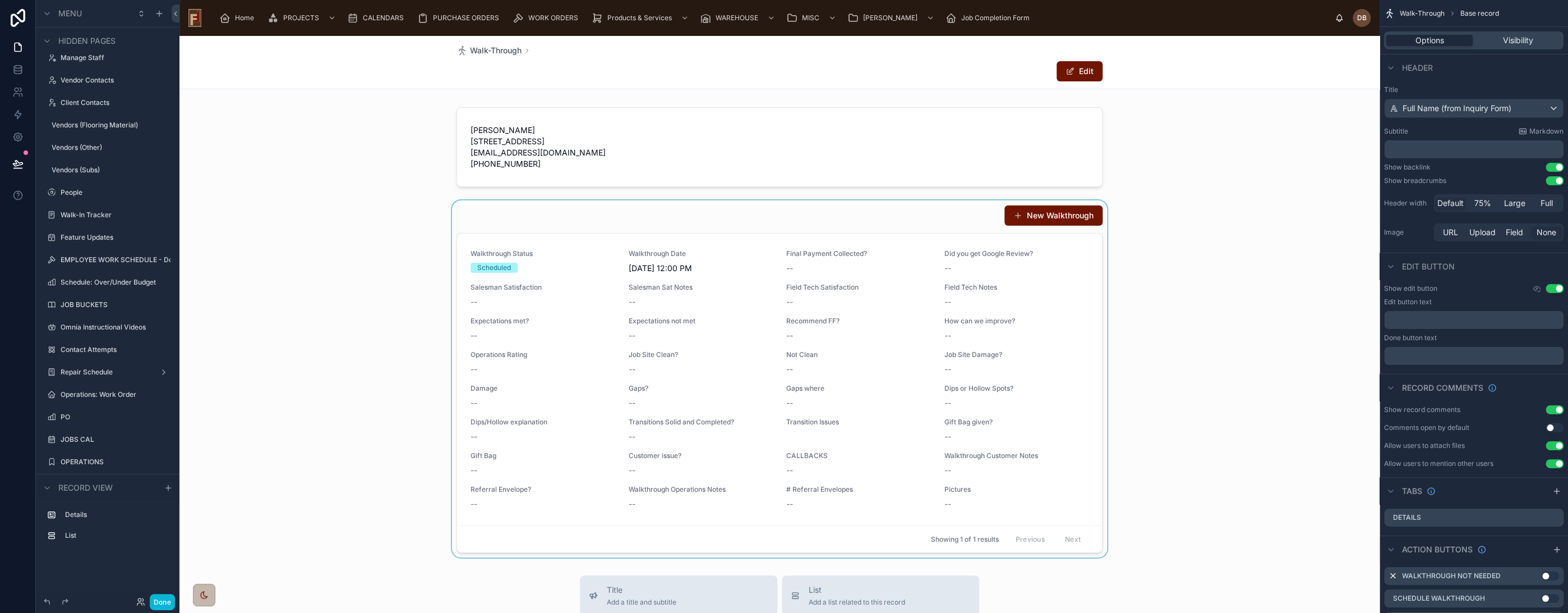
click at [765, 229] on div at bounding box center [779, 378] width 1200 height 357
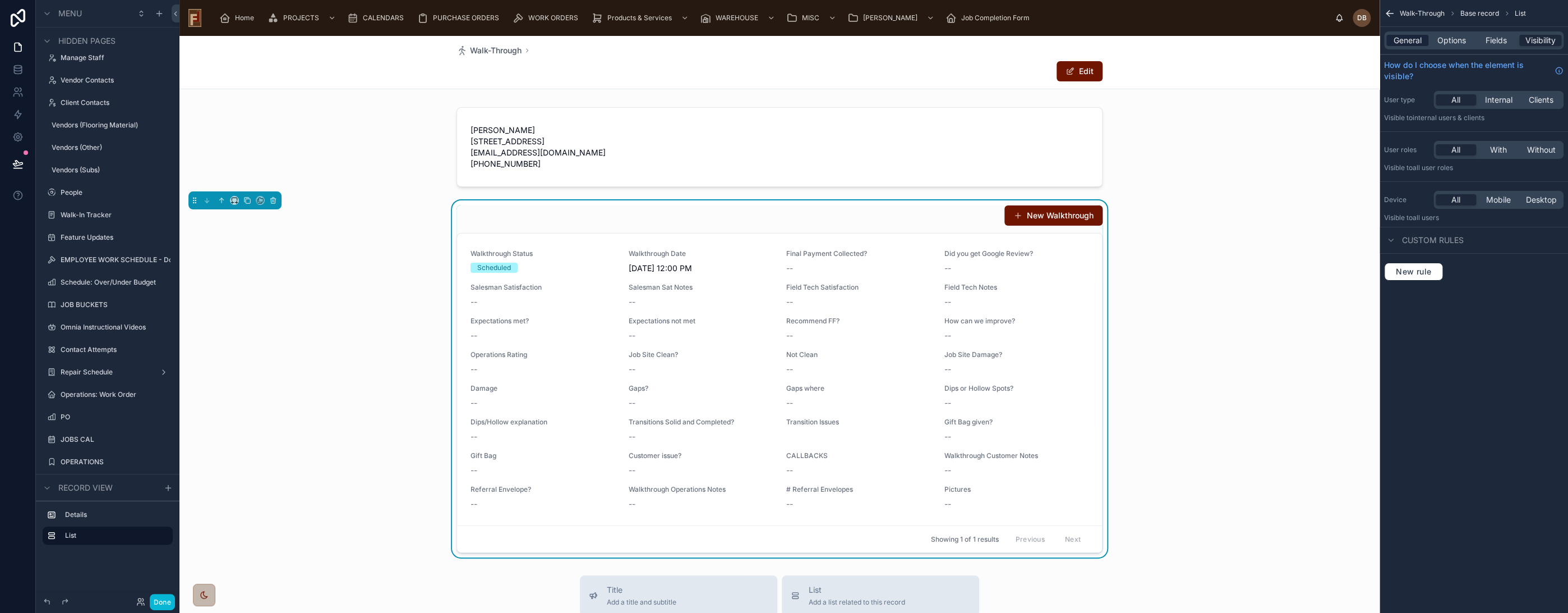
click at [1410, 42] on span "General" at bounding box center [1407, 40] width 28 height 11
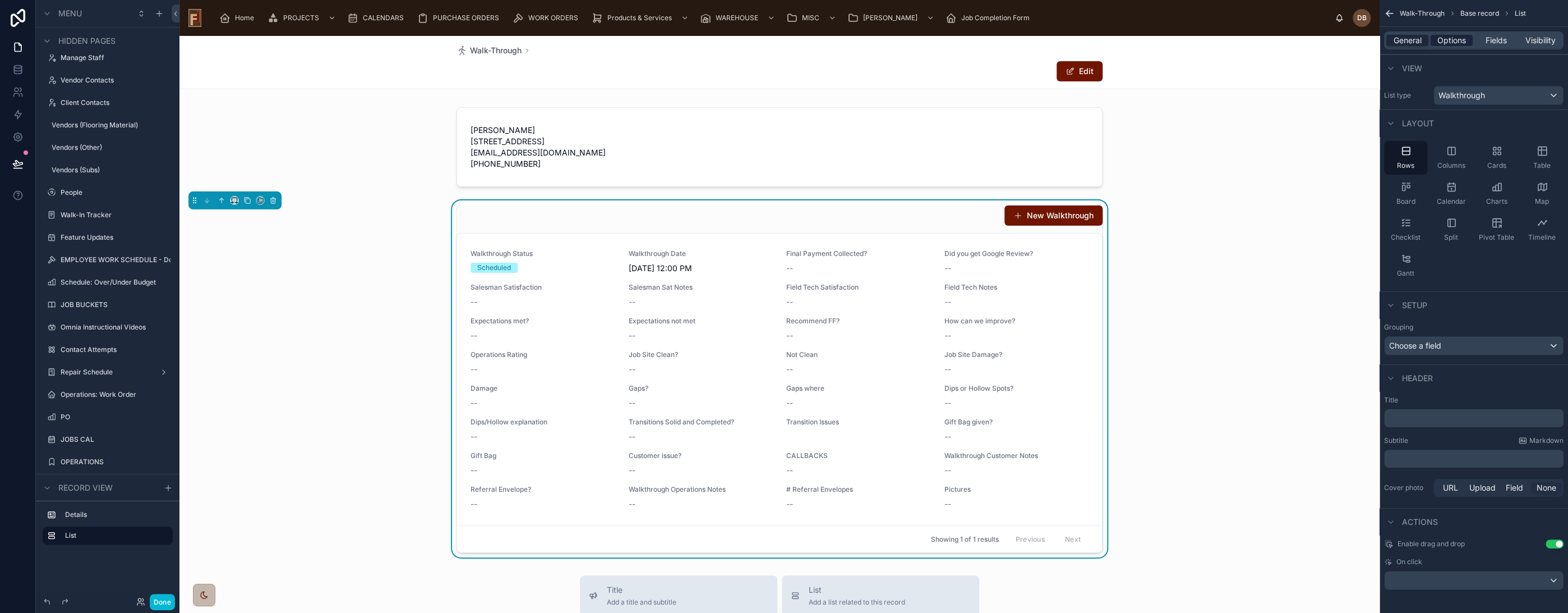
click at [1451, 39] on span "Options" at bounding box center [1452, 40] width 29 height 11
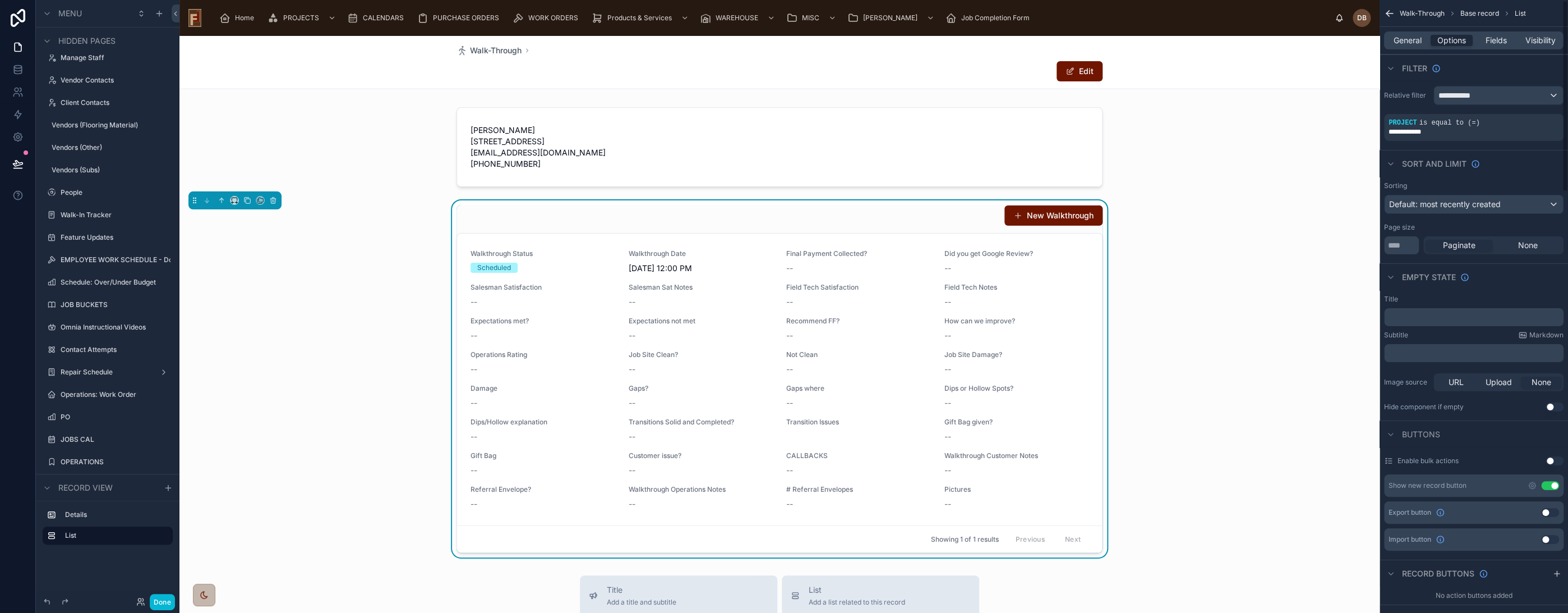
click at [1547, 483] on button "Use setting" at bounding box center [1550, 484] width 18 height 9
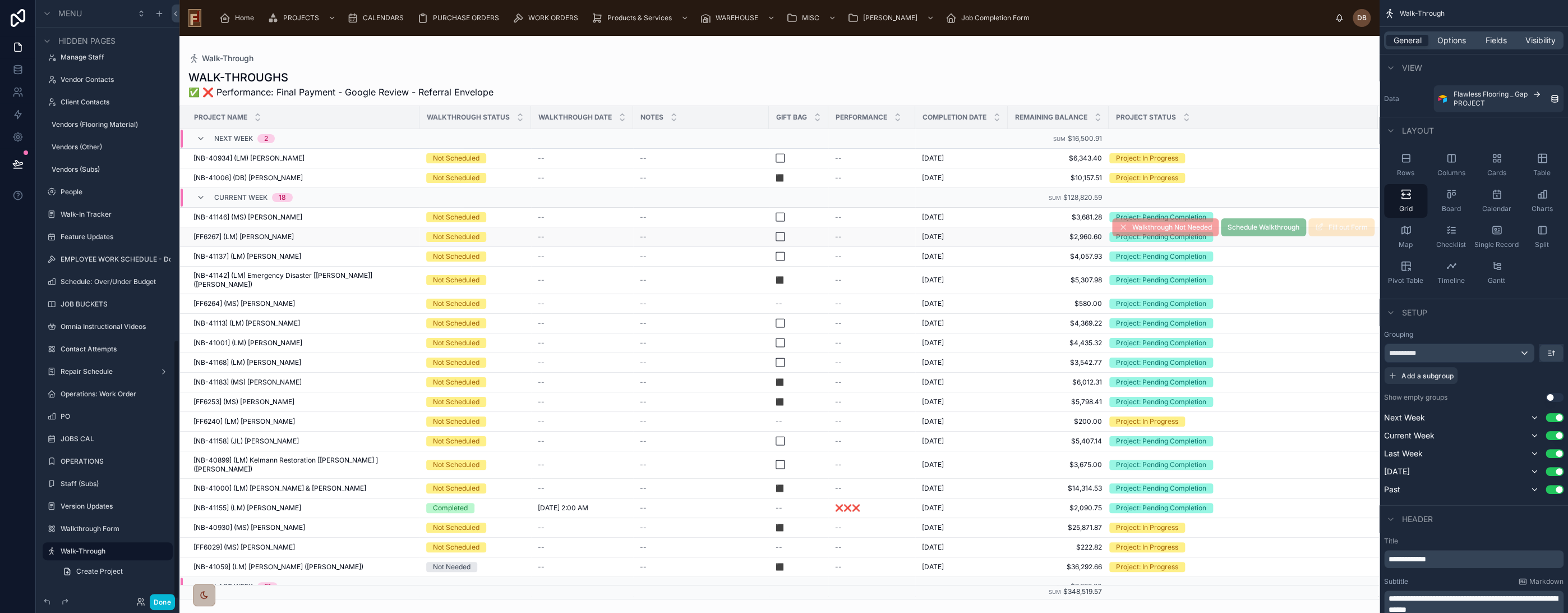
scroll to position [783, 0]
click at [1448, 42] on span "Options" at bounding box center [1452, 40] width 29 height 11
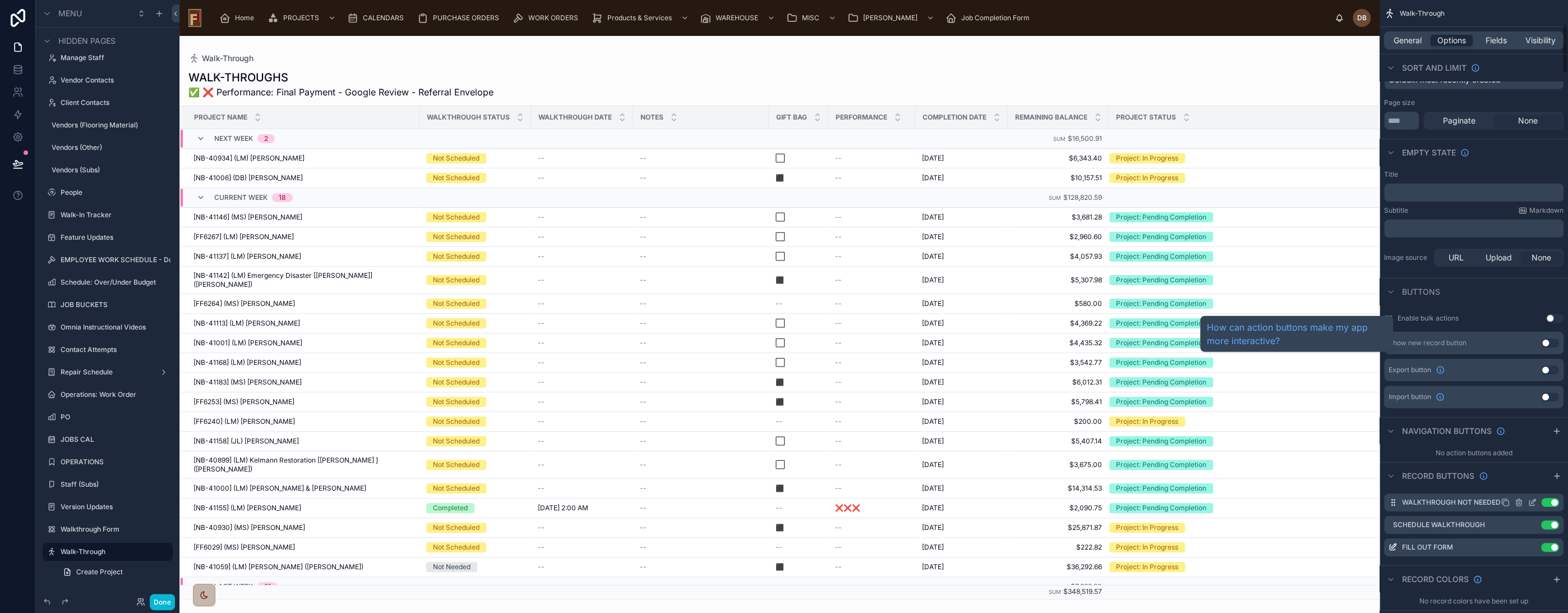
scroll to position [312, 0]
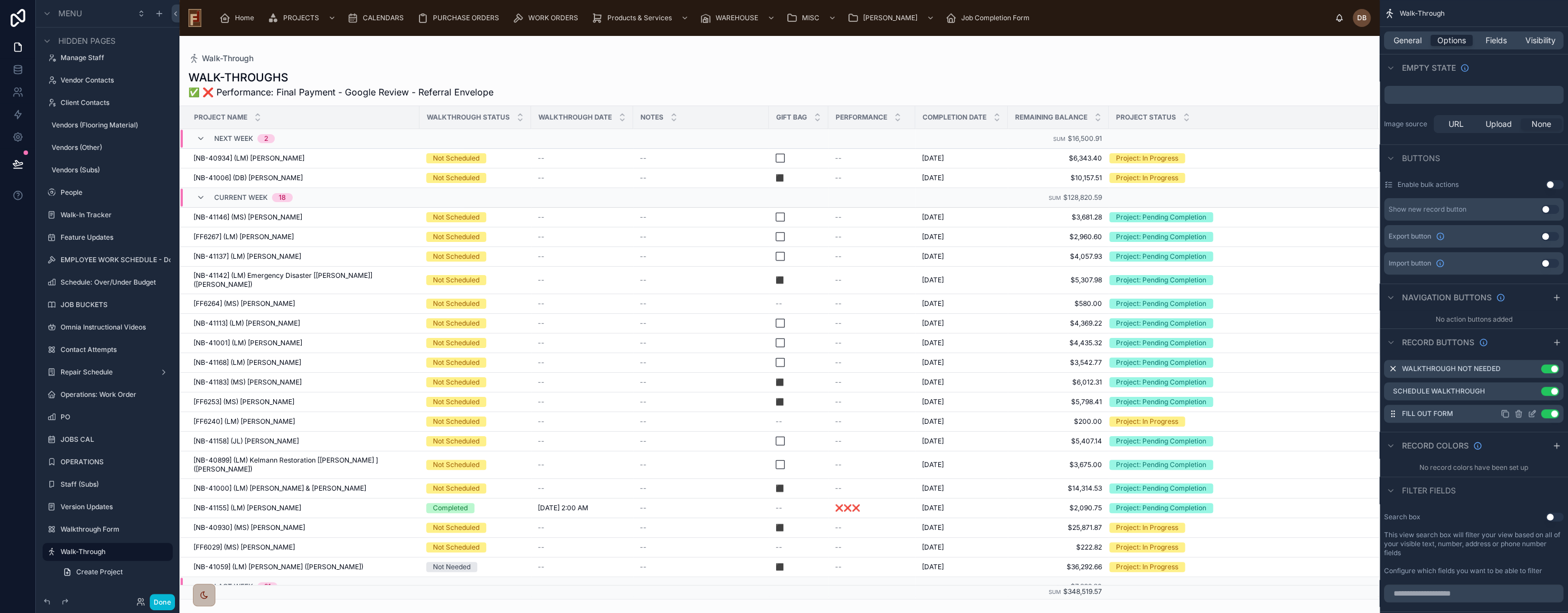
click at [1534, 410] on icon "scrollable content" at bounding box center [1533, 412] width 5 height 5
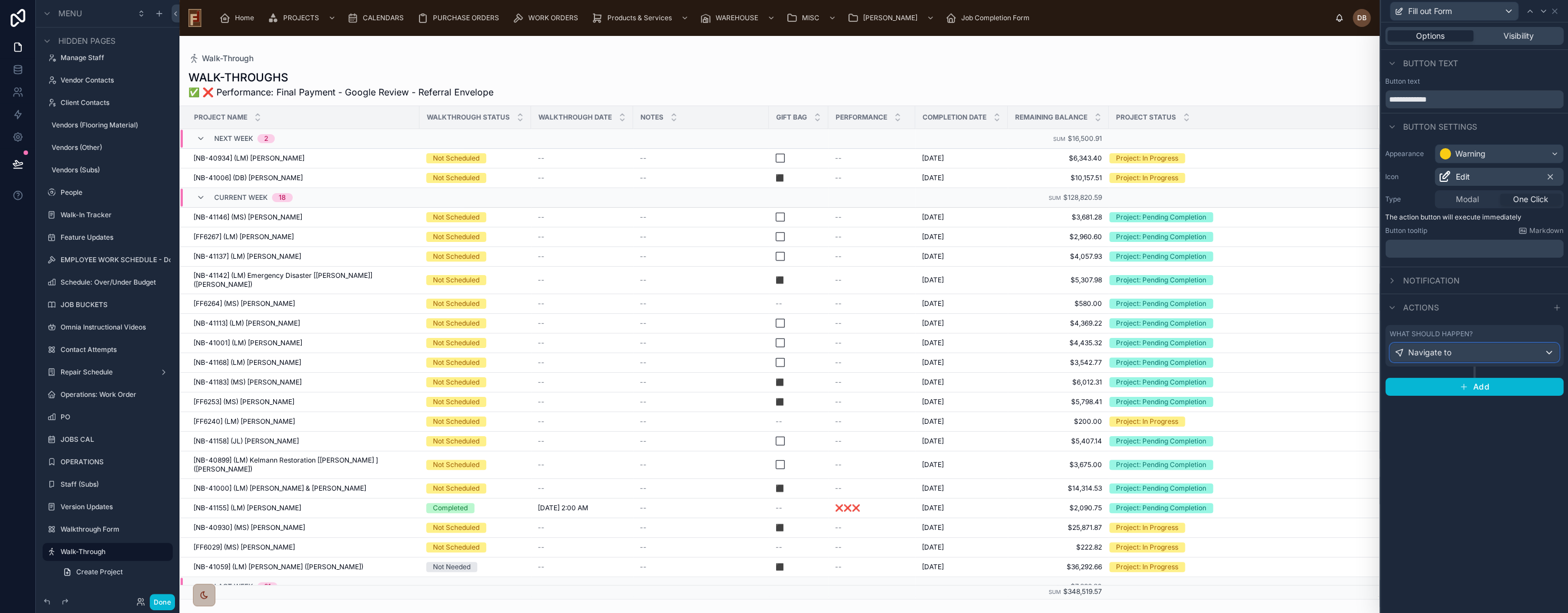
click at [1496, 356] on div "Navigate to" at bounding box center [1474, 352] width 169 height 18
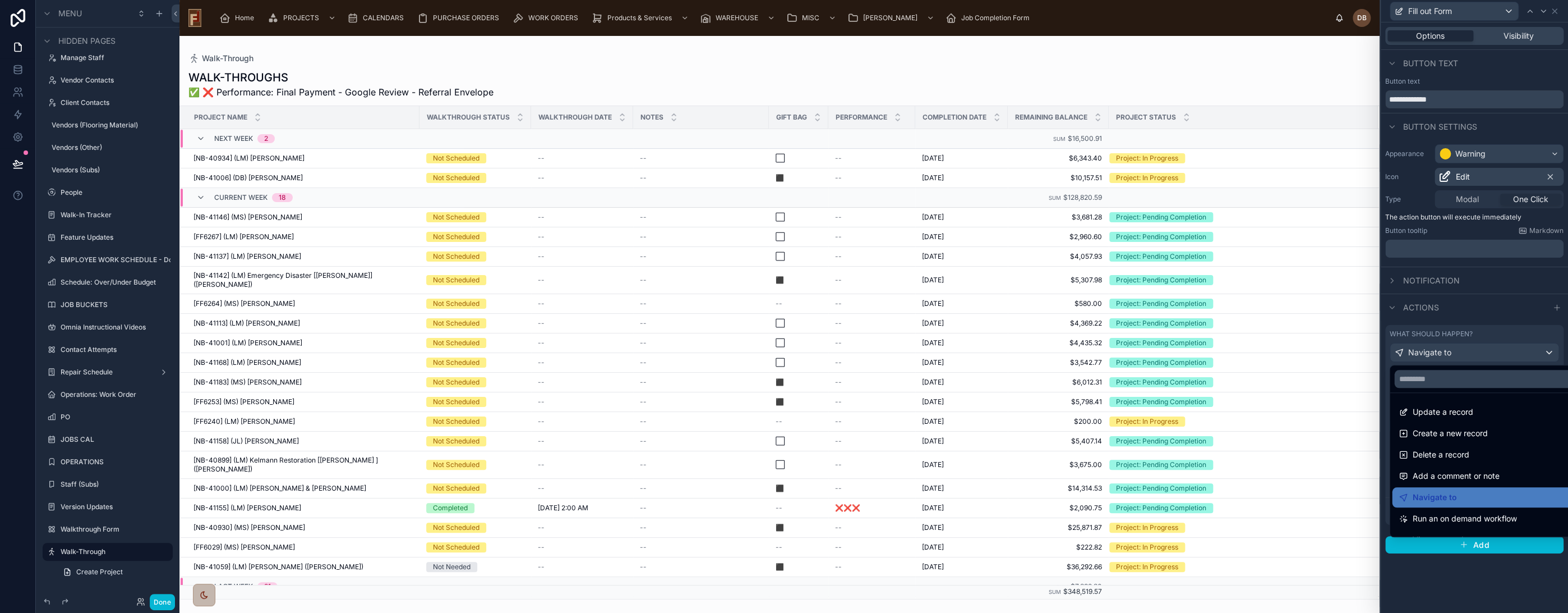
click at [1496, 356] on div at bounding box center [1474, 306] width 188 height 613
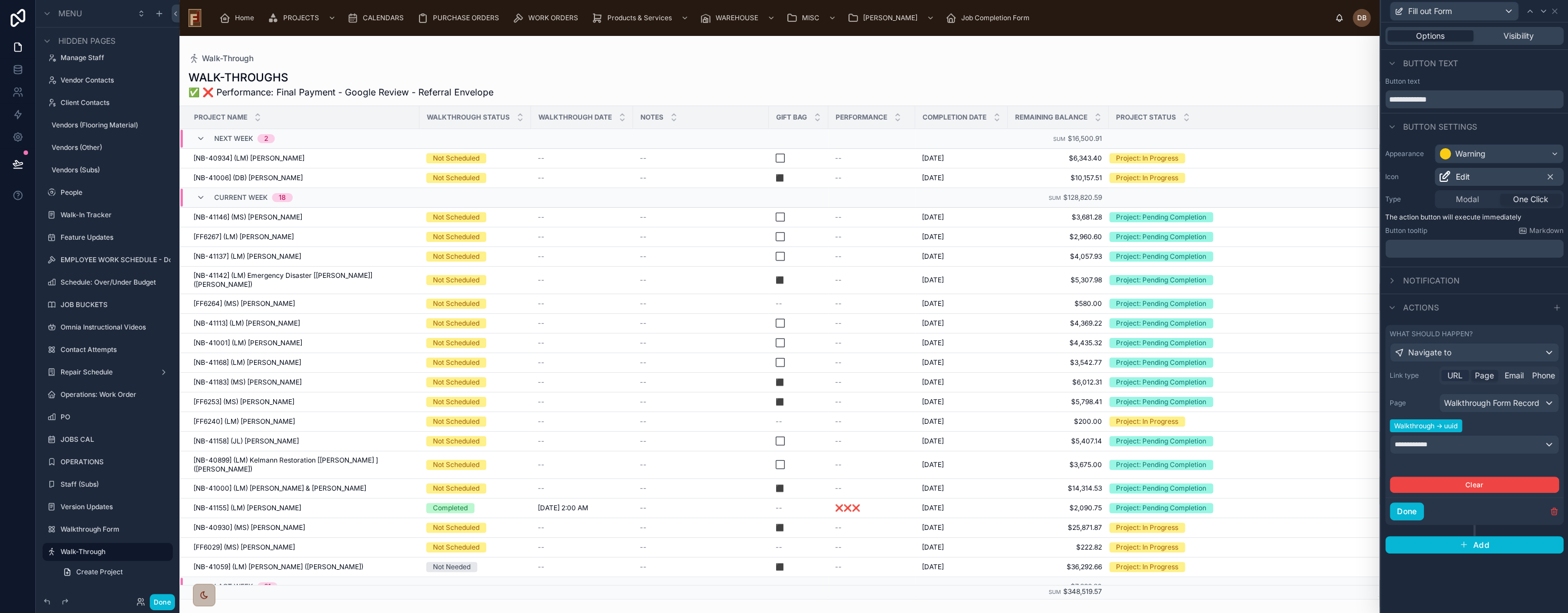
click at [1453, 374] on span "URL" at bounding box center [1455, 376] width 15 height 11
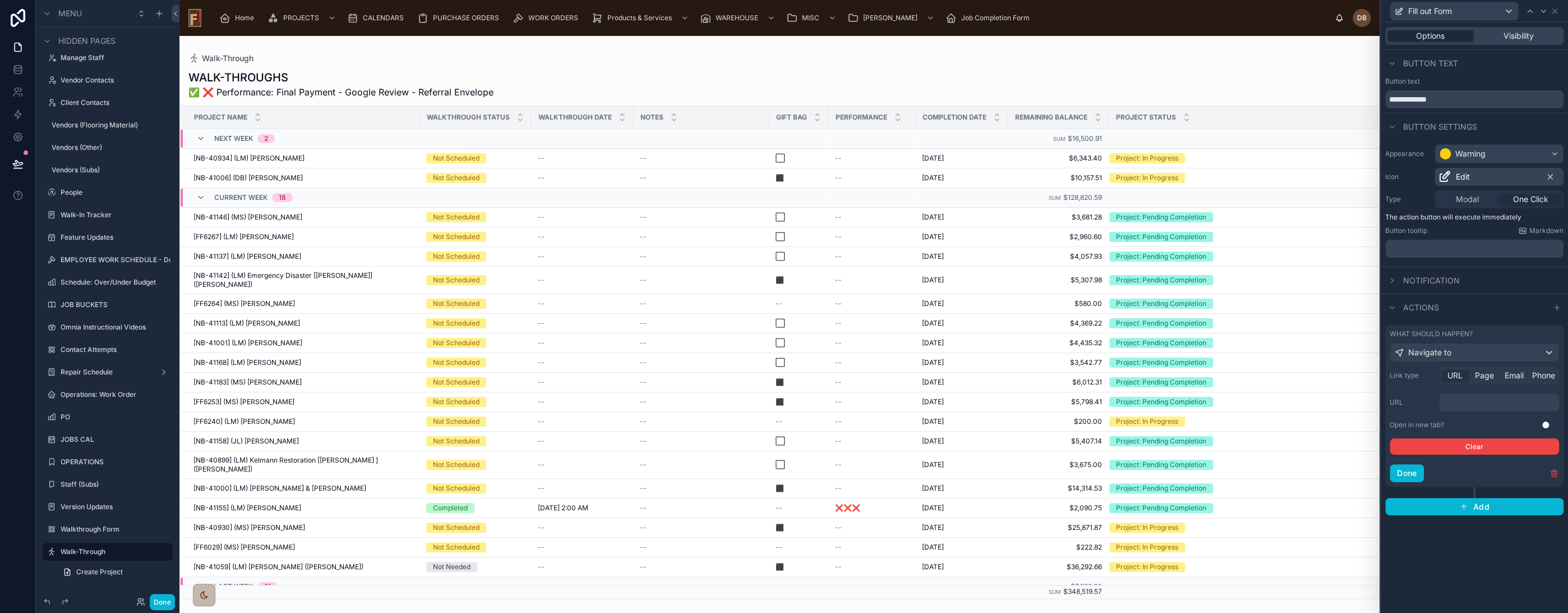
click at [1466, 399] on p "﻿" at bounding box center [1499, 402] width 113 height 11
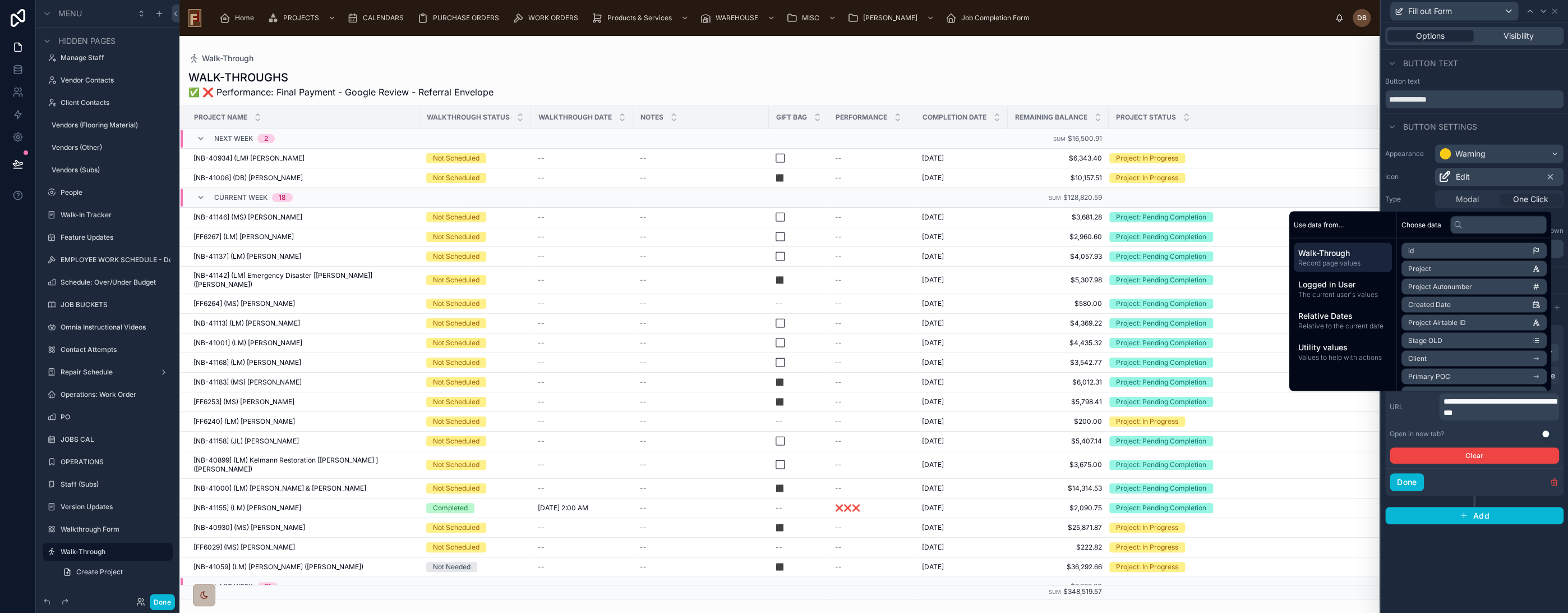
scroll to position [0, 0]
click at [1481, 223] on input "text" at bounding box center [1498, 224] width 96 height 18
type input "***"
click at [1421, 358] on span "Record ID" at bounding box center [1417, 358] width 31 height 9
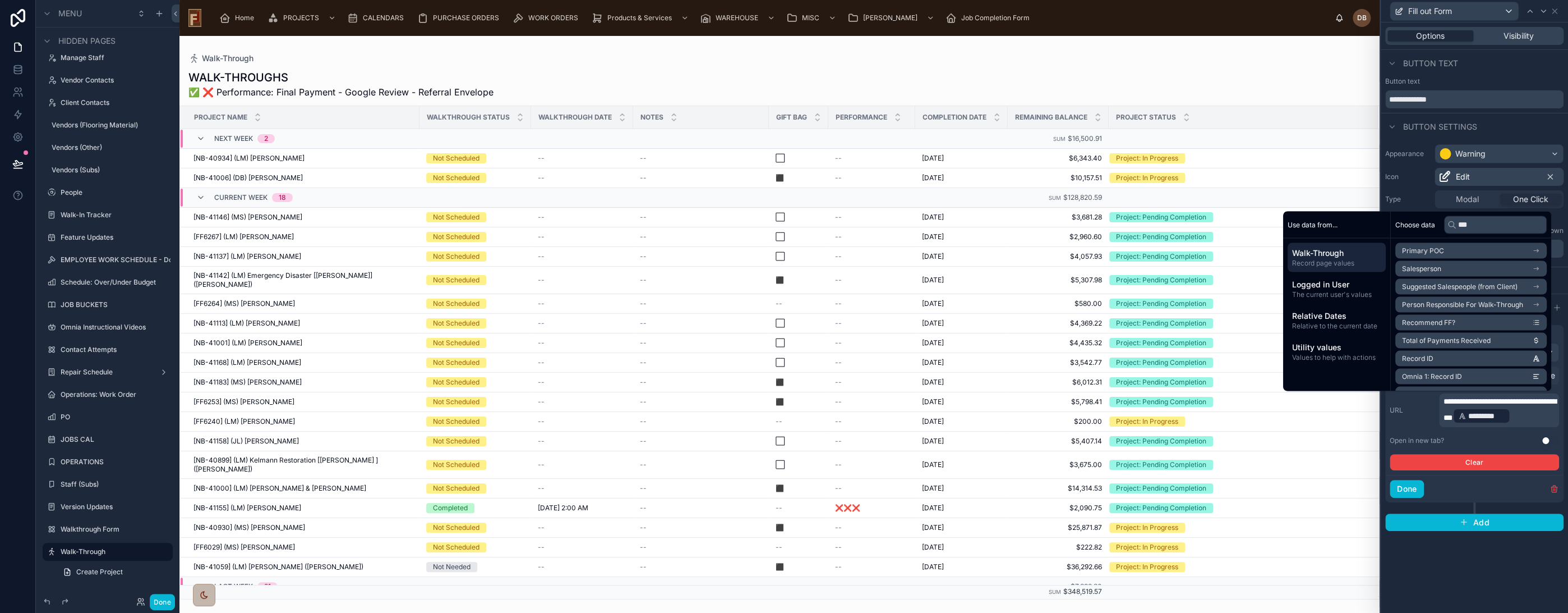
click at [1549, 439] on button "Use setting" at bounding box center [1550, 439] width 18 height 9
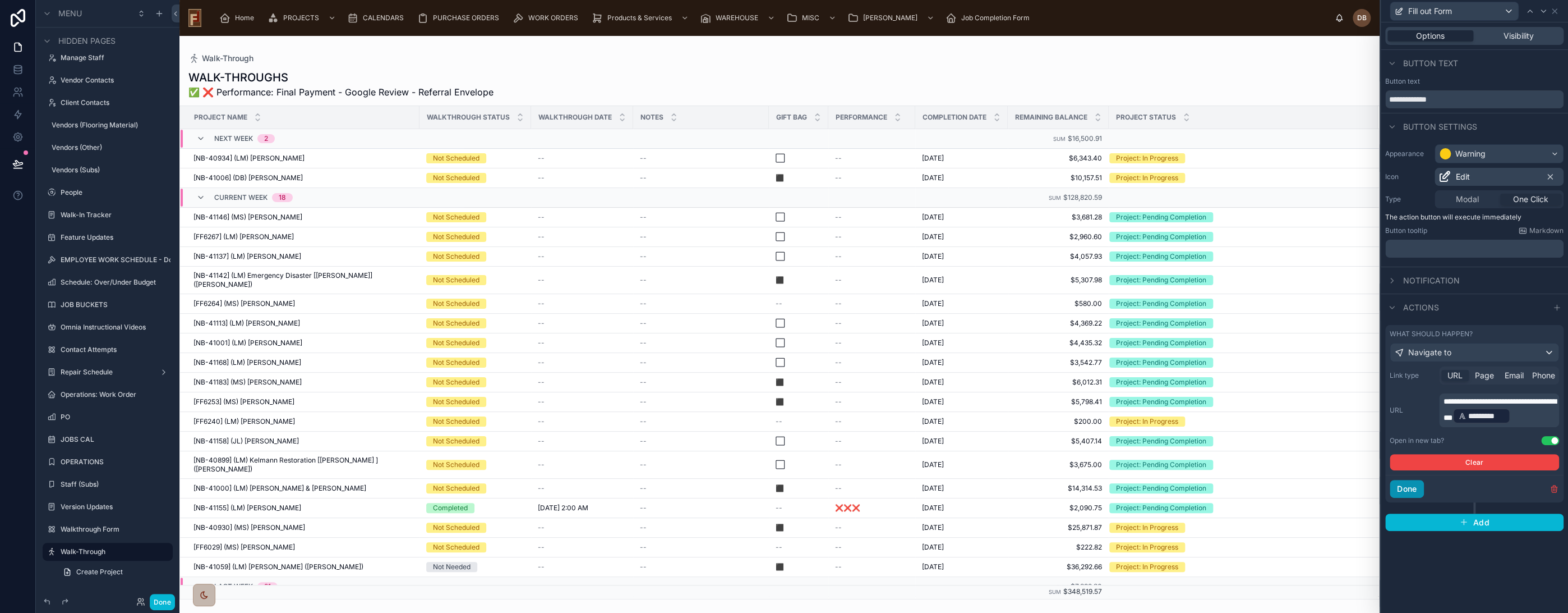
click at [1409, 486] on button "Done" at bounding box center [1407, 488] width 34 height 18
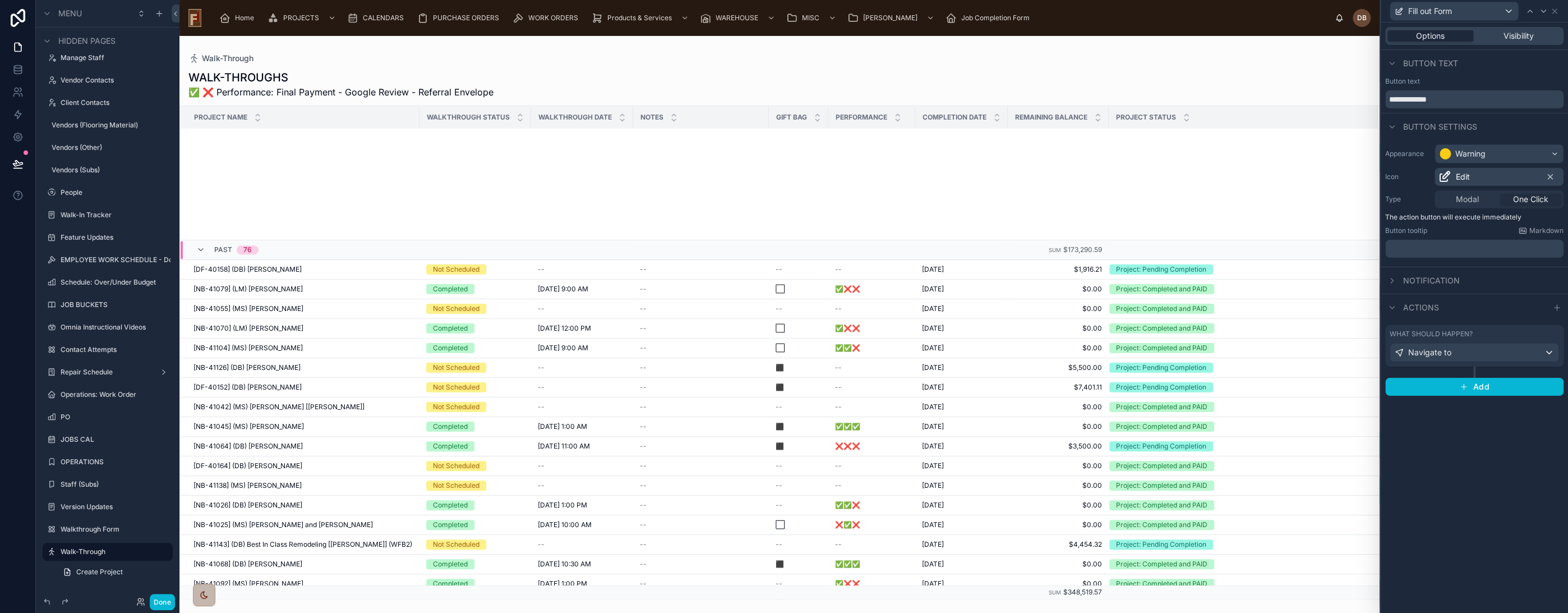
scroll to position [1812, 0]
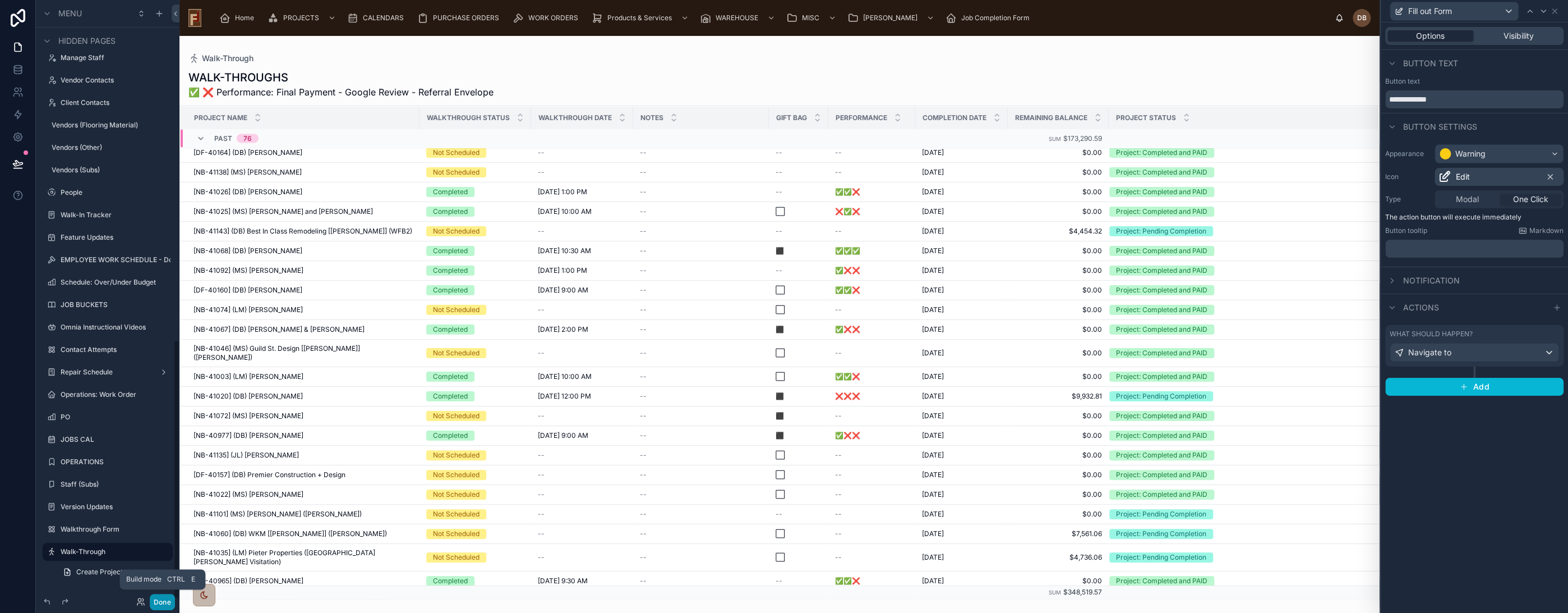
click at [162, 597] on button "Done" at bounding box center [162, 602] width 25 height 16
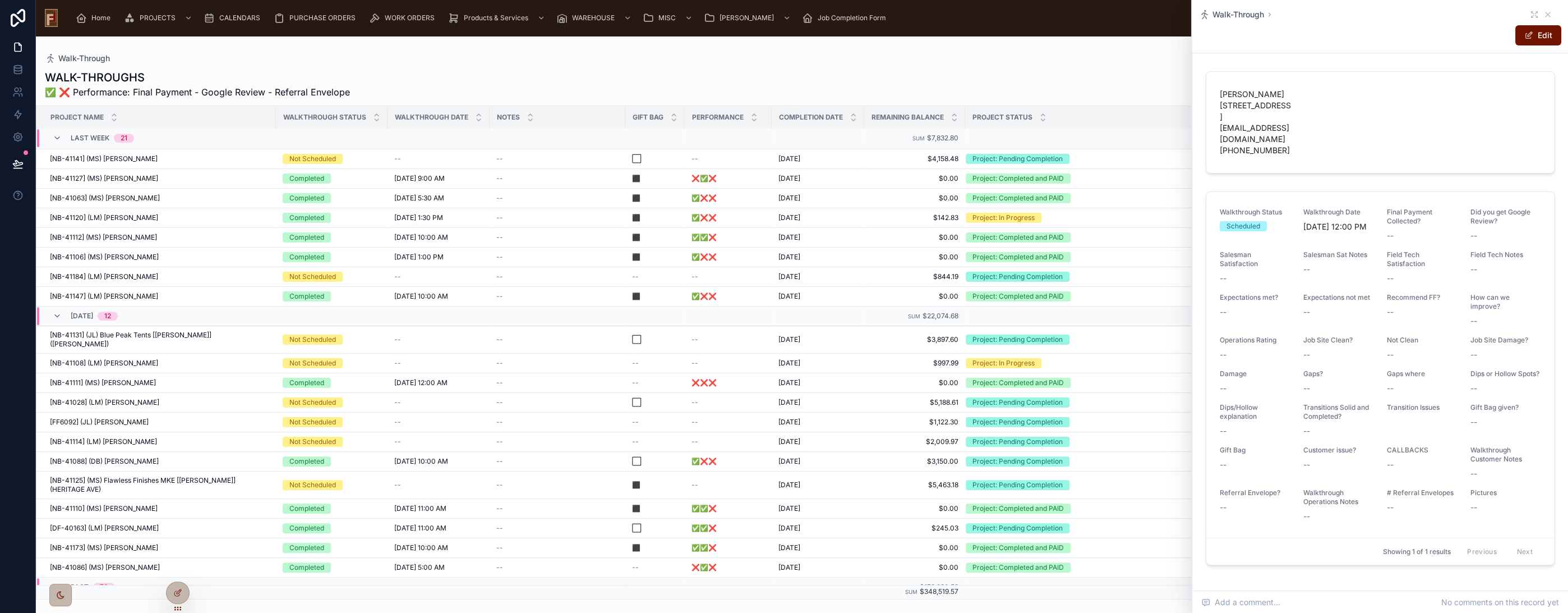
scroll to position [695, 0]
click at [1543, 11] on icon at bounding box center [1547, 14] width 9 height 9
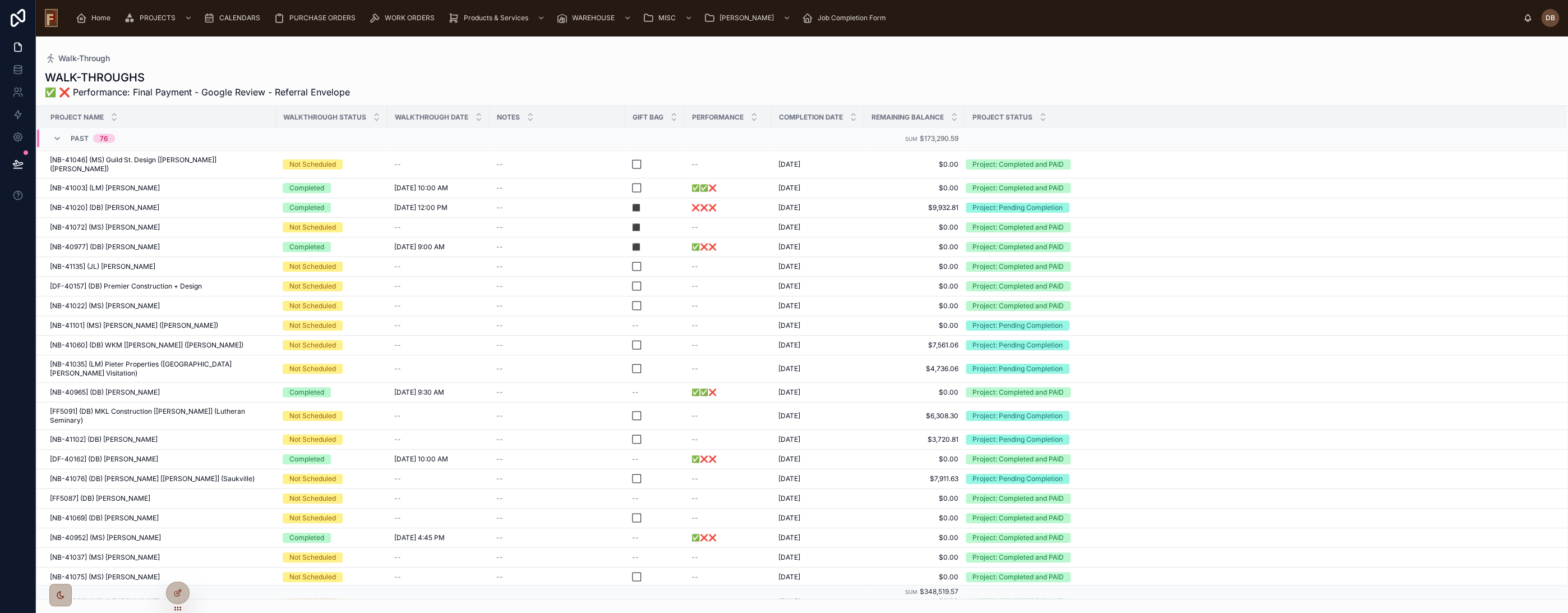
scroll to position [2174, 0]
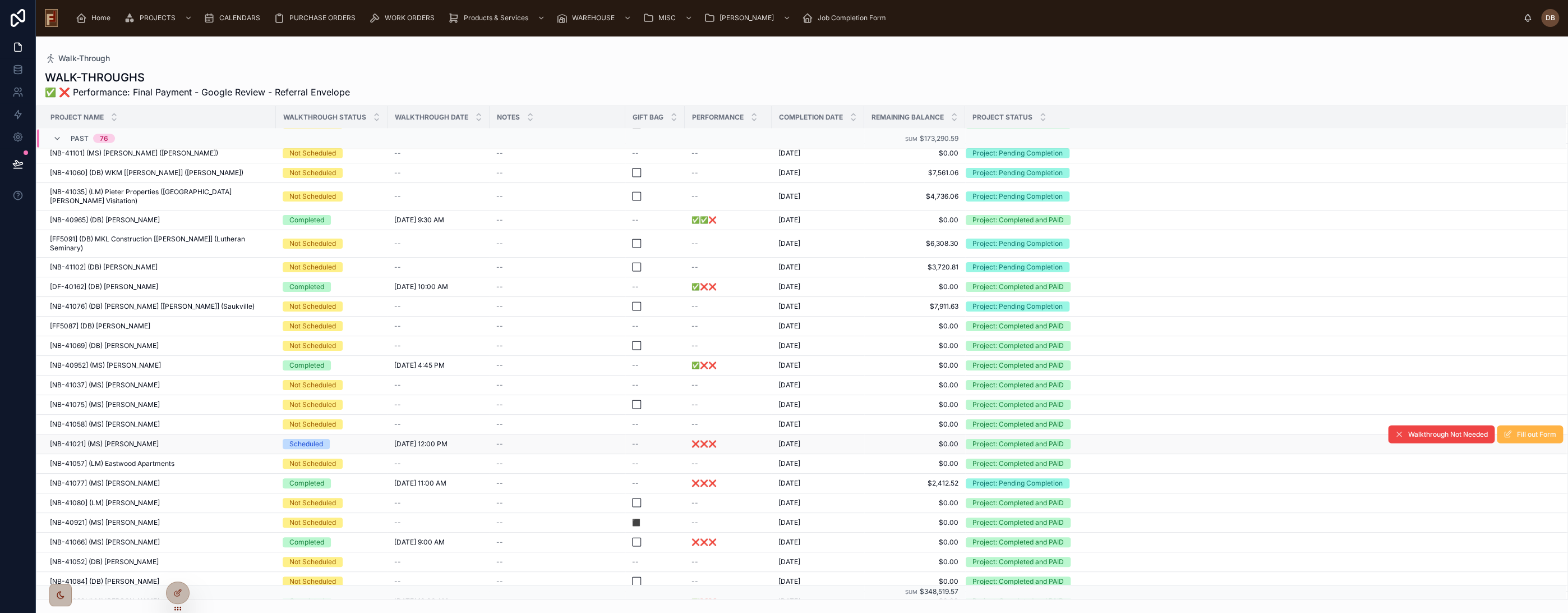
click at [1533, 430] on span "Fill out Form" at bounding box center [1536, 434] width 39 height 9
click at [178, 591] on icon at bounding box center [177, 592] width 9 height 9
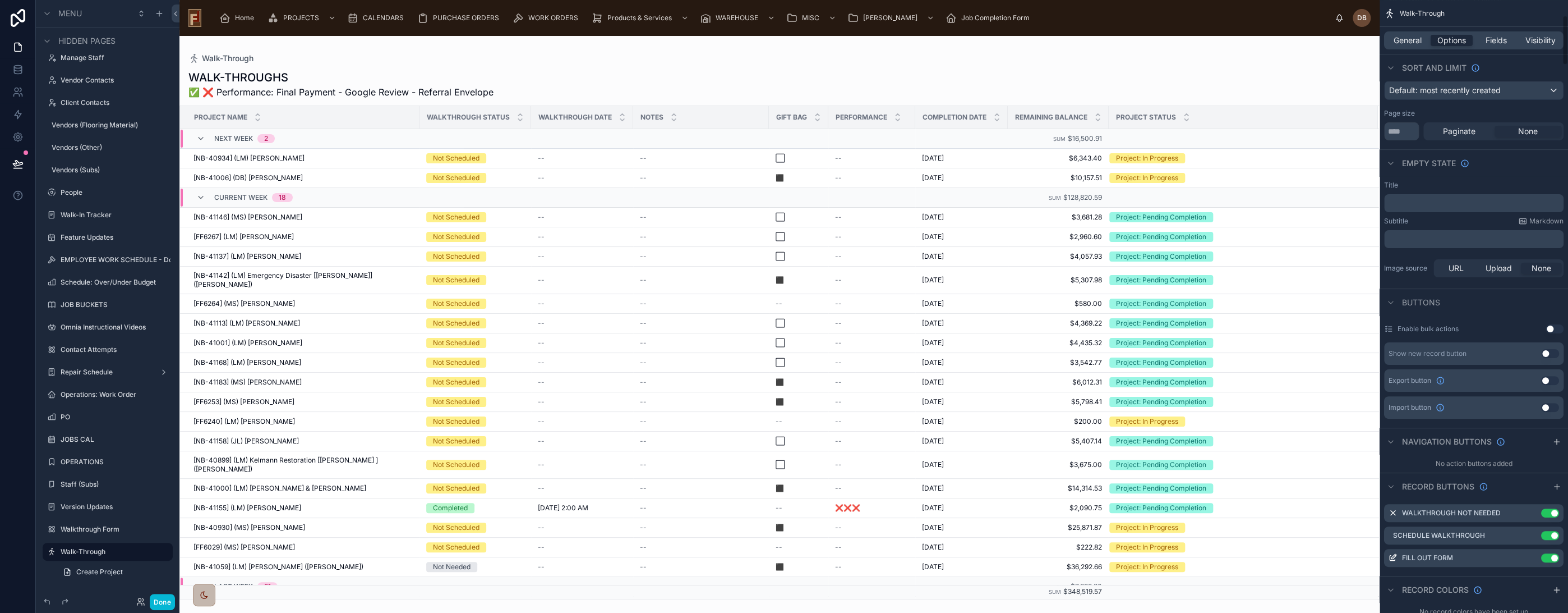
scroll to position [187, 0]
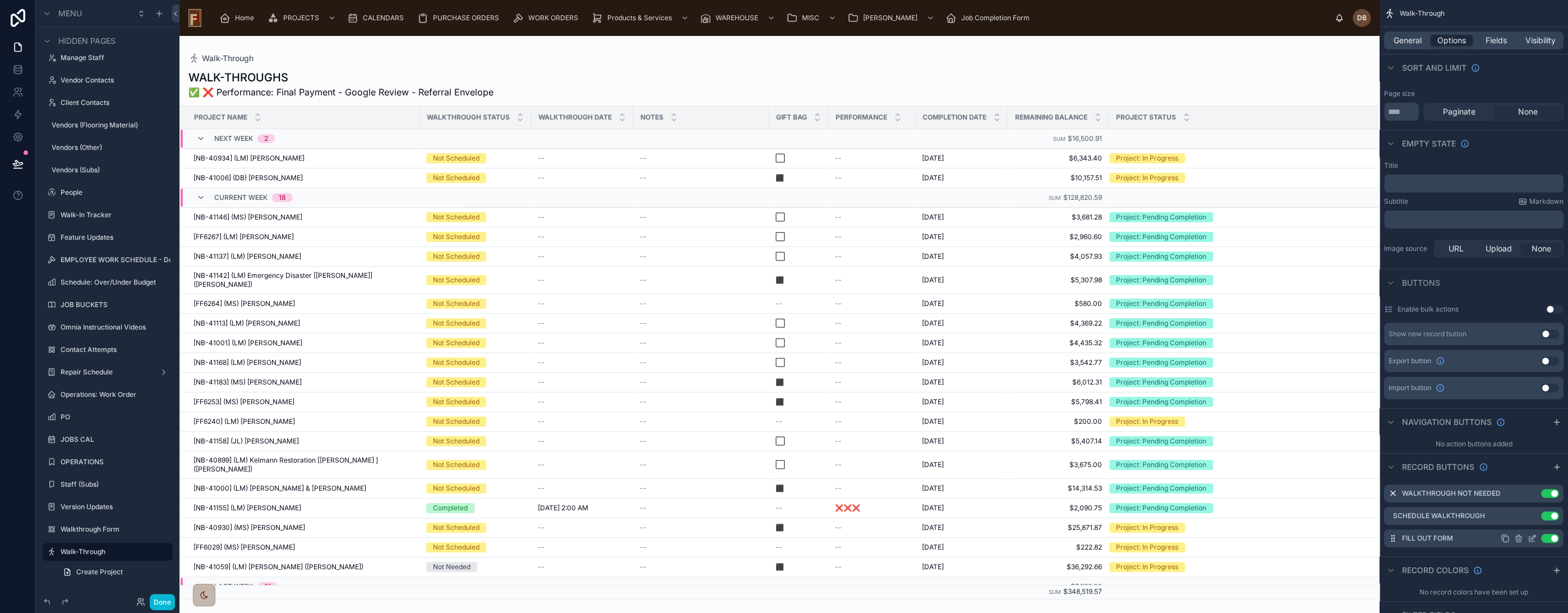
click at [1532, 535] on icon "scrollable content" at bounding box center [1533, 537] width 5 height 5
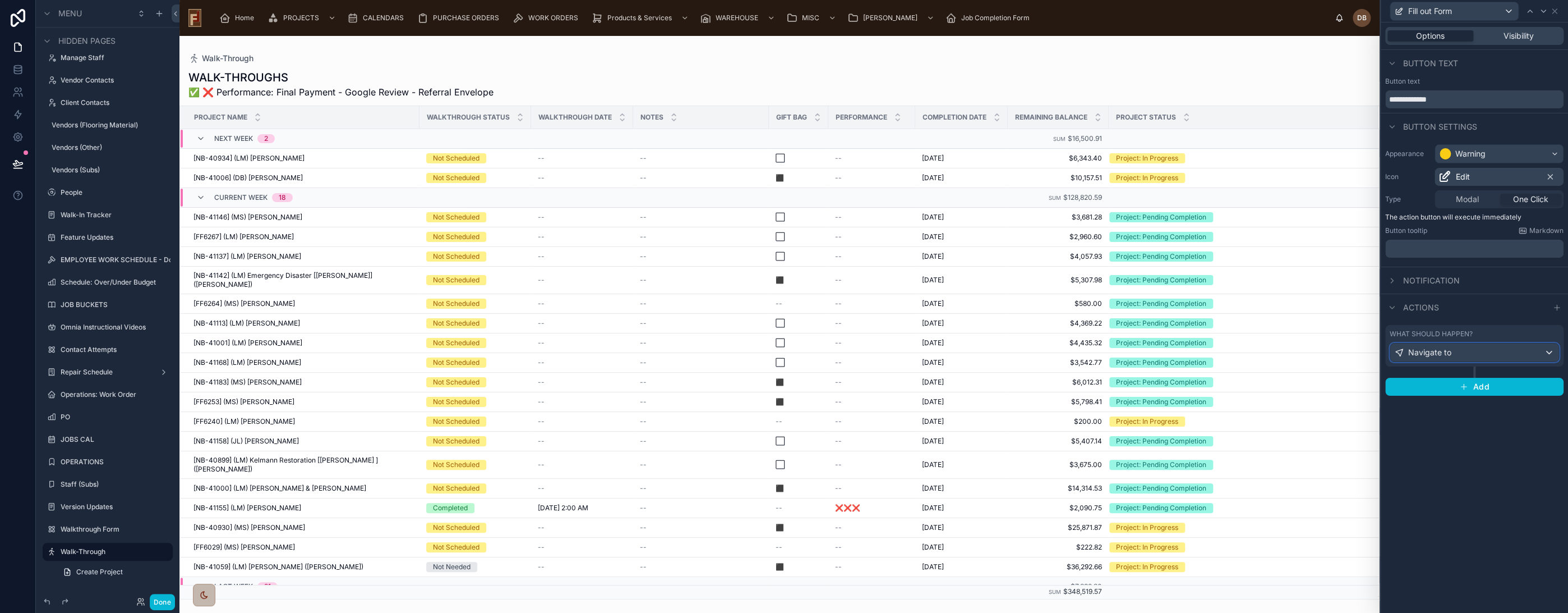
click at [1478, 349] on div "Navigate to" at bounding box center [1474, 352] width 169 height 18
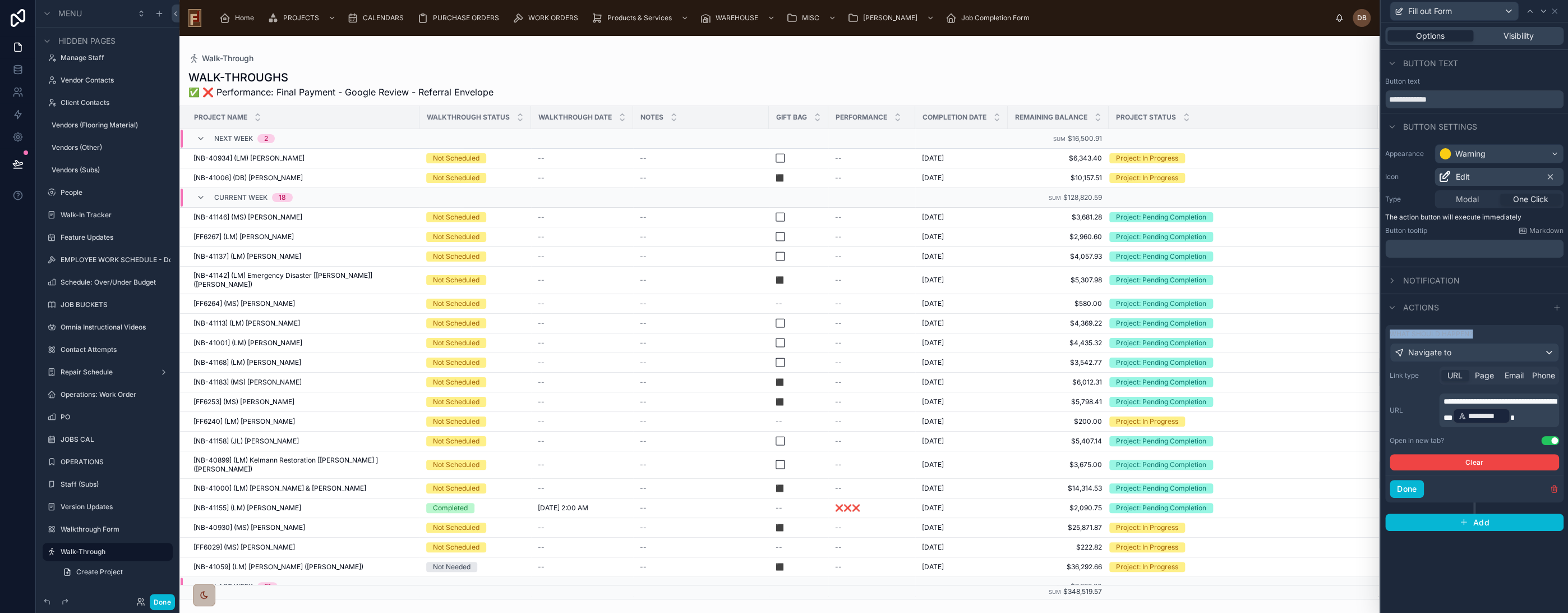
scroll to position [436, 0]
click at [1485, 414] on span "**********" at bounding box center [1499, 409] width 112 height 24
click at [1504, 417] on span "*********" at bounding box center [1486, 416] width 36 height 11
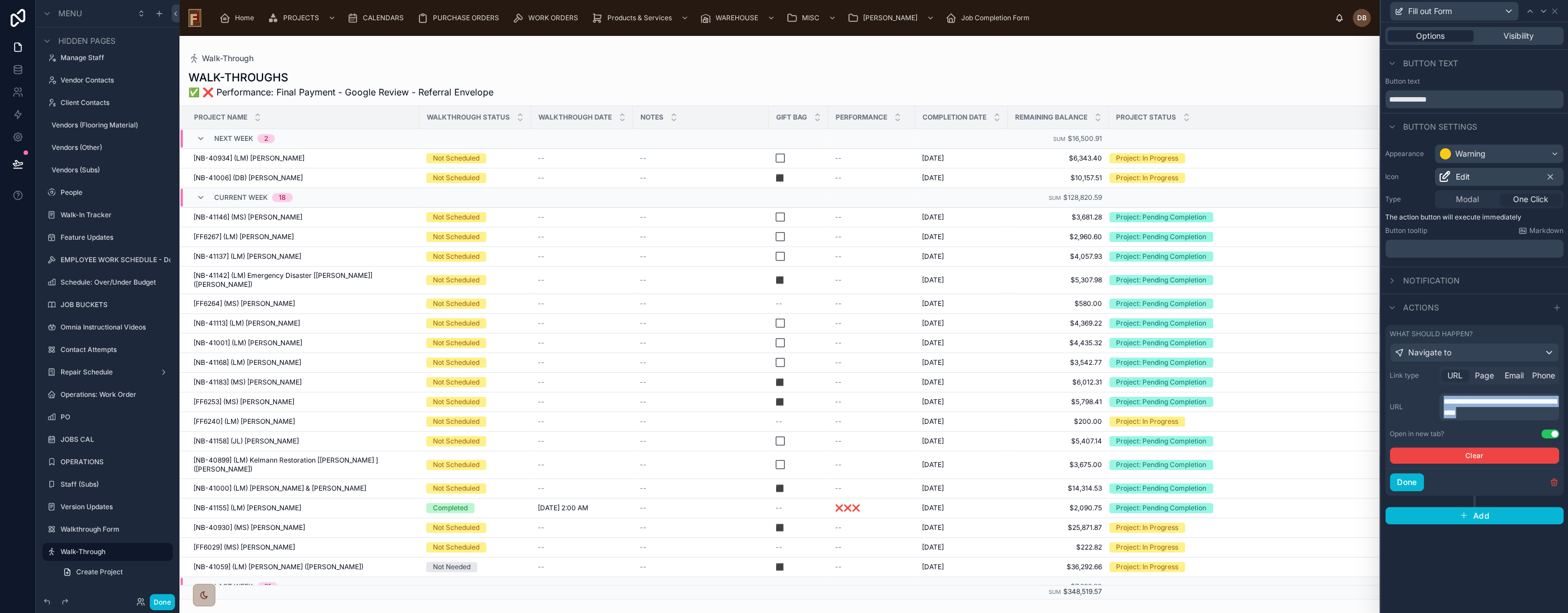
drag, startPoint x: 1508, startPoint y: 417, endPoint x: 1437, endPoint y: 404, distance: 72.2
click at [1437, 404] on div "**********" at bounding box center [1475, 407] width 170 height 27
click at [1525, 413] on p "**********" at bounding box center [1499, 407] width 113 height 23
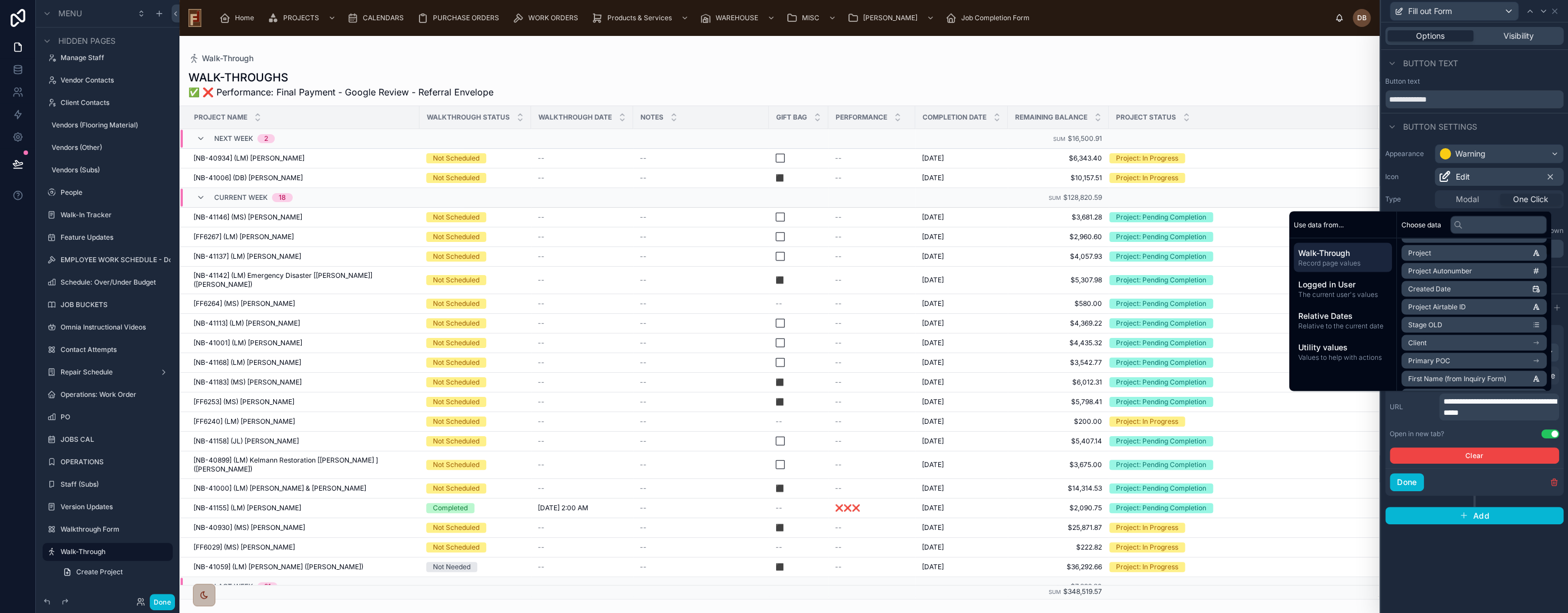
scroll to position [0, 0]
click at [1458, 252] on li "id" at bounding box center [1474, 250] width 145 height 15
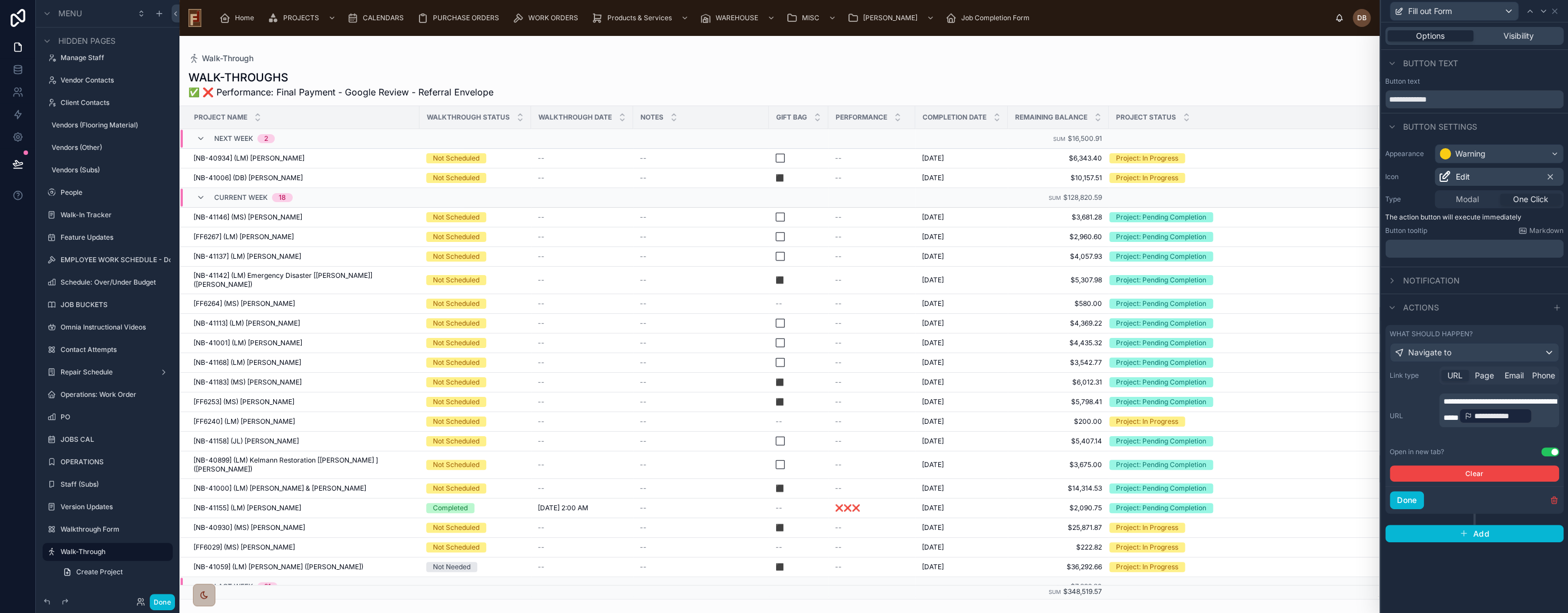
click at [1538, 425] on p "**********" at bounding box center [1499, 410] width 113 height 30
click at [1529, 421] on p "**********" at bounding box center [1499, 410] width 113 height 30
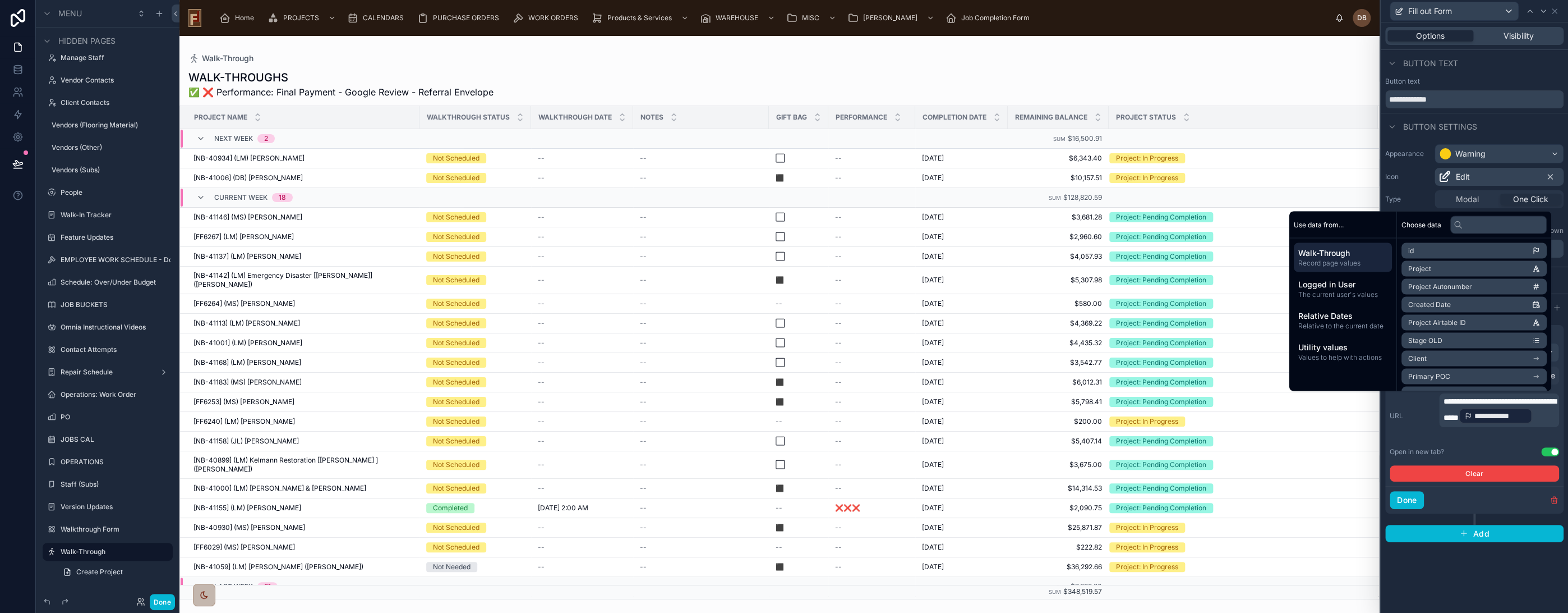
click at [1521, 408] on p "**********" at bounding box center [1499, 410] width 113 height 30
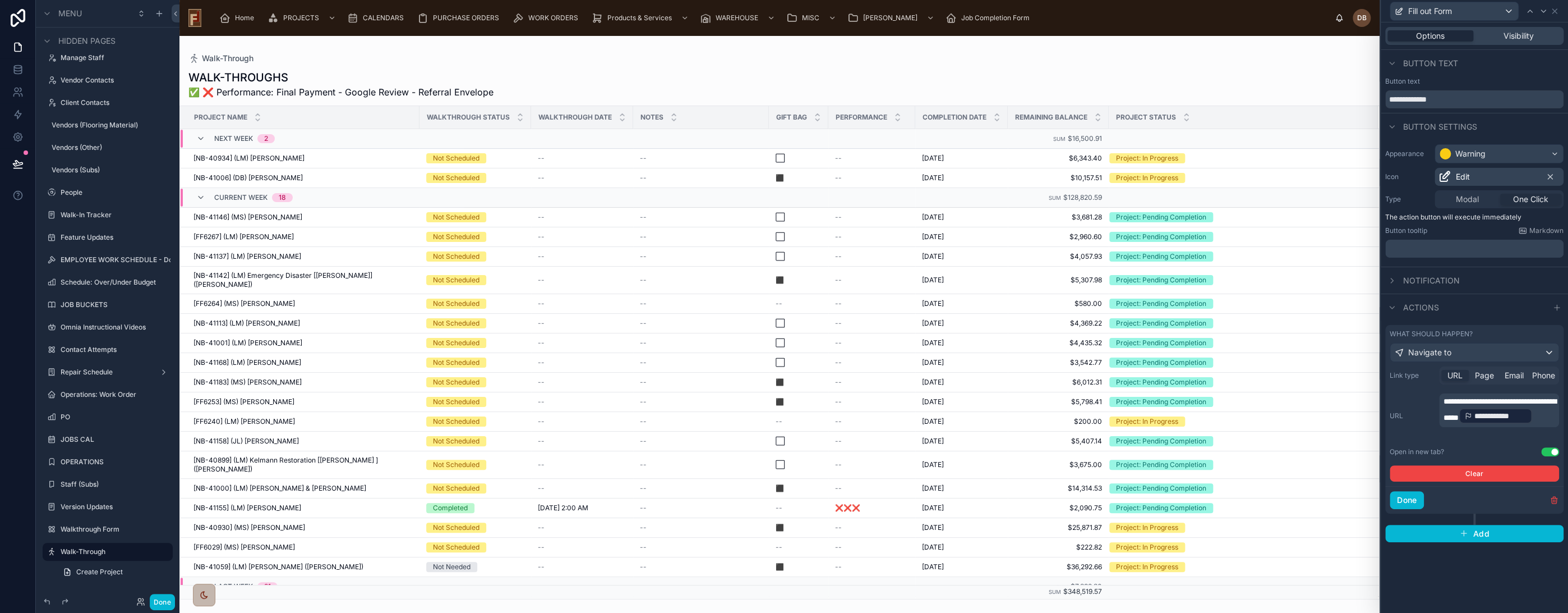
click at [1525, 424] on p "**********" at bounding box center [1499, 410] width 113 height 30
click at [1521, 425] on p "**********" at bounding box center [1499, 410] width 113 height 30
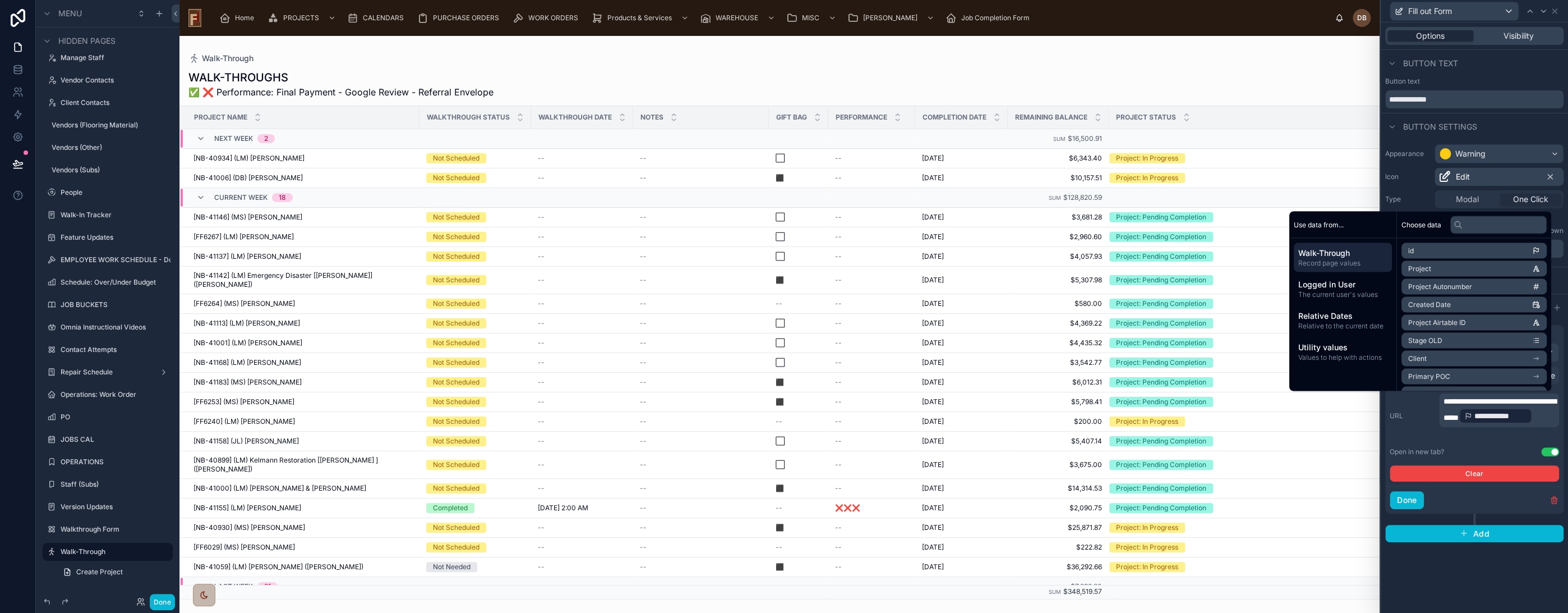
click at [1518, 407] on p "**********" at bounding box center [1499, 410] width 113 height 30
click at [1488, 227] on input "text" at bounding box center [1498, 224] width 96 height 18
type input "***"
click at [1434, 378] on span "walkthrough" at bounding box center [1428, 378] width 40 height 9
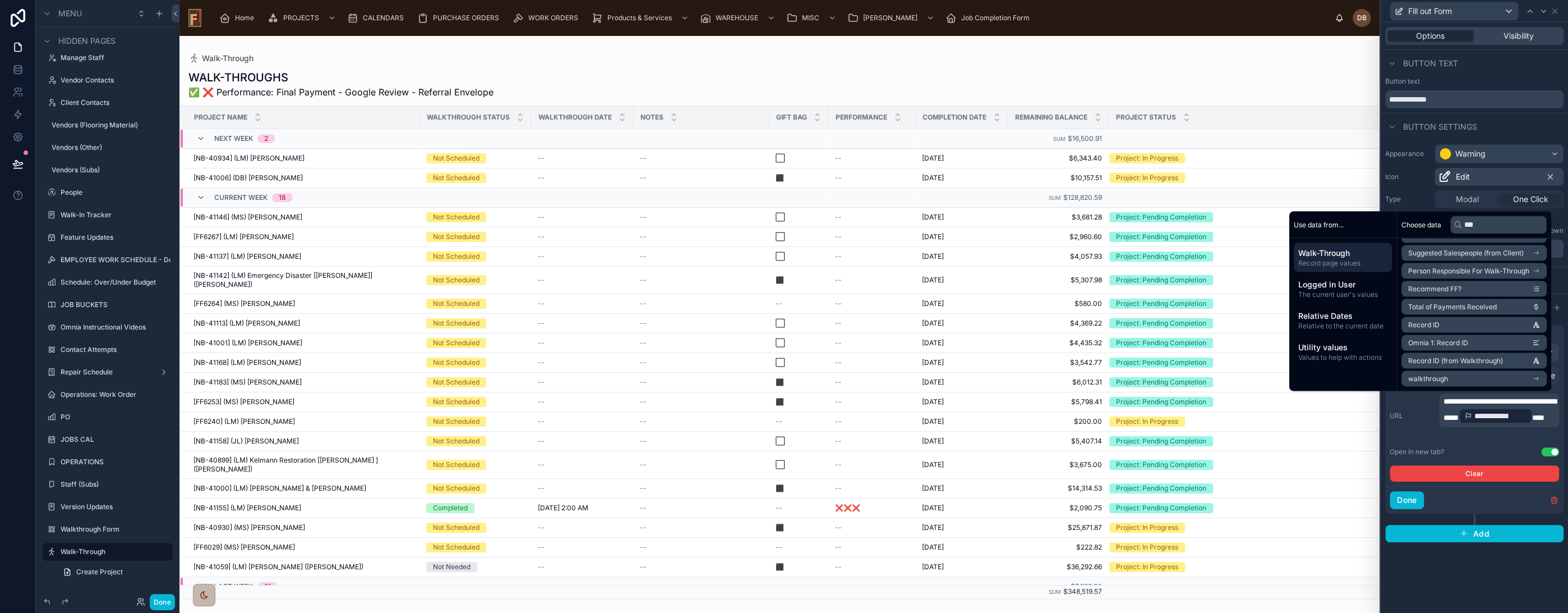
scroll to position [0, 0]
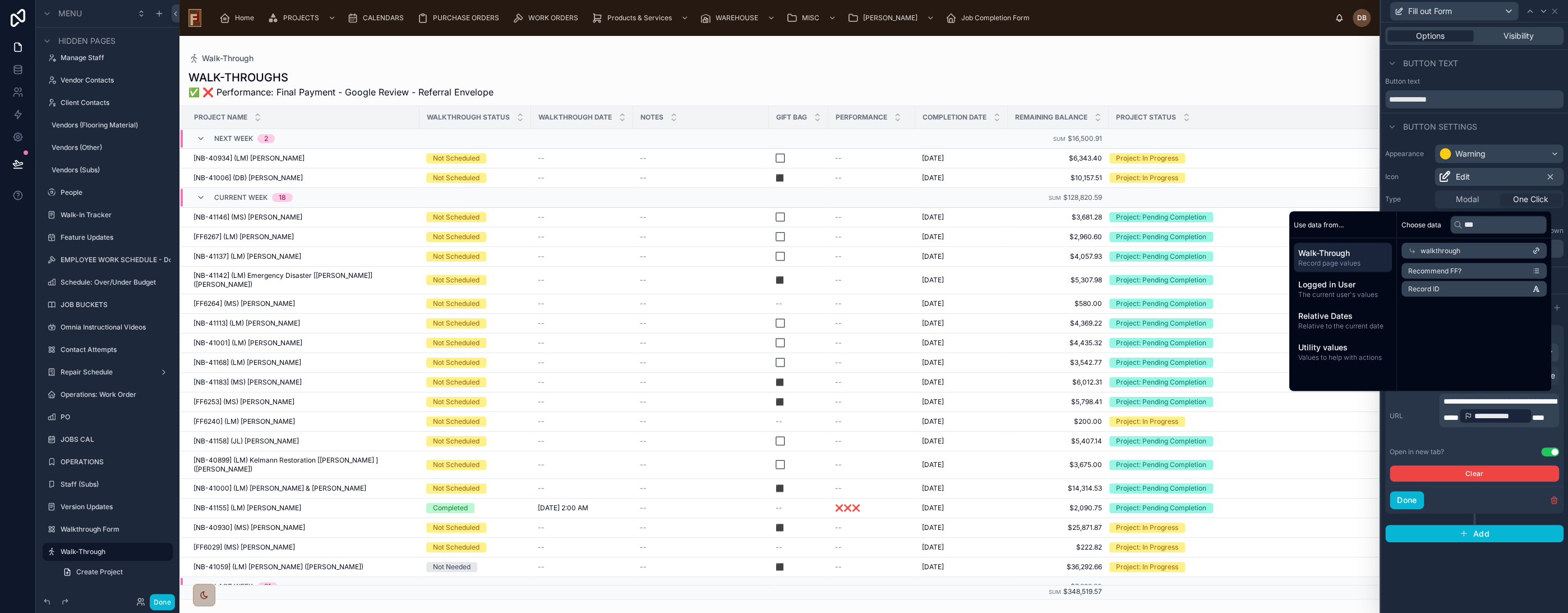
click at [1427, 288] on span "Record ID" at bounding box center [1423, 288] width 31 height 9
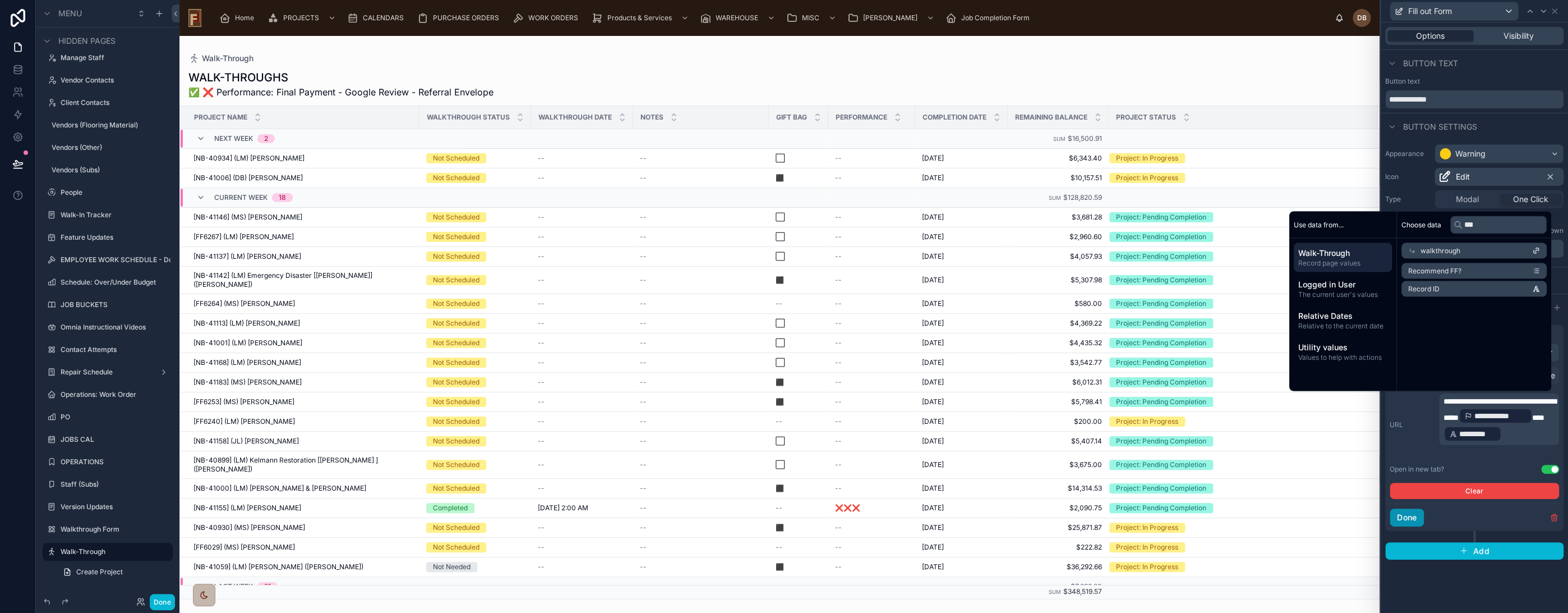
click at [1419, 515] on button "Done" at bounding box center [1407, 517] width 34 height 18
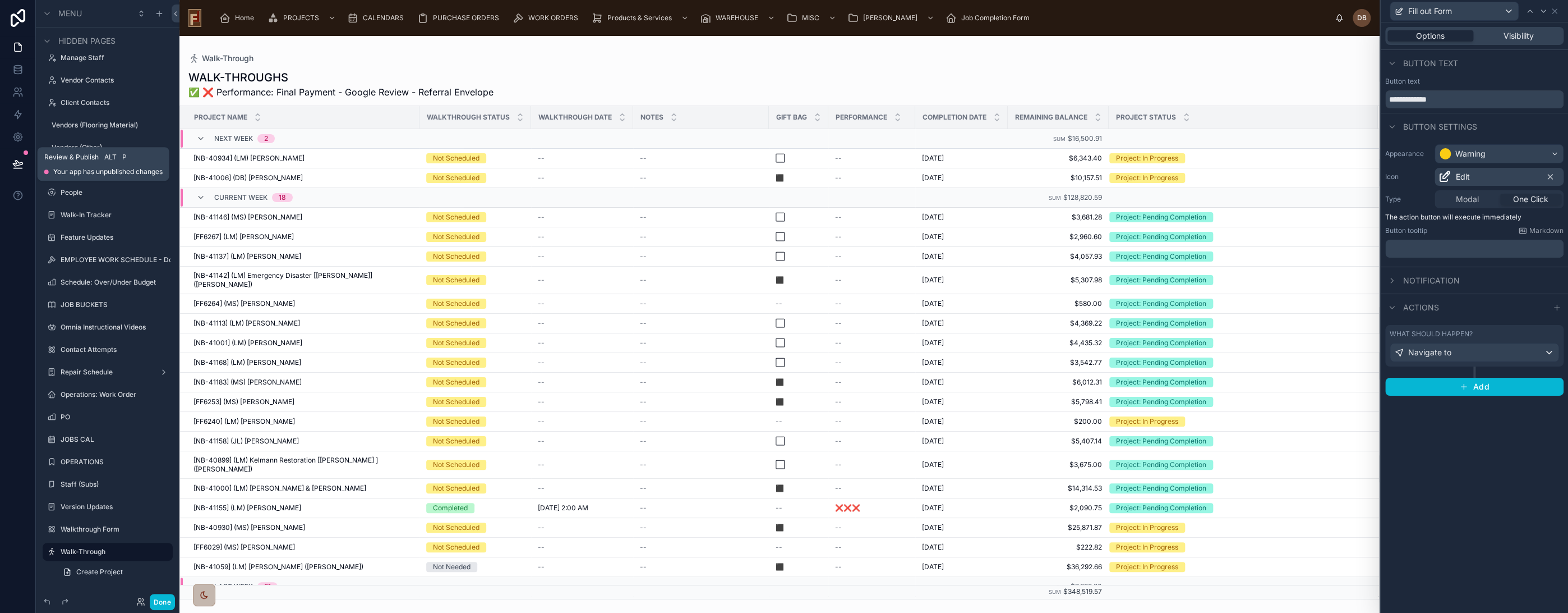
click at [17, 160] on icon at bounding box center [18, 163] width 10 height 6
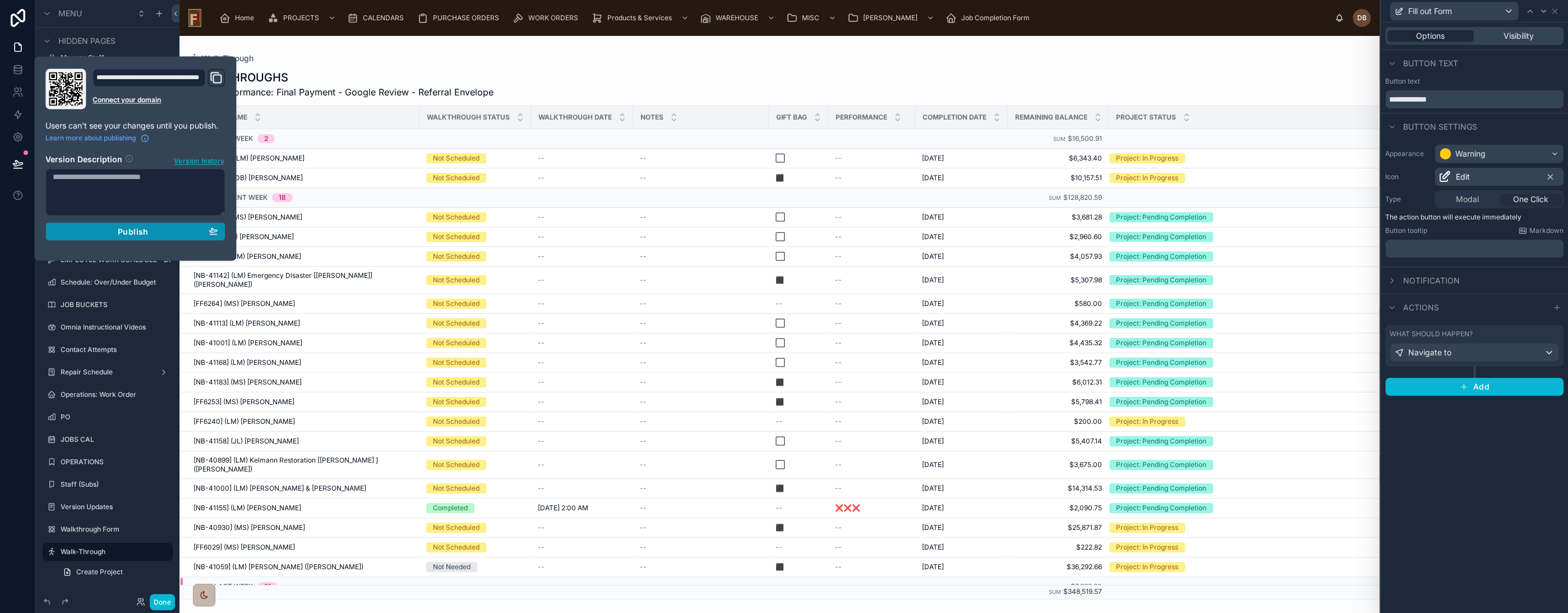
click at [131, 233] on span "Publish" at bounding box center [133, 231] width 30 height 10
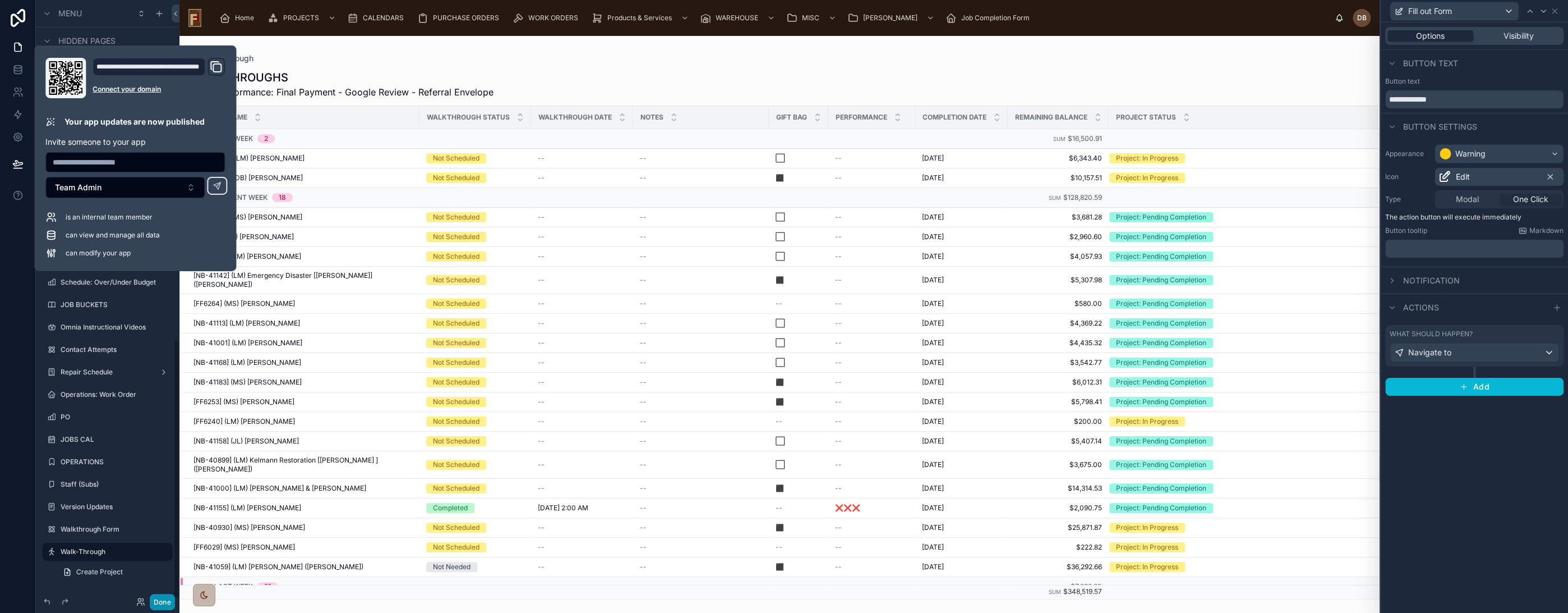
click at [171, 602] on button "Done" at bounding box center [162, 602] width 25 height 16
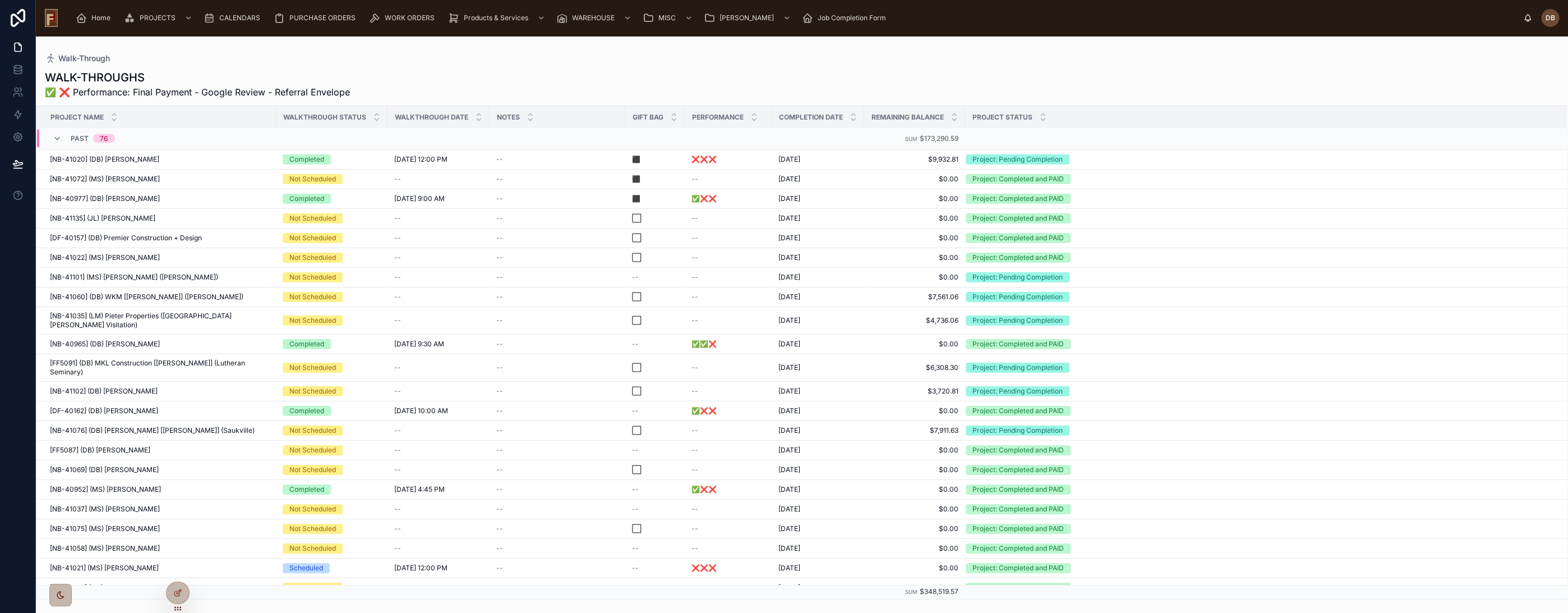
scroll to position [2173, 0]
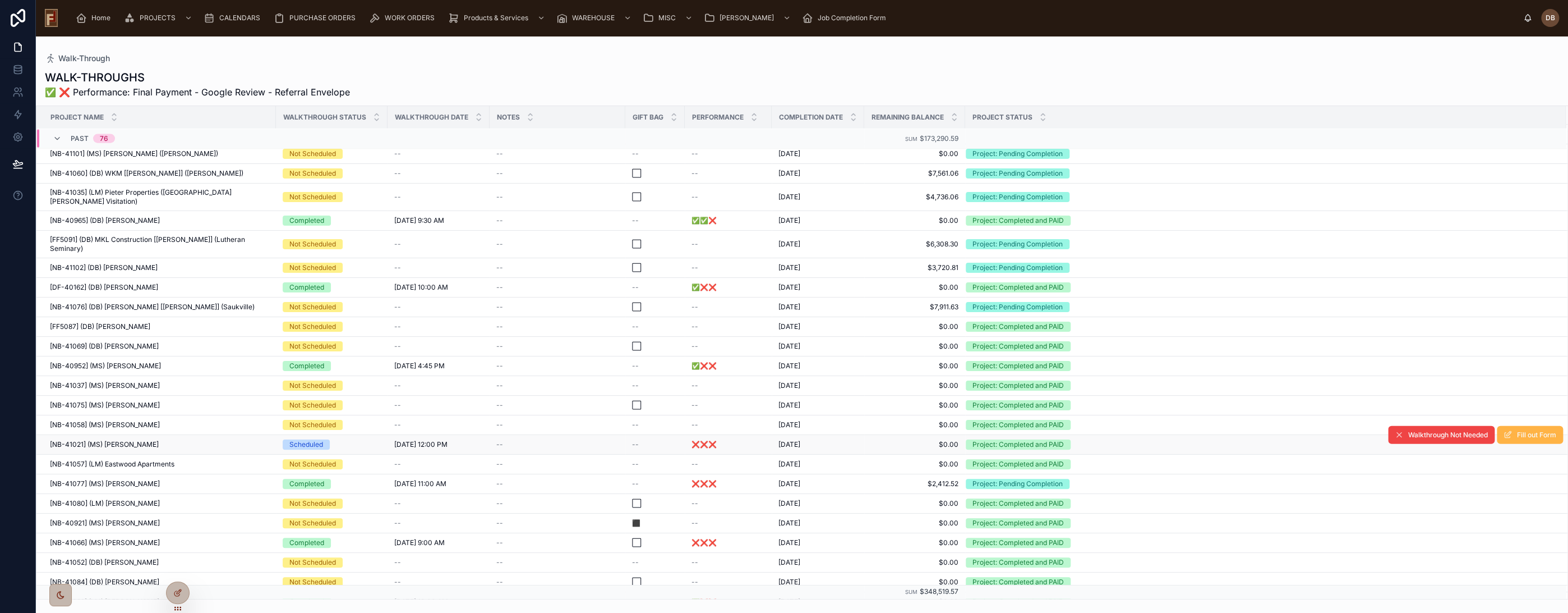
click at [1517, 431] on span "Fill out Form" at bounding box center [1536, 435] width 39 height 9
click at [181, 597] on icon at bounding box center [177, 592] width 9 height 9
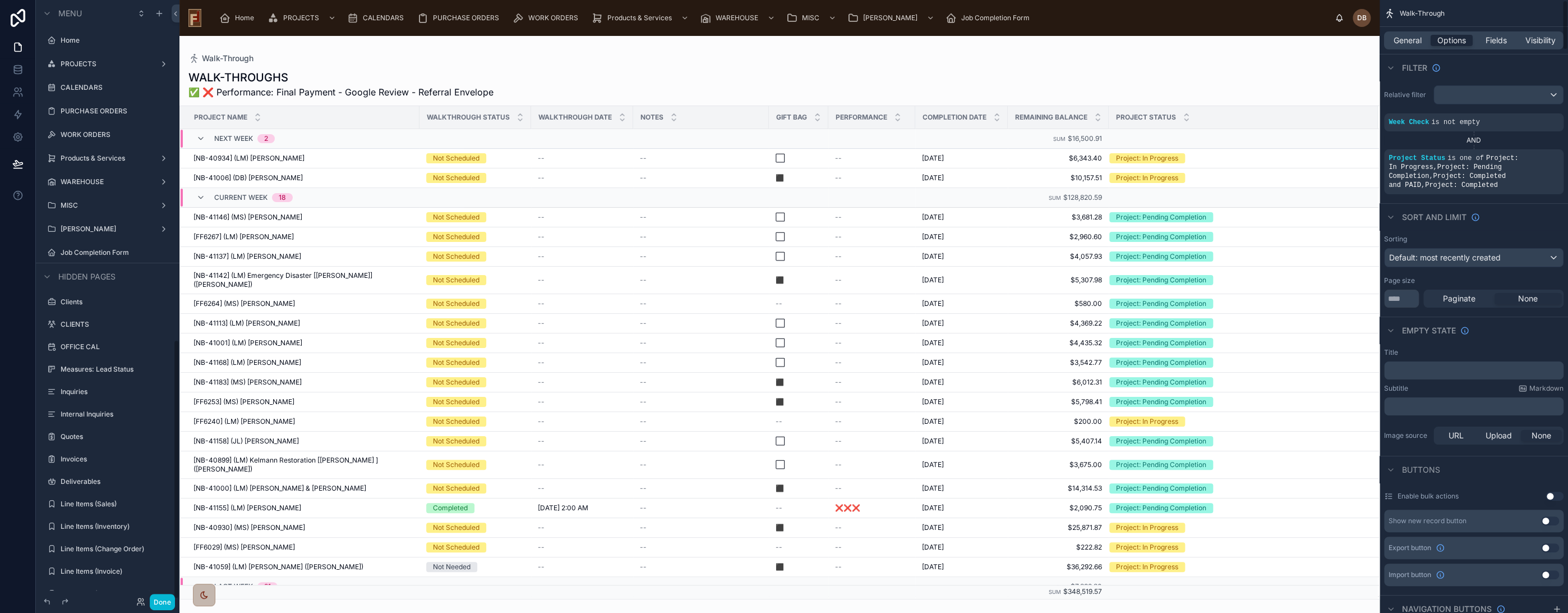
scroll to position [783, 0]
drag, startPoint x: 1373, startPoint y: 154, endPoint x: 1386, endPoint y: 183, distance: 31.8
click at [1371, 442] on div at bounding box center [779, 324] width 1200 height 577
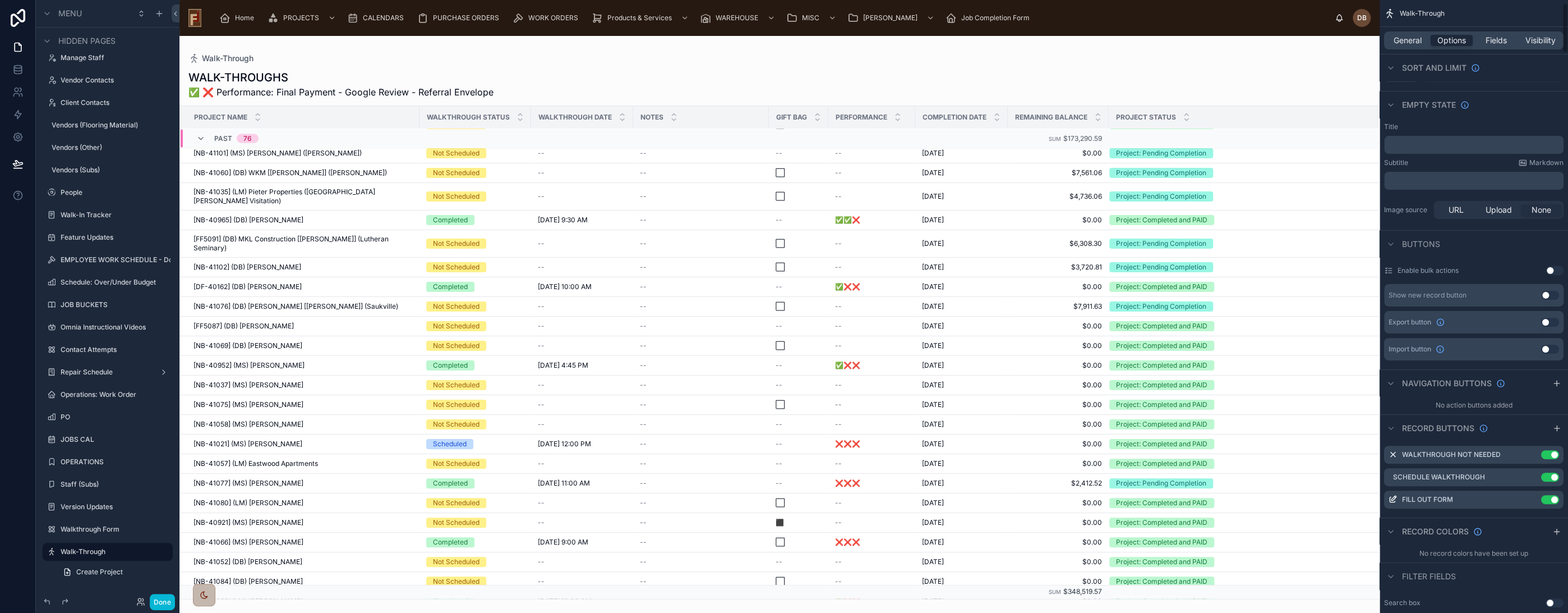
scroll to position [249, 0]
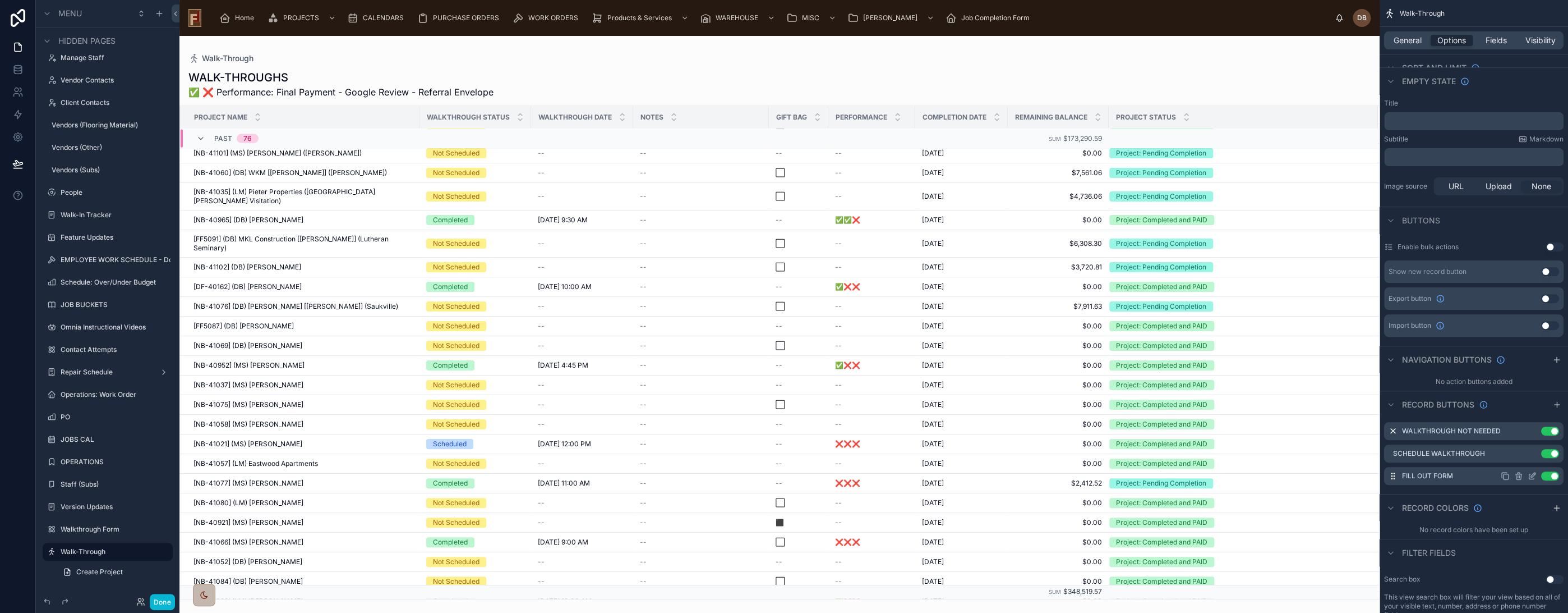
click at [1533, 471] on icon "scrollable content" at bounding box center [1532, 475] width 9 height 9
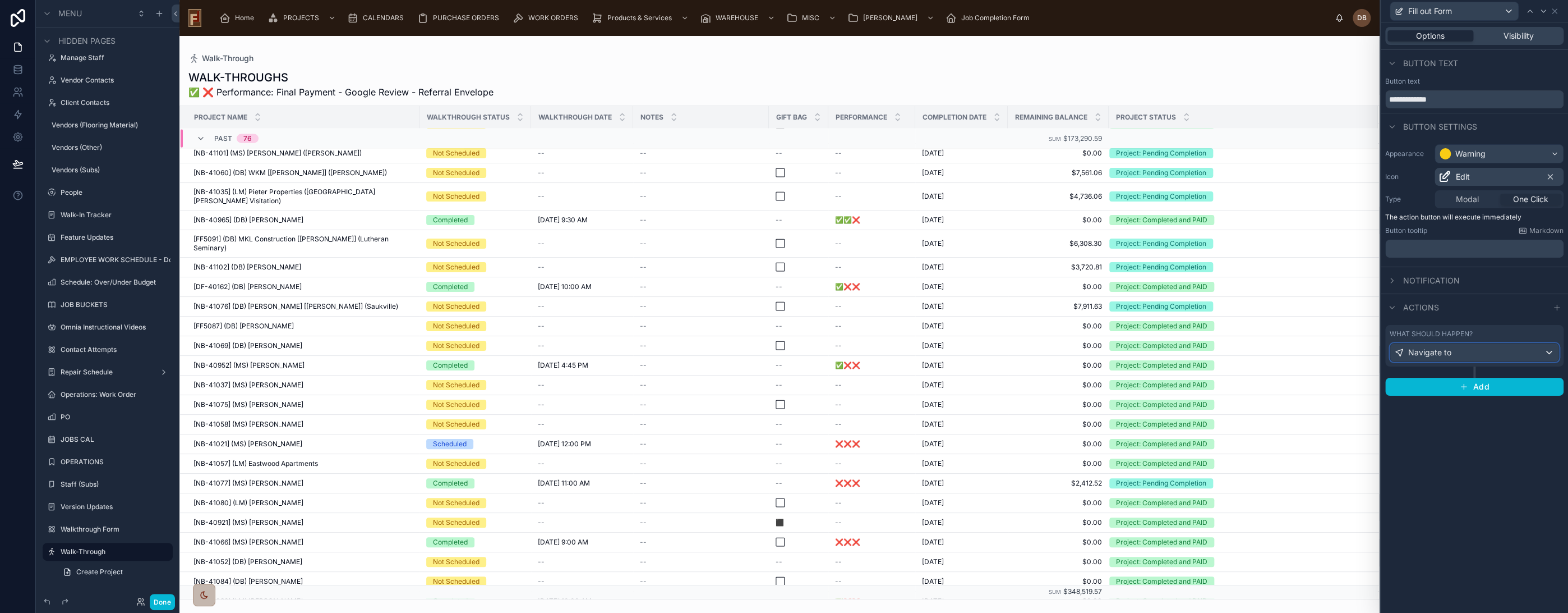
click at [1478, 352] on div "Navigate to" at bounding box center [1474, 352] width 169 height 18
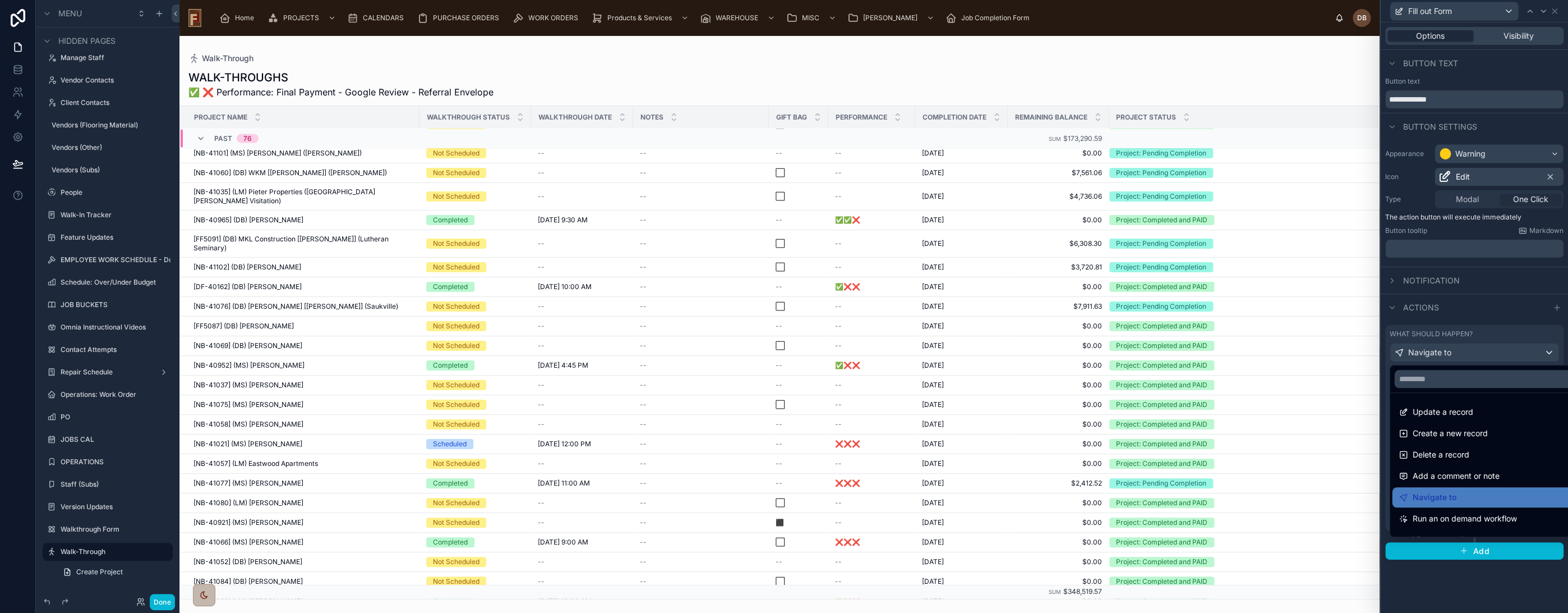
click at [1478, 352] on div at bounding box center [1474, 306] width 188 height 613
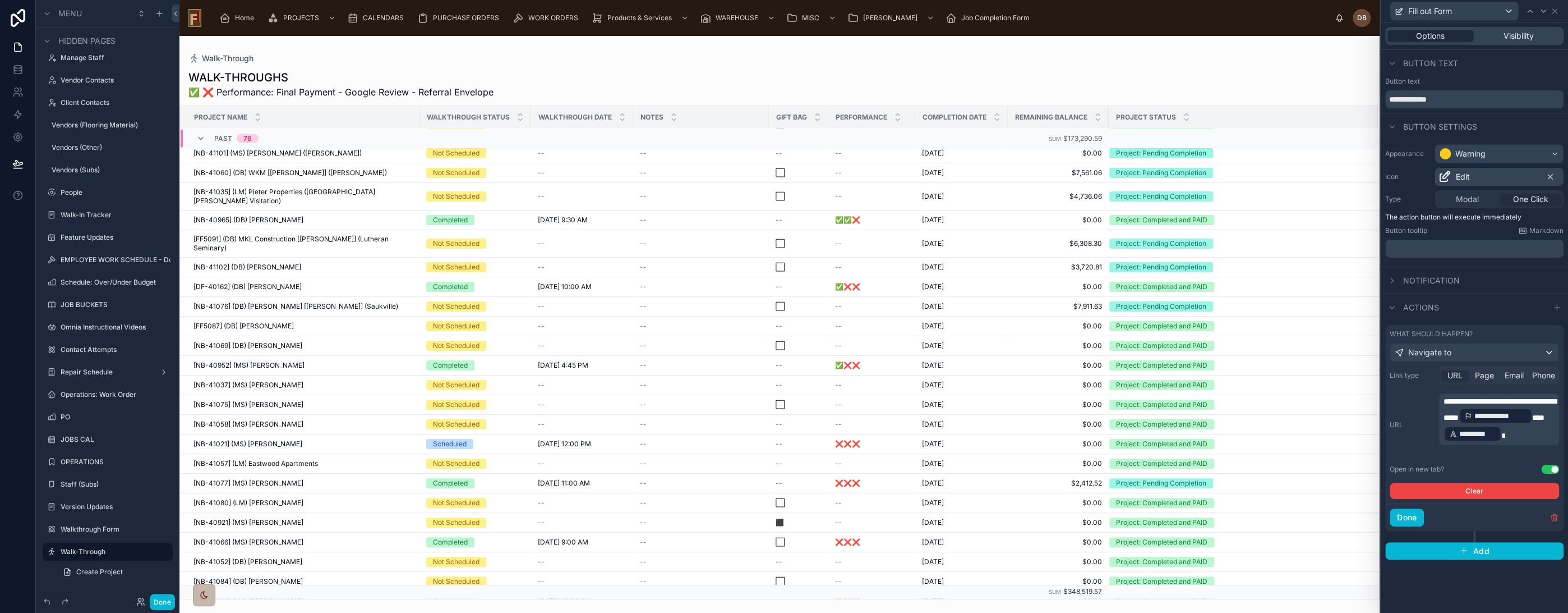
click at [1494, 421] on span "**********" at bounding box center [1500, 416] width 52 height 11
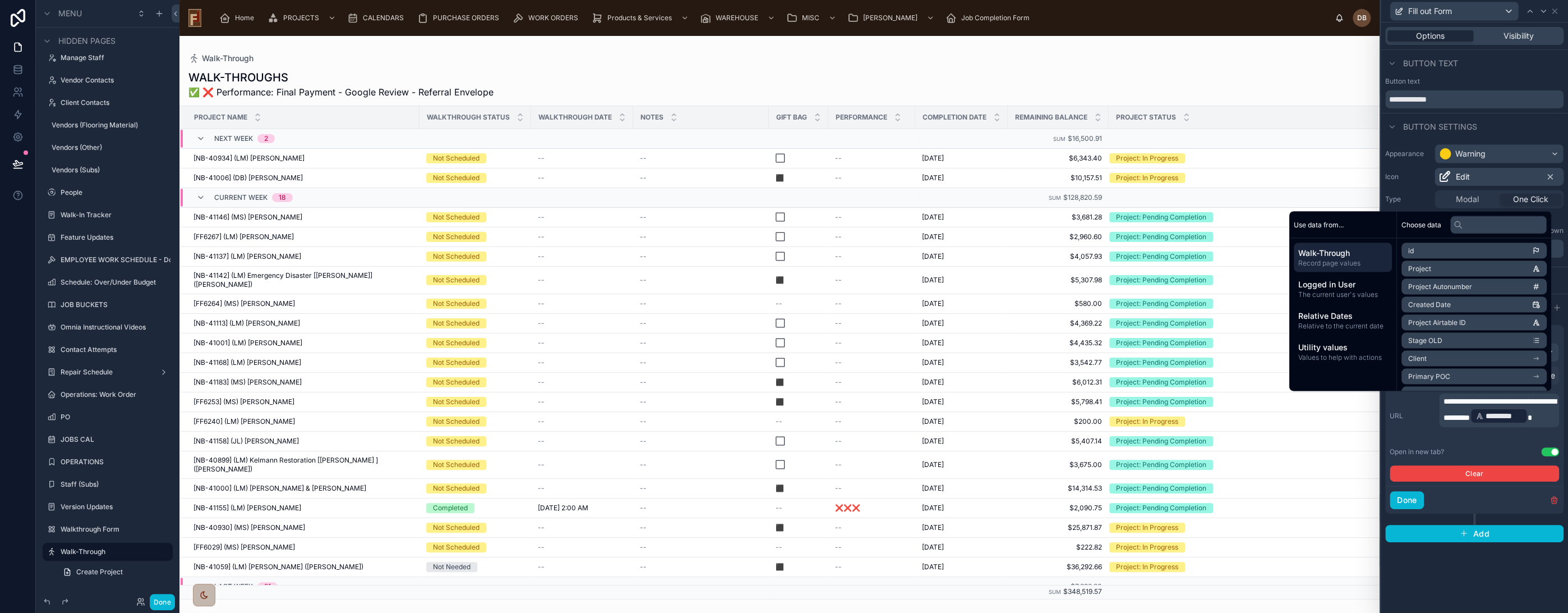
click at [1420, 268] on span "Project" at bounding box center [1419, 268] width 23 height 9
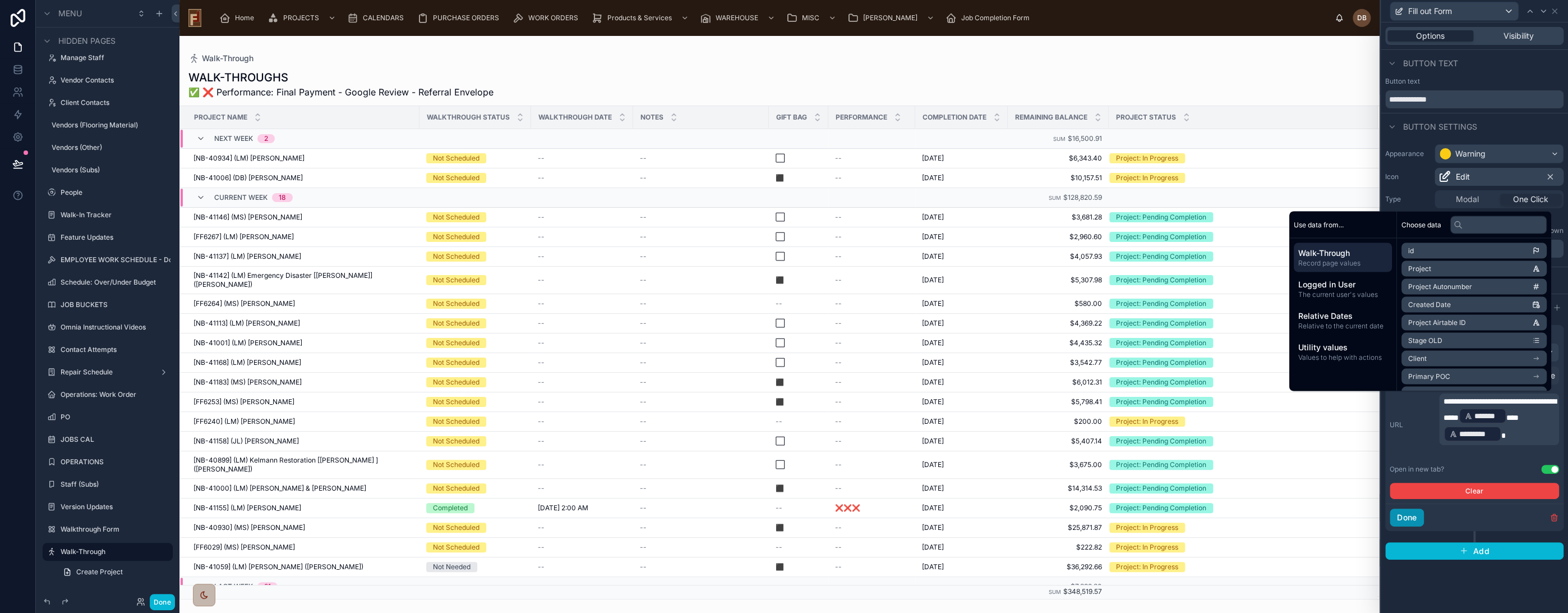
click at [1413, 517] on button "Done" at bounding box center [1407, 517] width 34 height 18
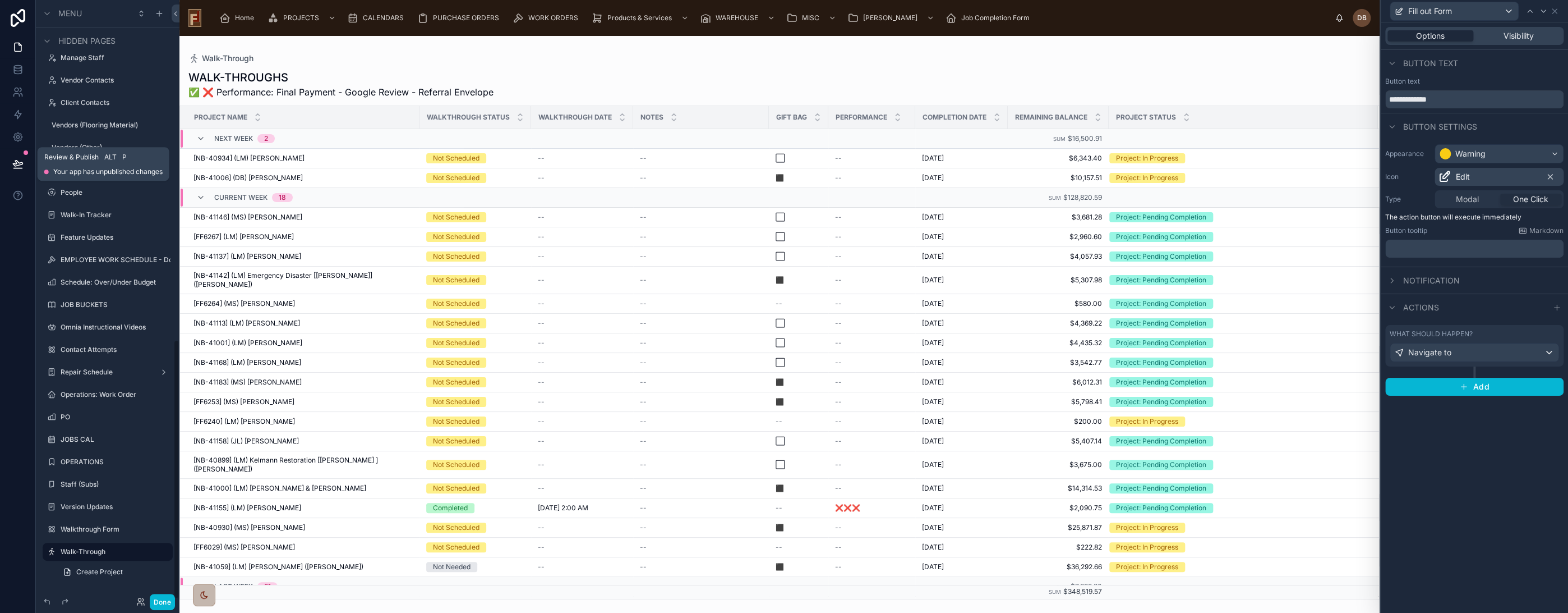
click at [18, 164] on icon at bounding box center [18, 164] width 11 height 11
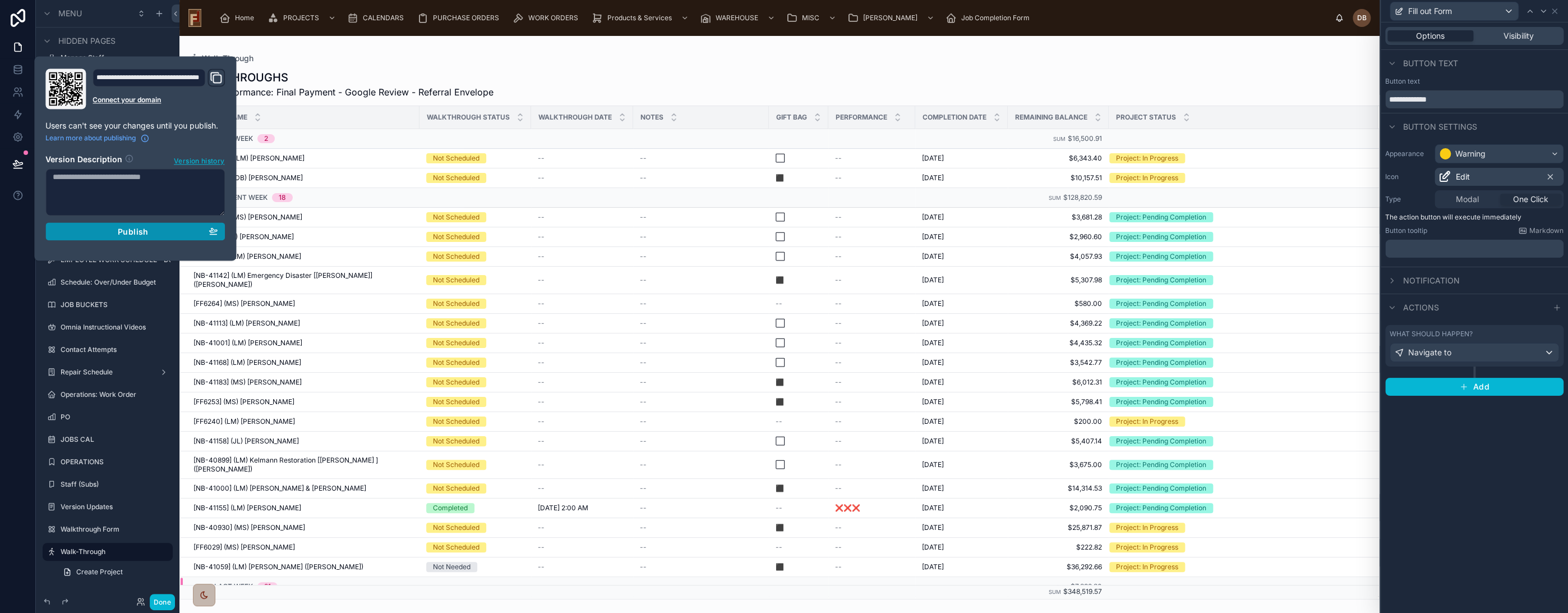
click at [135, 231] on span "Publish" at bounding box center [133, 231] width 30 height 10
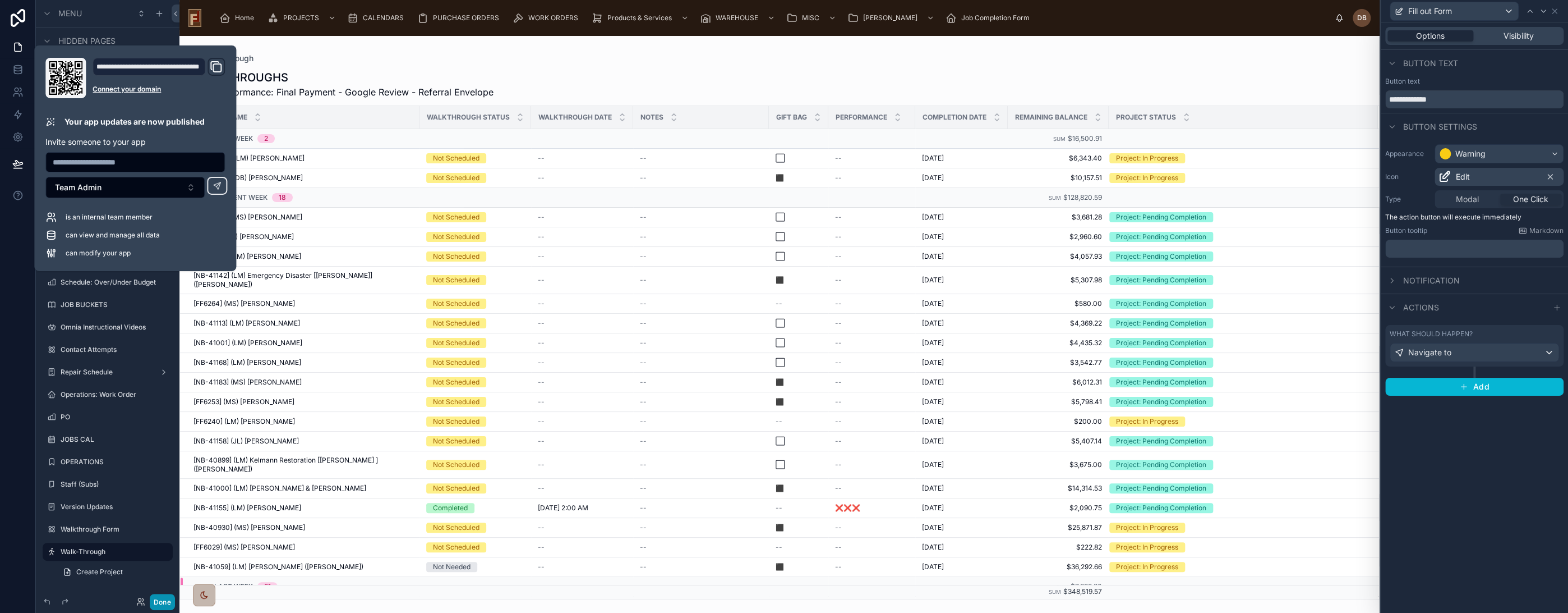
click at [162, 600] on button "Done" at bounding box center [162, 602] width 25 height 16
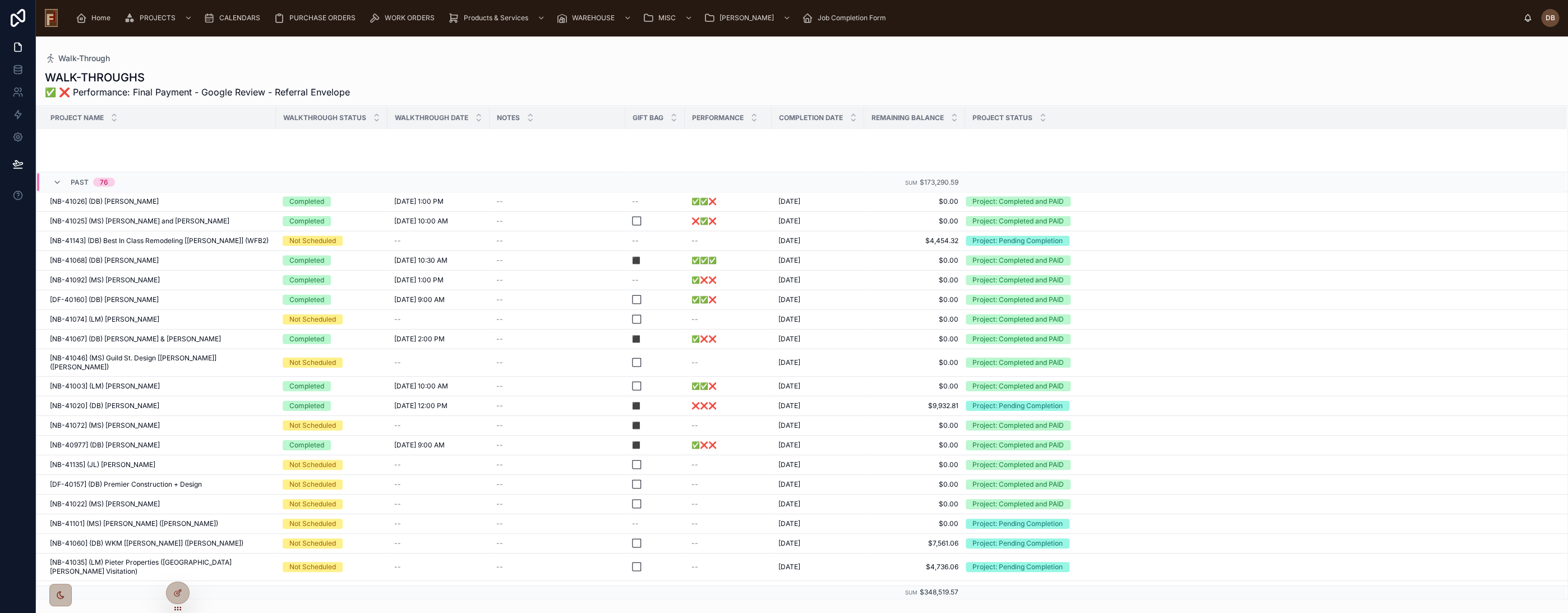
scroll to position [2174, 0]
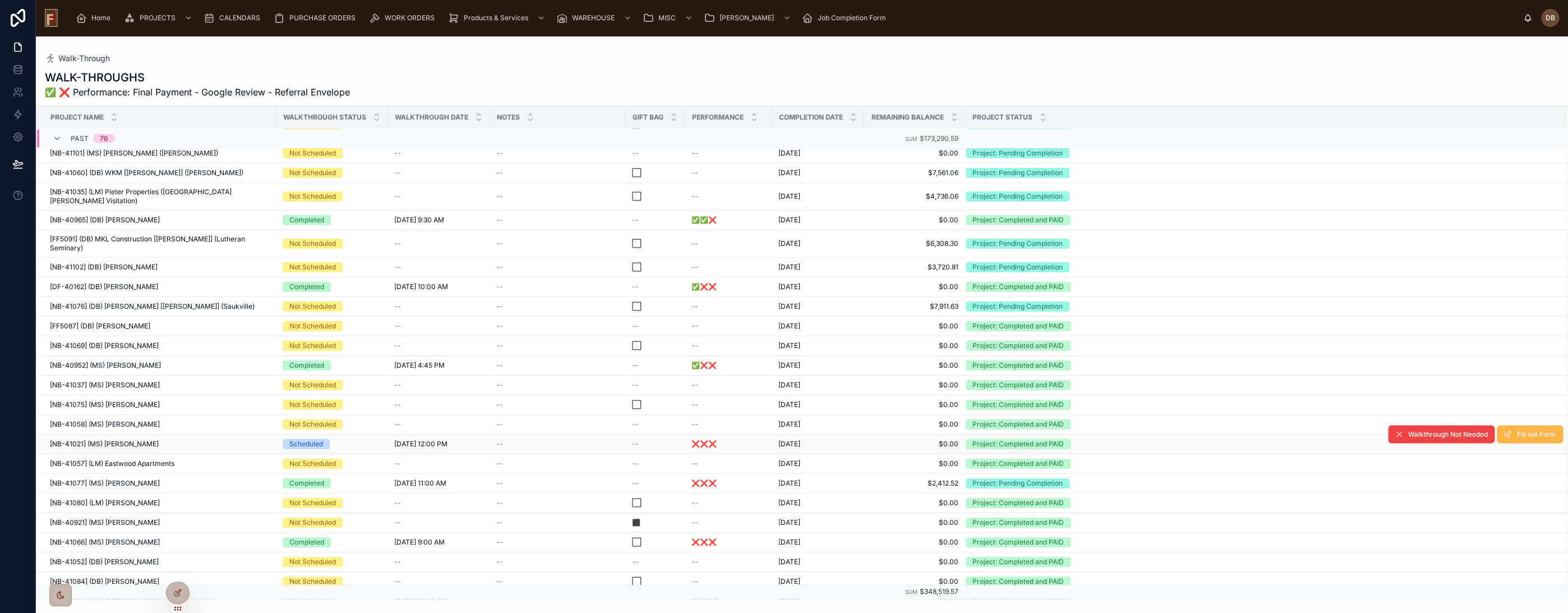
click at [1517, 430] on span "Fill out Form" at bounding box center [1536, 434] width 39 height 9
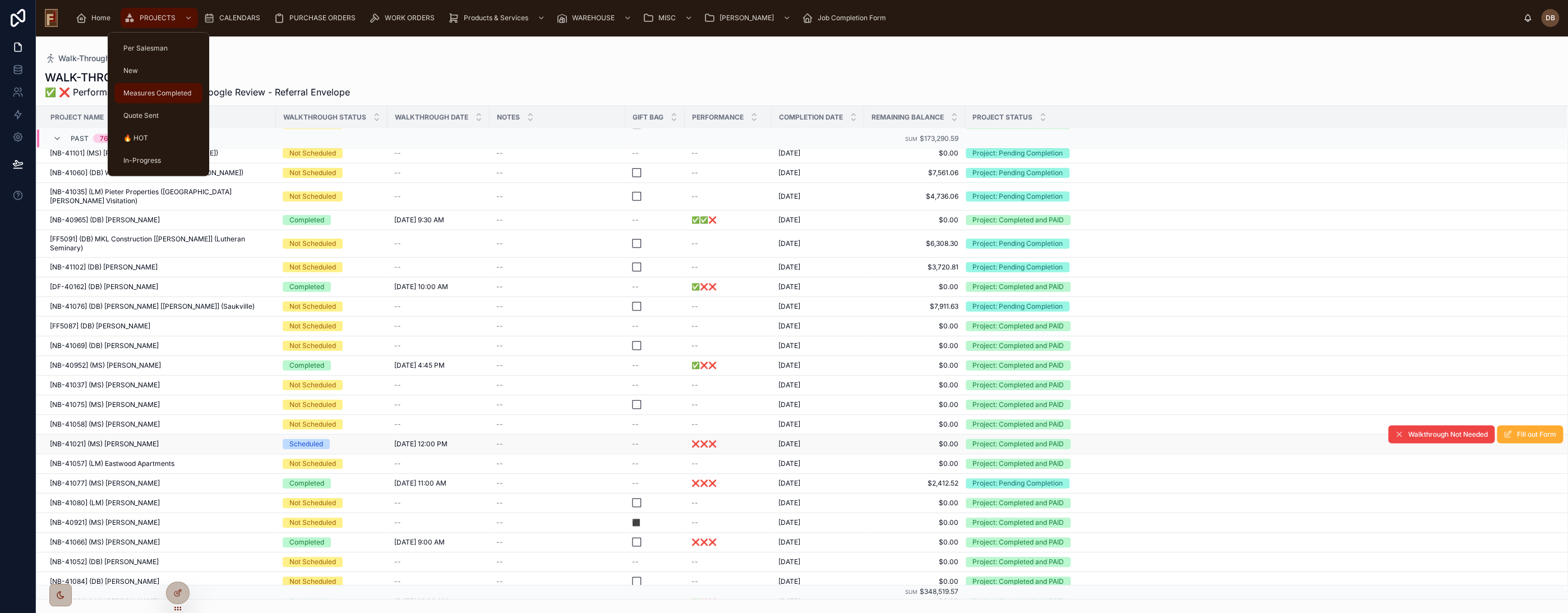
drag, startPoint x: 171, startPoint y: 16, endPoint x: 184, endPoint y: 84, distance: 69.2
click at [172, 16] on span "PROJECTS" at bounding box center [158, 17] width 36 height 9
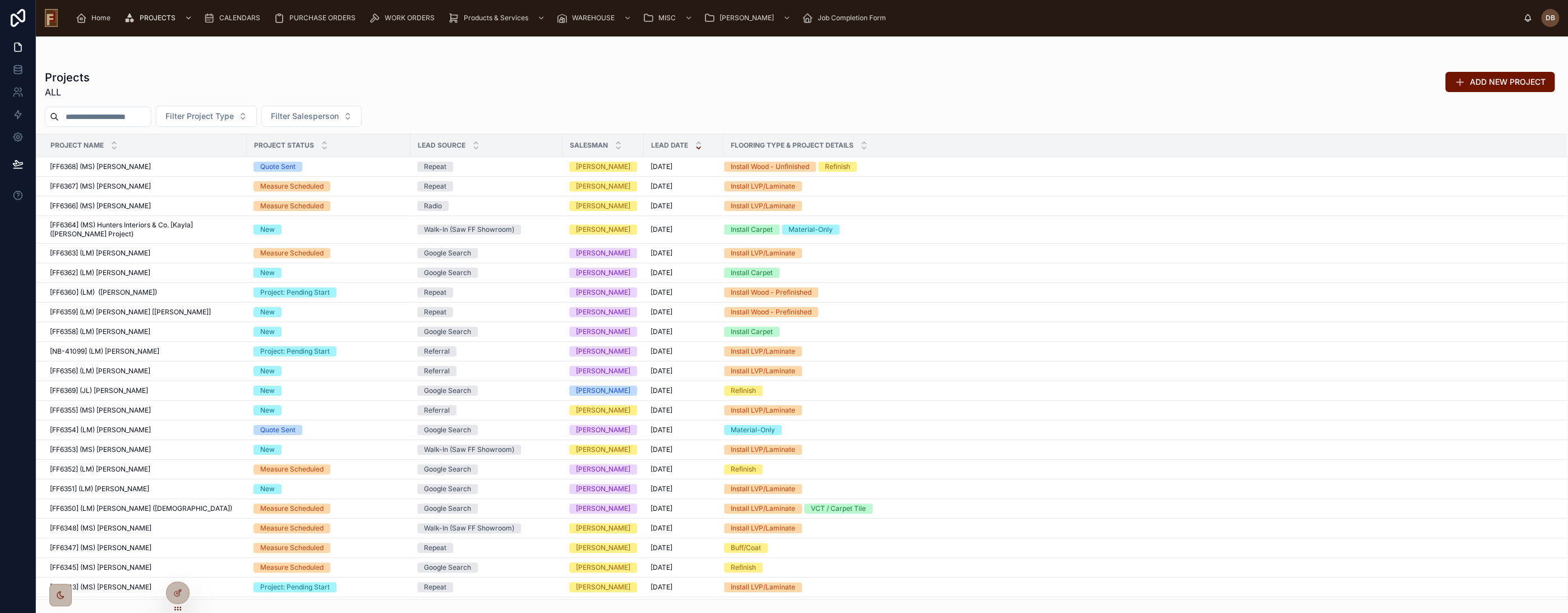
drag, startPoint x: 97, startPoint y: 112, endPoint x: 104, endPoint y: 112, distance: 7.0
click at [97, 112] on input "text" at bounding box center [105, 116] width 92 height 15
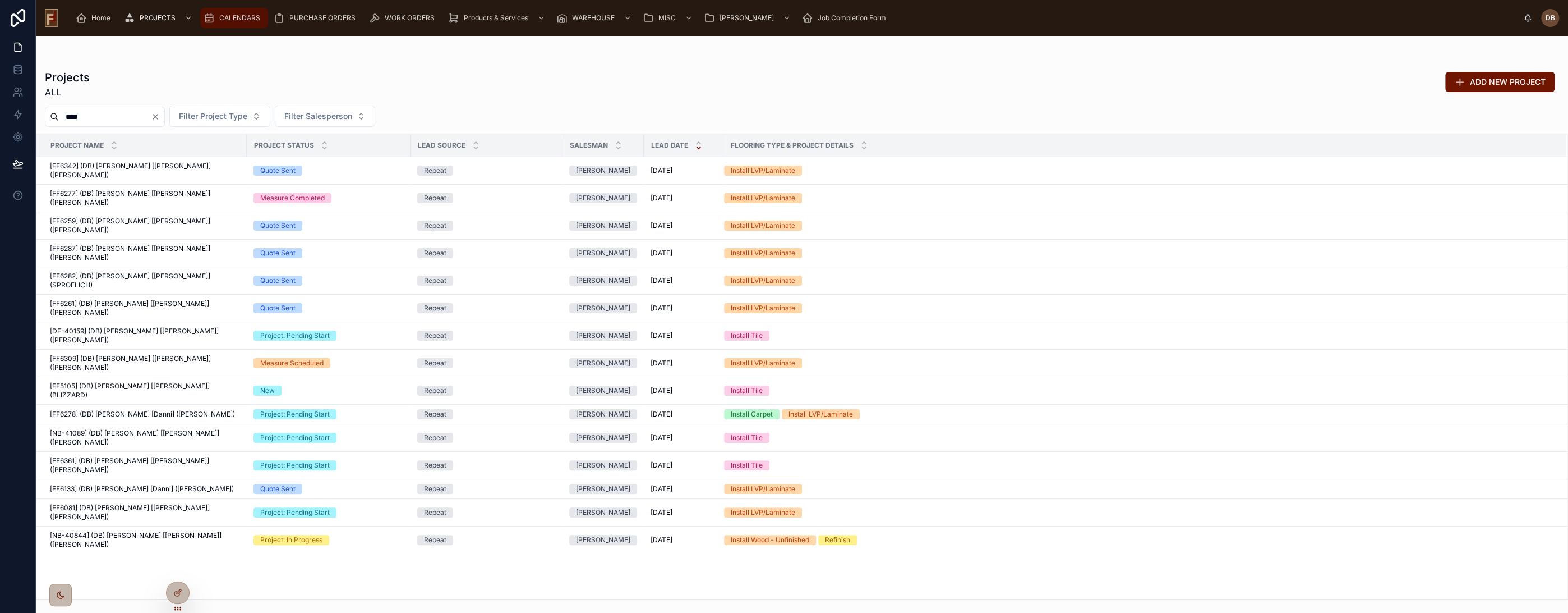
type input "****"
click at [235, 14] on span "CALENDARS" at bounding box center [239, 17] width 41 height 9
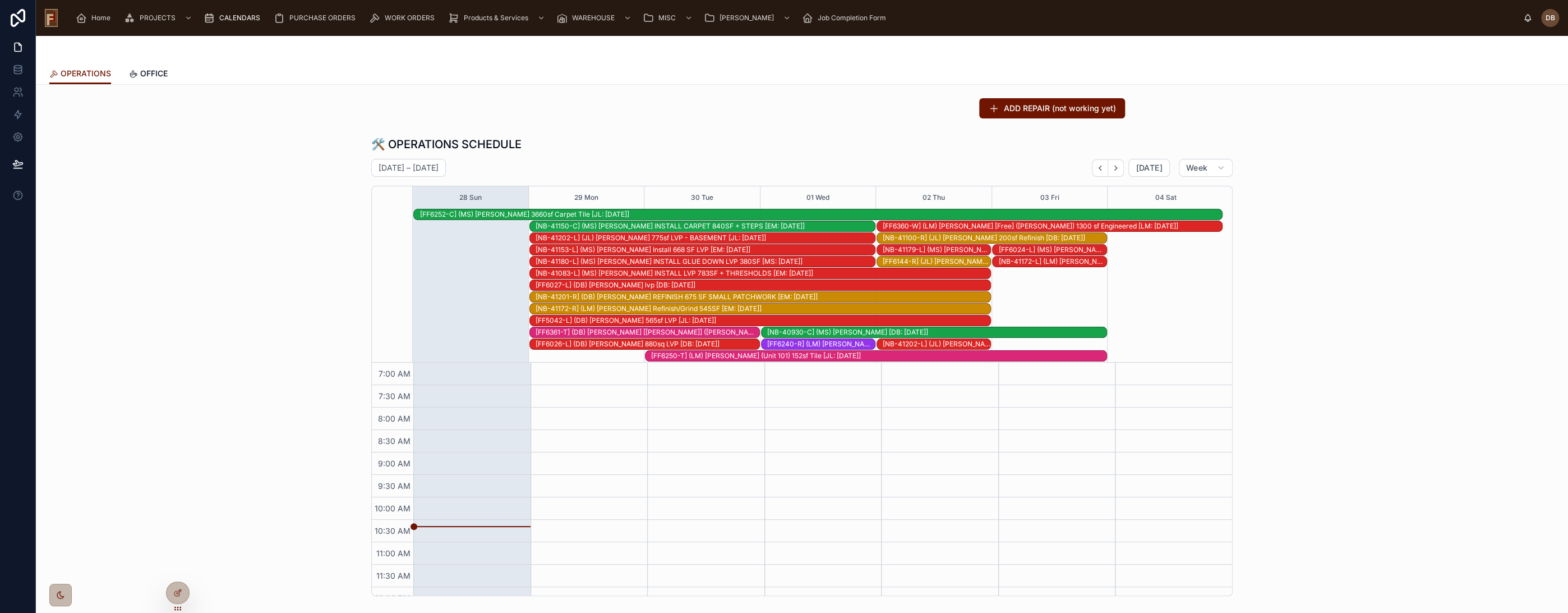
scroll to position [214, 0]
click at [1152, 170] on span "Today" at bounding box center [1149, 168] width 27 height 10
click at [1139, 163] on span "Today" at bounding box center [1149, 168] width 27 height 10
click at [1096, 170] on icon "Back" at bounding box center [1099, 168] width 9 height 9
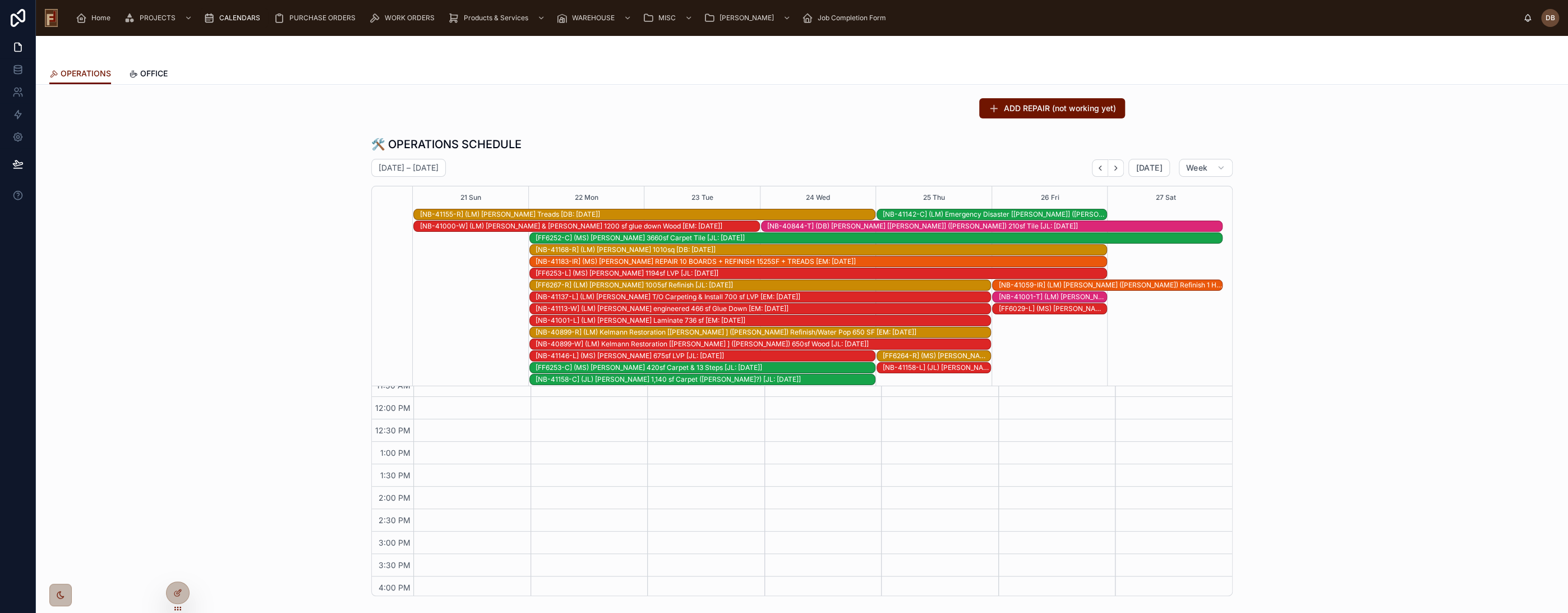
click at [865, 223] on div "[NB-40844-T] (DB) Callen [Jennifer] (Aghjian) 210sf Tile [JL: 09-08-25]" at bounding box center [994, 226] width 454 height 9
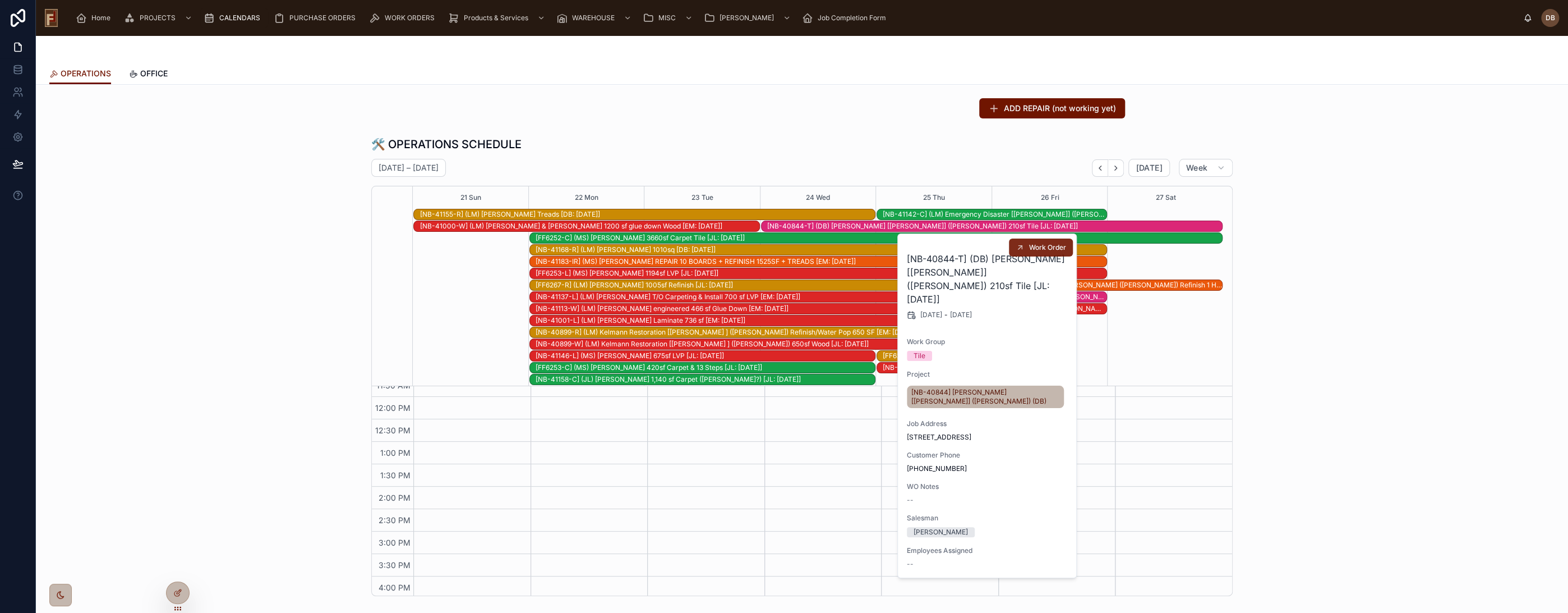
click at [1039, 246] on span "Work Order" at bounding box center [1047, 247] width 37 height 9
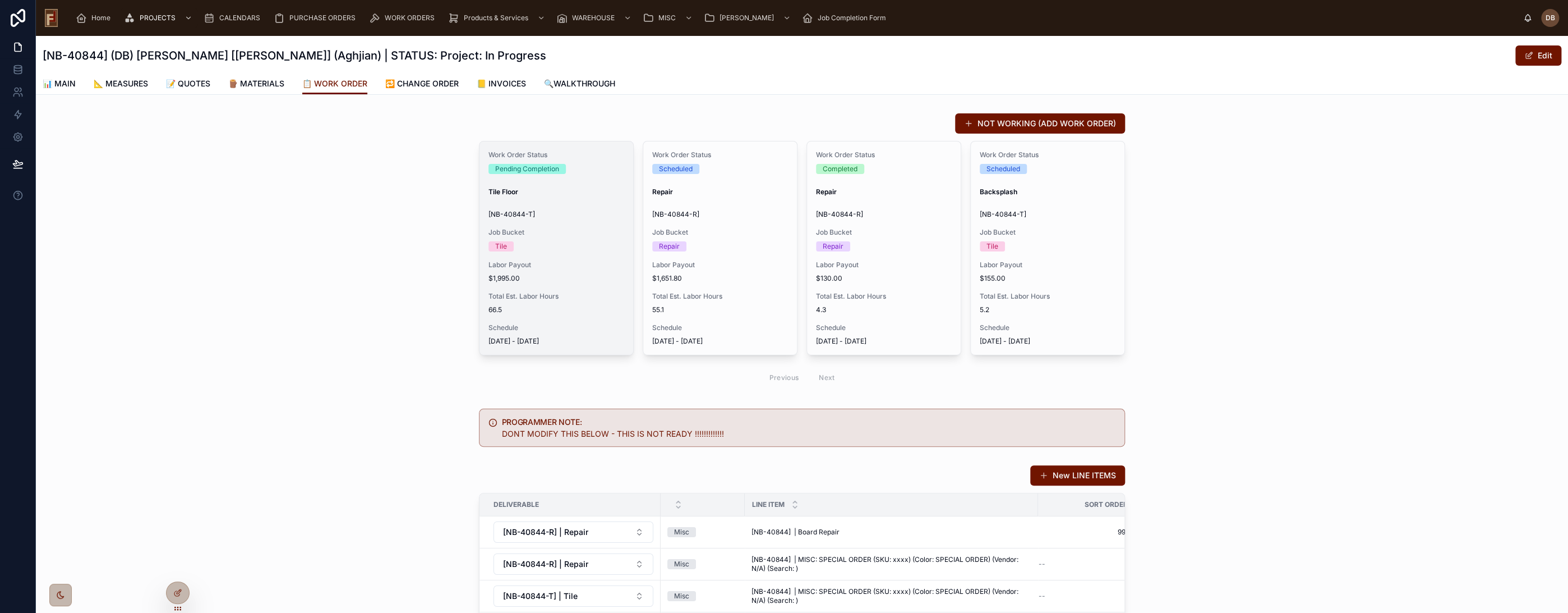
click at [571, 230] on span "Job Bucket" at bounding box center [556, 232] width 135 height 9
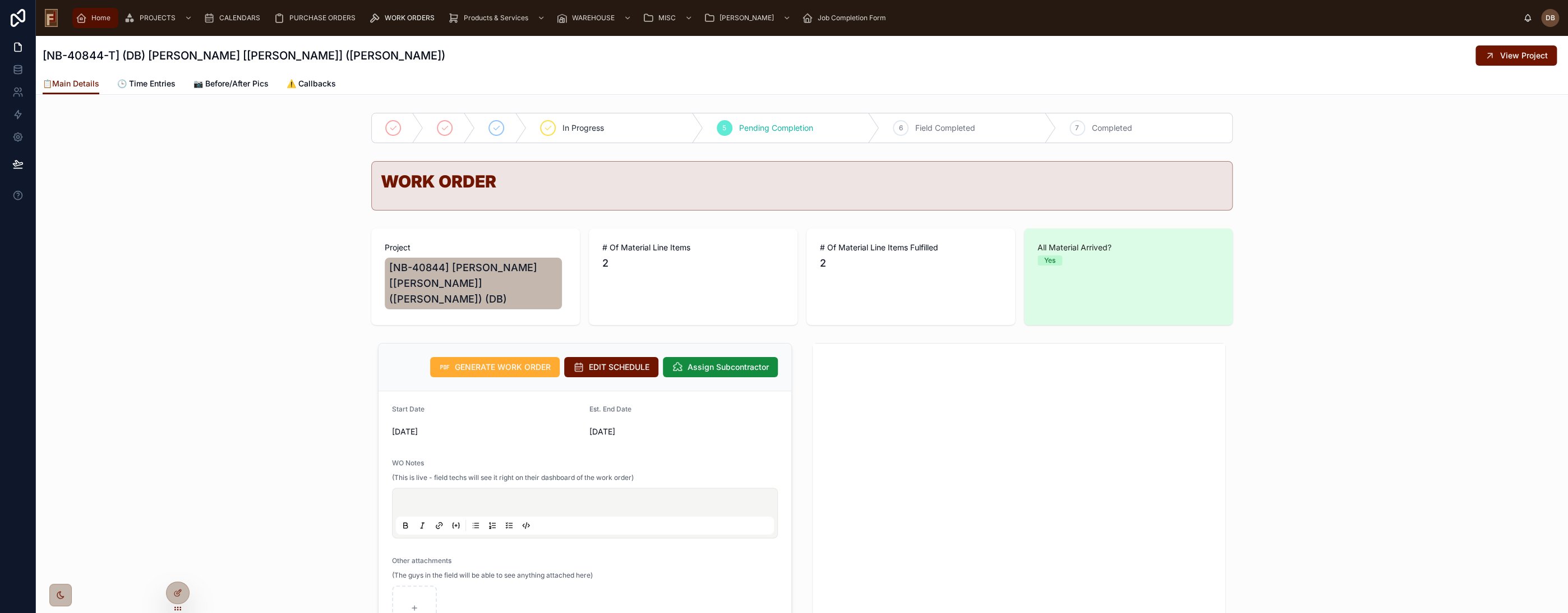
click at [96, 15] on span "Home" at bounding box center [101, 17] width 19 height 9
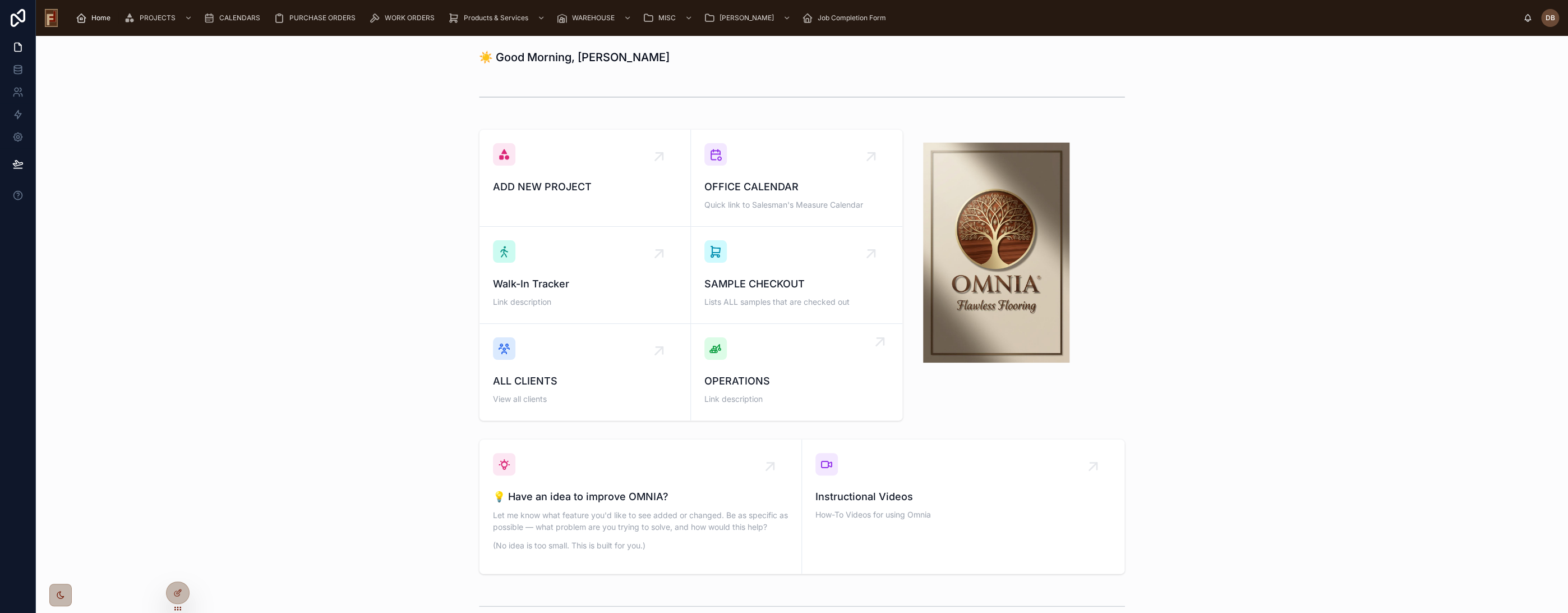
click at [809, 372] on div "OPERATIONS Link description" at bounding box center [796, 372] width 185 height 70
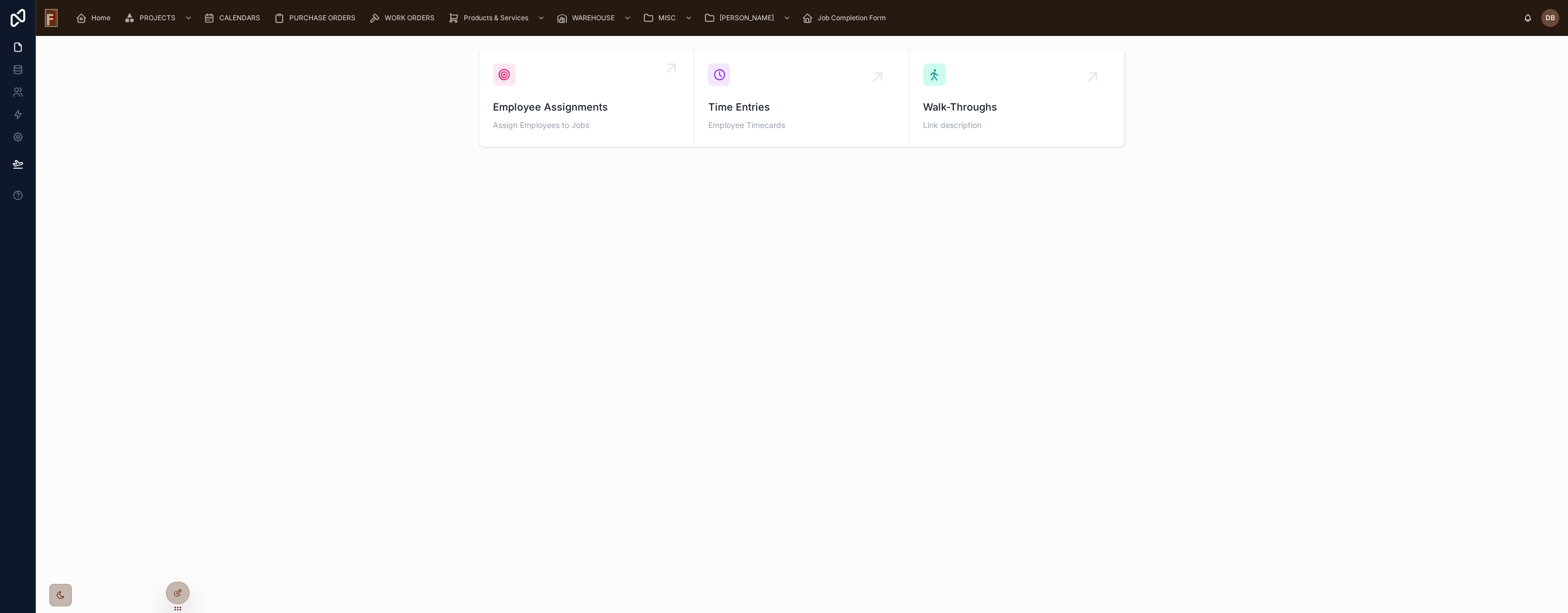
click at [573, 112] on span "Employee Assignments" at bounding box center [586, 107] width 188 height 15
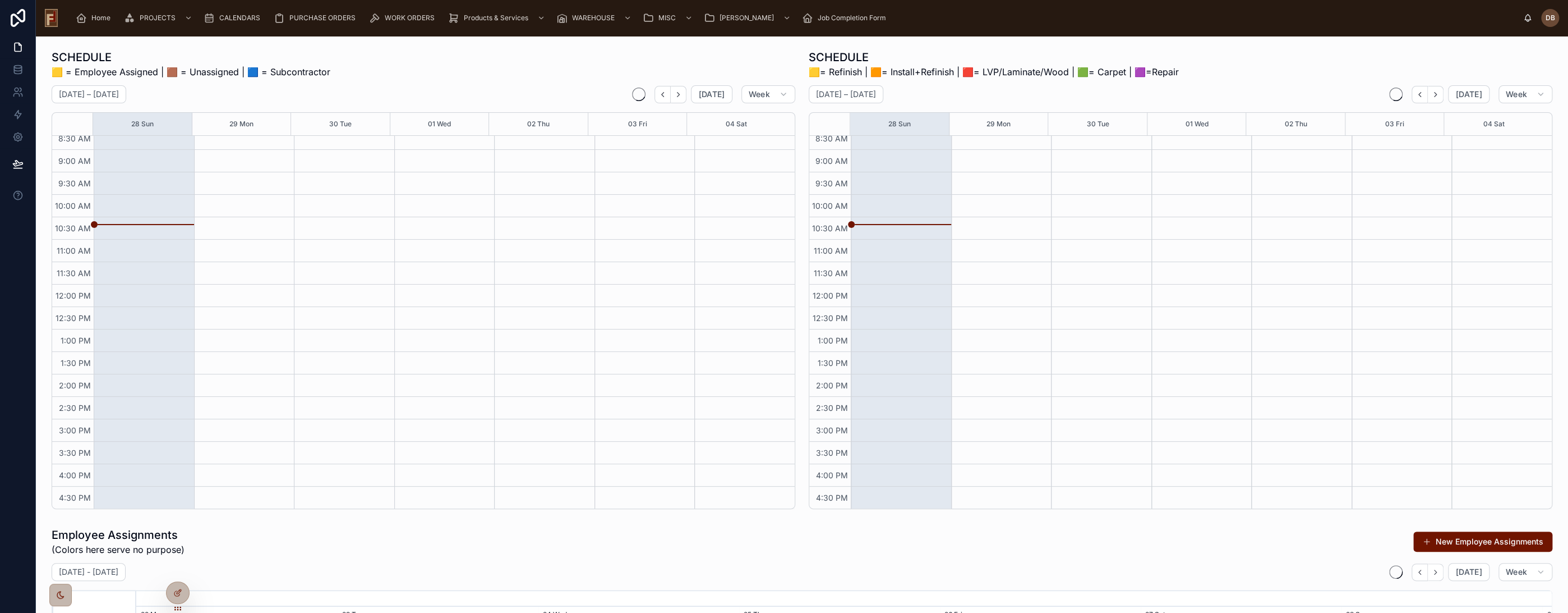
scroll to position [0, 2108]
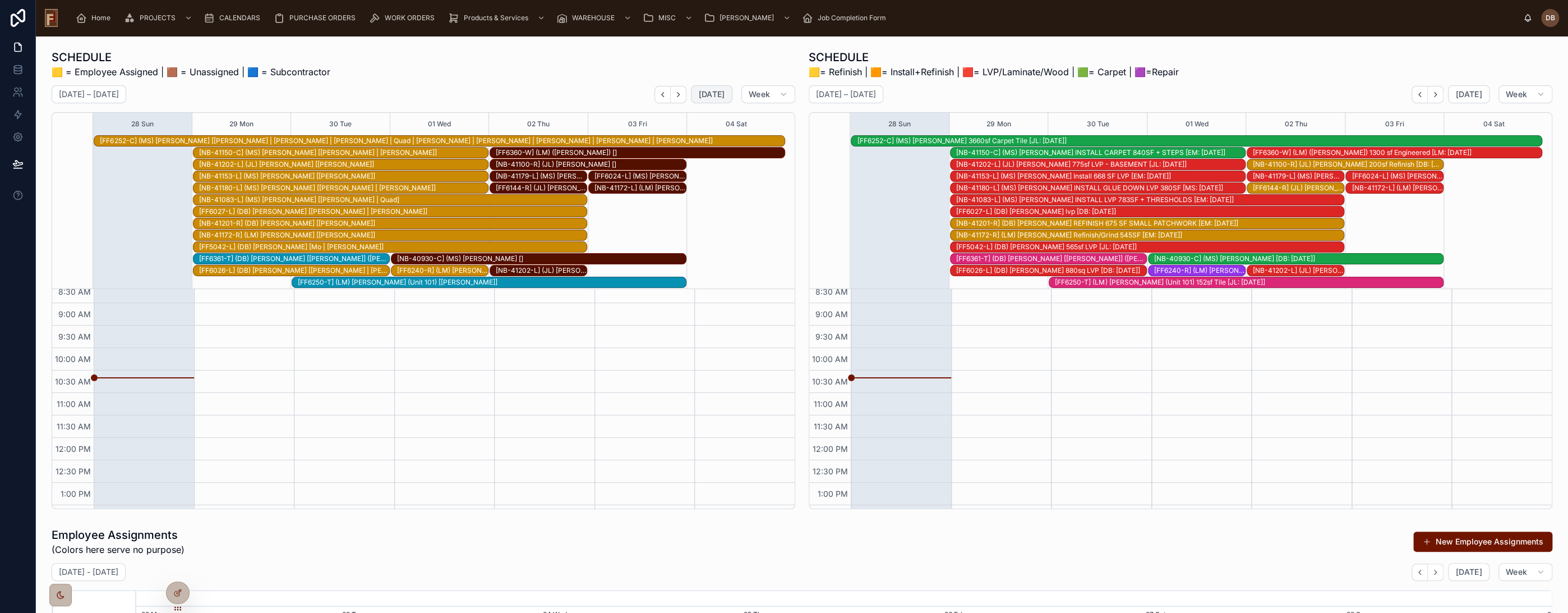
click at [700, 96] on span "Today" at bounding box center [712, 94] width 27 height 10
click at [663, 94] on icon "Back" at bounding box center [662, 94] width 9 height 9
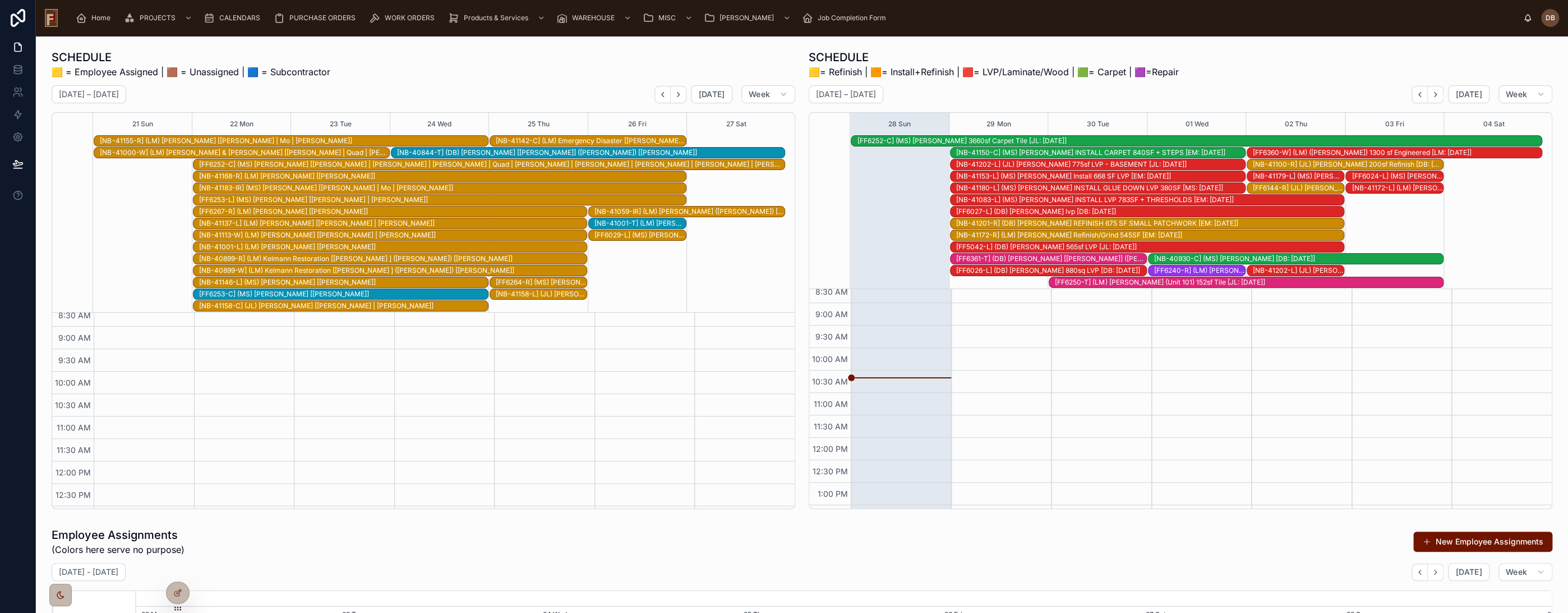
click at [612, 153] on div "[NB-40844-T] (DB) Callen [Jennifer] (Aghjian) [Chad Scheuerell]" at bounding box center [591, 152] width 388 height 9
